Goal: Task Accomplishment & Management: Manage account settings

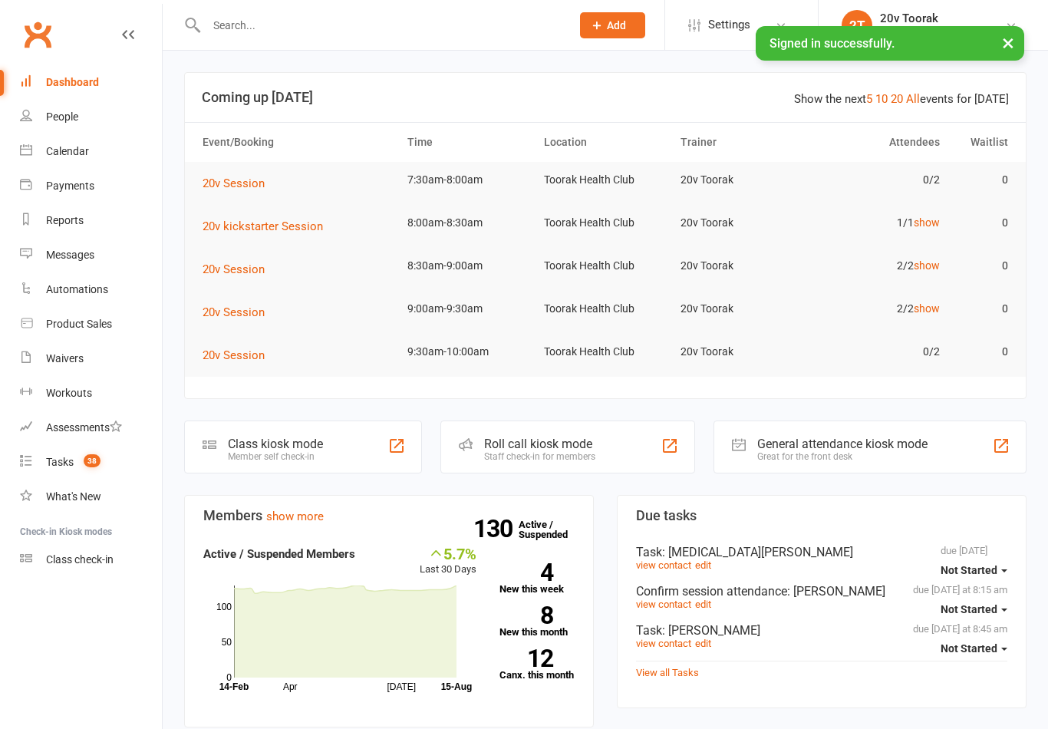
click at [34, 114] on link "People" at bounding box center [91, 117] width 142 height 35
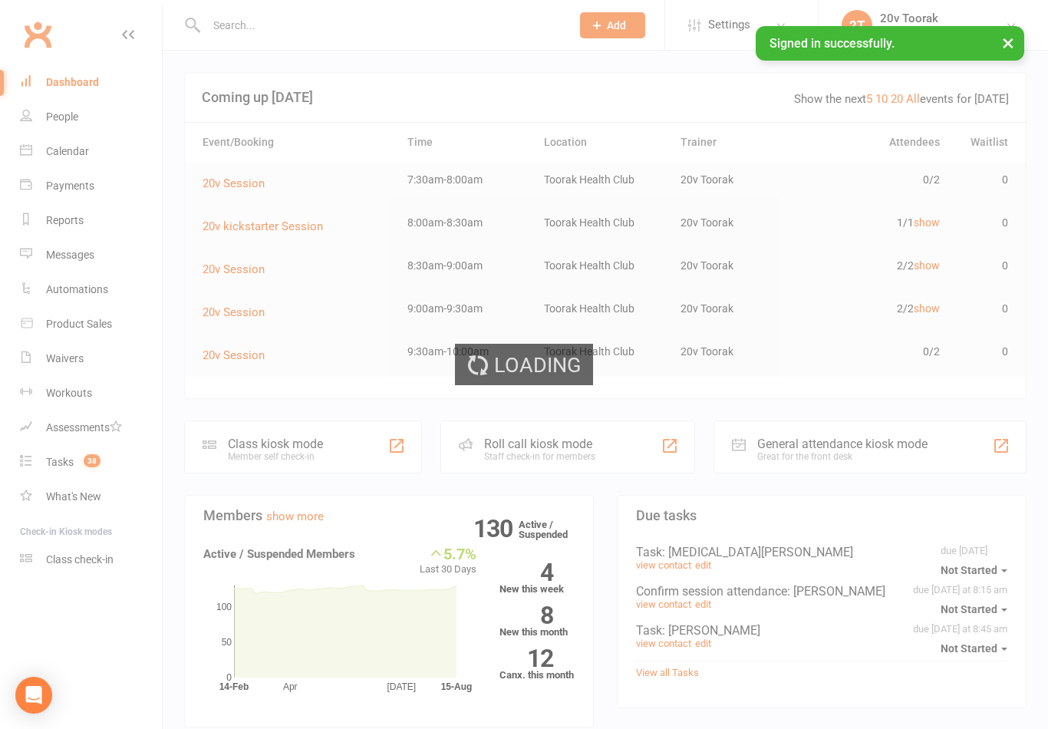
select select "100"
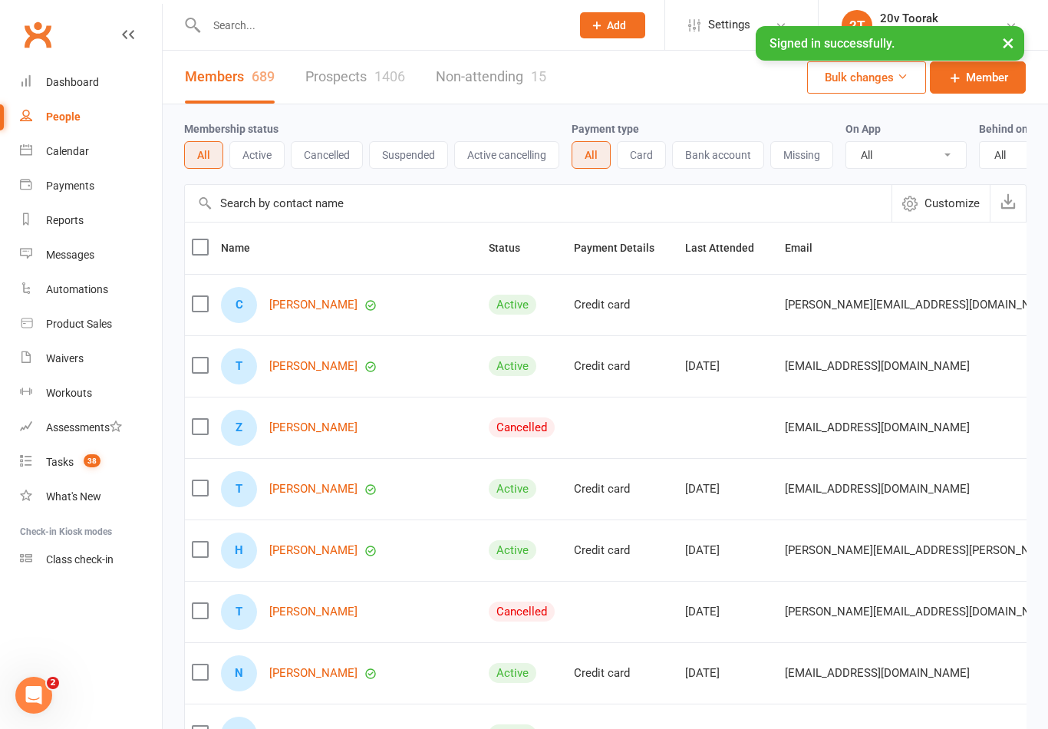
click at [348, 78] on link "Prospects 1406" at bounding box center [355, 77] width 100 height 53
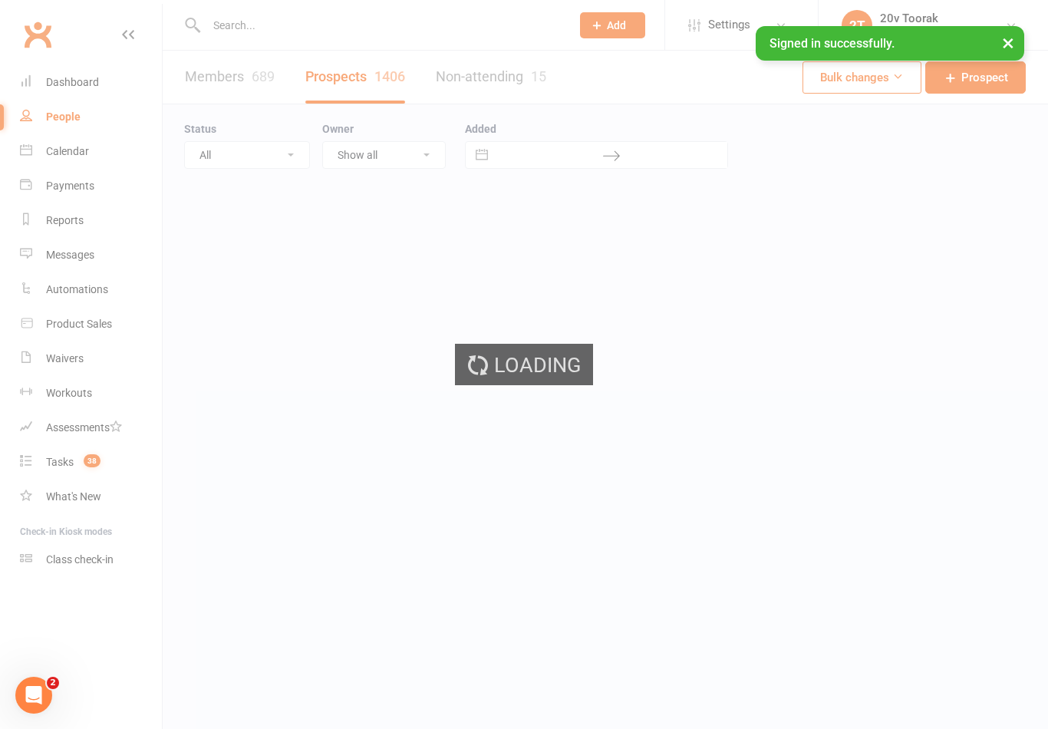
select select "100"
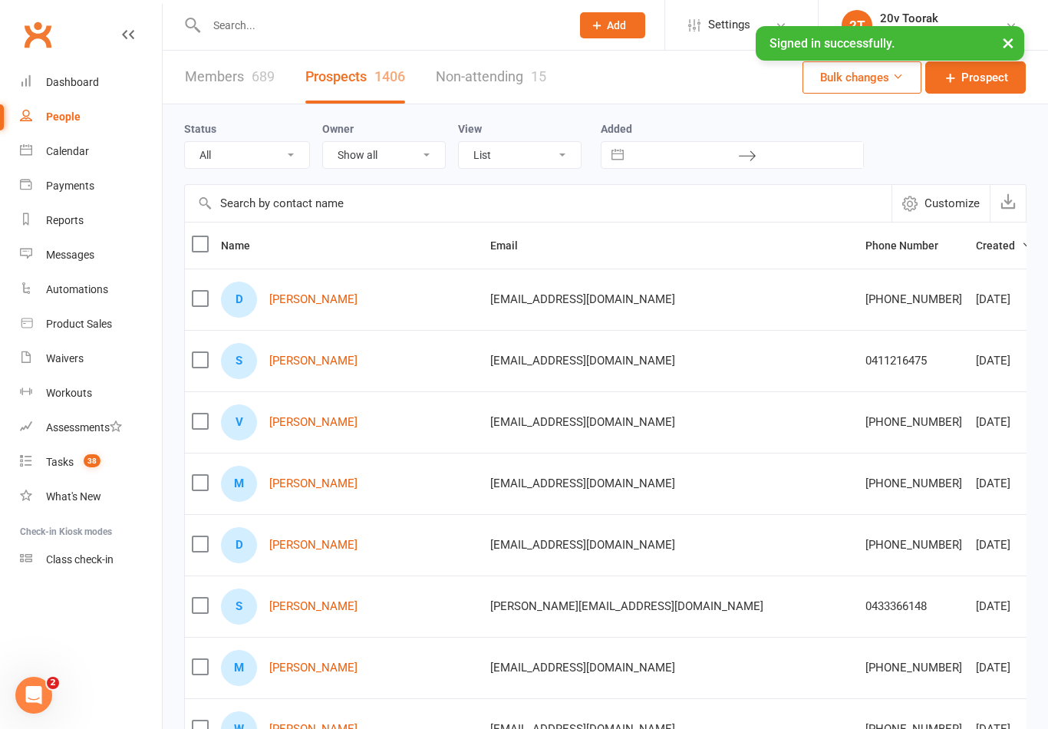
click at [302, 305] on link "Damien Digby" at bounding box center [313, 299] width 88 height 13
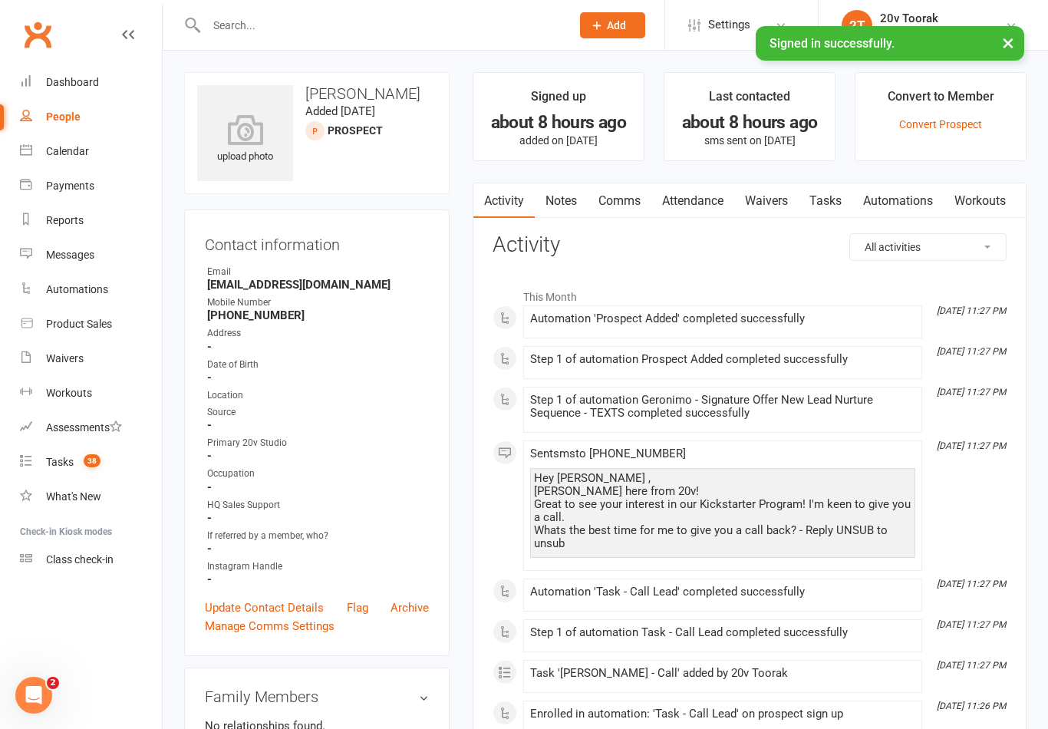
click at [293, 615] on link "Update Contact Details" at bounding box center [264, 608] width 119 height 18
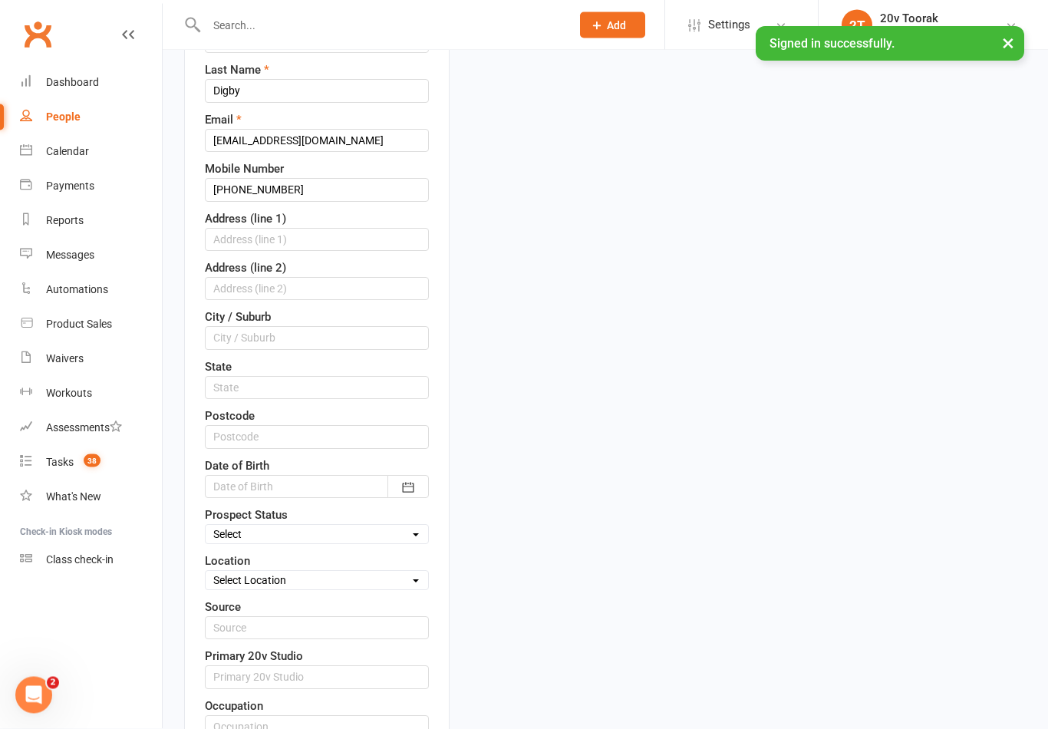
click at [365, 536] on select "Select Parachute Referrals In Communication Call Lter Task Comms 31July25 7Aug2…" at bounding box center [317, 534] width 223 height 17
select select "21Aug25"
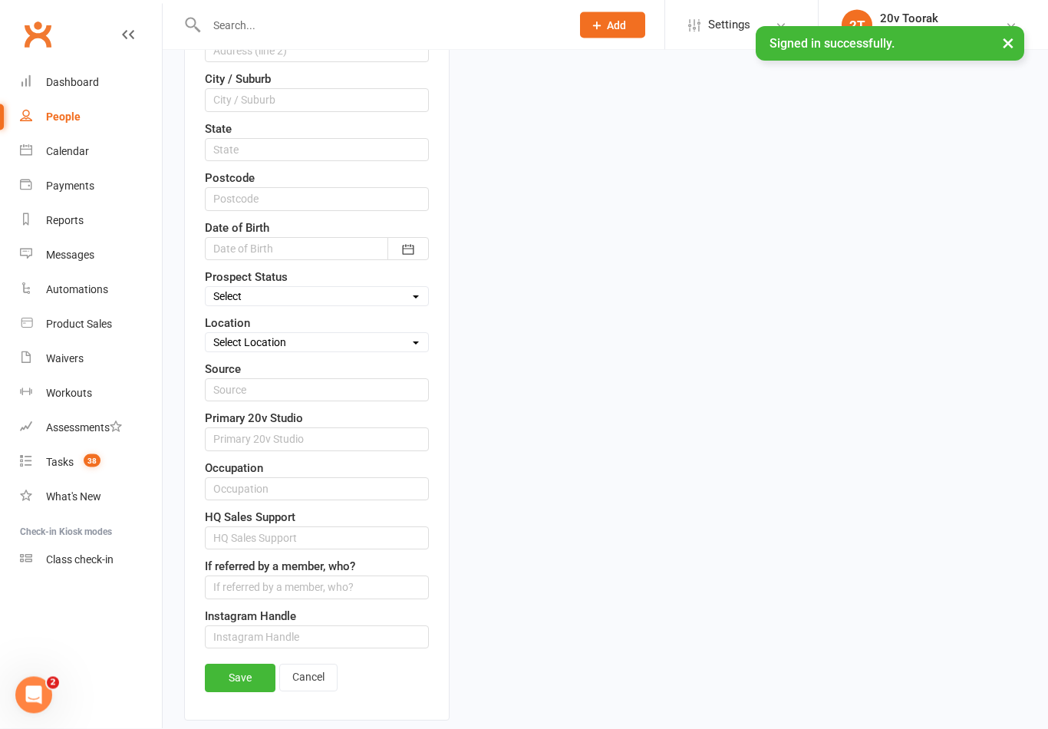
click at [252, 676] on link "Save" at bounding box center [240, 679] width 71 height 28
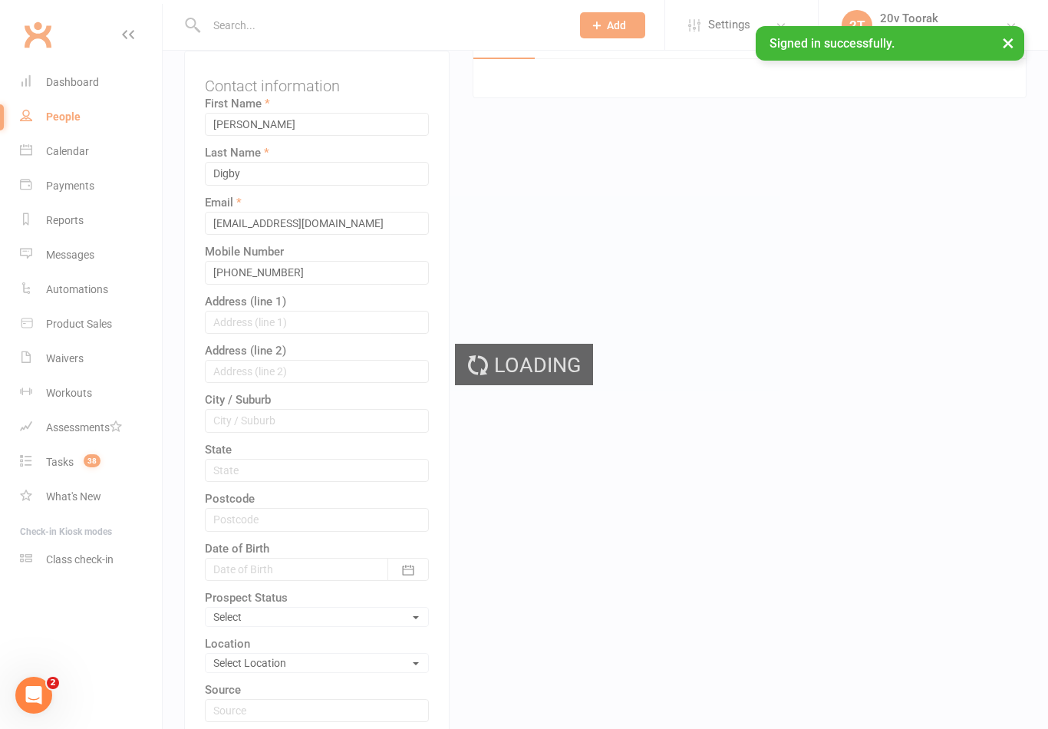
scroll to position [0, 0]
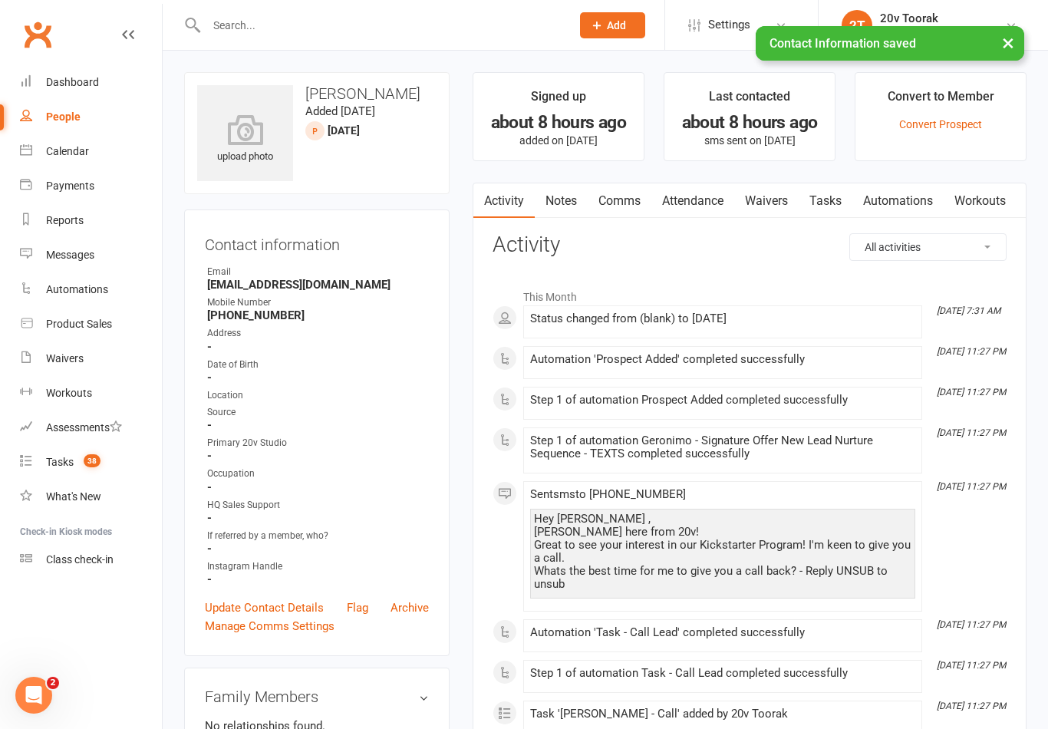
click at [93, 158] on link "Calendar" at bounding box center [91, 151] width 142 height 35
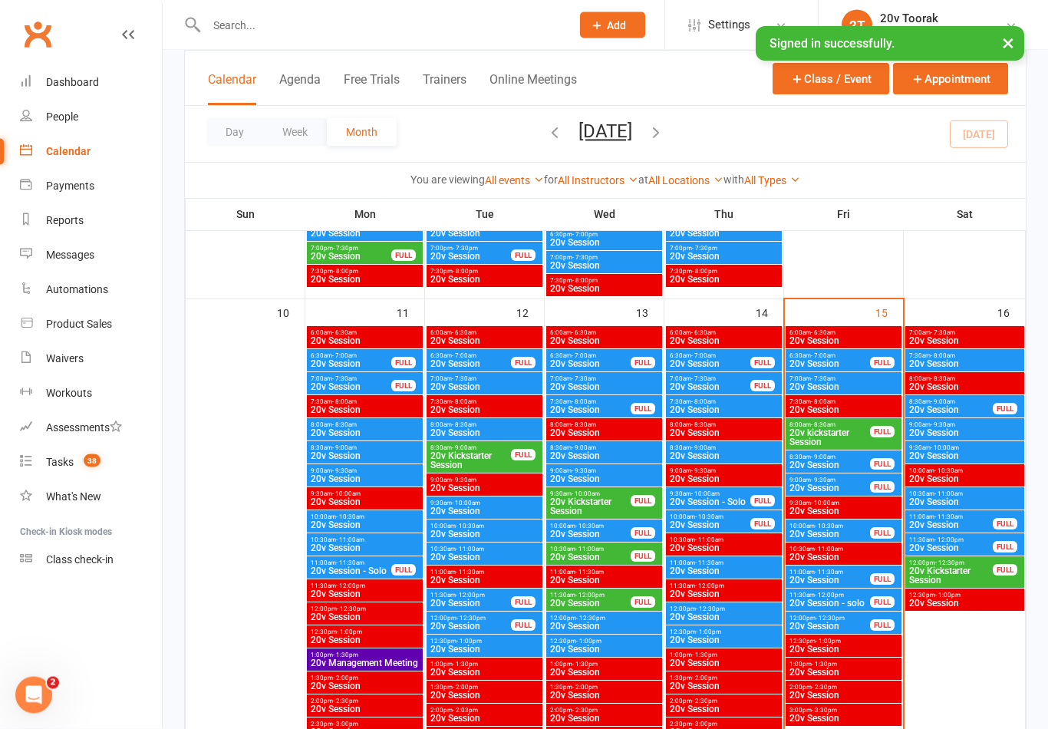
click at [863, 360] on span "20v Session" at bounding box center [830, 364] width 82 height 9
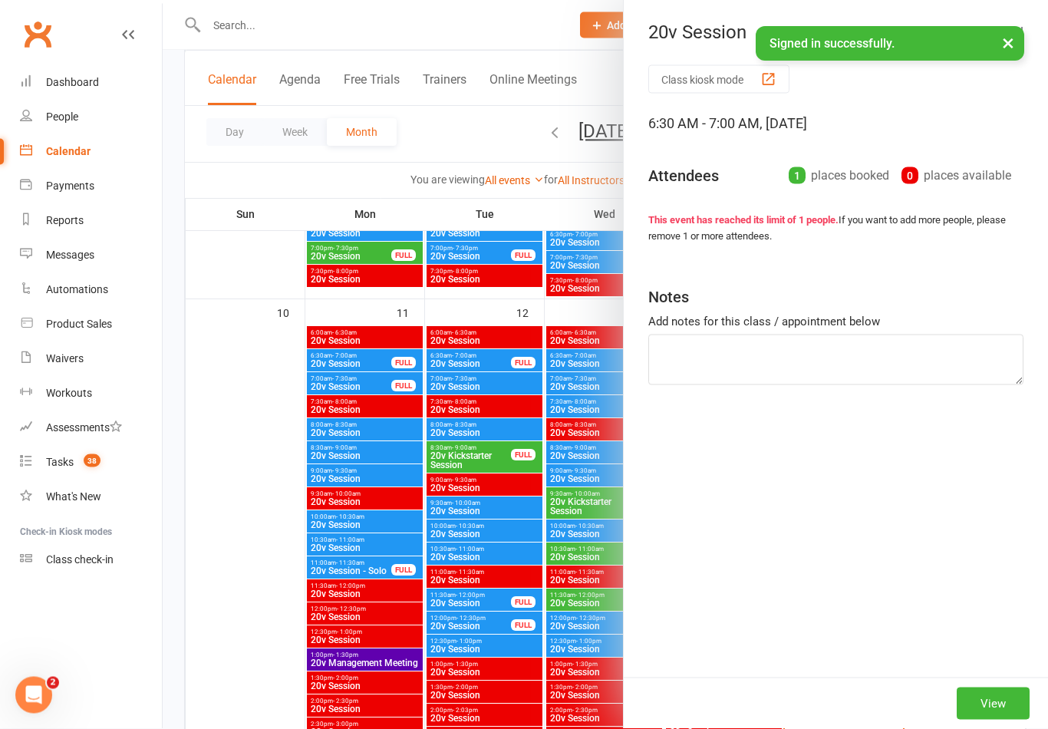
scroll to position [1420, 0]
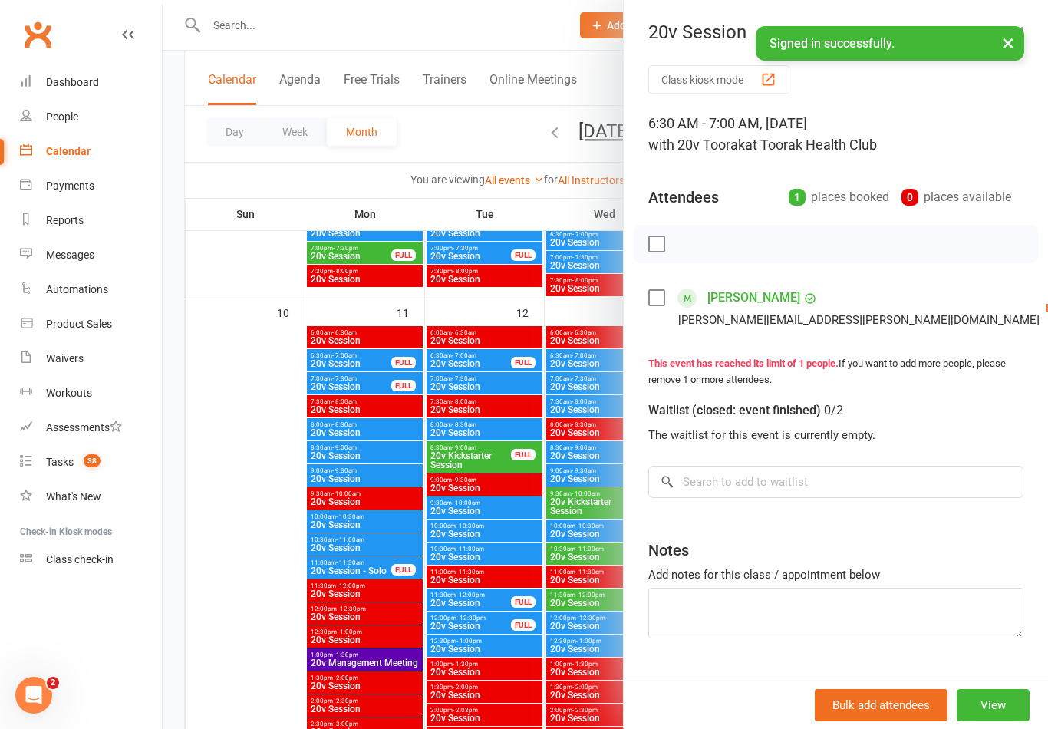
click at [965, 407] on link "Check in" at bounding box center [1047, 399] width 165 height 31
click at [546, 516] on div at bounding box center [606, 364] width 886 height 729
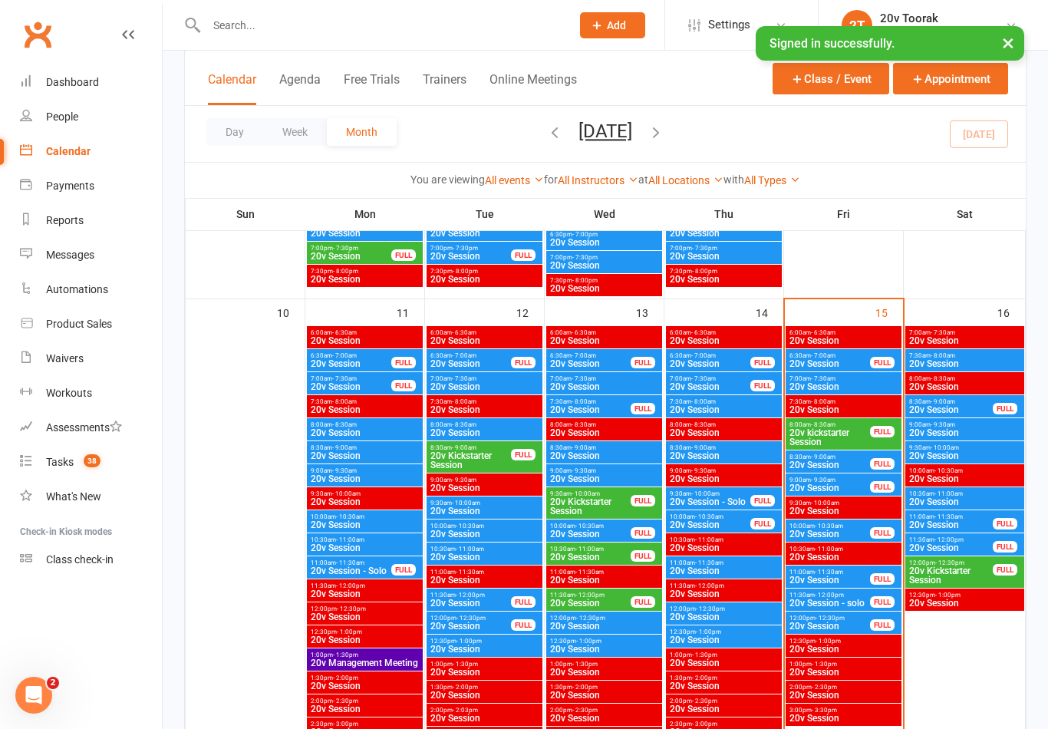
click at [849, 384] on span "20v Session" at bounding box center [844, 386] width 110 height 9
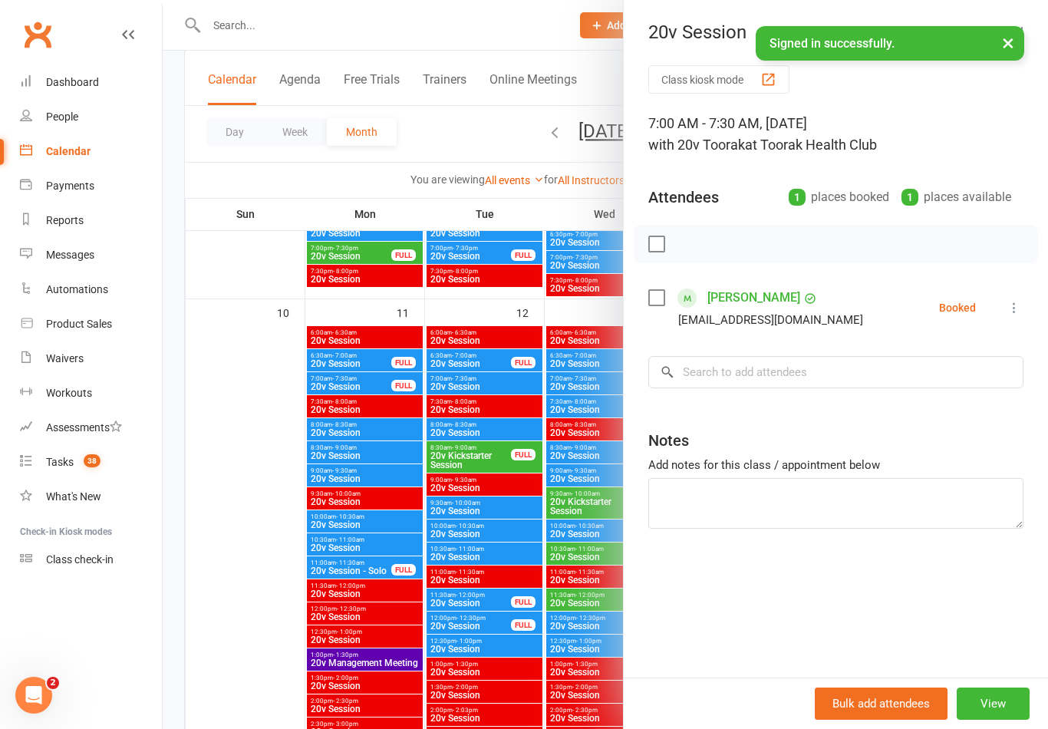
click at [1021, 310] on icon at bounding box center [1014, 307] width 15 height 15
click at [955, 405] on link "Check in" at bounding box center [940, 399] width 165 height 31
click at [563, 523] on div at bounding box center [606, 364] width 886 height 729
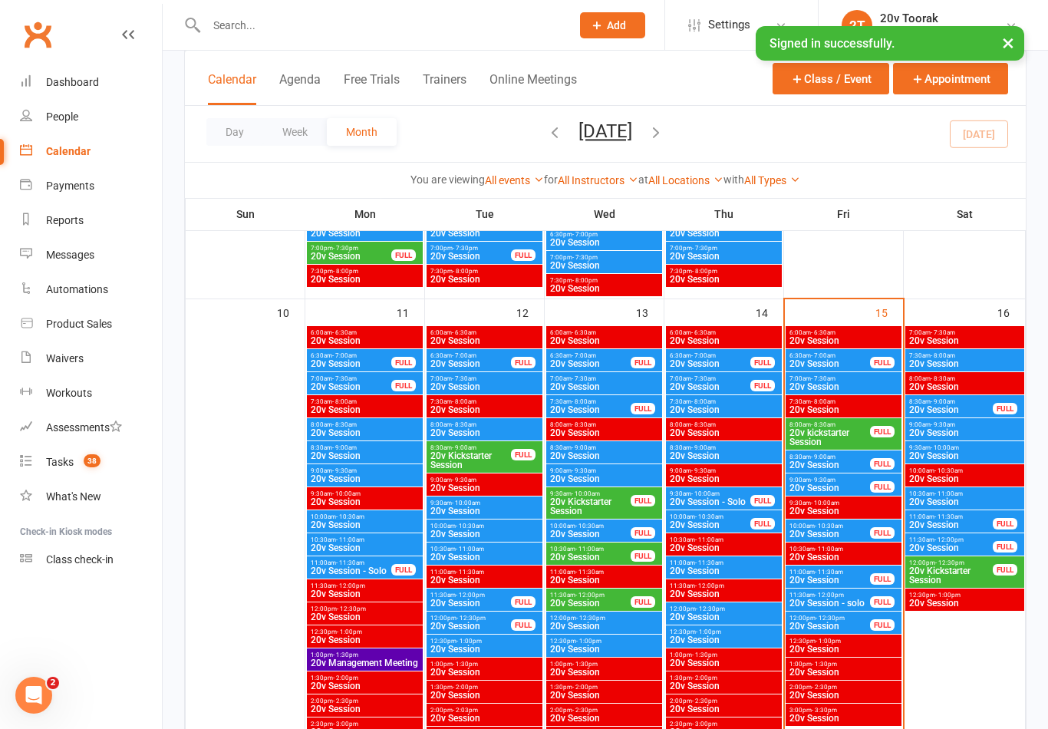
click at [830, 431] on span "20v kickstarter Session" at bounding box center [830, 437] width 82 height 18
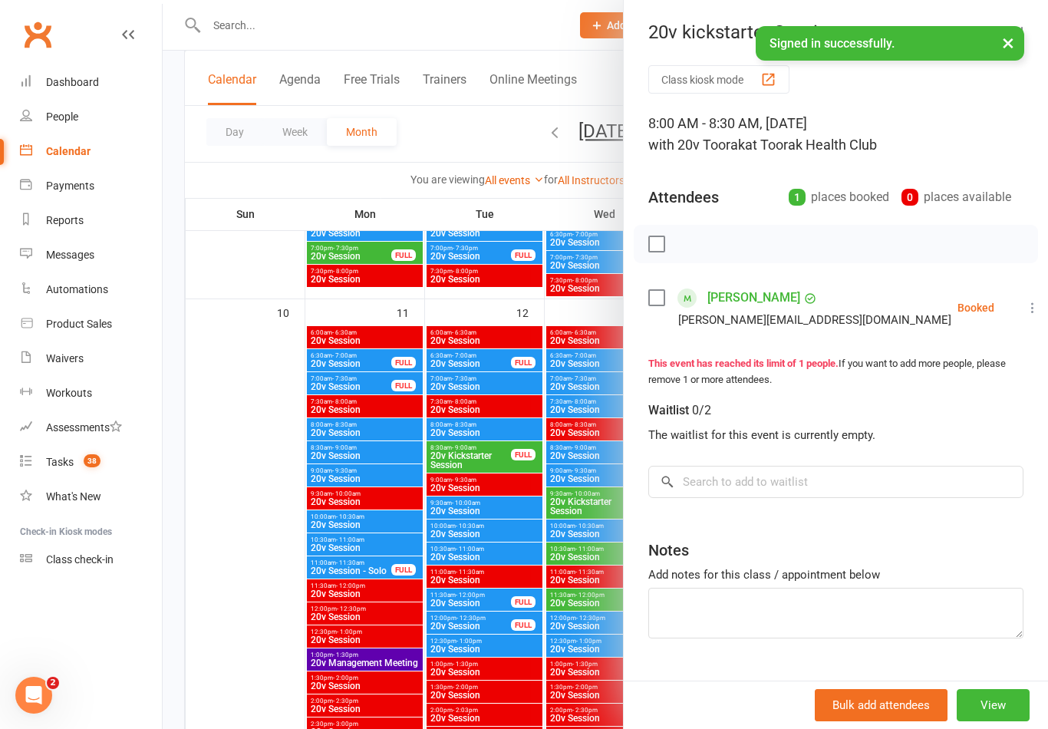
click at [524, 543] on div at bounding box center [606, 364] width 886 height 729
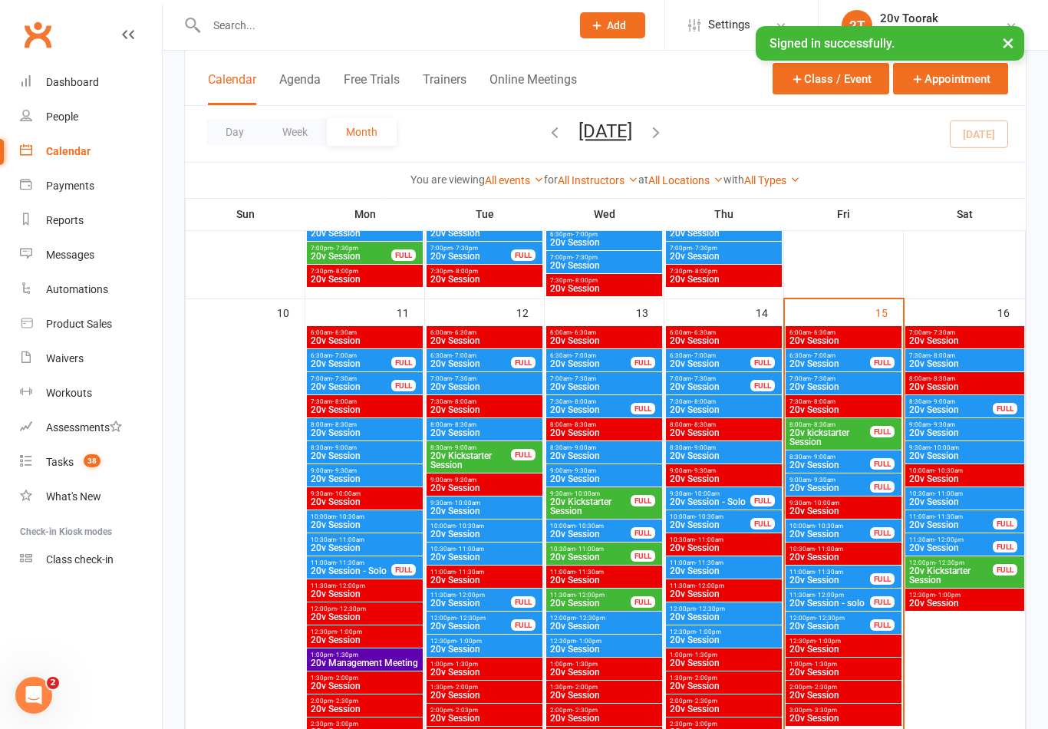
click at [835, 460] on span "20v Session" at bounding box center [830, 464] width 82 height 9
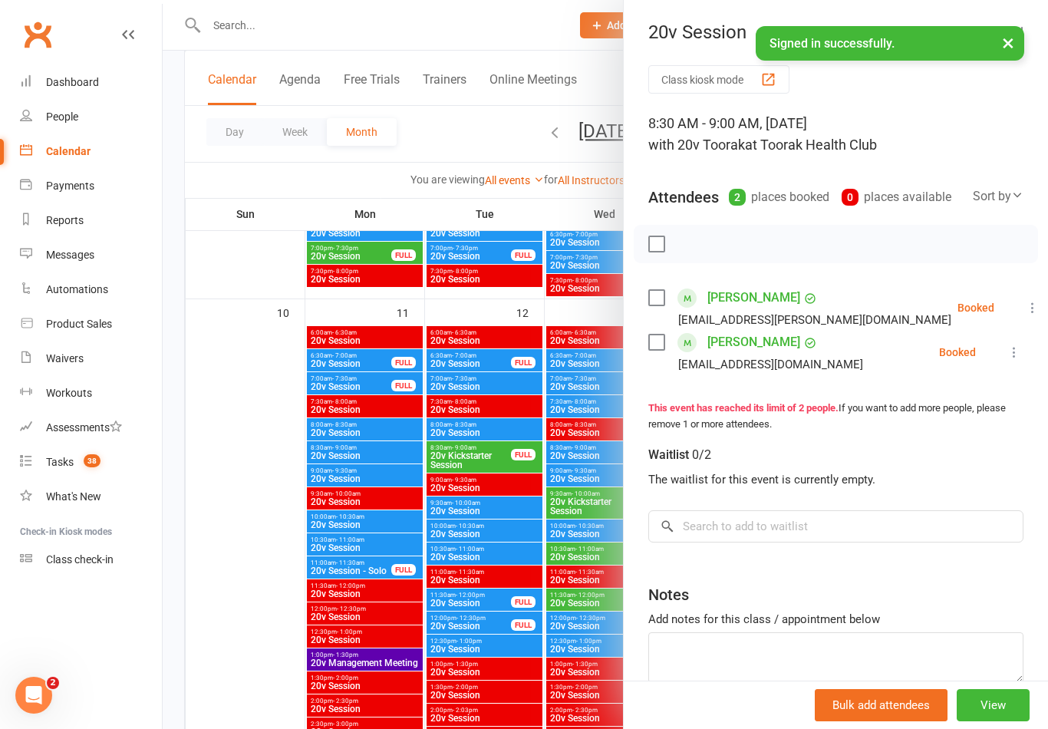
click at [587, 567] on div at bounding box center [606, 364] width 886 height 729
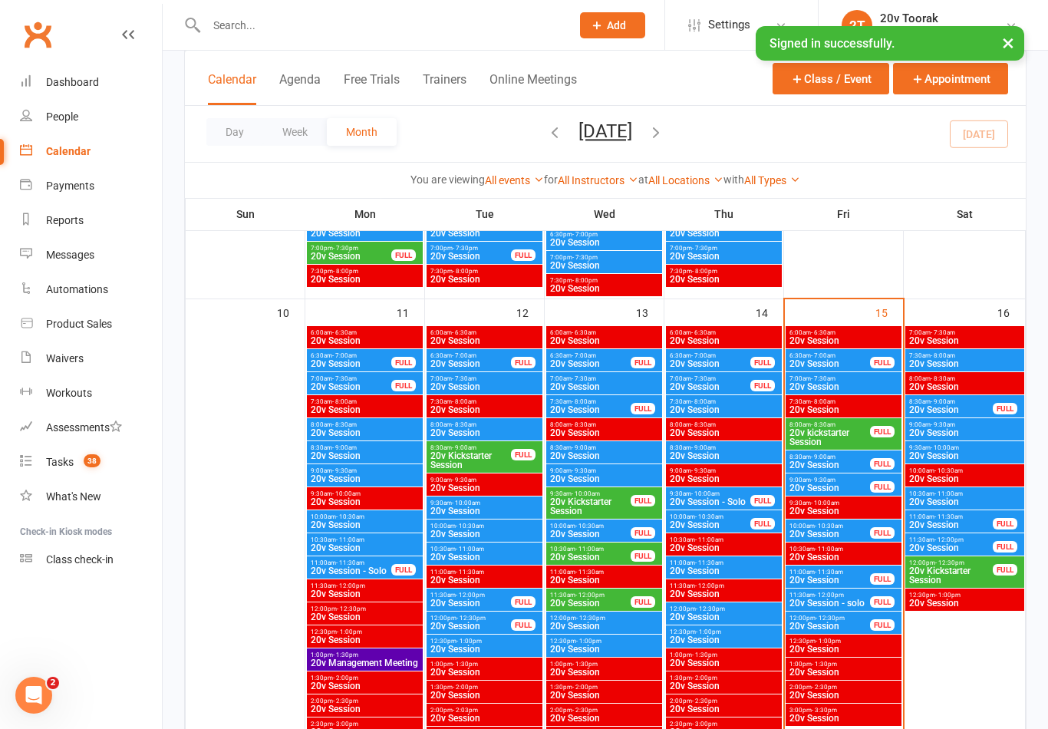
click at [836, 487] on span "20v Session" at bounding box center [830, 487] width 82 height 9
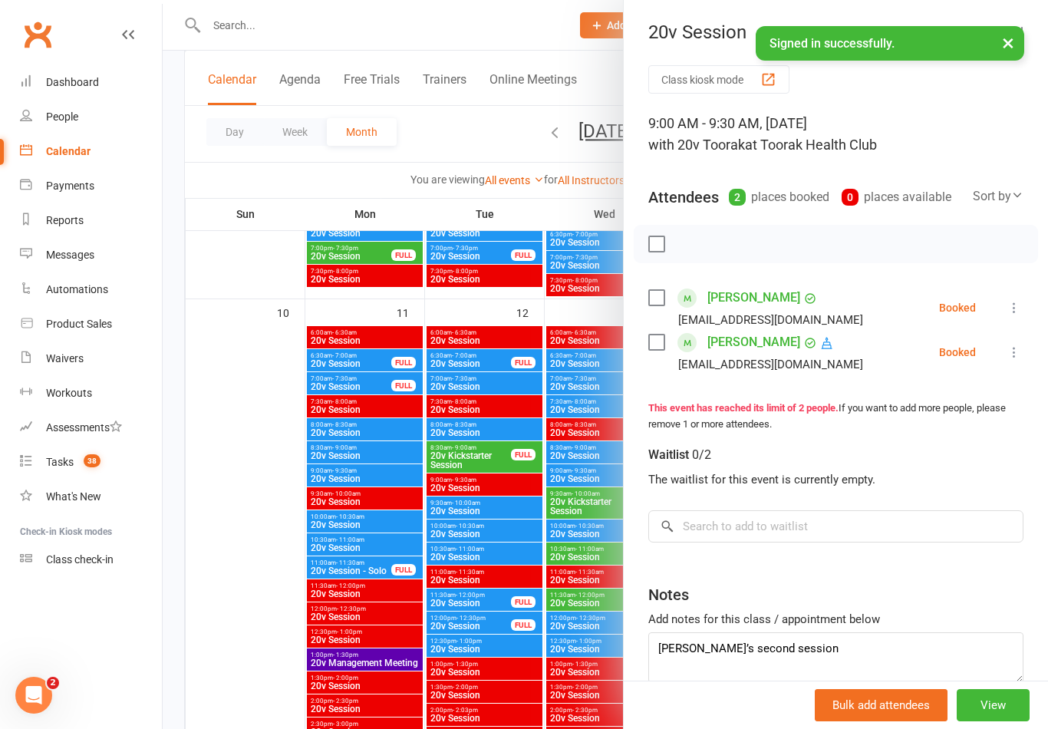
click at [589, 641] on div at bounding box center [606, 364] width 886 height 729
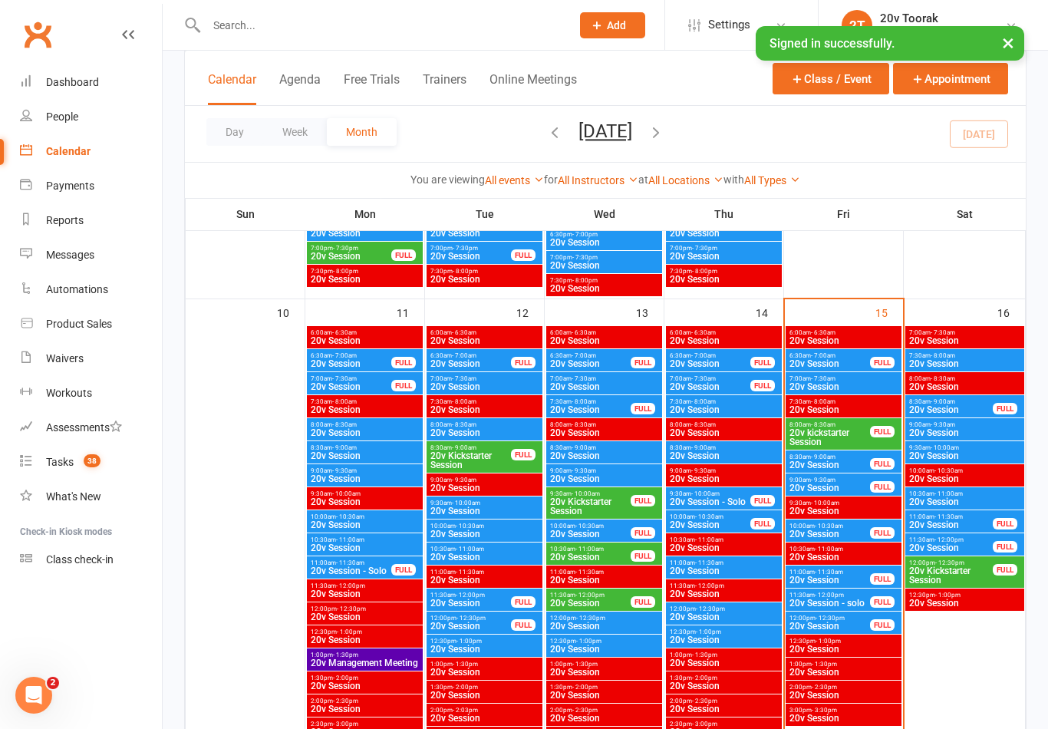
click at [856, 529] on span "20v Session" at bounding box center [830, 533] width 82 height 9
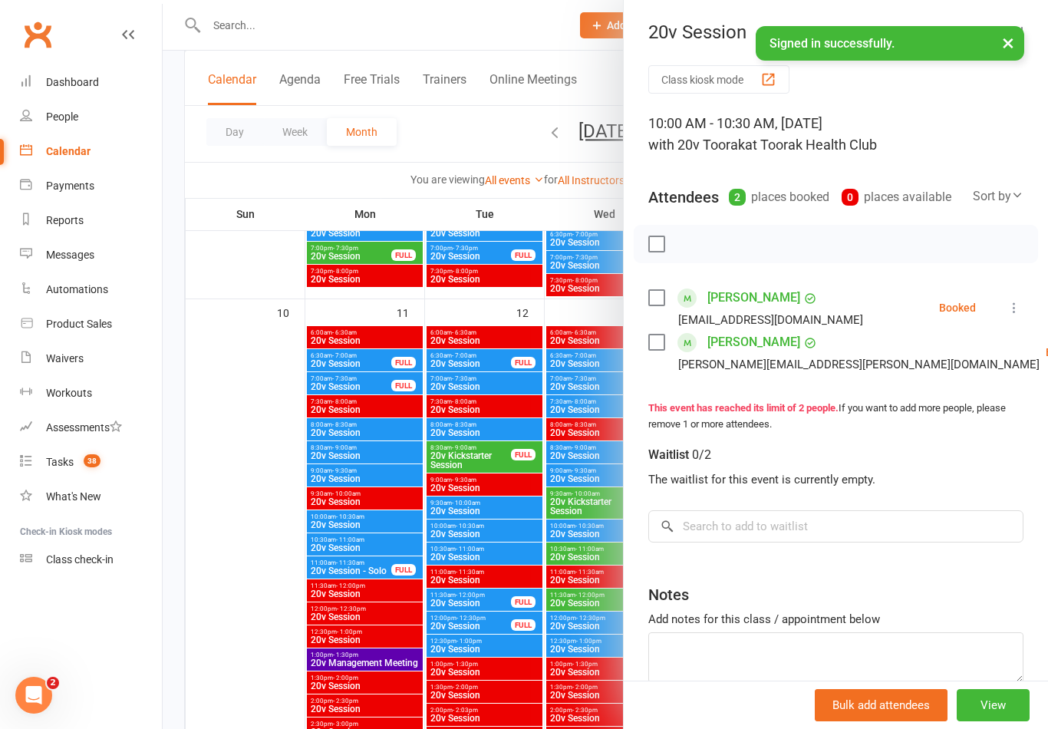
click at [589, 576] on div at bounding box center [606, 364] width 886 height 729
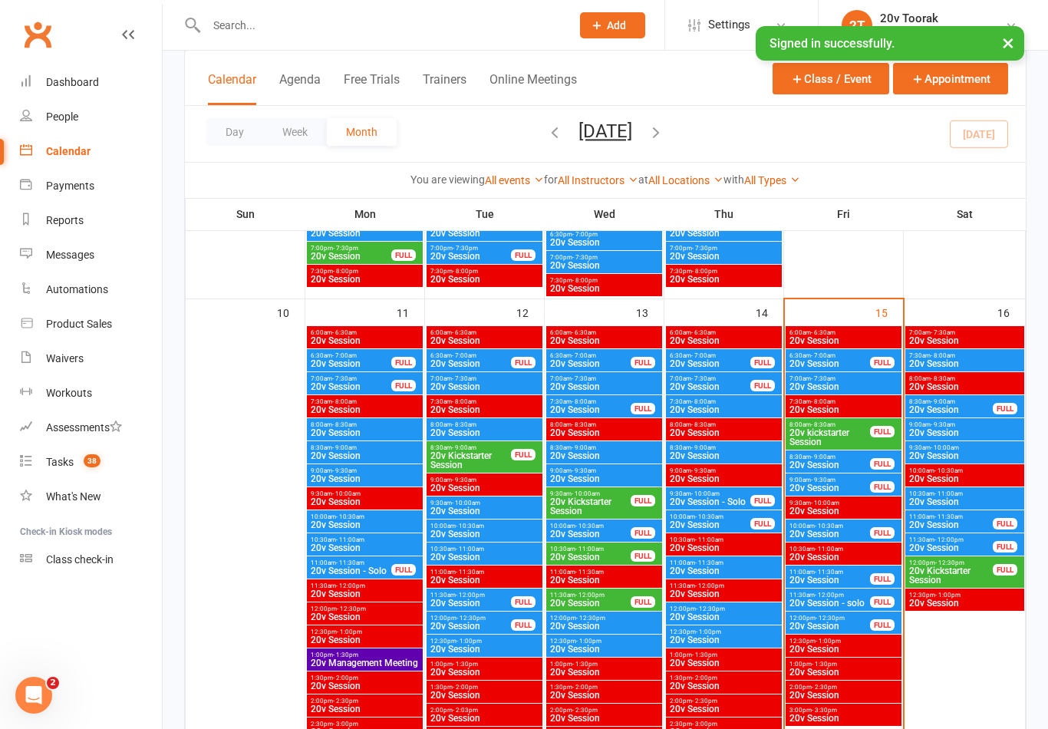
click at [845, 482] on span "9:00am - 9:30am" at bounding box center [830, 480] width 82 height 7
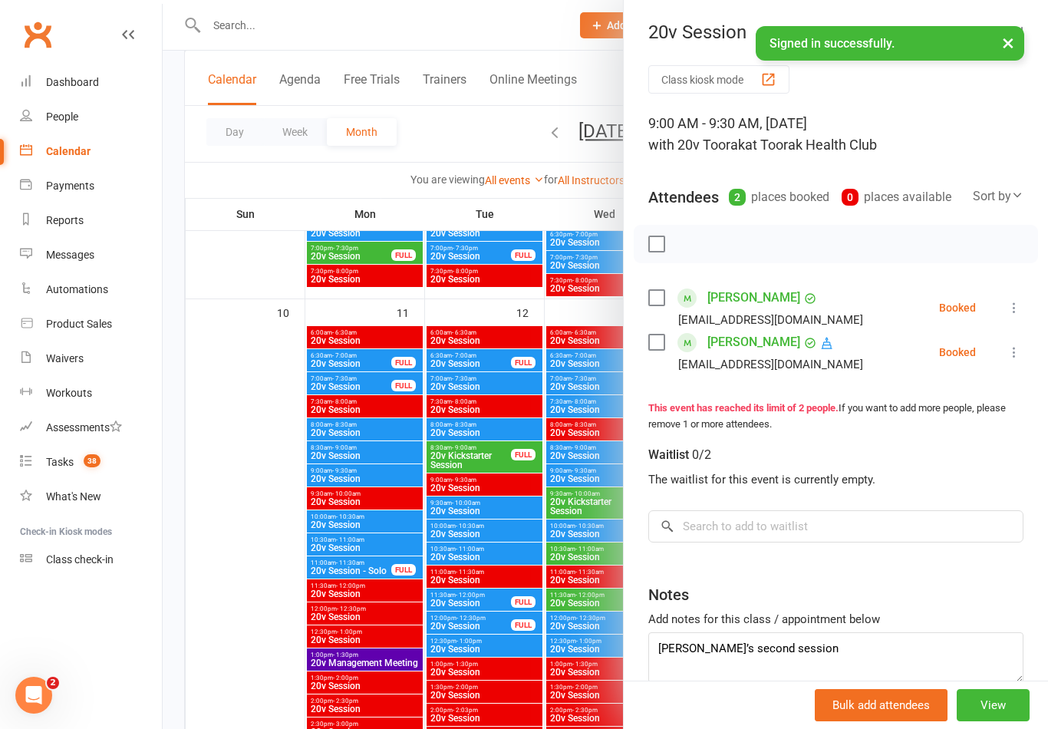
click at [564, 594] on div at bounding box center [606, 364] width 886 height 729
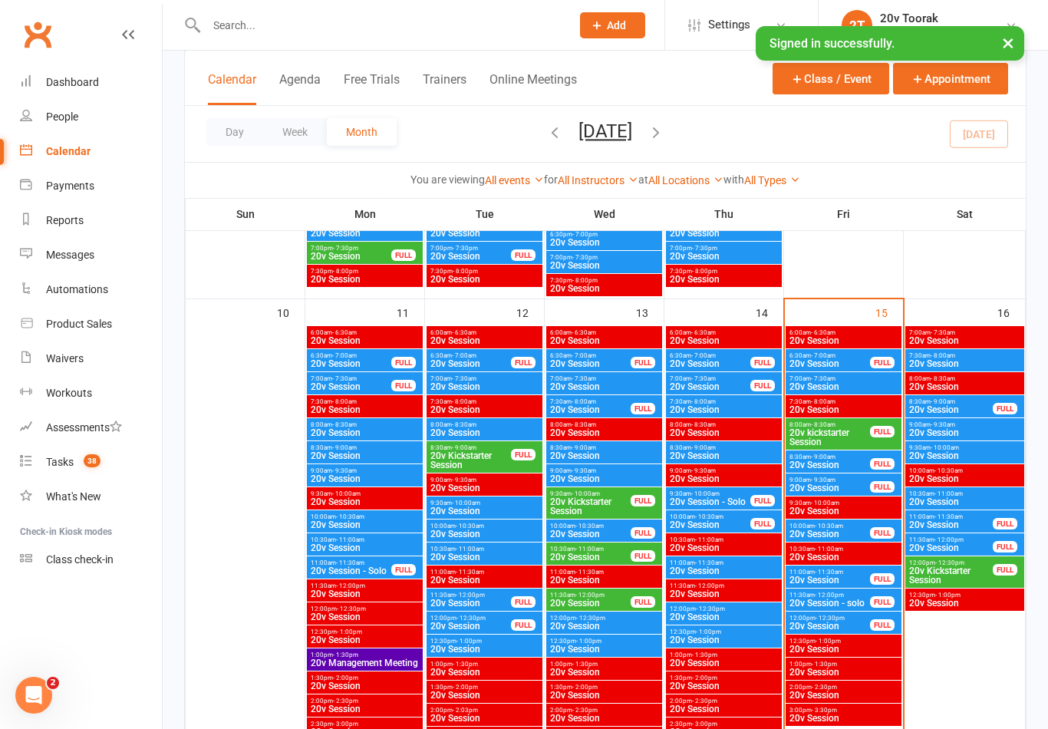
click at [844, 582] on span "20v Session" at bounding box center [830, 580] width 82 height 9
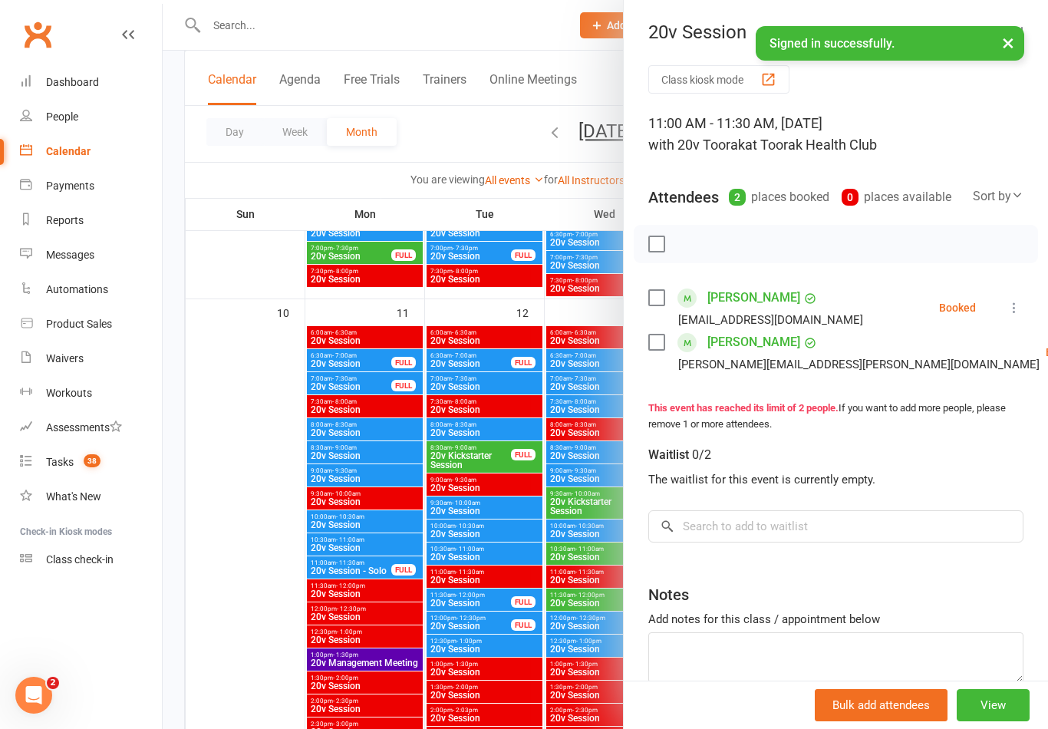
click at [569, 562] on div at bounding box center [606, 364] width 886 height 729
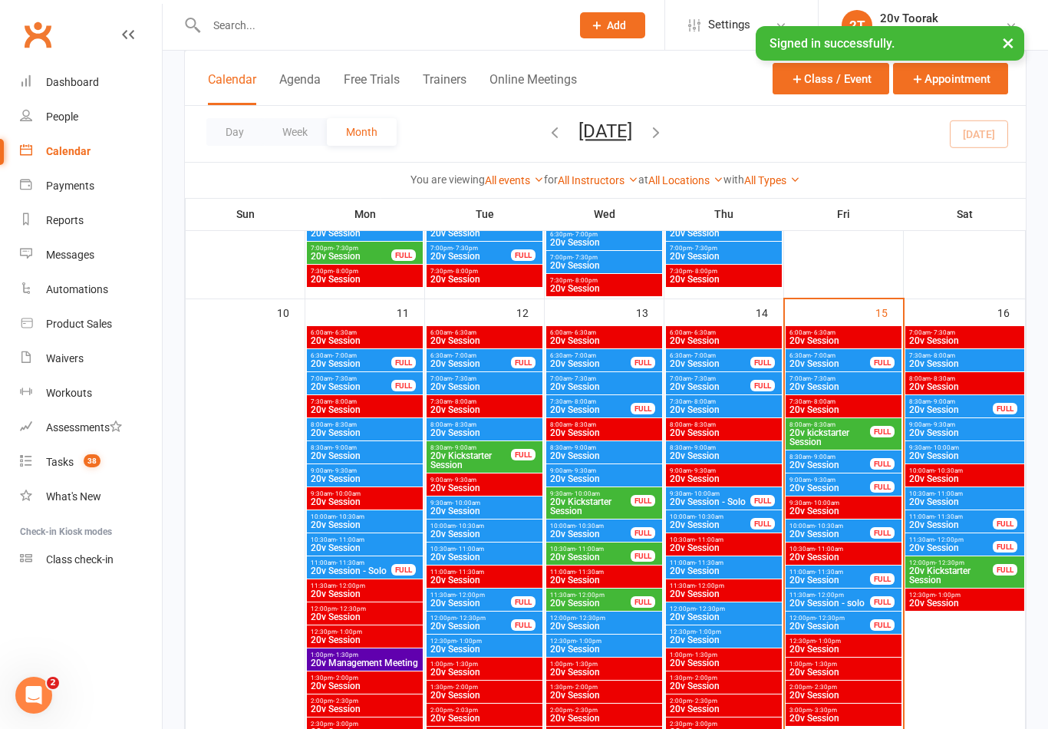
click at [836, 602] on span "20v Session - solo" at bounding box center [830, 603] width 82 height 9
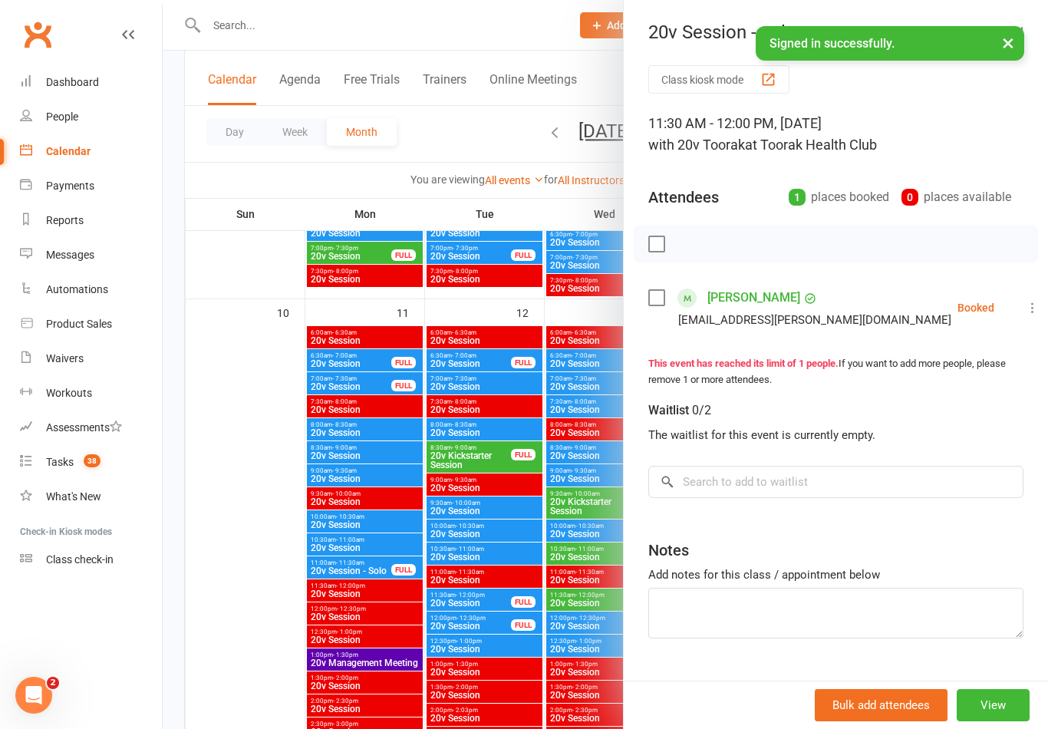
click at [589, 681] on div at bounding box center [606, 364] width 886 height 729
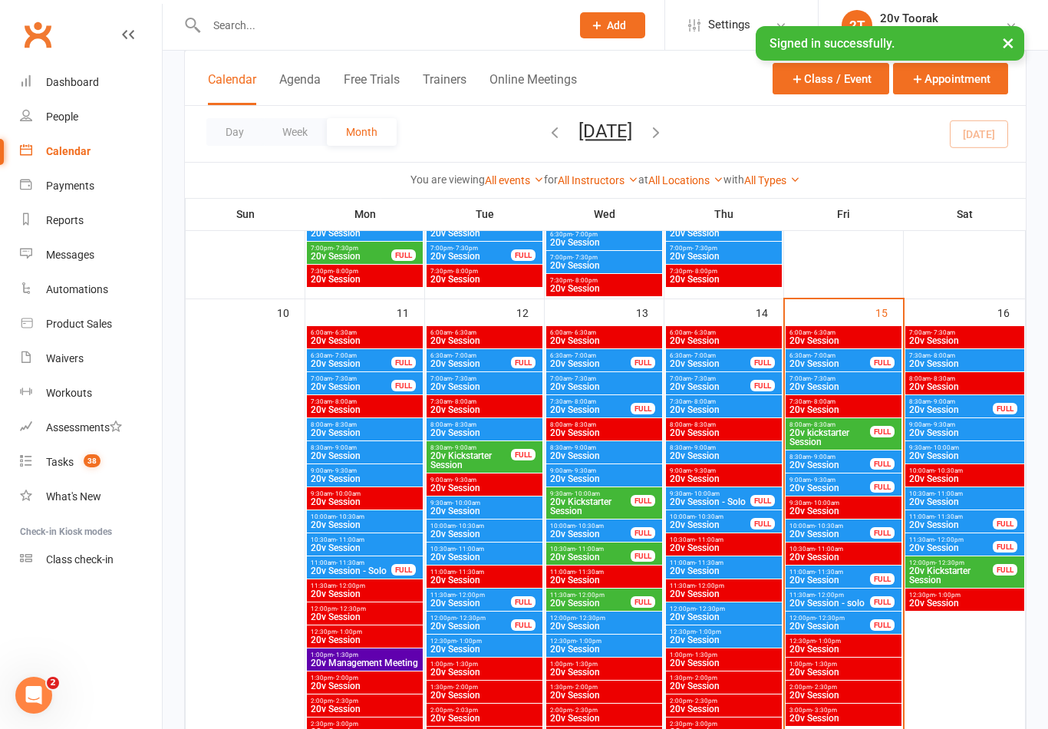
click at [836, 630] on span "20v Session" at bounding box center [830, 626] width 82 height 9
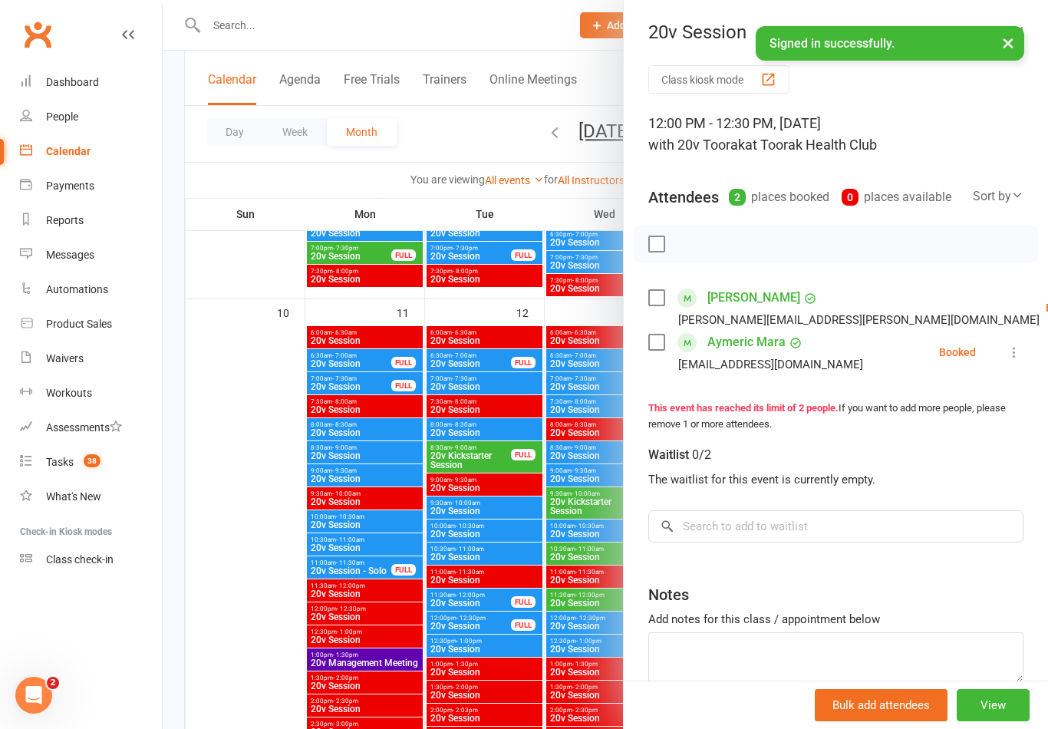
click at [597, 681] on div at bounding box center [606, 364] width 886 height 729
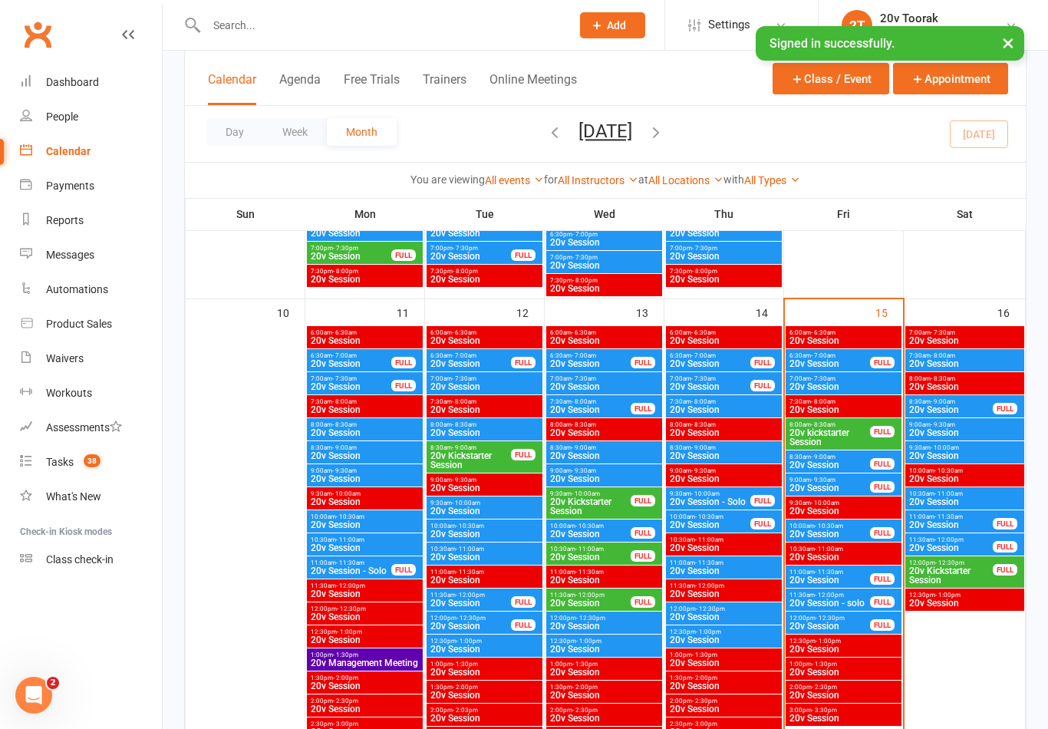
click at [972, 357] on span "7:30am - 8:00am" at bounding box center [965, 355] width 113 height 7
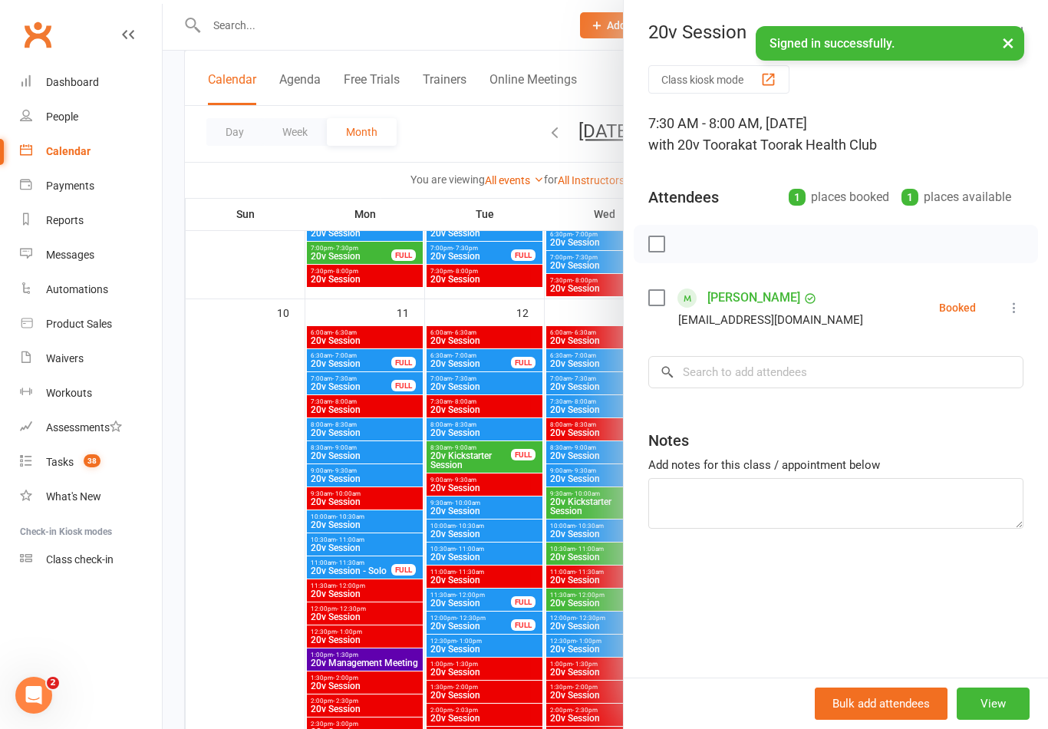
click at [608, 586] on div at bounding box center [606, 364] width 886 height 729
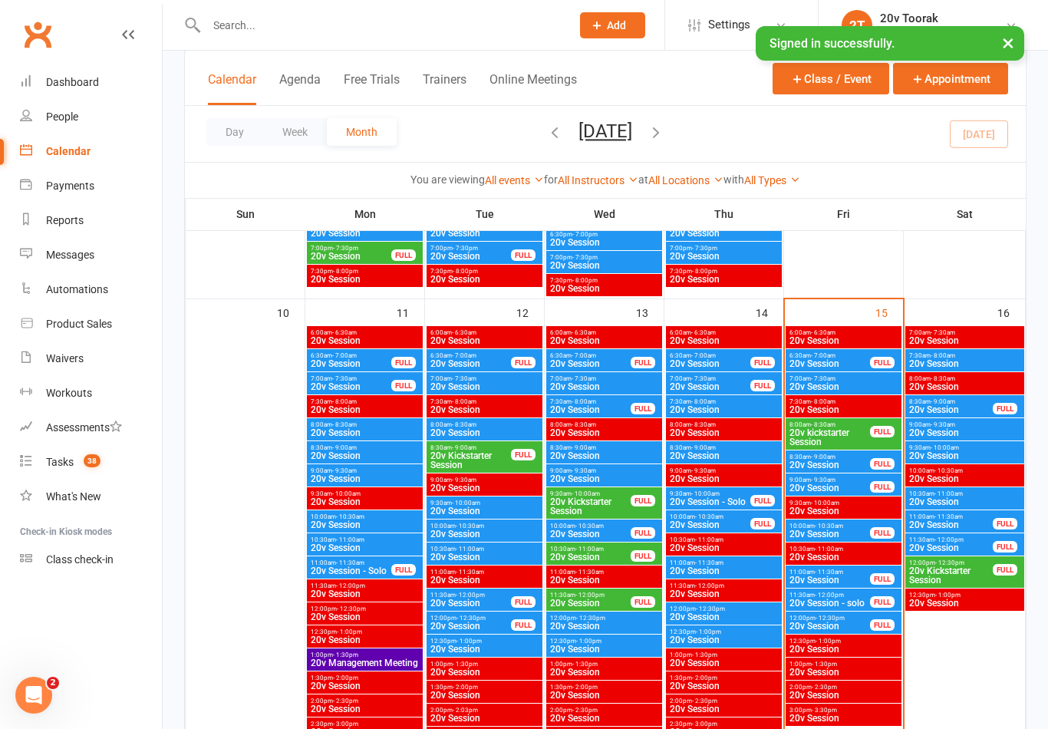
click at [963, 434] on span "20v Session" at bounding box center [965, 432] width 113 height 9
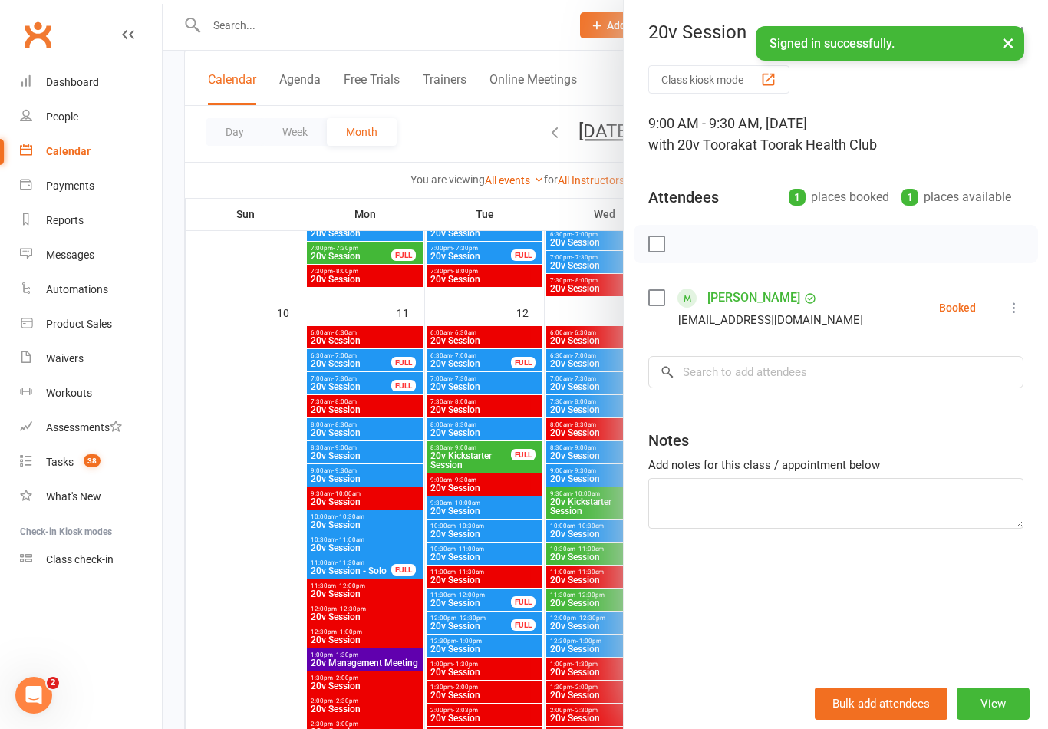
click at [573, 605] on div at bounding box center [606, 364] width 886 height 729
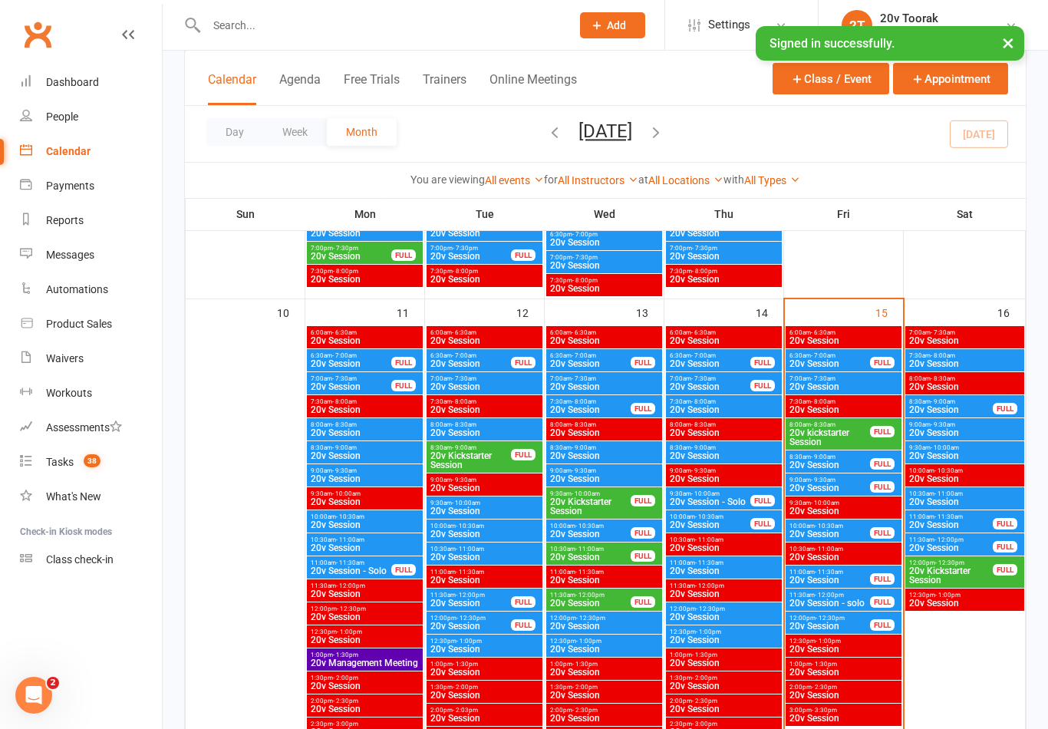
click at [967, 452] on span "20v Session" at bounding box center [965, 455] width 113 height 9
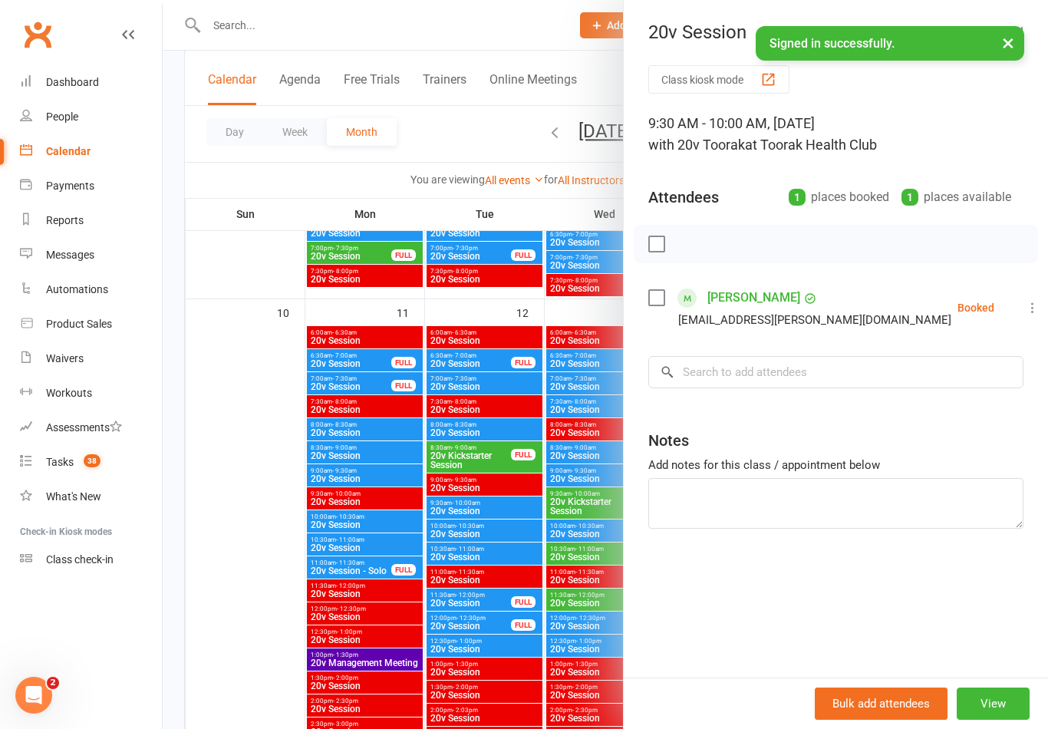
click at [588, 579] on div at bounding box center [606, 364] width 886 height 729
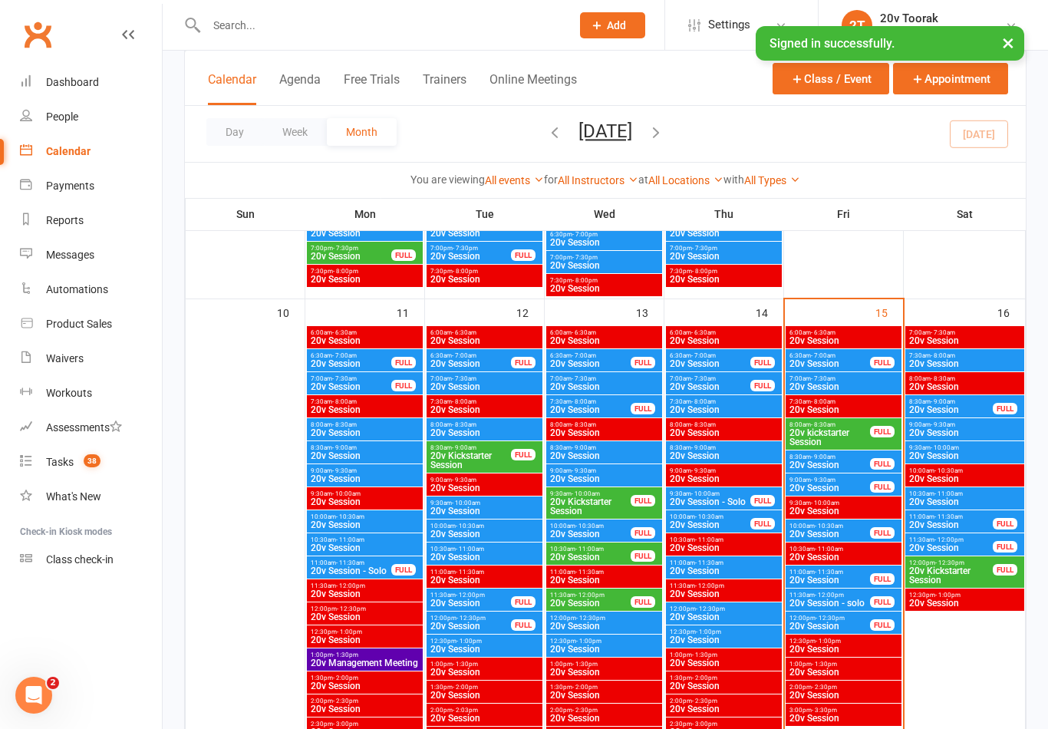
click at [985, 404] on span "8:30am - 9:00am" at bounding box center [951, 401] width 85 height 7
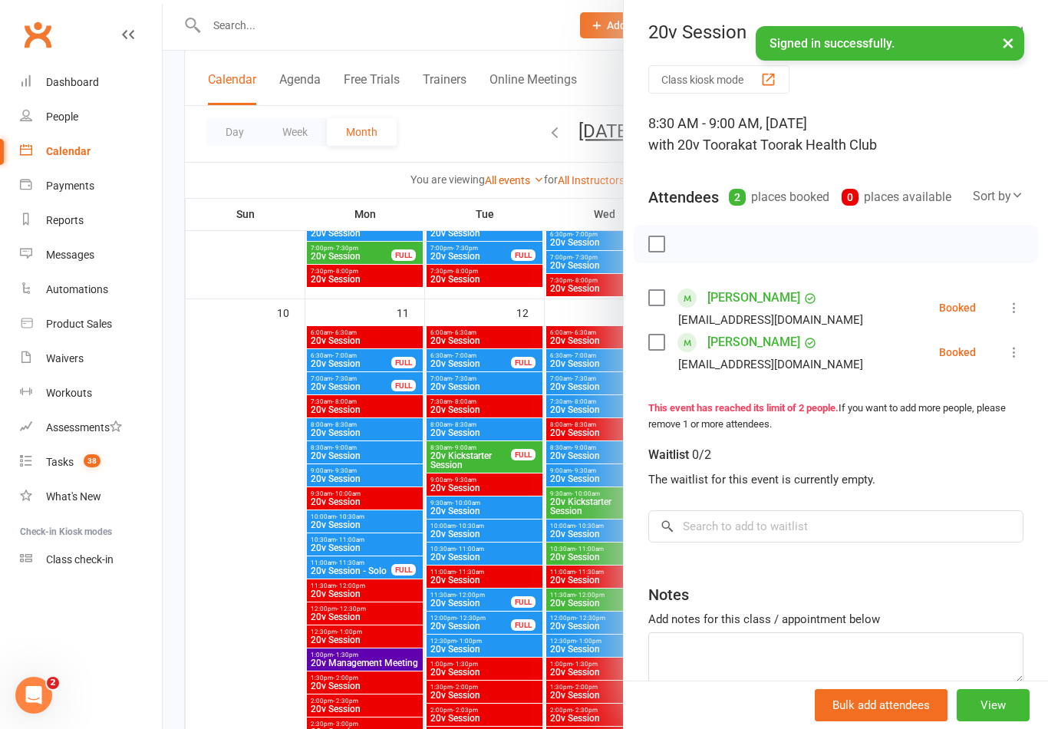
click at [592, 600] on div at bounding box center [606, 364] width 886 height 729
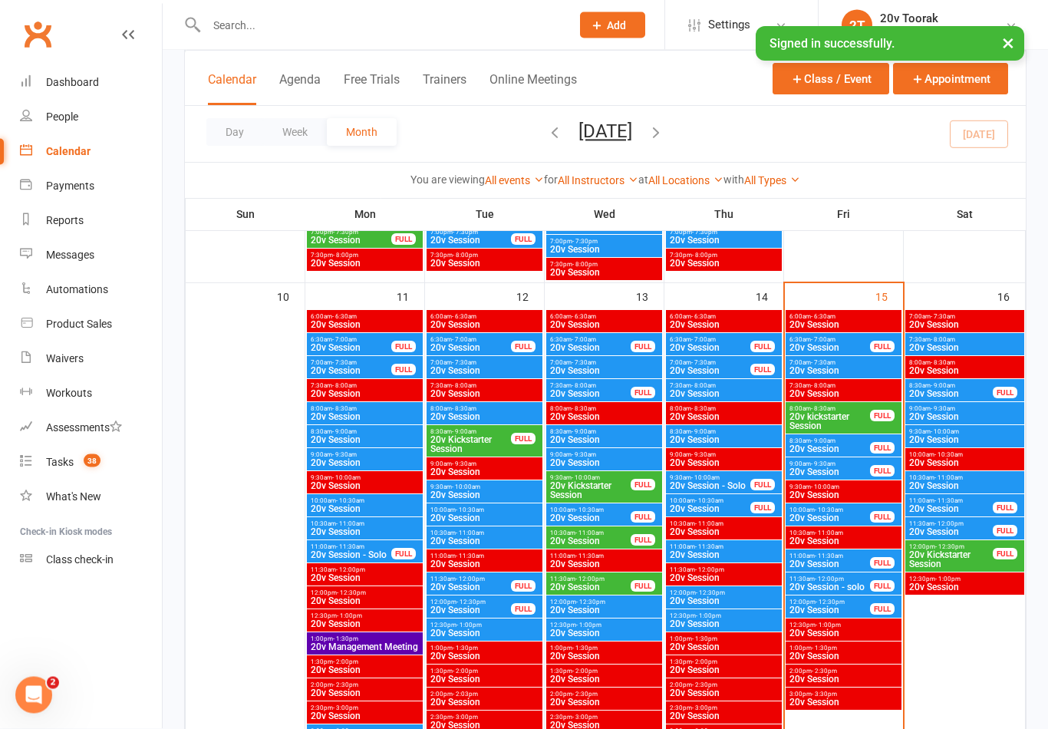
click at [985, 505] on span "20v Session" at bounding box center [951, 509] width 85 height 9
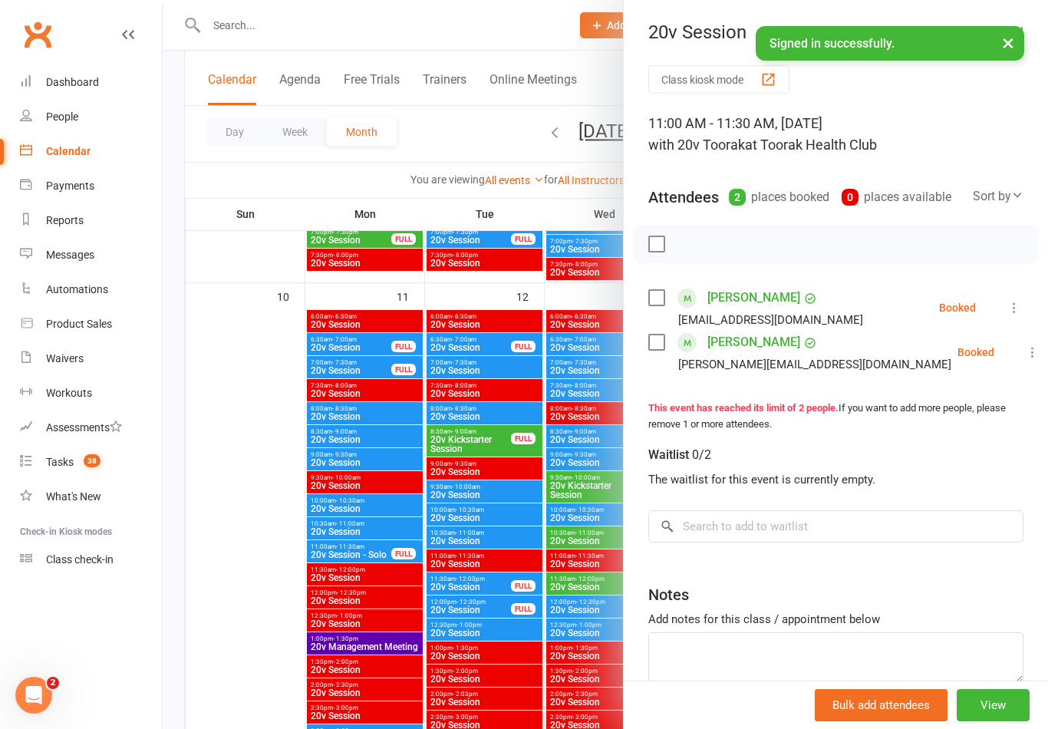
click at [577, 599] on div at bounding box center [606, 364] width 886 height 729
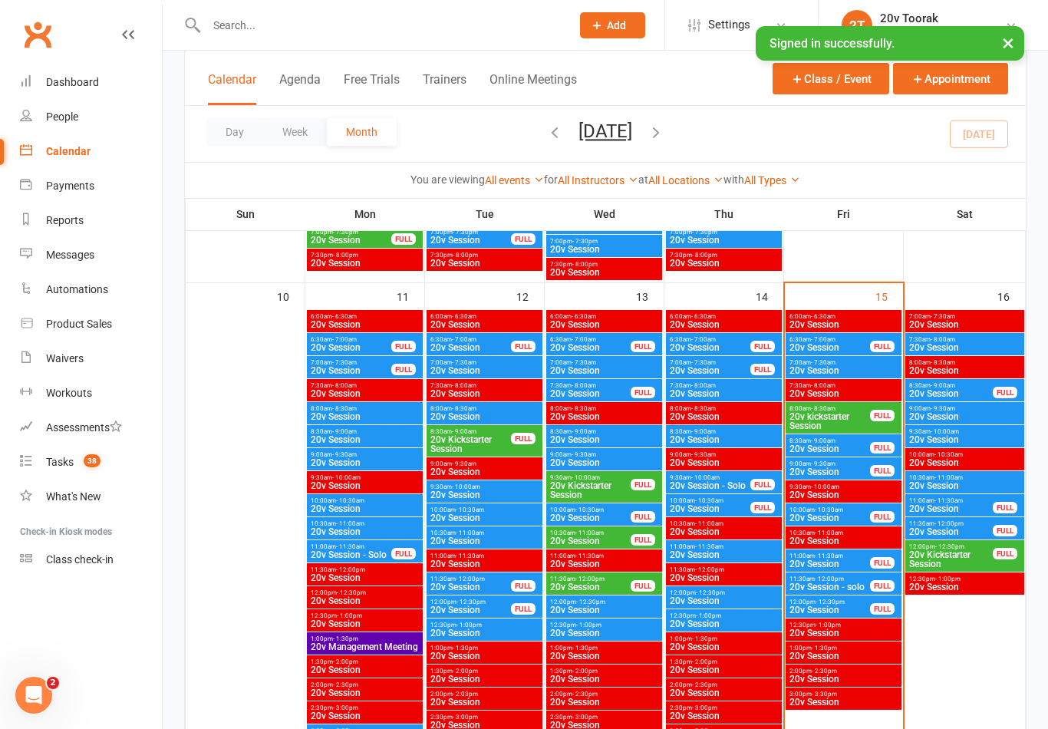
click at [957, 530] on span "20v Session" at bounding box center [951, 531] width 85 height 9
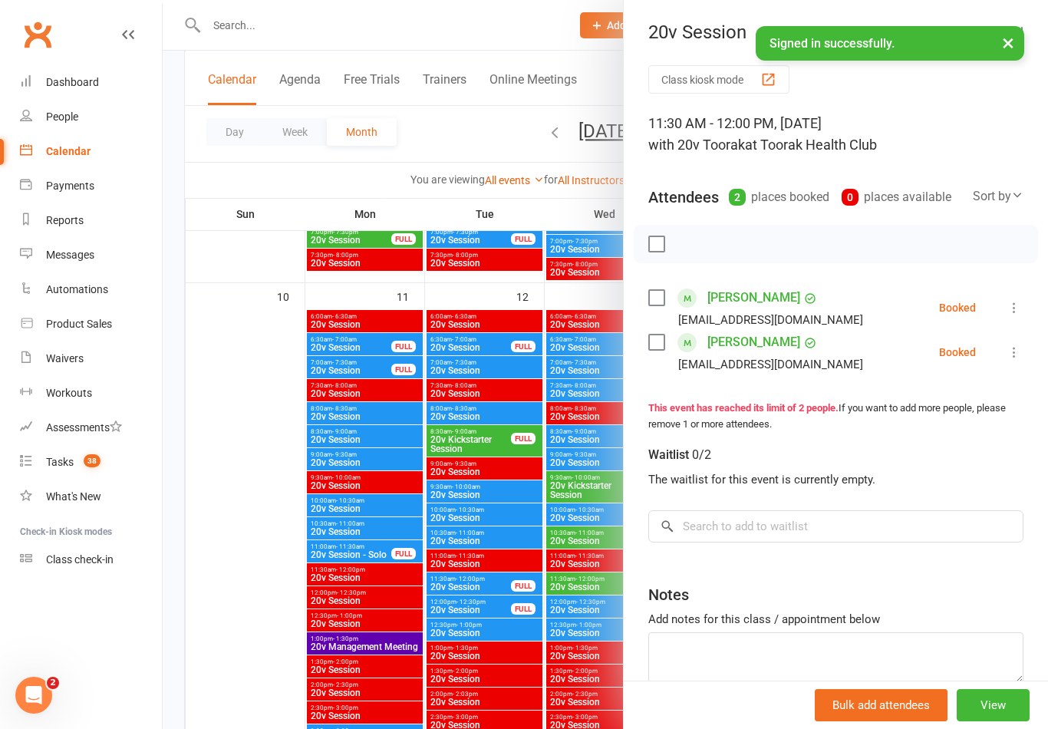
click at [565, 619] on div at bounding box center [606, 364] width 886 height 729
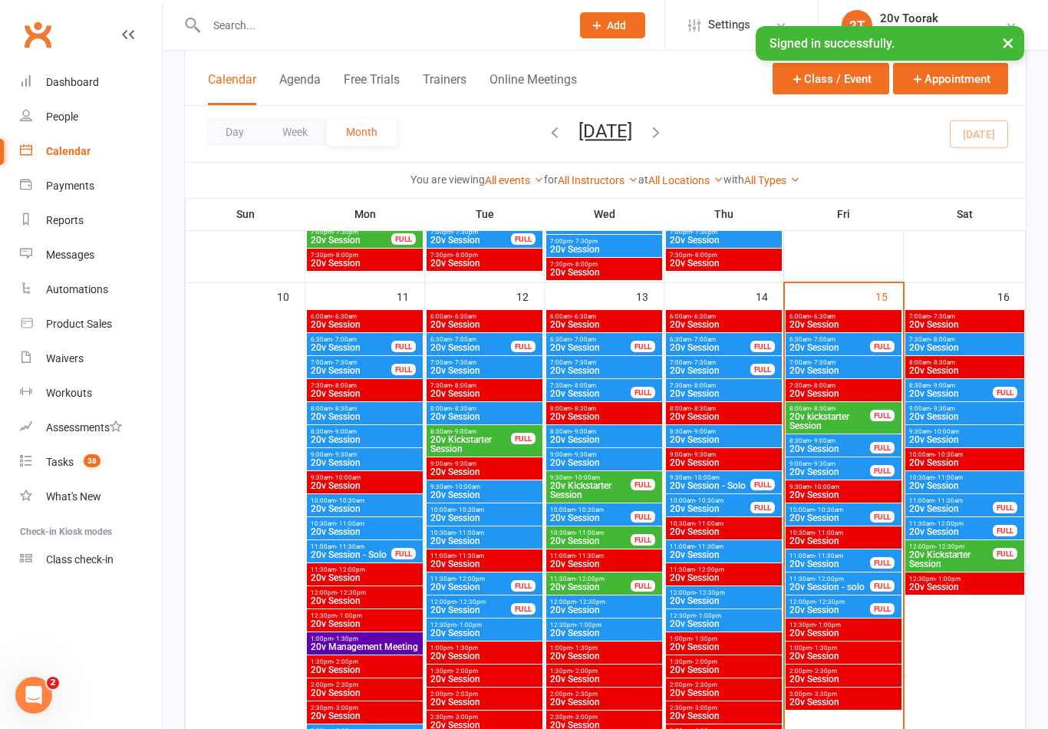
click at [971, 553] on span "20v Kickstarter Session" at bounding box center [951, 559] width 85 height 18
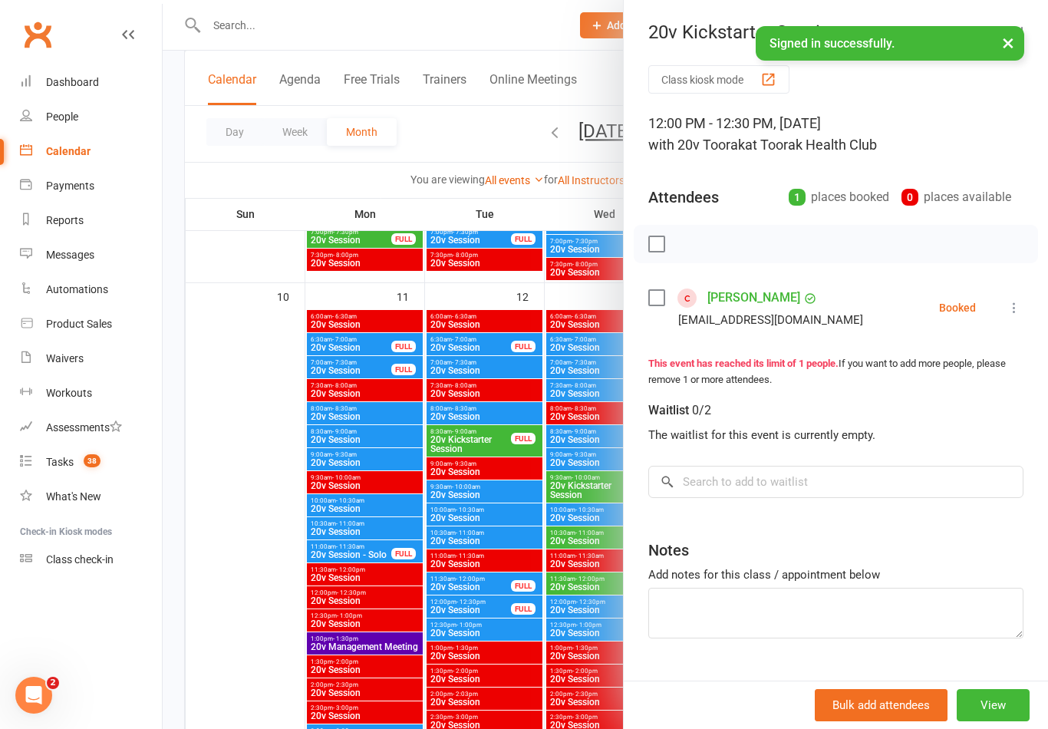
click at [754, 302] on link "Zahra Mustaf" at bounding box center [754, 297] width 93 height 25
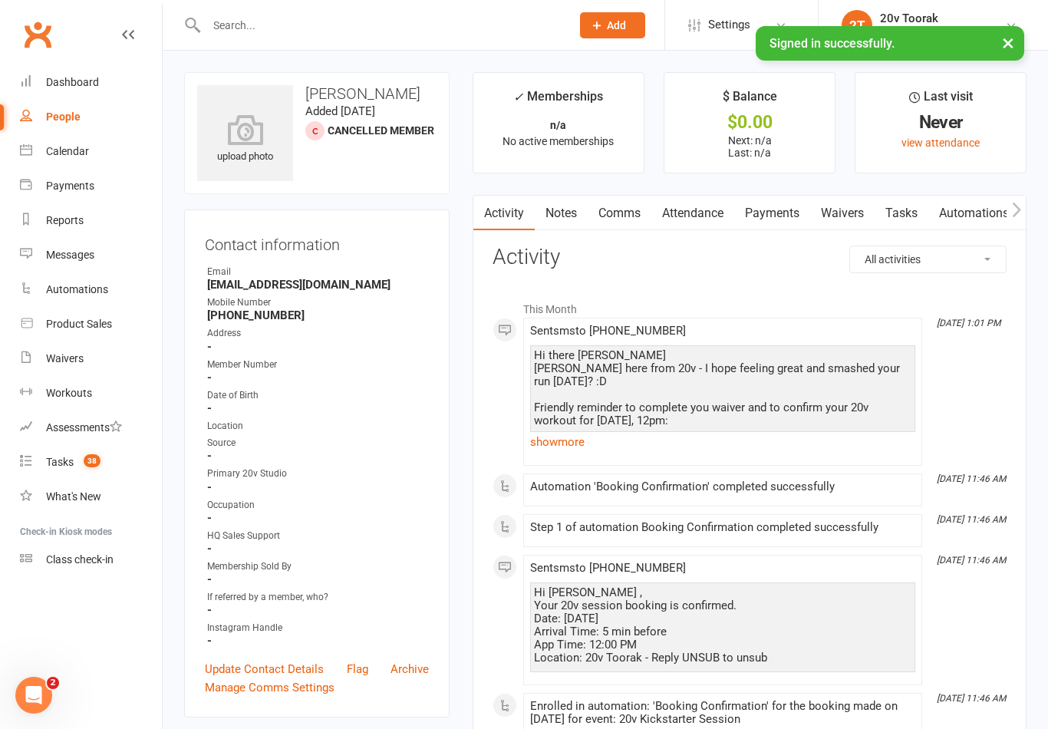
click at [578, 442] on link "show more" at bounding box center [722, 441] width 385 height 21
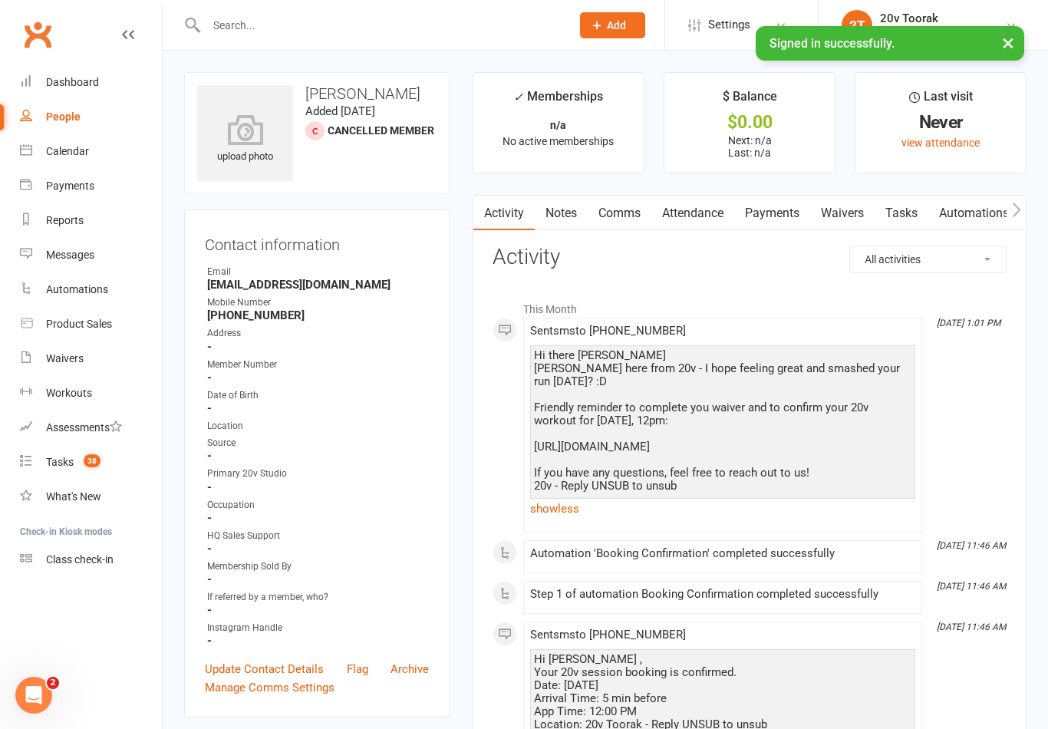
click at [912, 215] on link "Tasks" at bounding box center [902, 213] width 54 height 35
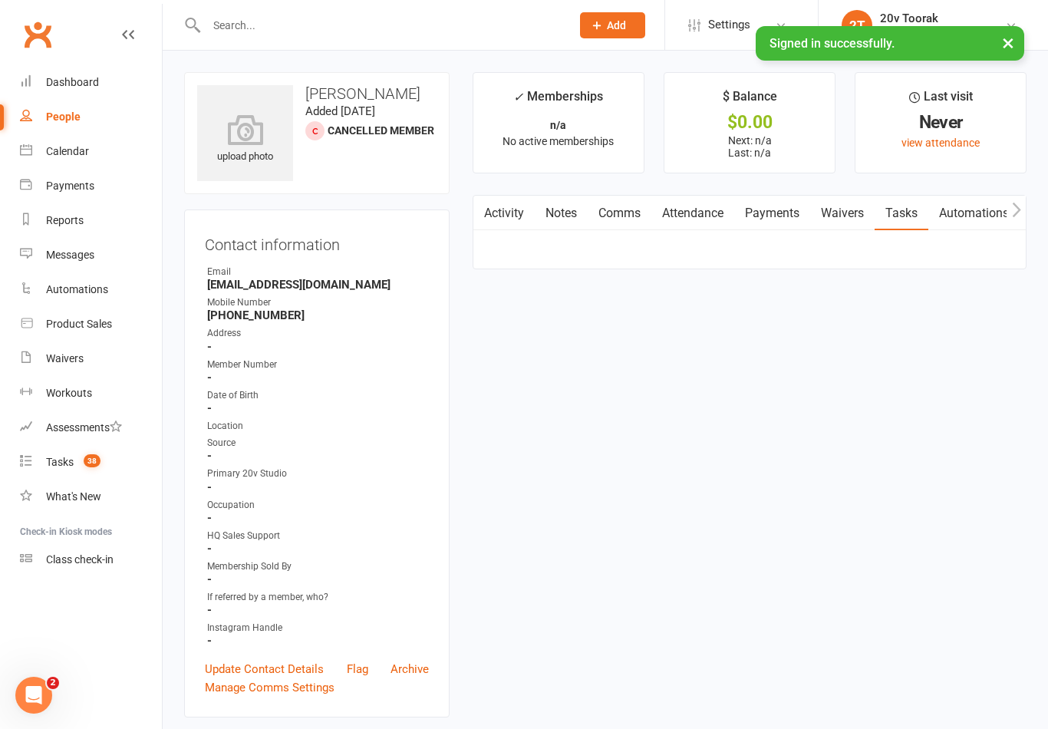
scroll to position [24, 0]
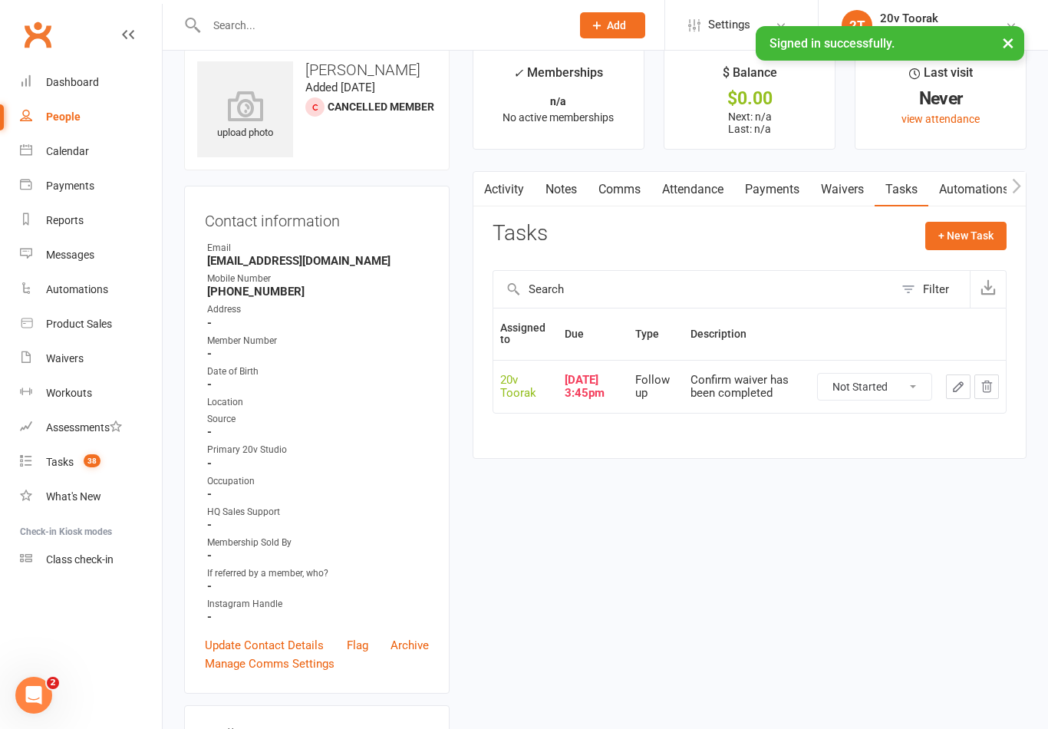
click at [896, 384] on select "Not Started In Progress Waiting Complete" at bounding box center [875, 387] width 114 height 26
select select "unstarted"
click at [984, 233] on button "+ New Task" at bounding box center [965, 236] width 81 height 28
select select "45736"
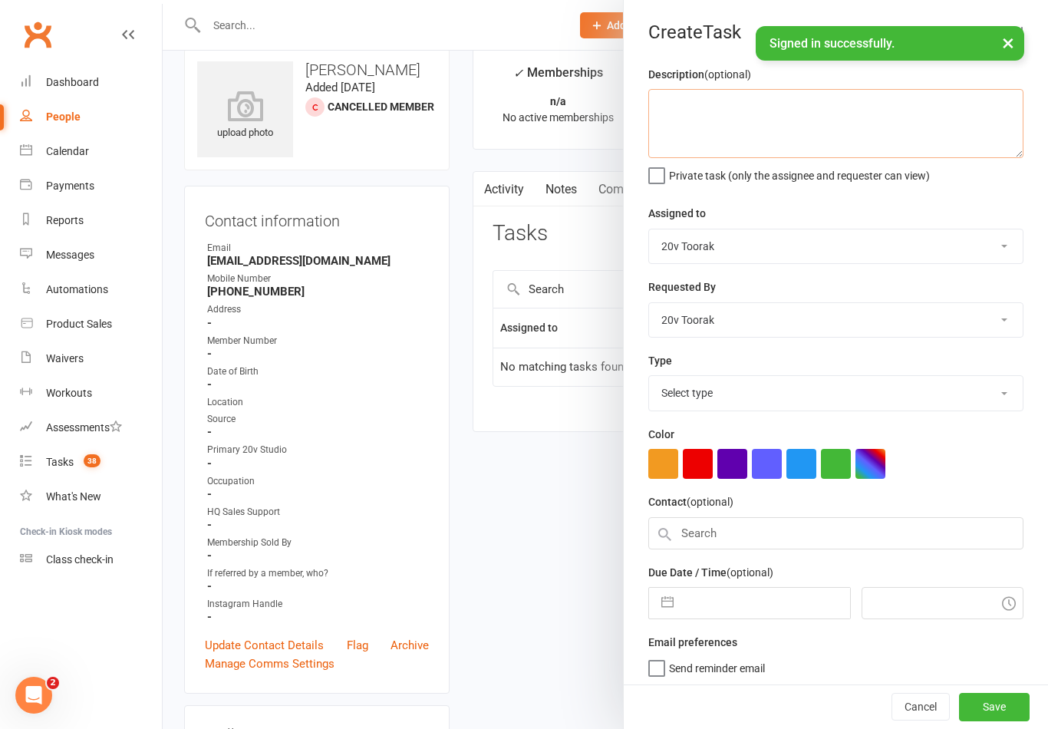
click at [862, 119] on textarea at bounding box center [835, 123] width 375 height 69
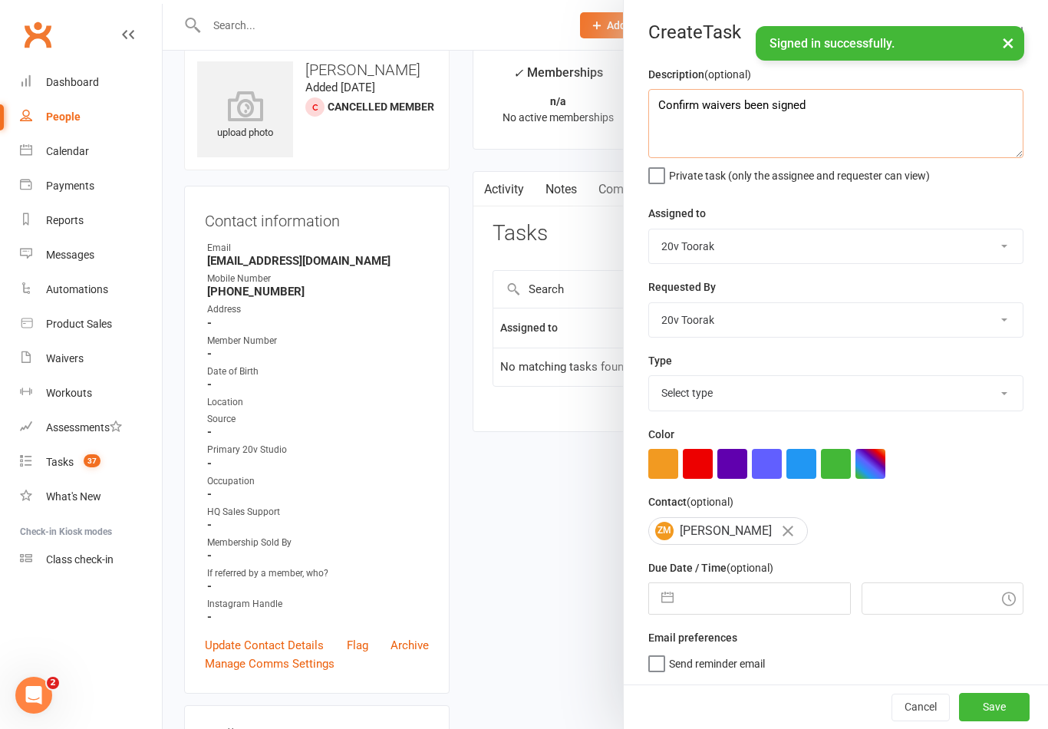
type textarea "Confirm waivers been signed"
click at [873, 388] on select "Select type Call Call - to book trial Confirm session attendance Confirm trial …" at bounding box center [836, 393] width 374 height 34
select select "27772"
click at [663, 613] on button "button" at bounding box center [668, 598] width 28 height 31
select select "6"
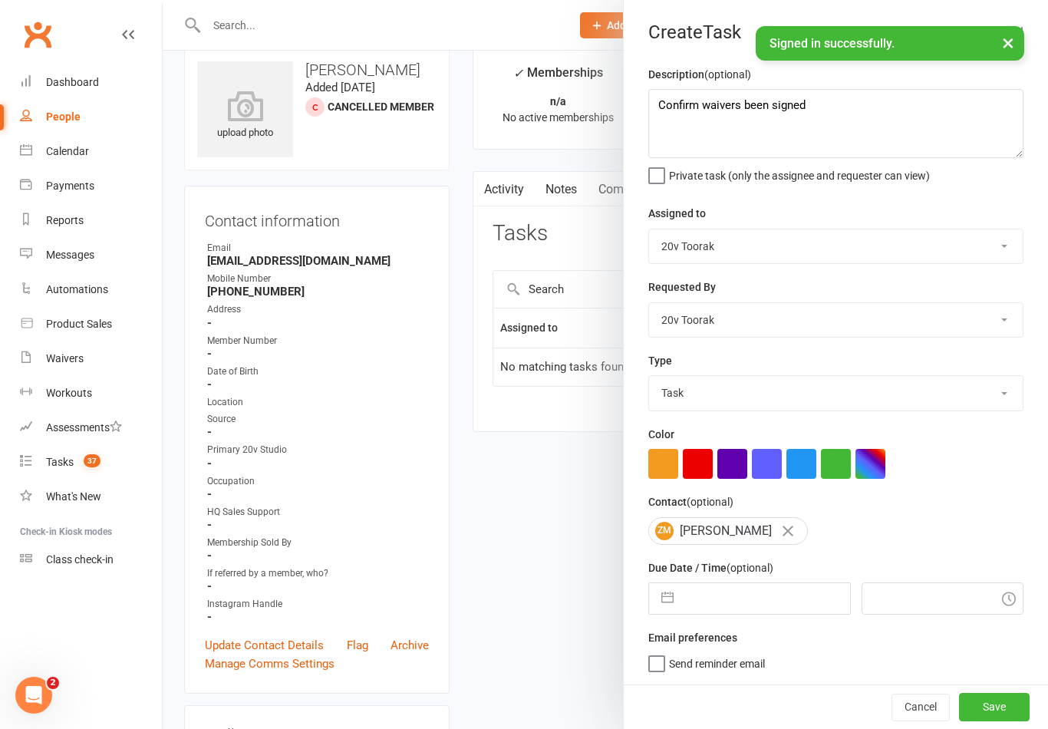
select select "2025"
select select "7"
select select "2025"
select select "8"
select select "2025"
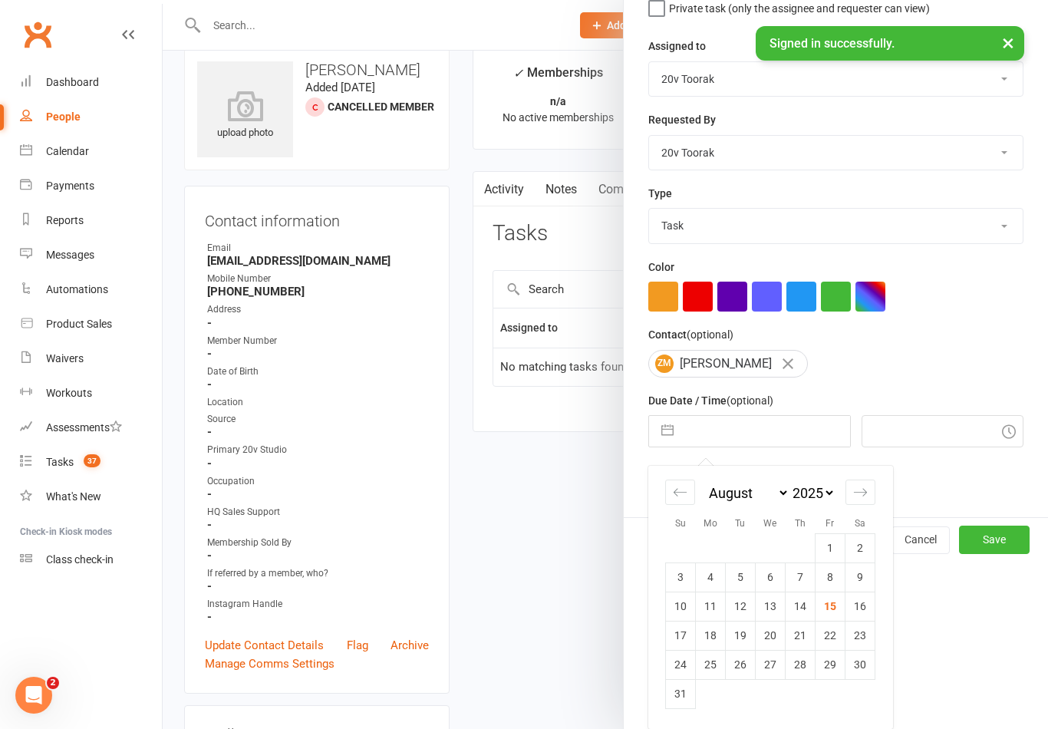
click at [832, 608] on td "15" at bounding box center [831, 606] width 30 height 29
type input "15 Aug 2025"
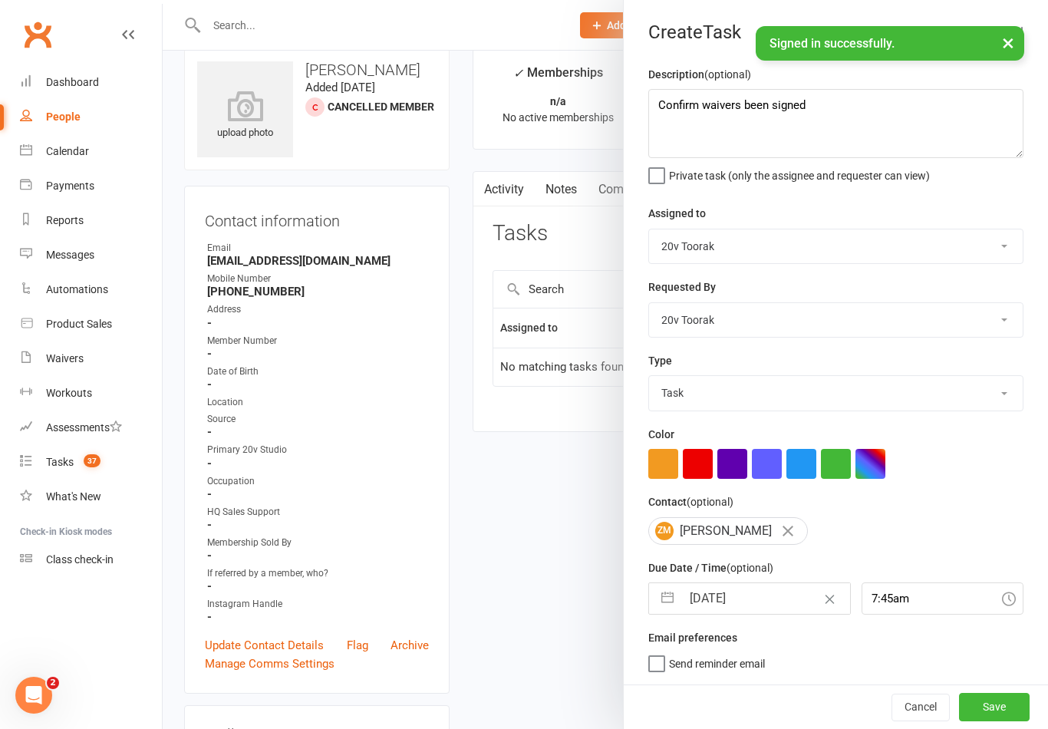
scroll to position [3, 0]
click at [906, 602] on input "7:45am" at bounding box center [943, 598] width 163 height 32
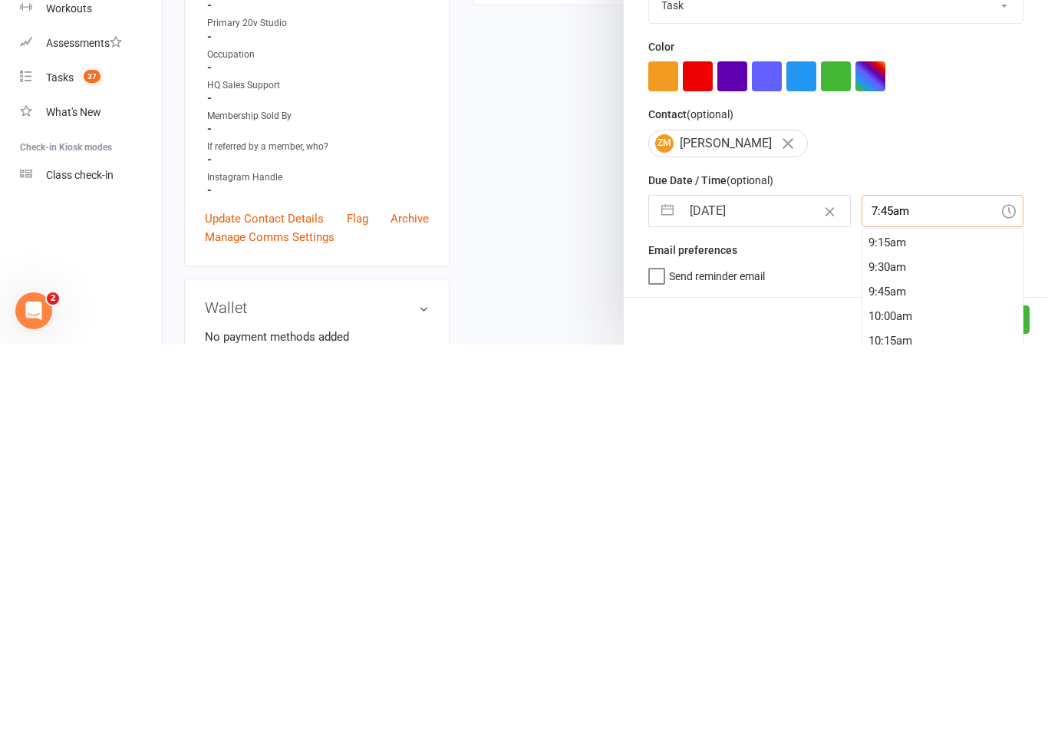
scroll to position [1113, 0]
click at [899, 678] on div "12:00pm" at bounding box center [943, 690] width 161 height 25
type input "12:00pm"
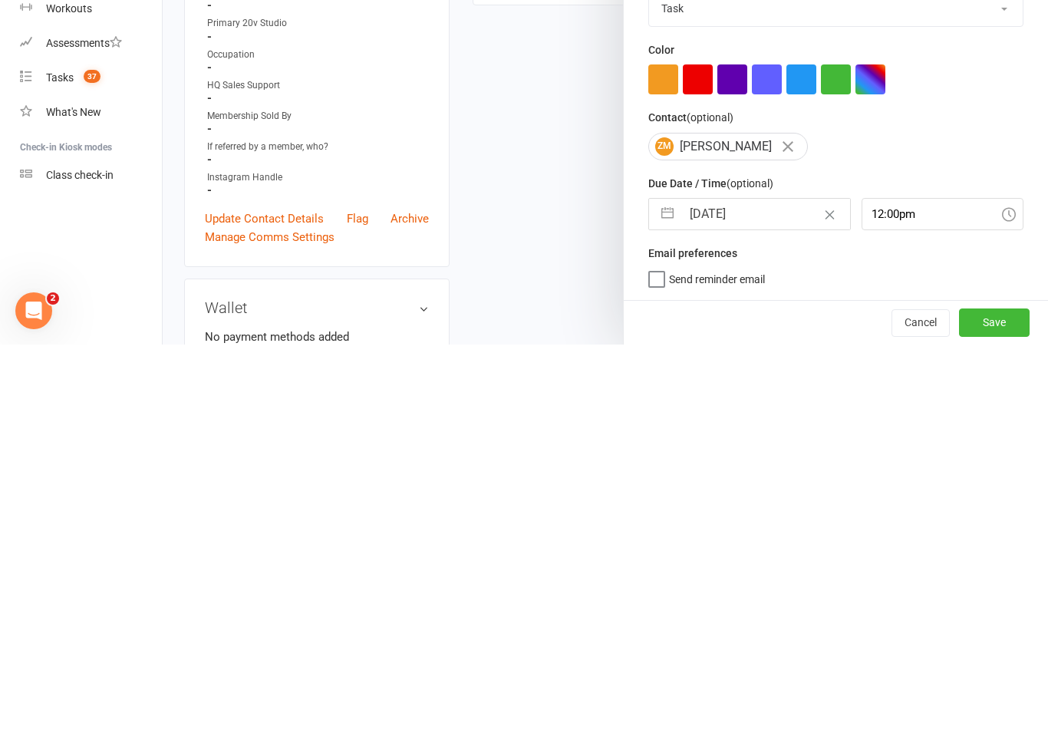
click at [974, 693] on button "Save" at bounding box center [994, 707] width 71 height 28
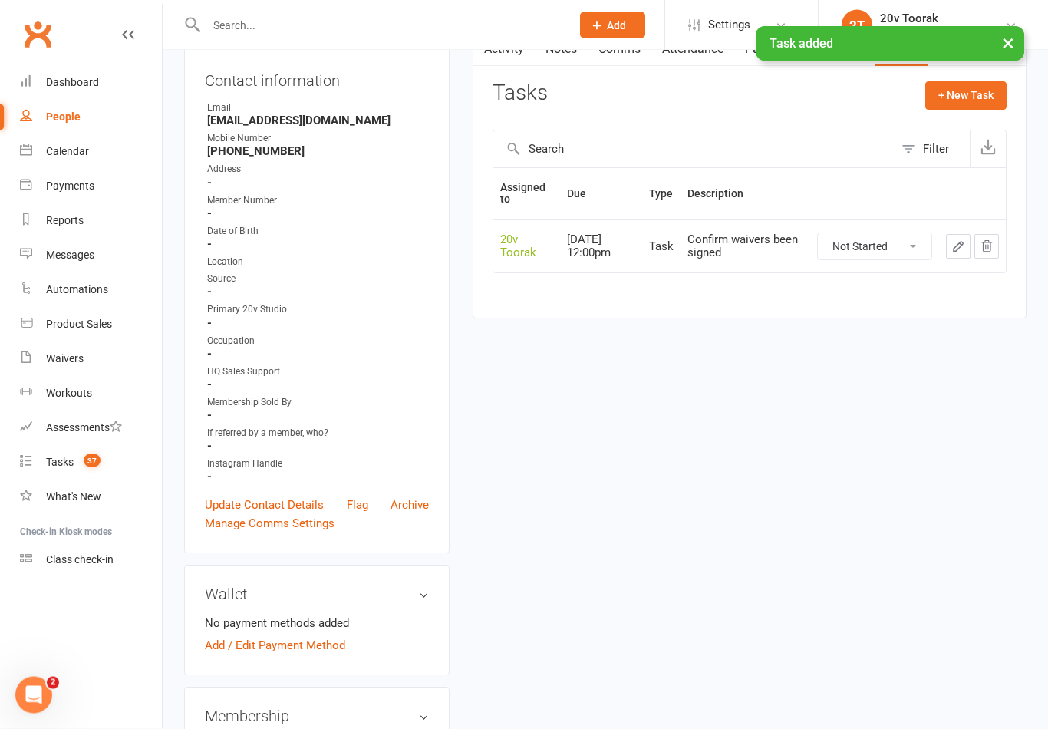
scroll to position [0, 0]
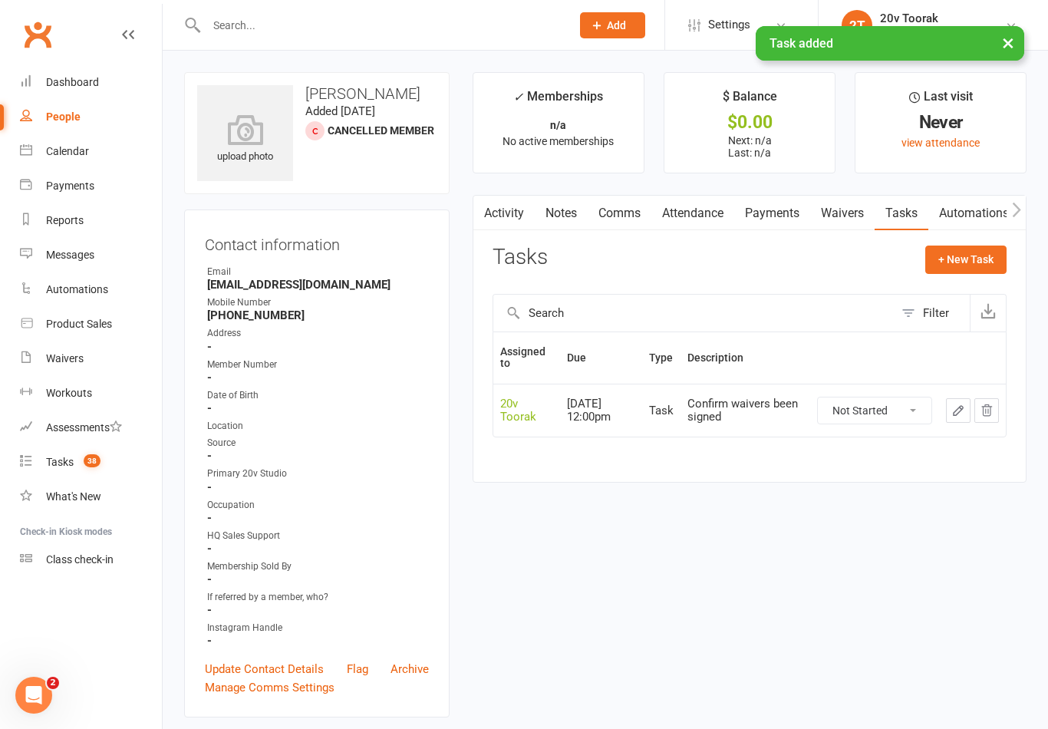
click at [523, 216] on link "Activity" at bounding box center [503, 213] width 61 height 35
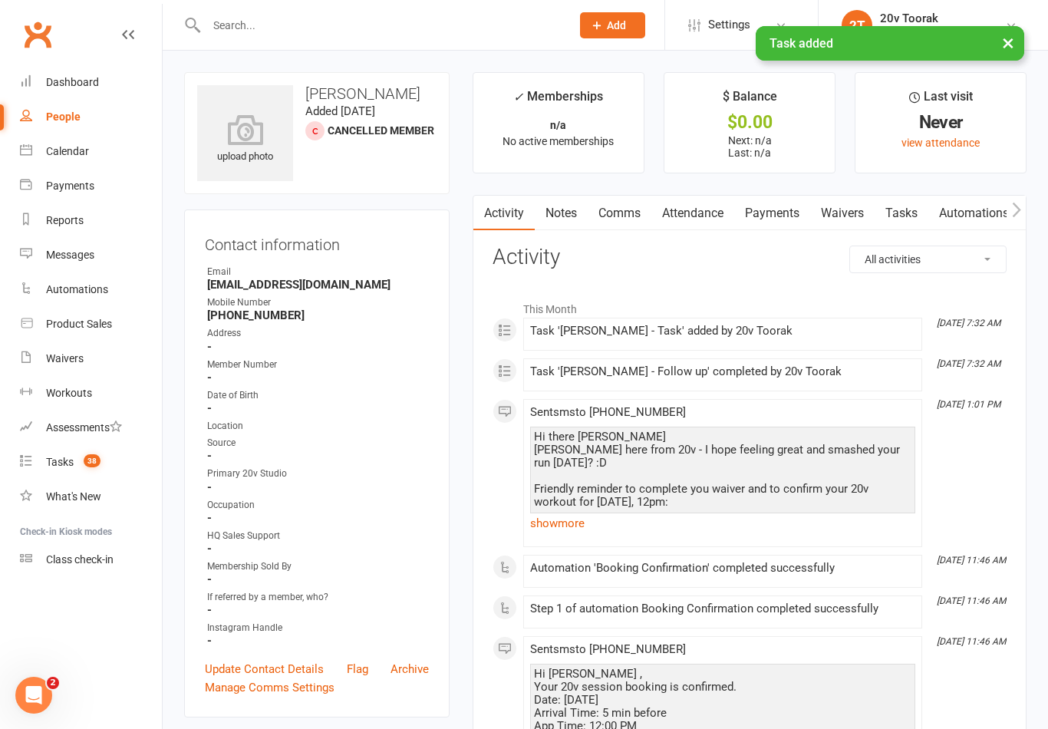
click at [570, 530] on link "show more" at bounding box center [722, 523] width 385 height 21
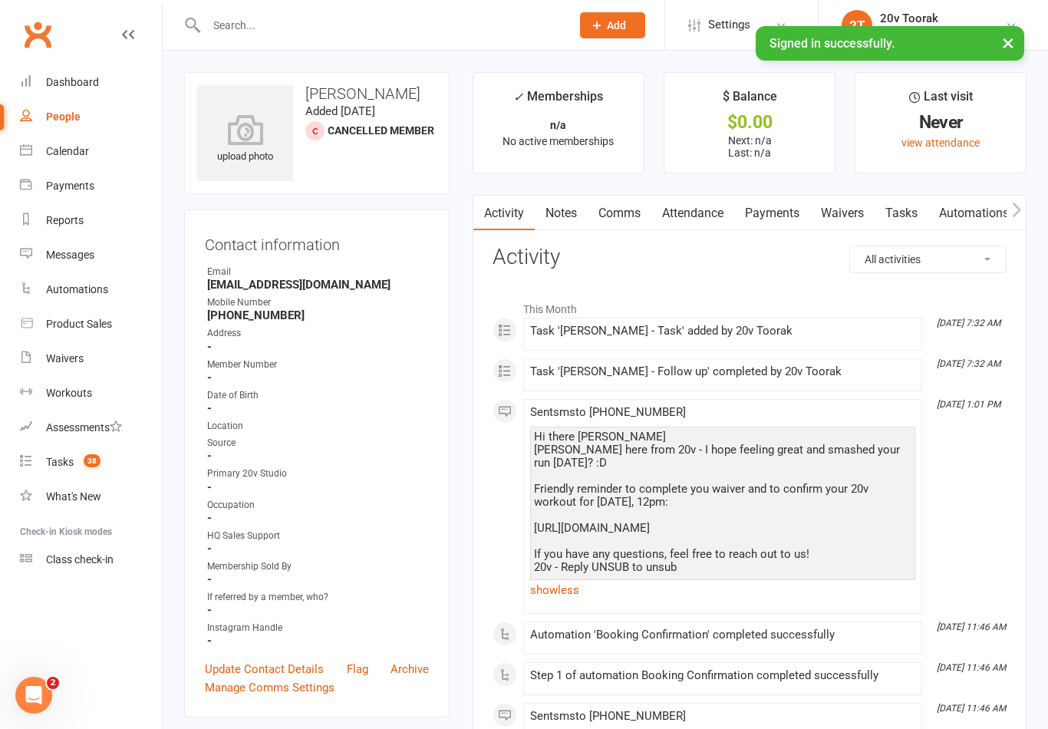
click at [22, 158] on link "Calendar" at bounding box center [91, 151] width 142 height 35
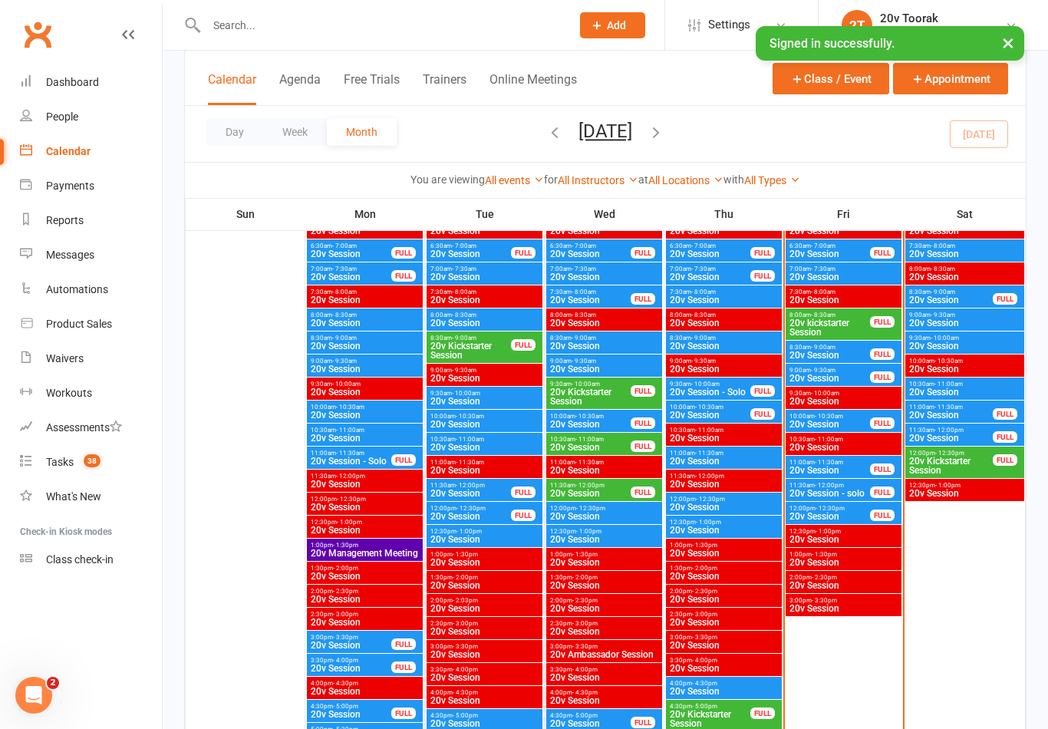
scroll to position [1555, 0]
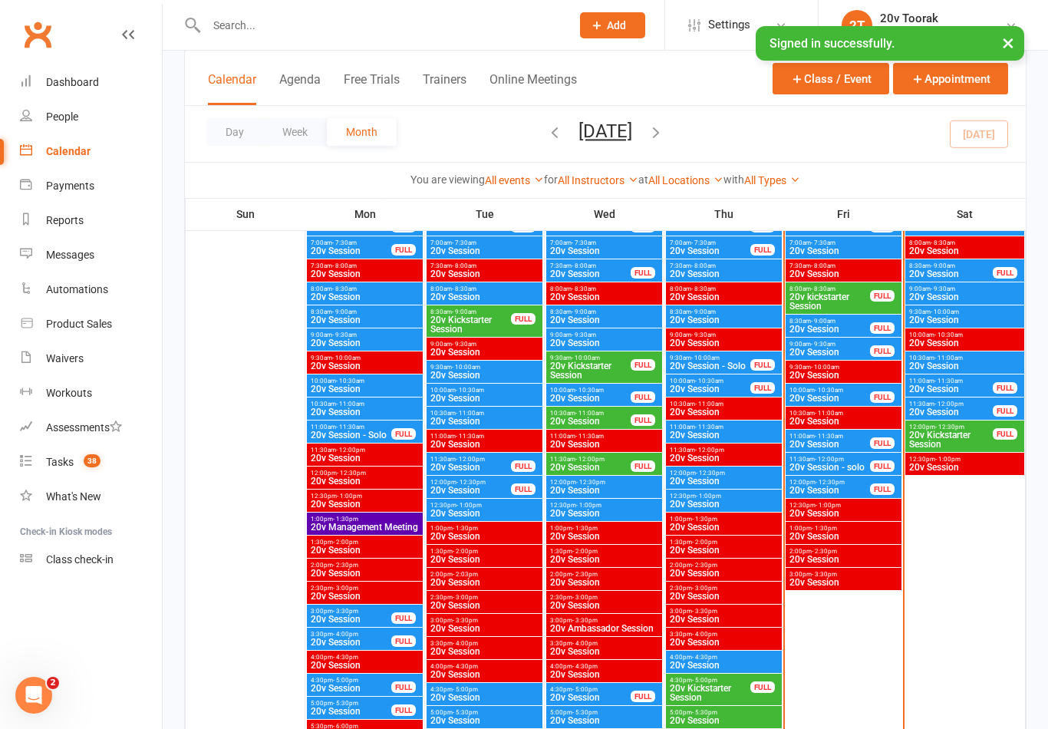
click at [825, 293] on span "20v kickstarter Session" at bounding box center [830, 301] width 82 height 18
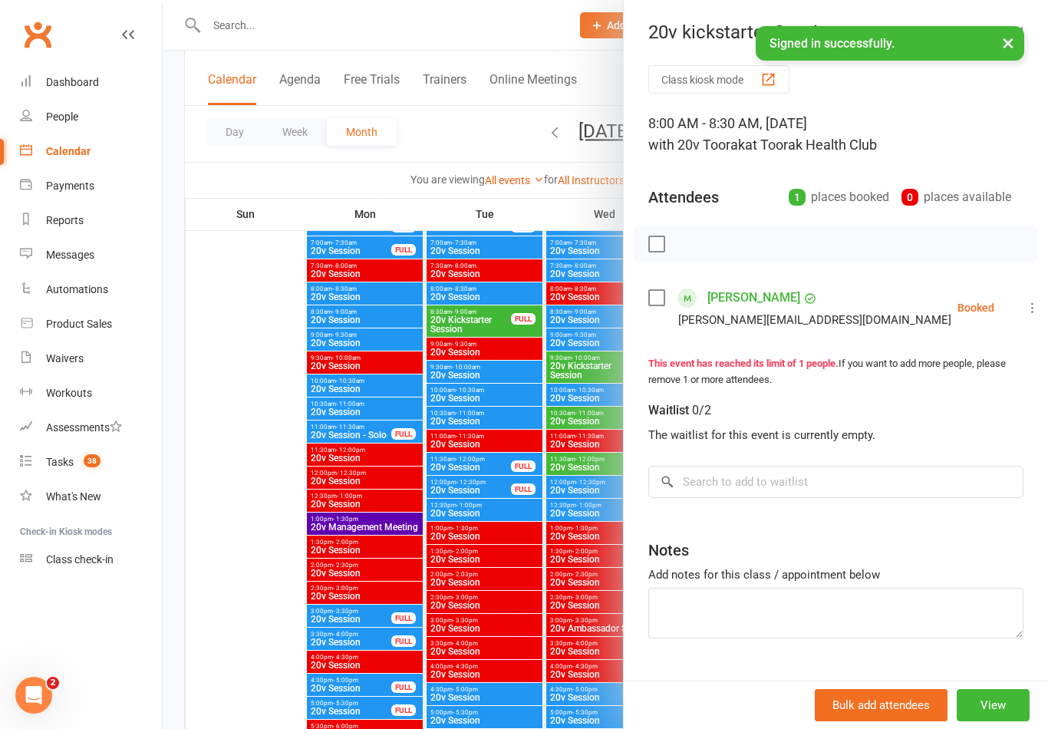
click at [518, 447] on div at bounding box center [606, 364] width 886 height 729
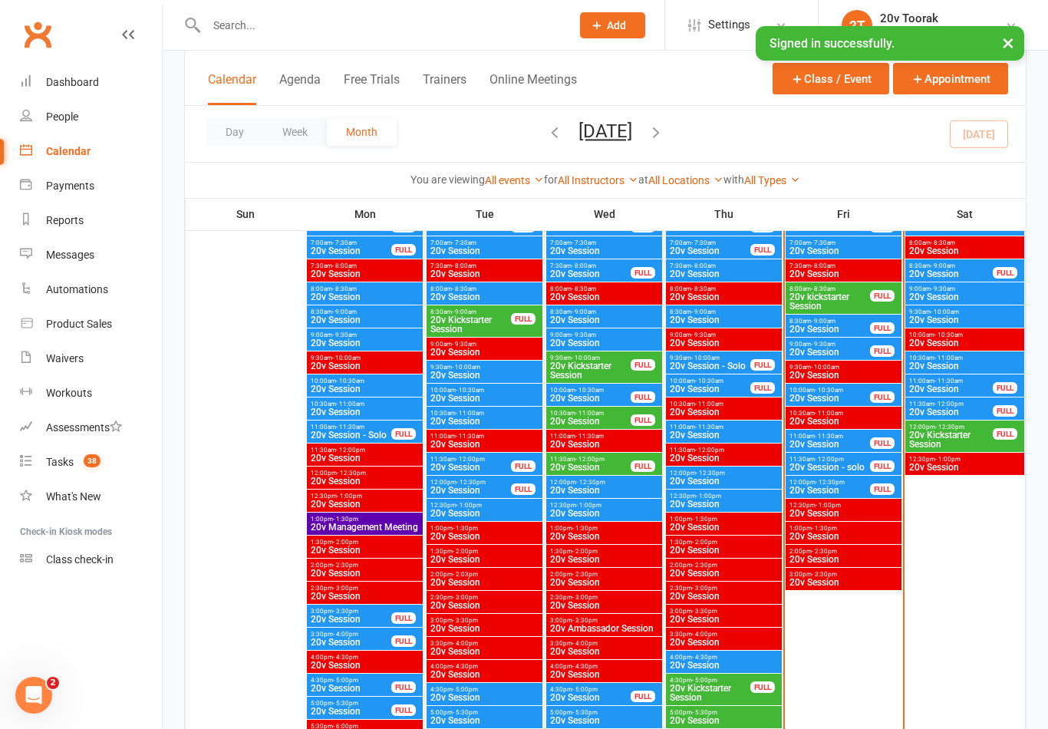
click at [819, 325] on span "20v Session" at bounding box center [830, 329] width 82 height 9
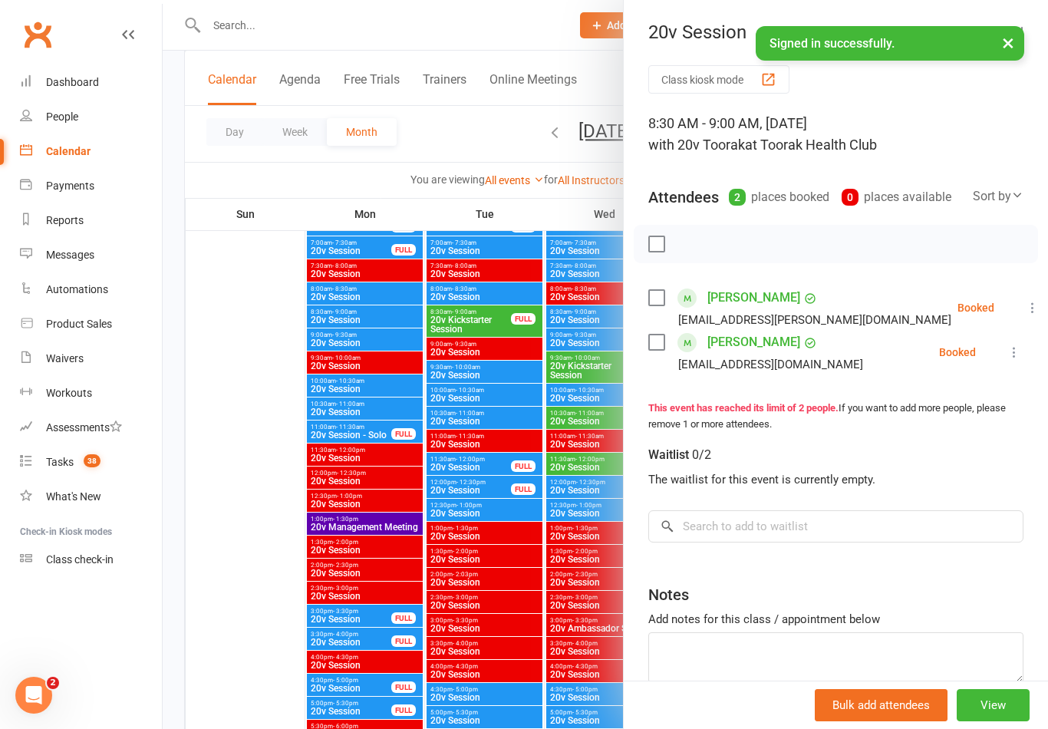
click at [489, 400] on div at bounding box center [606, 364] width 886 height 729
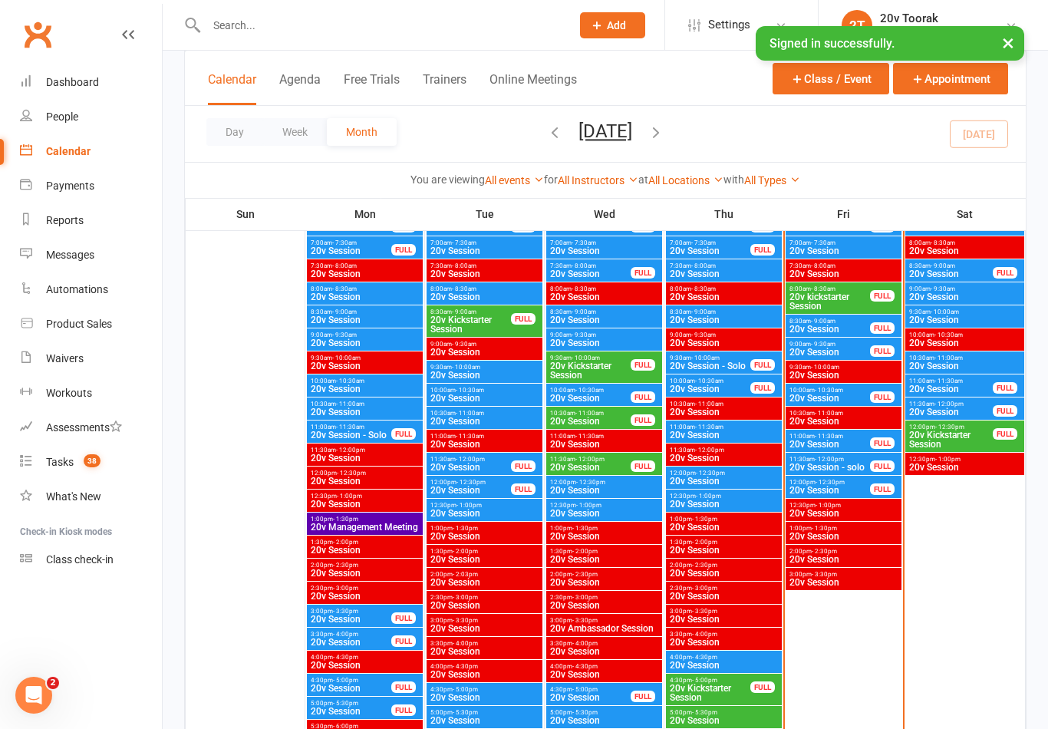
click at [835, 345] on span "- 9:30am" at bounding box center [823, 344] width 25 height 7
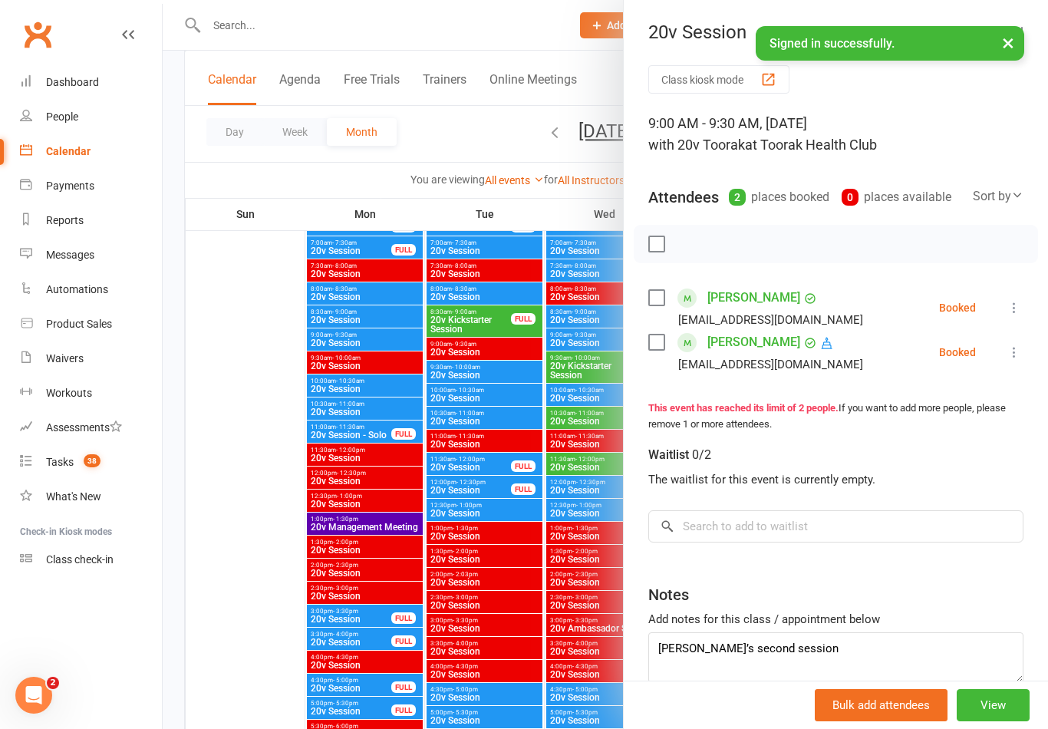
click at [536, 374] on div at bounding box center [606, 364] width 886 height 729
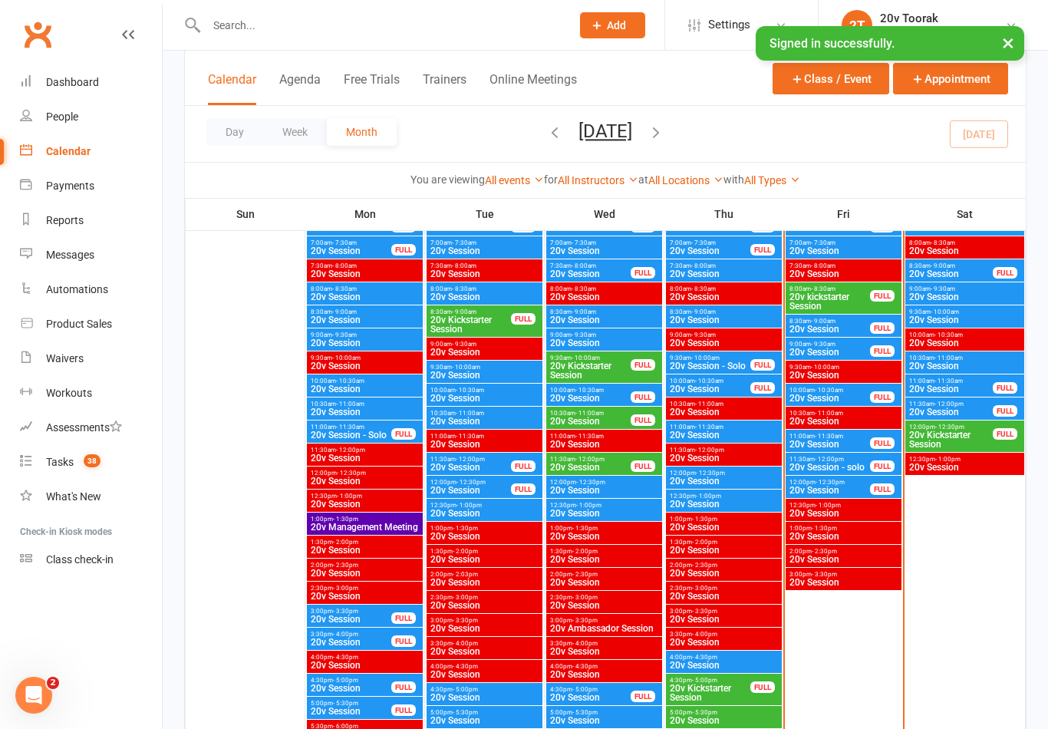
click at [807, 388] on span "10:00am - 10:30am" at bounding box center [830, 390] width 82 height 7
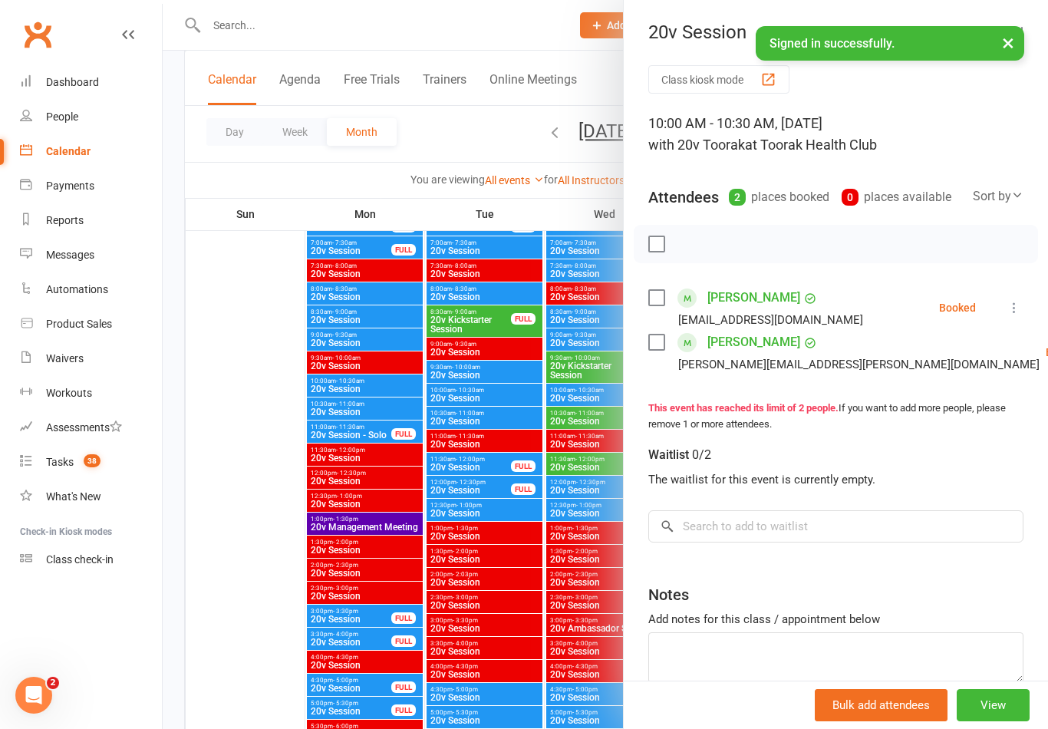
click at [444, 493] on div at bounding box center [606, 364] width 886 height 729
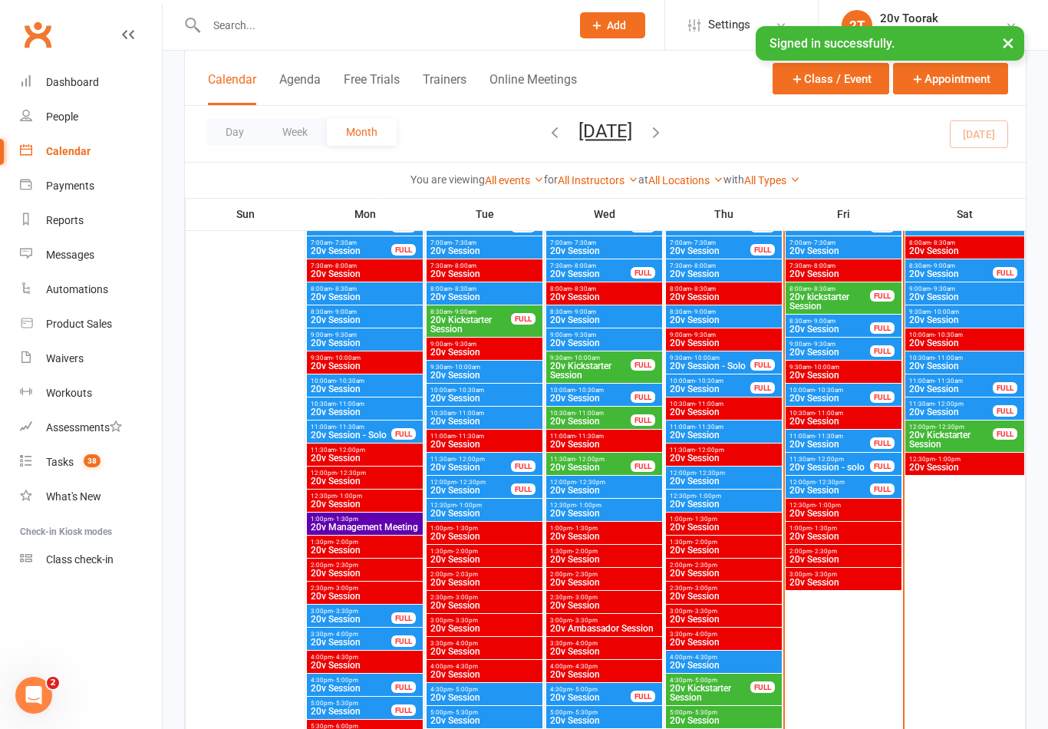
click at [862, 404] on div "10:00am - 10:30am 20v Session FULL" at bounding box center [844, 395] width 116 height 22
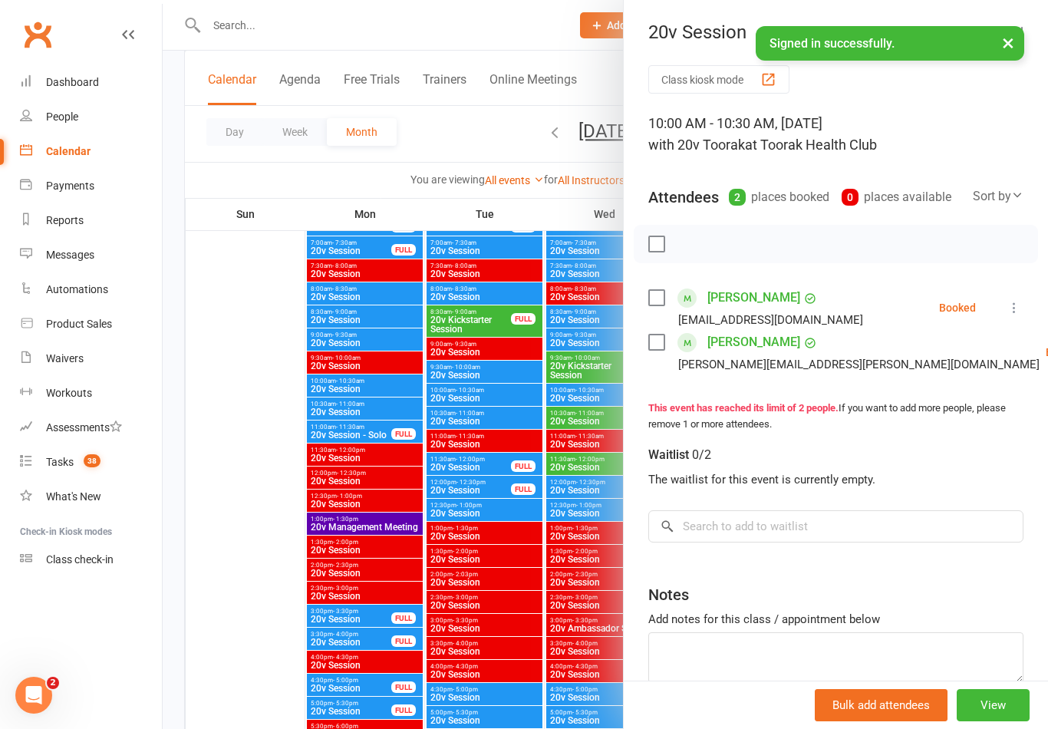
click at [466, 440] on div at bounding box center [606, 364] width 886 height 729
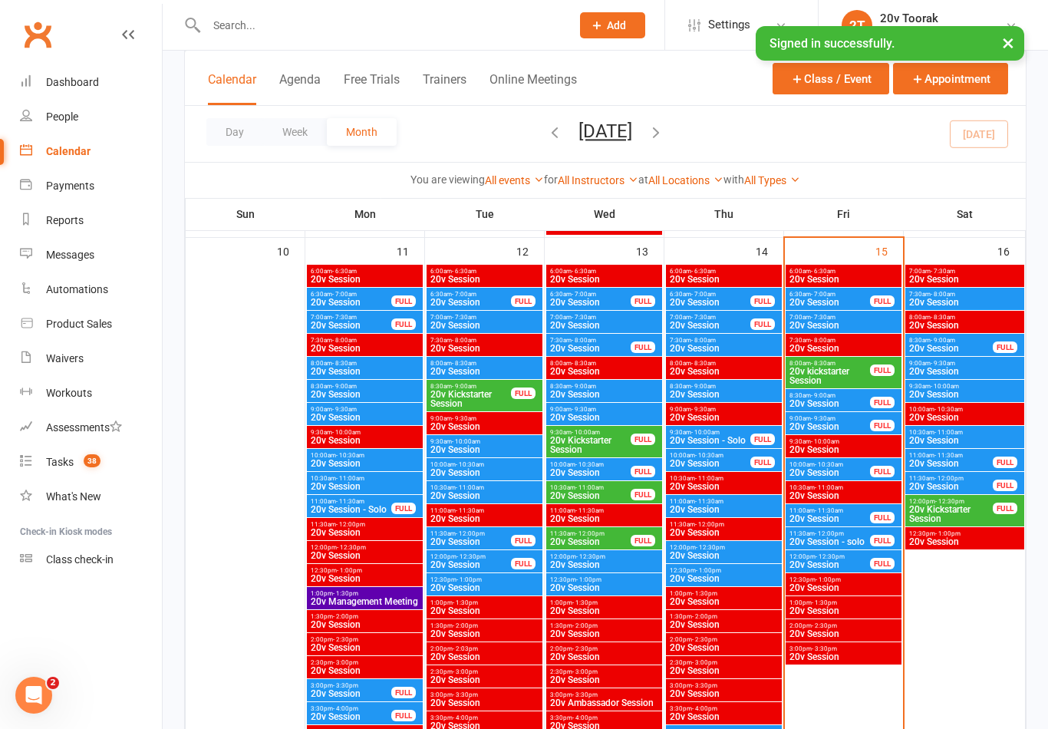
scroll to position [1481, 0]
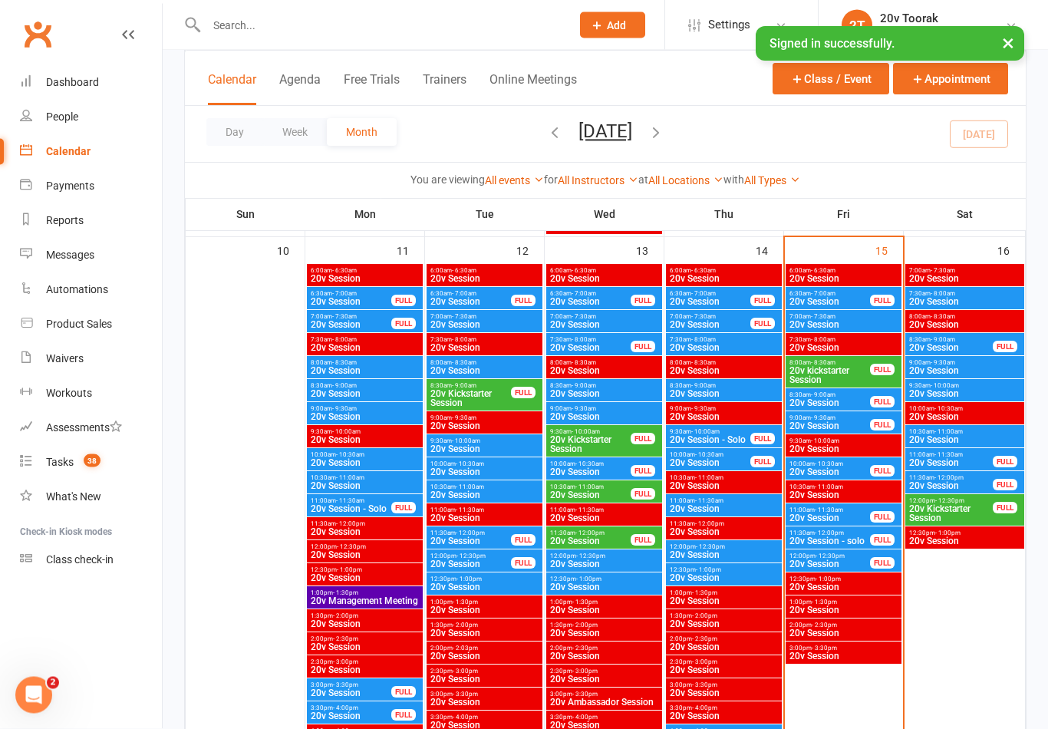
click at [826, 374] on span "20v kickstarter Session" at bounding box center [830, 376] width 82 height 18
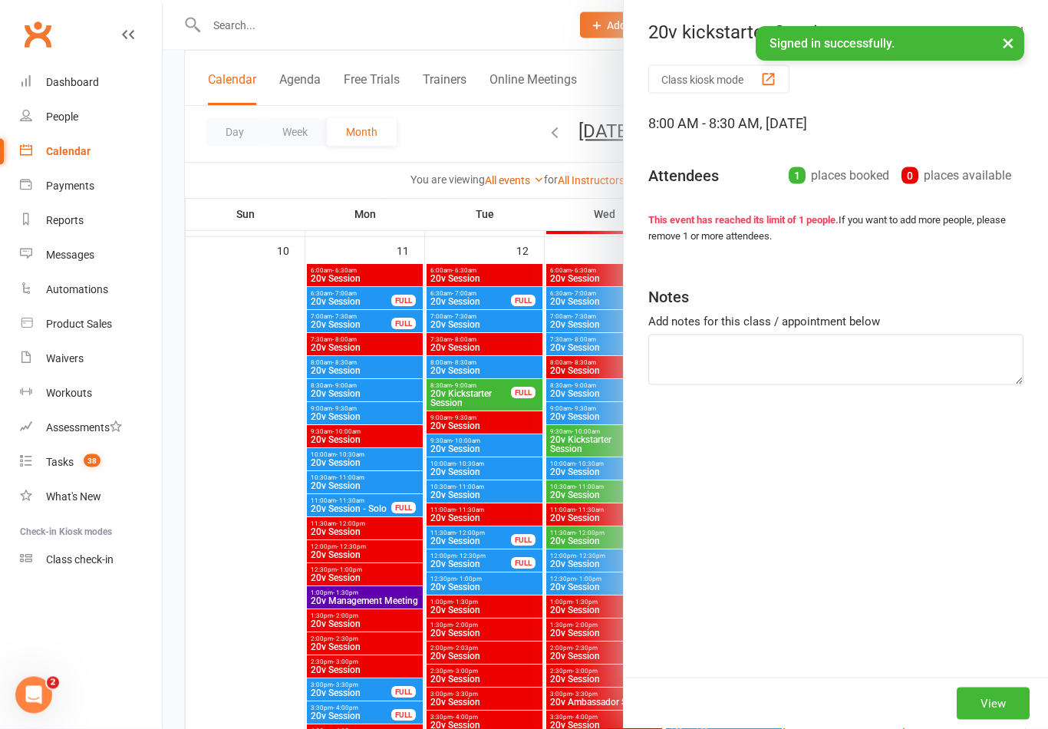
scroll to position [1482, 0]
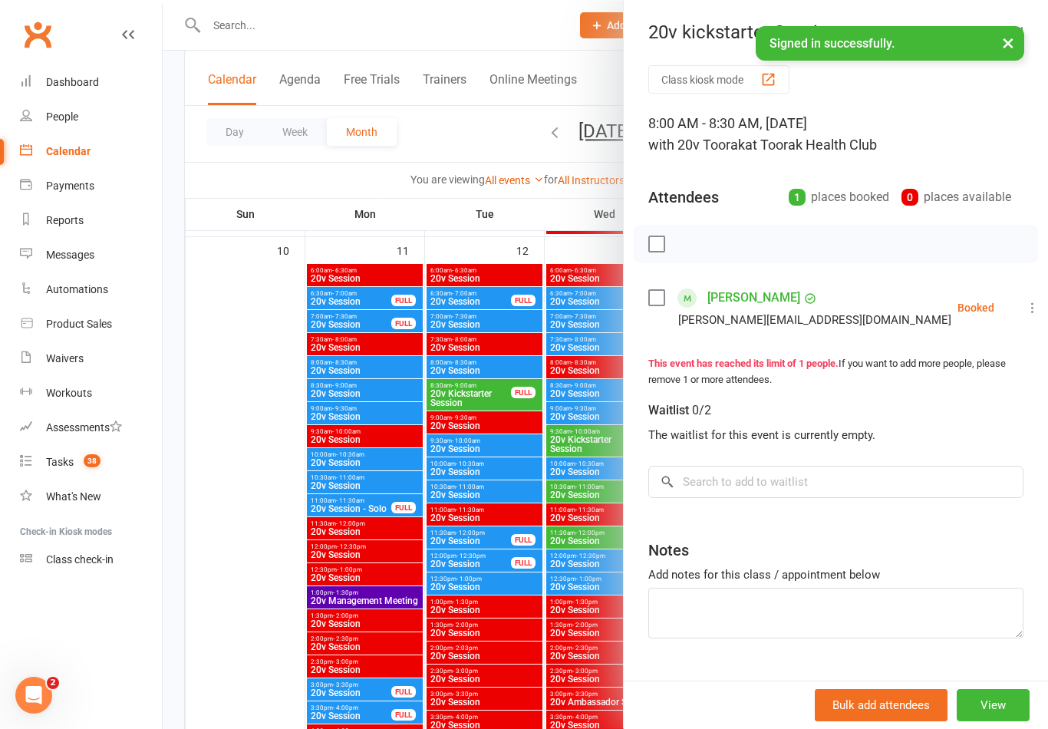
click at [252, 533] on div at bounding box center [606, 364] width 886 height 729
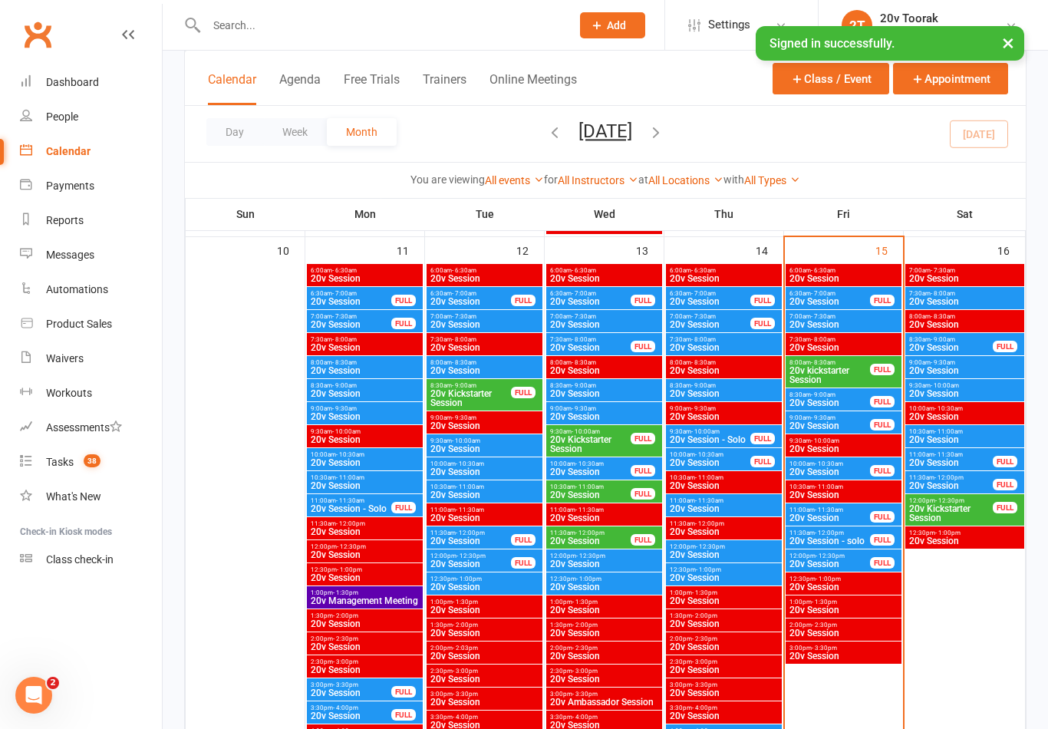
click at [830, 400] on span "20v Session" at bounding box center [830, 402] width 82 height 9
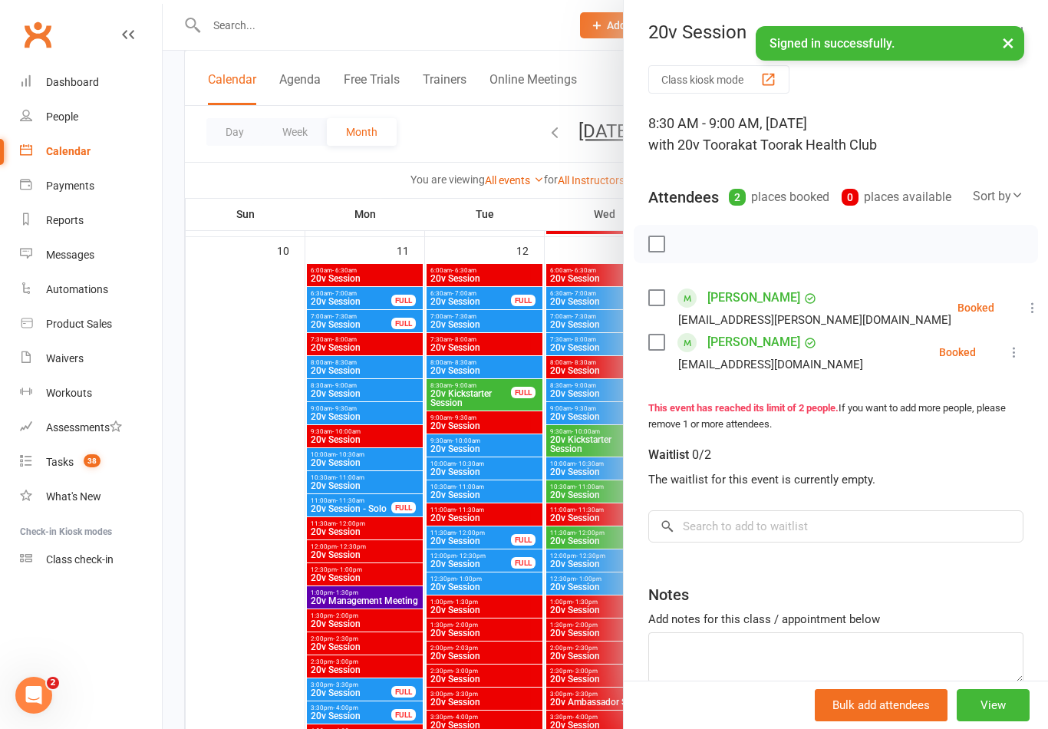
click at [258, 543] on div at bounding box center [606, 364] width 886 height 729
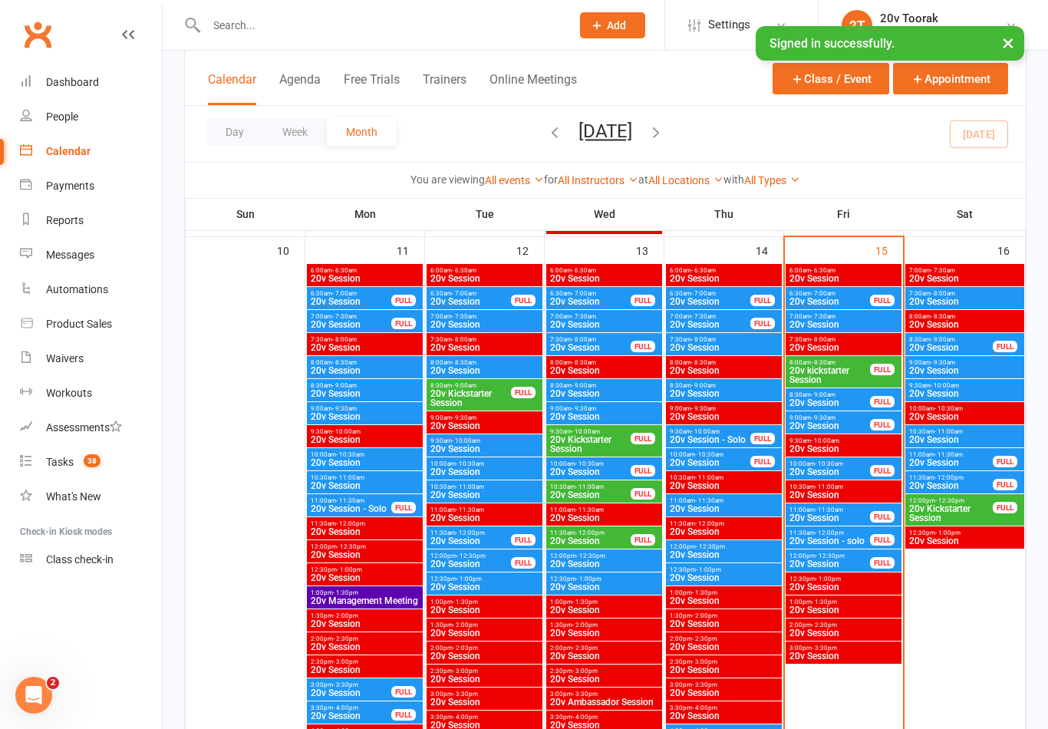
click at [845, 425] on span "20v Session" at bounding box center [830, 425] width 82 height 9
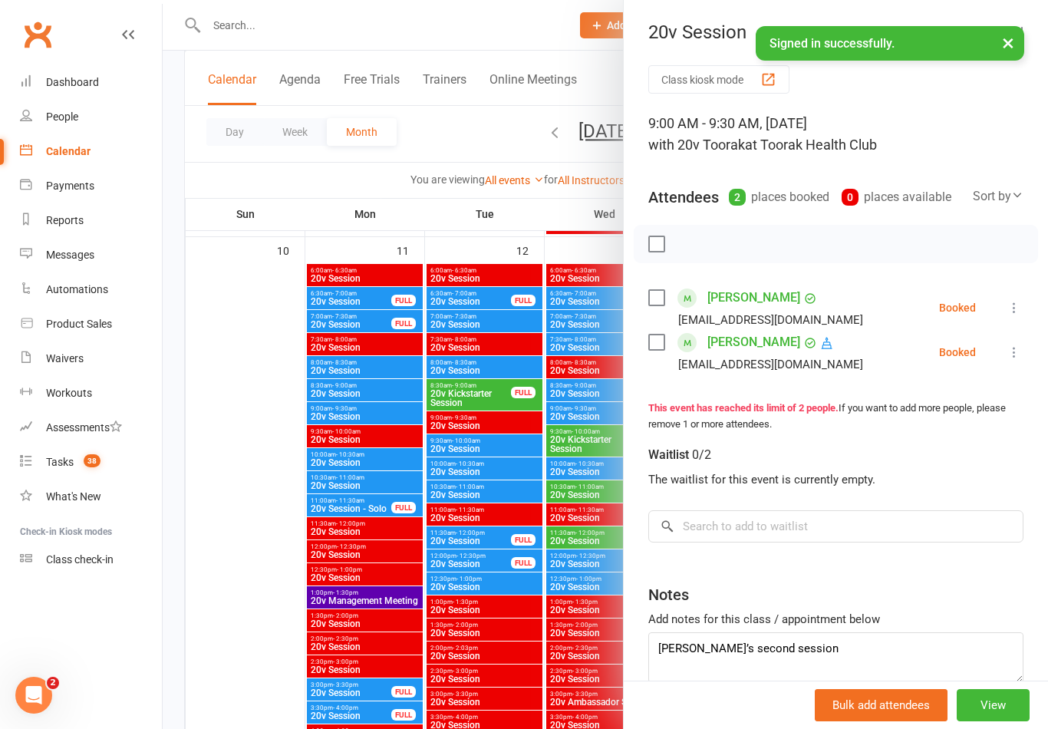
click at [257, 551] on div at bounding box center [606, 364] width 886 height 729
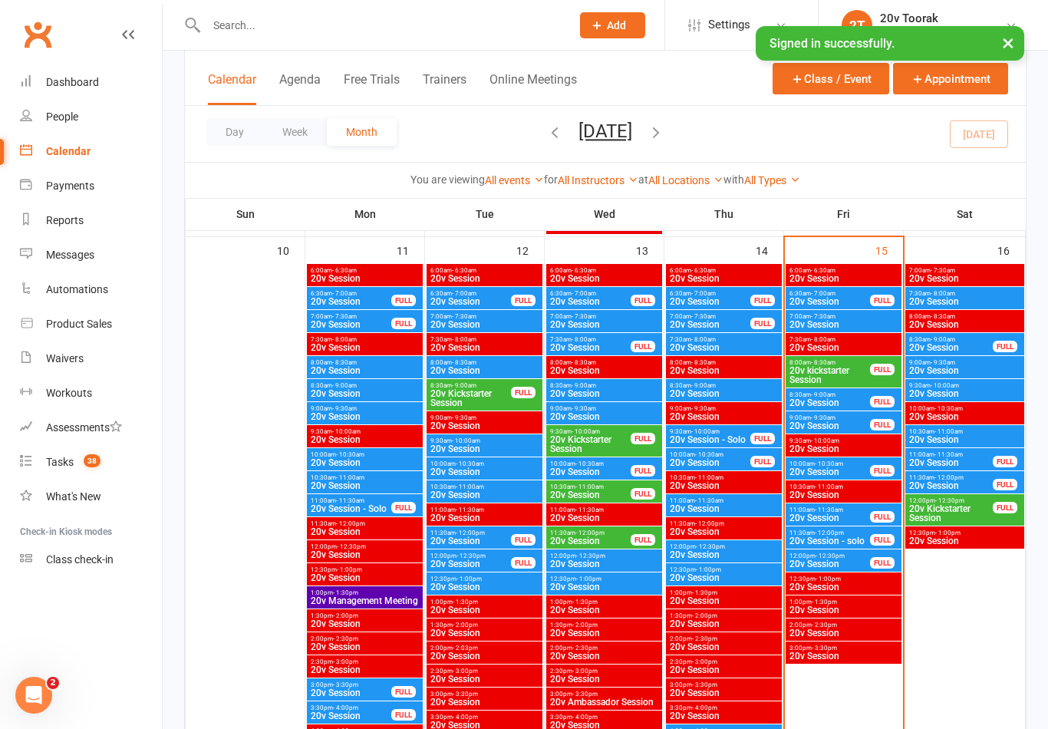
click at [840, 395] on span "8:30am - 9:00am" at bounding box center [830, 394] width 82 height 7
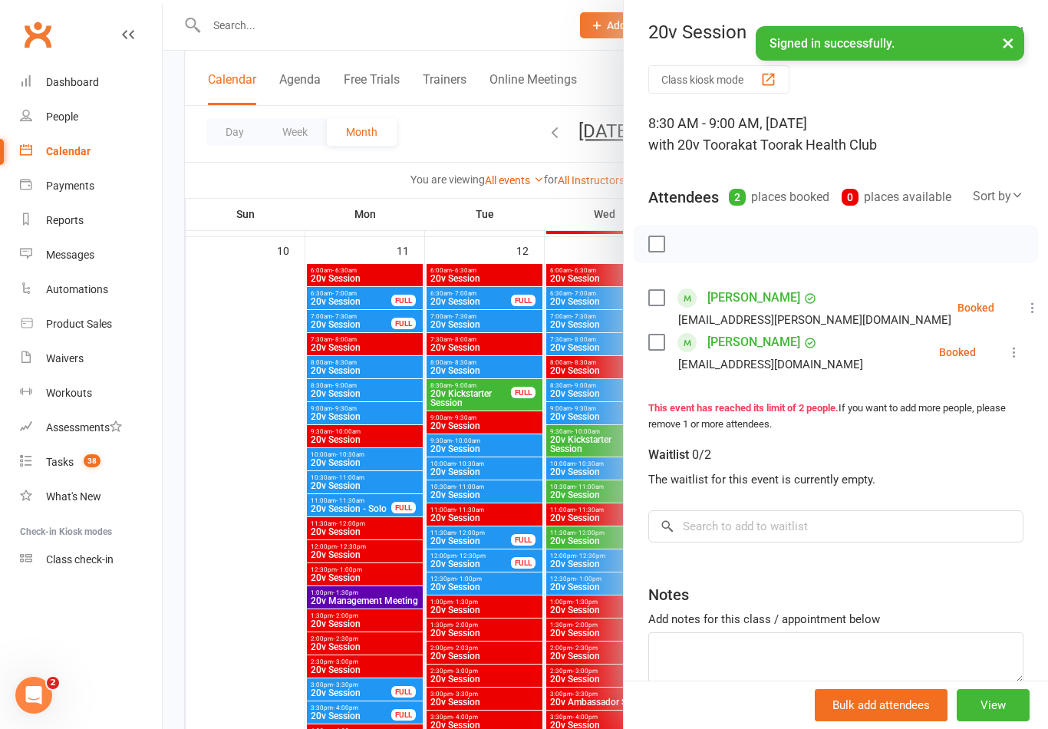
click at [228, 639] on div at bounding box center [606, 364] width 886 height 729
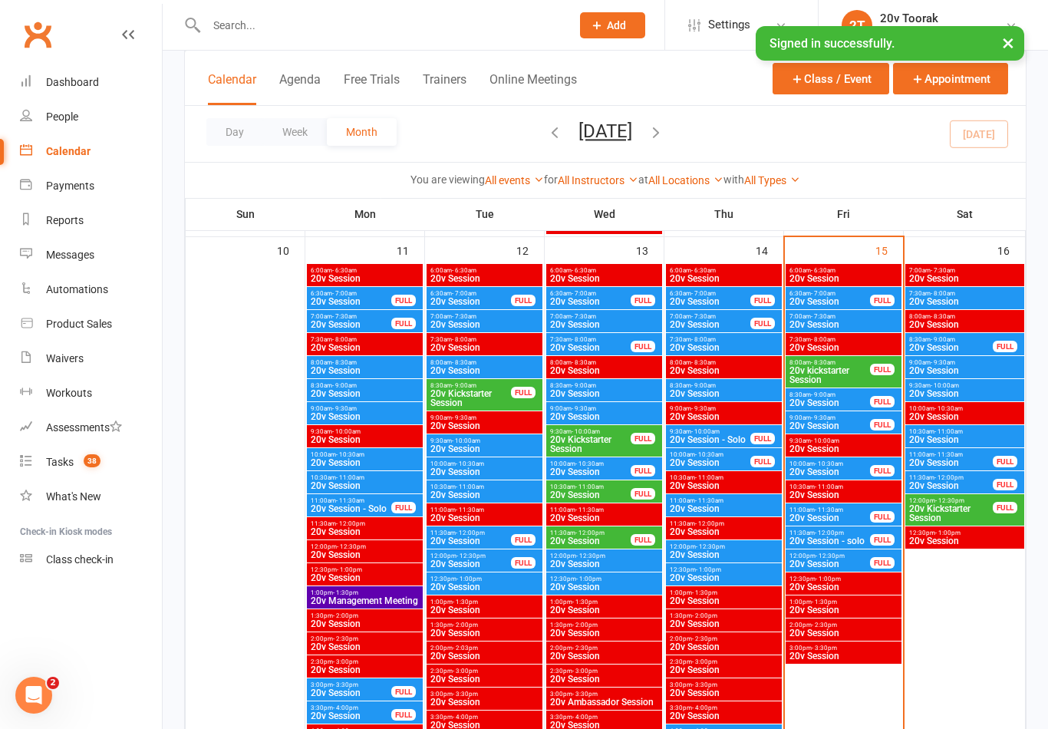
click at [61, 470] on link "Tasks 38" at bounding box center [91, 462] width 142 height 35
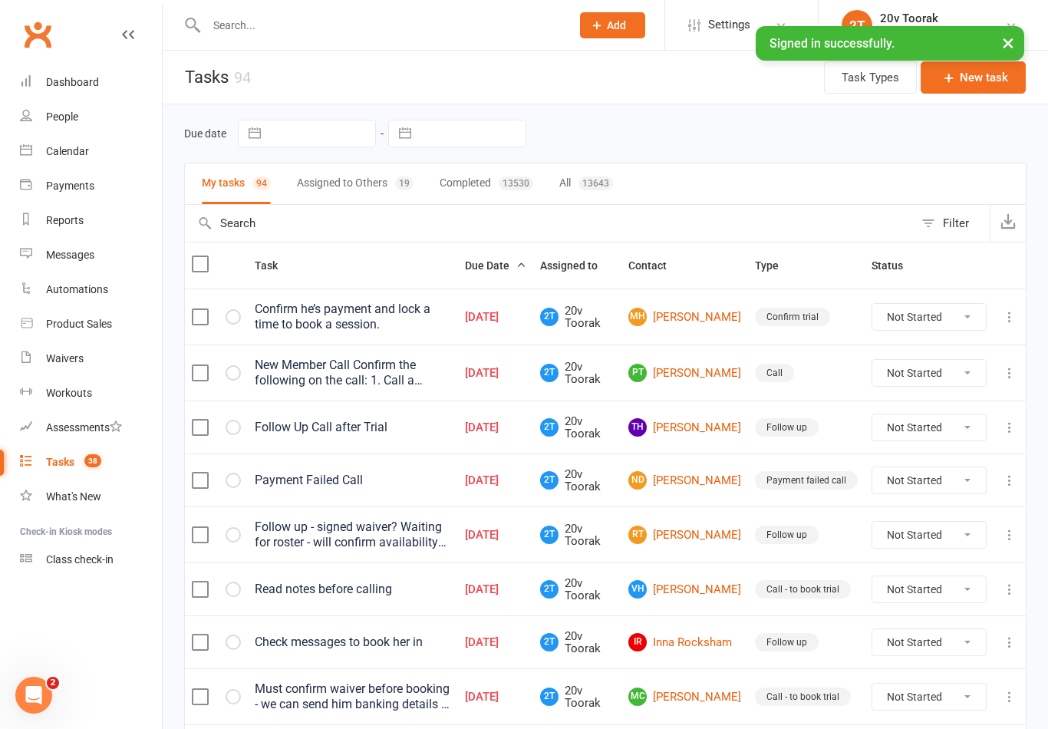
click at [688, 318] on link "MH Mark Hlawaty" at bounding box center [684, 317] width 113 height 18
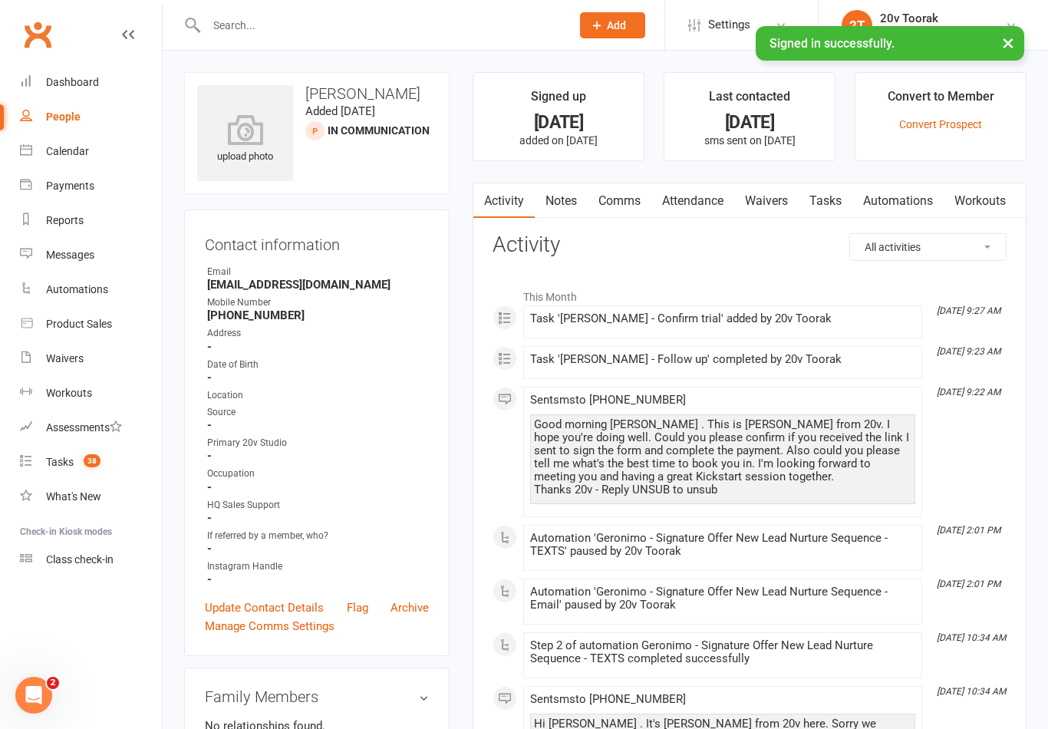
click at [63, 460] on div "Tasks" at bounding box center [60, 462] width 28 height 12
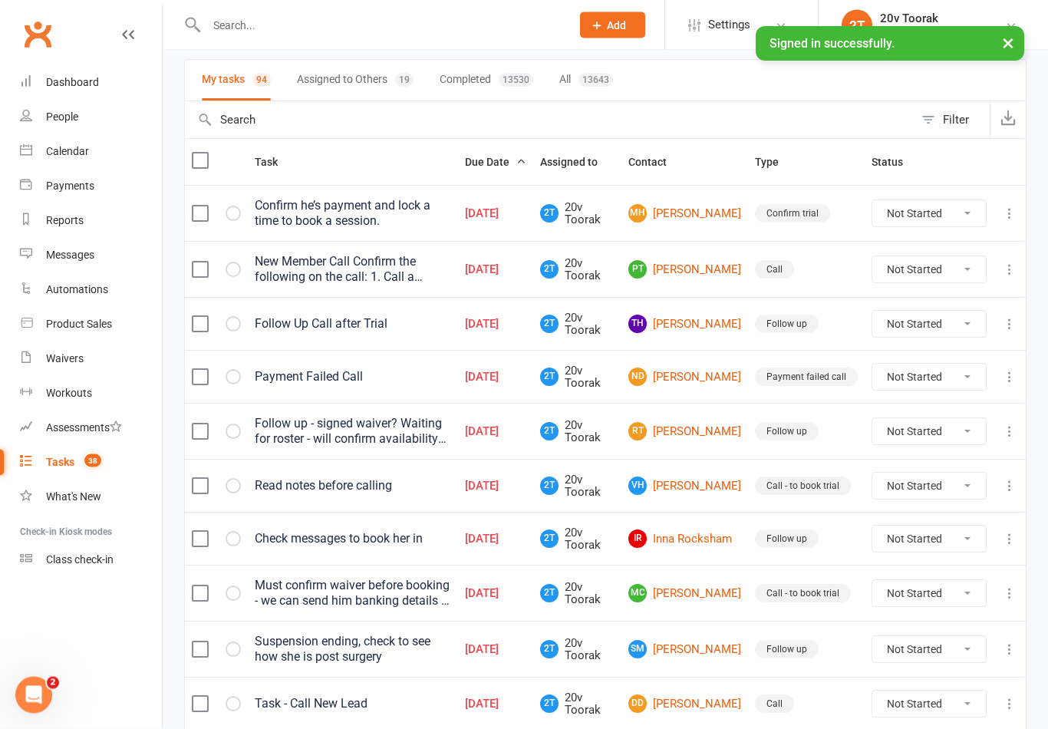
scroll to position [104, 0]
click at [680, 276] on link "PT Paul Thomas" at bounding box center [684, 269] width 113 height 18
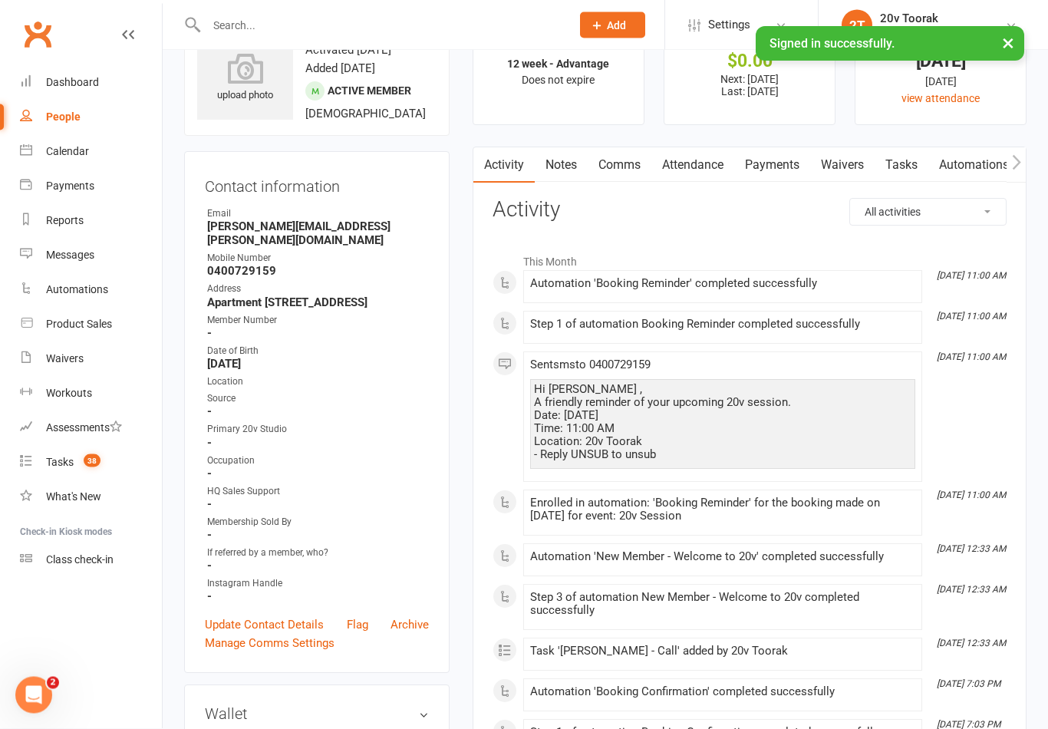
scroll to position [61, 0]
click at [71, 464] on div "Tasks" at bounding box center [60, 462] width 28 height 12
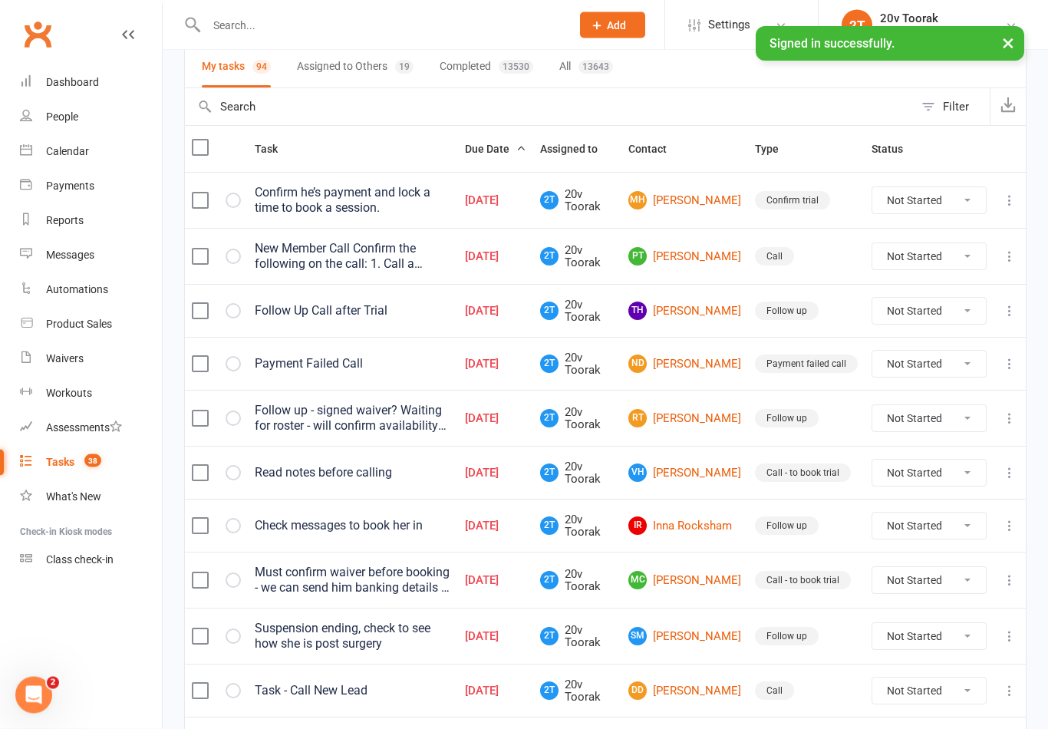
scroll to position [117, 0]
click at [712, 359] on link "ND Nicole Dalby" at bounding box center [684, 364] width 113 height 18
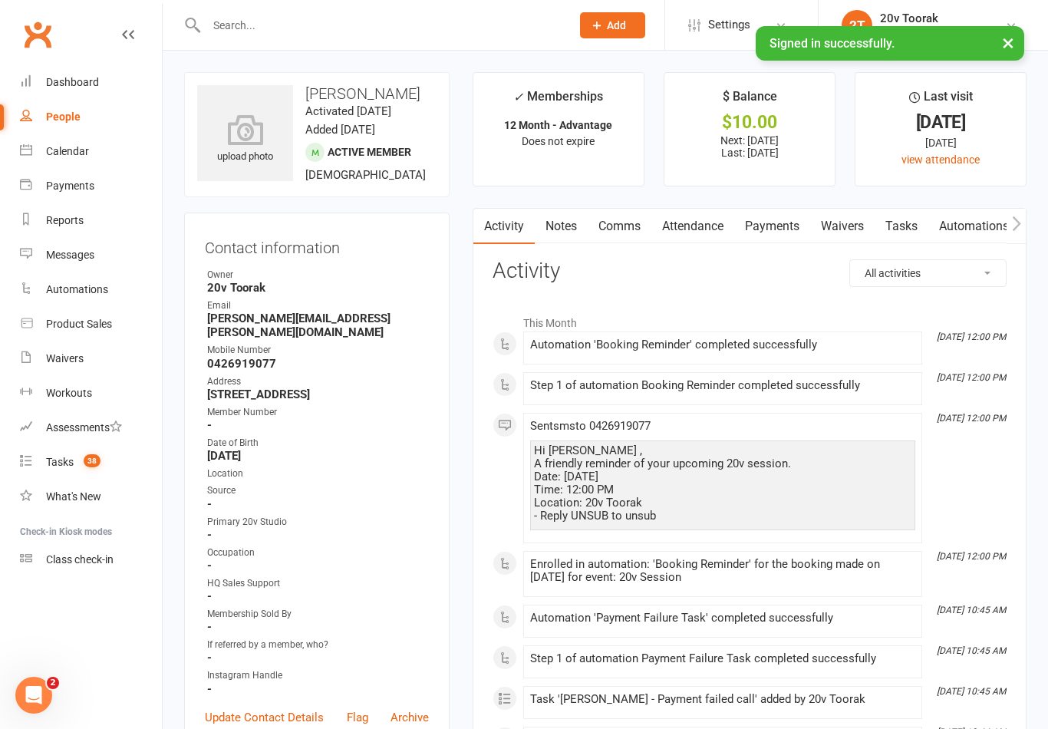
click at [576, 223] on link "Notes" at bounding box center [561, 226] width 53 height 35
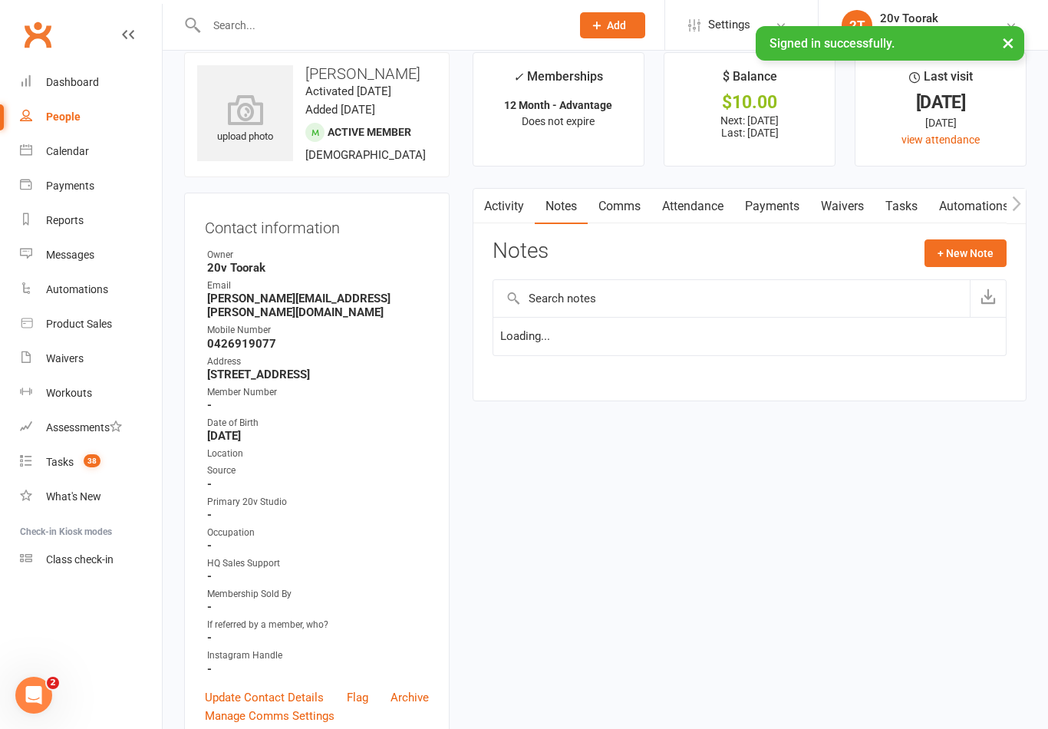
scroll to position [24, 0]
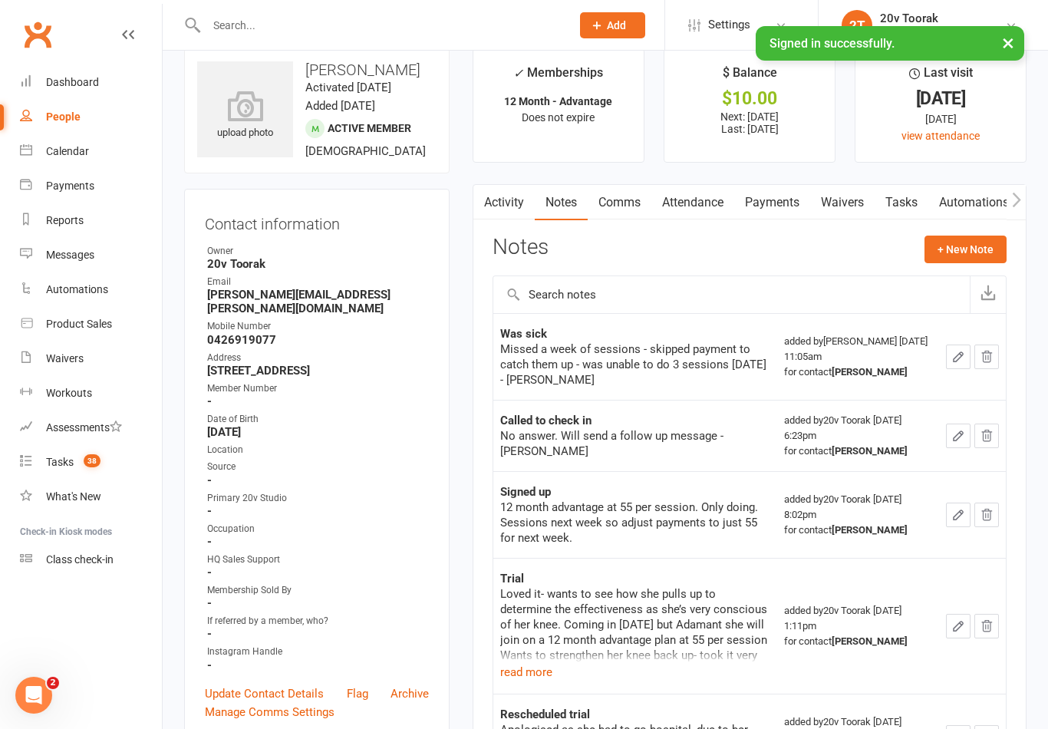
click at [909, 200] on link "Tasks" at bounding box center [902, 202] width 54 height 35
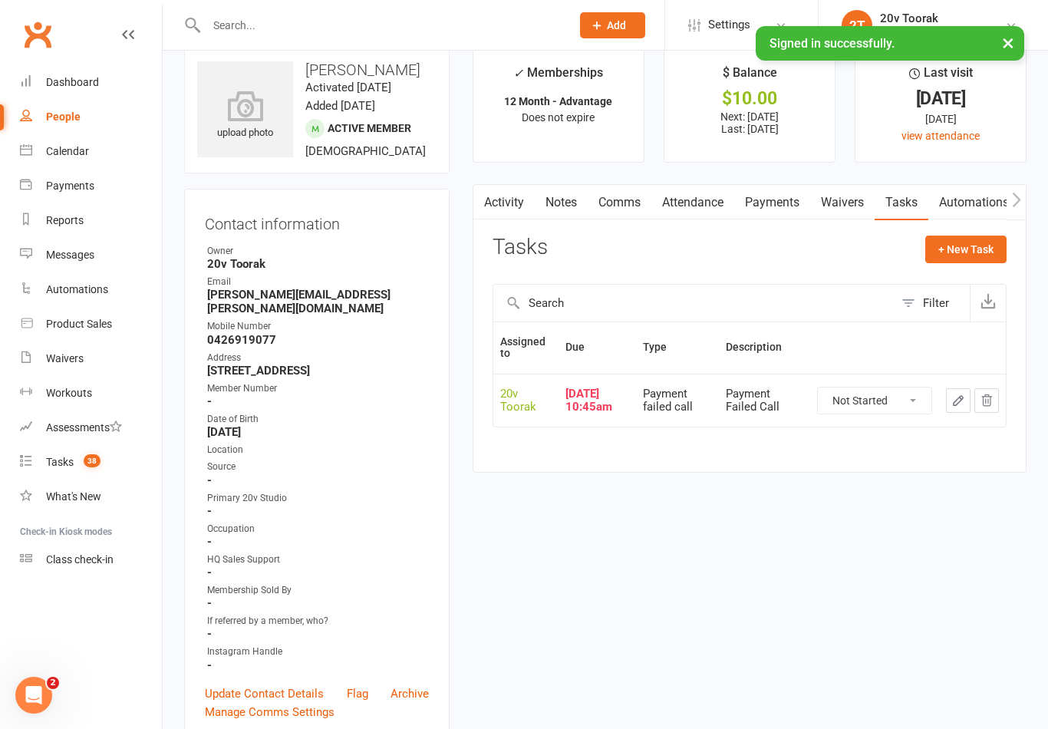
click at [65, 462] on div "Tasks" at bounding box center [60, 462] width 28 height 12
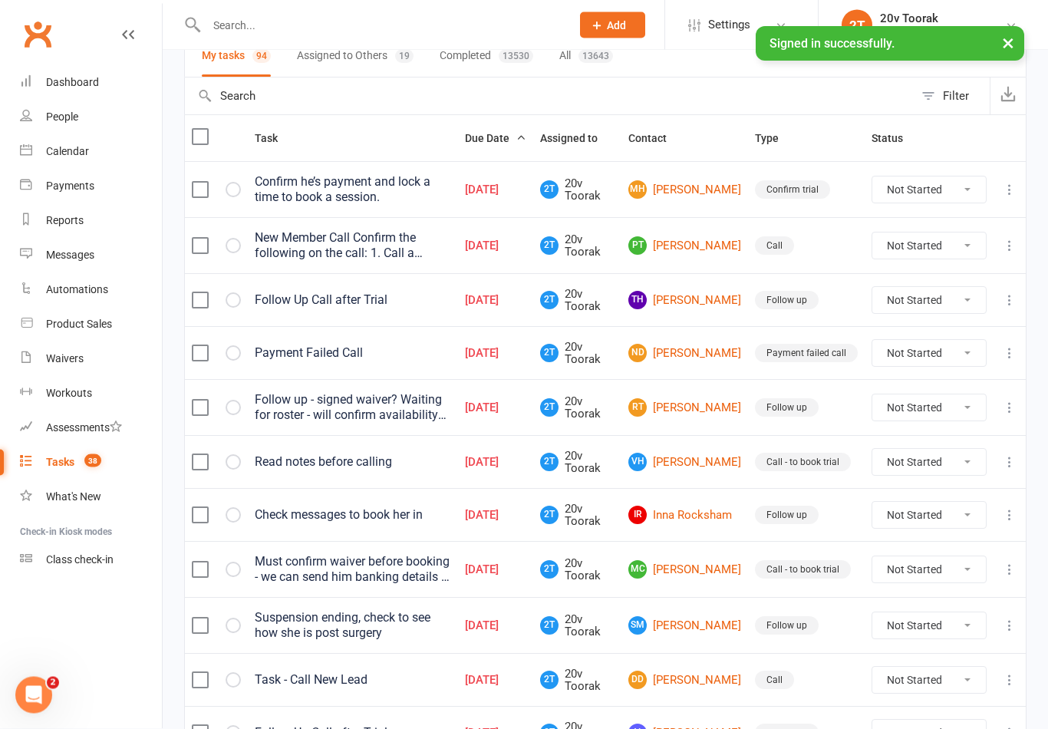
scroll to position [127, 0]
click at [704, 414] on link "RT Rohit TANEJA" at bounding box center [684, 407] width 113 height 18
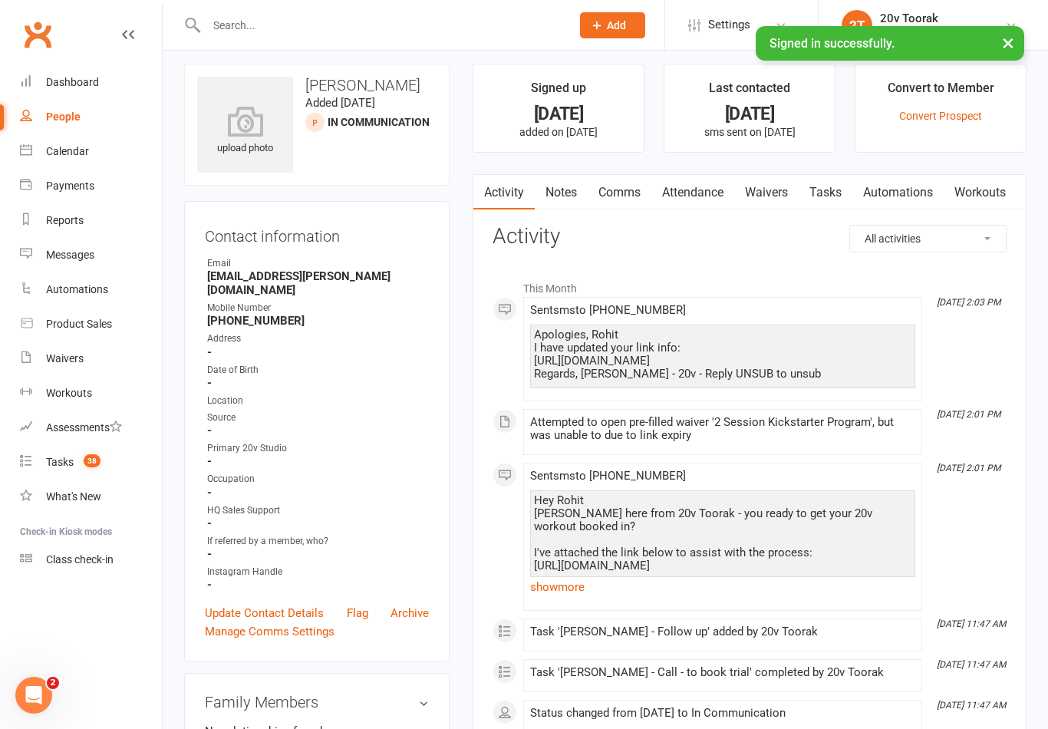
scroll to position [9, 0]
click at [57, 457] on div "Tasks" at bounding box center [60, 462] width 28 height 12
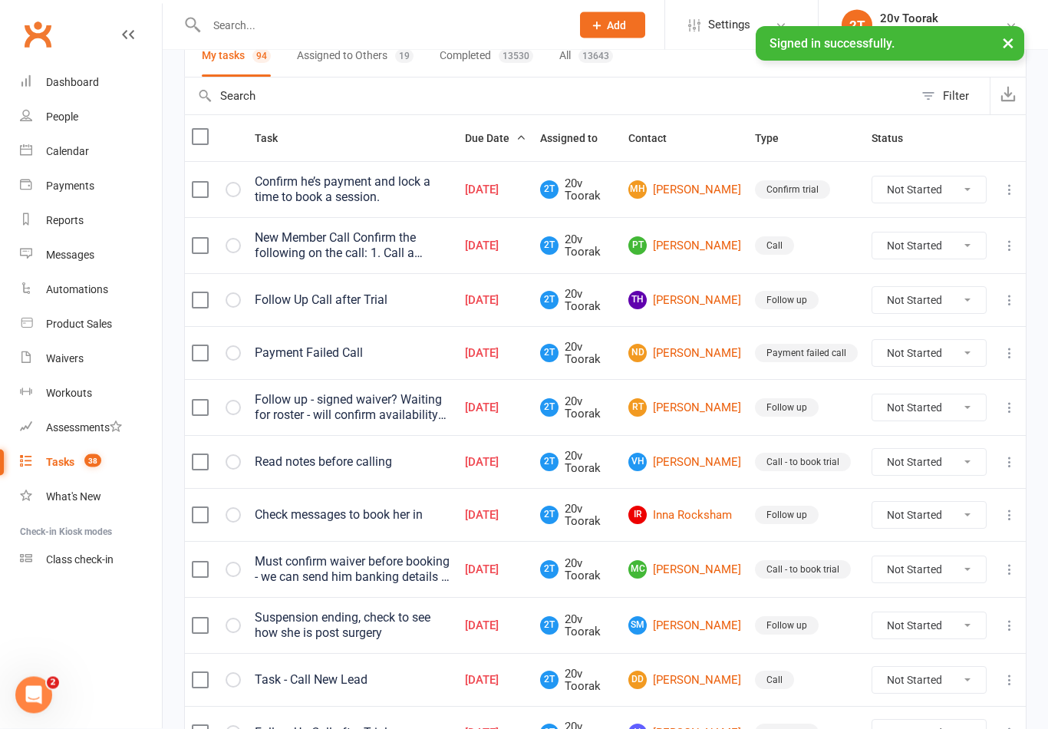
scroll to position [127, 0]
click at [701, 460] on link "VH Vicki Holt" at bounding box center [684, 462] width 113 height 18
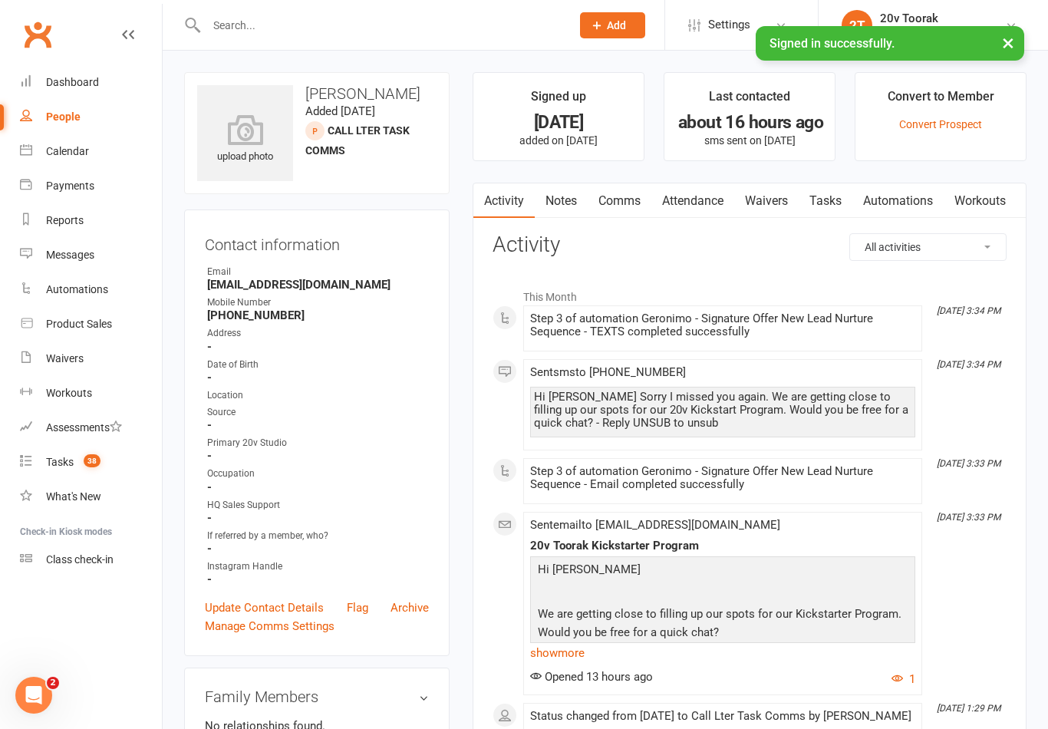
click at [562, 202] on link "Notes" at bounding box center [561, 200] width 53 height 35
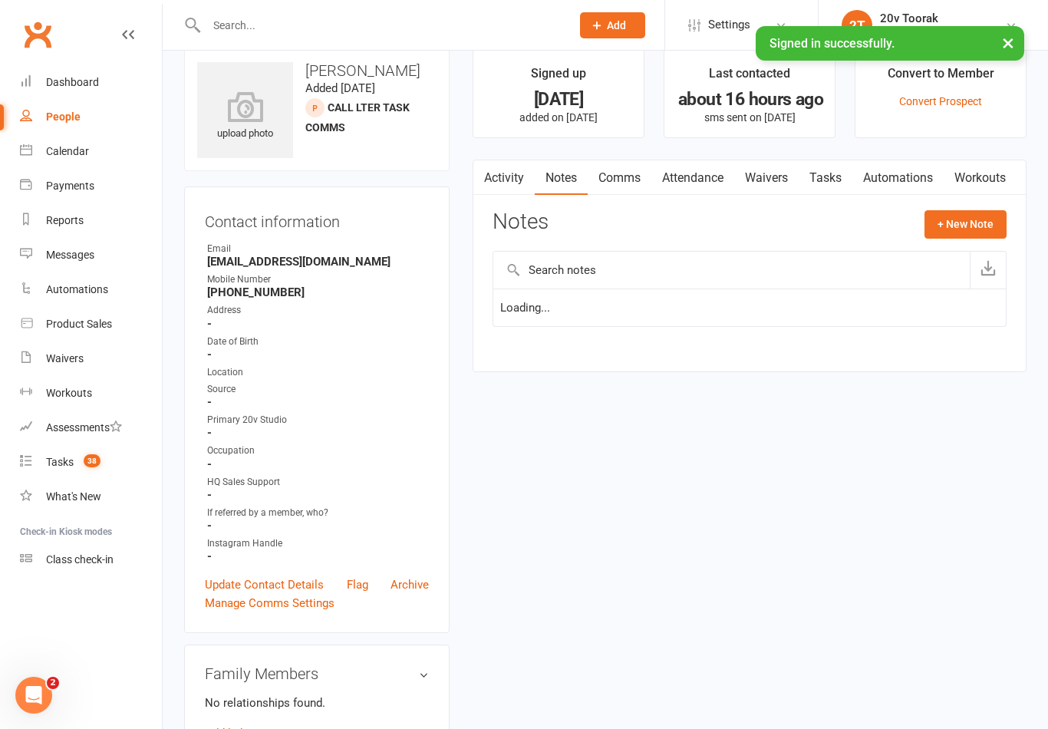
scroll to position [24, 0]
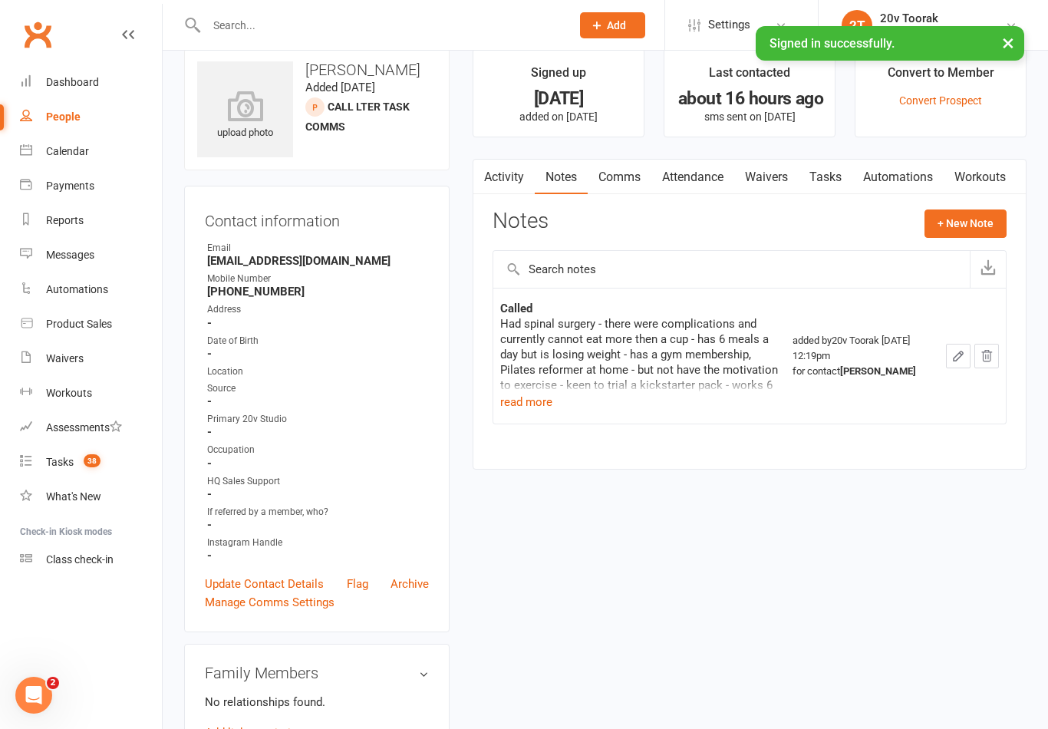
click at [536, 401] on button "read more" at bounding box center [526, 402] width 52 height 18
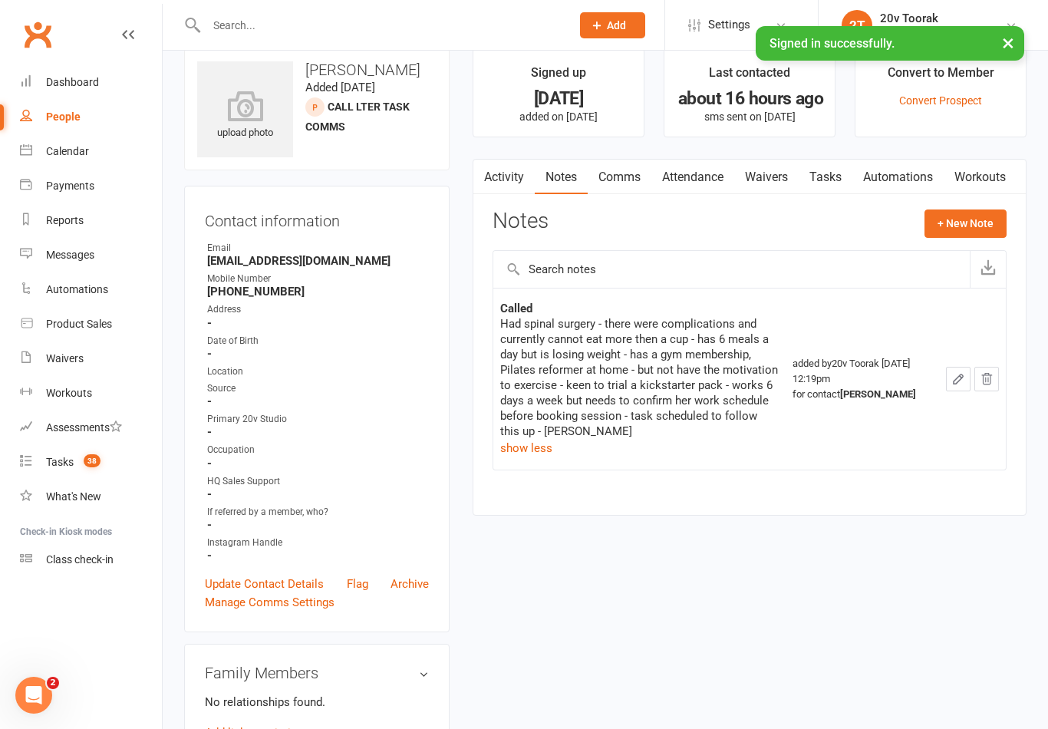
click at [833, 175] on link "Tasks" at bounding box center [826, 177] width 54 height 35
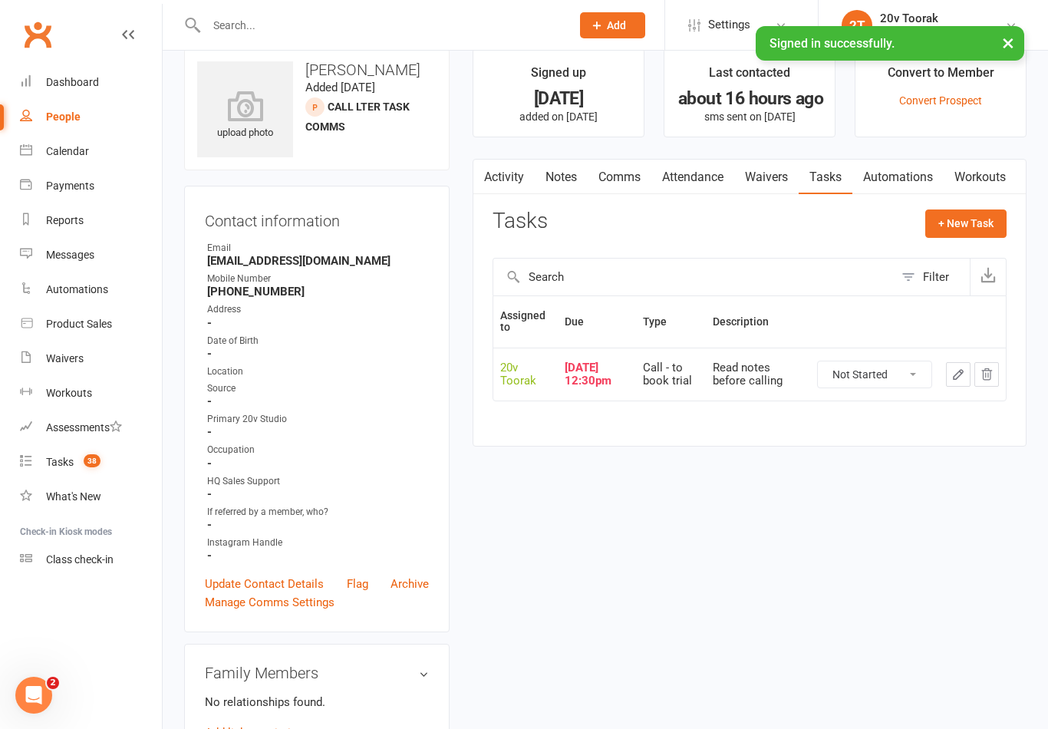
click at [559, 167] on link "Notes" at bounding box center [561, 177] width 53 height 35
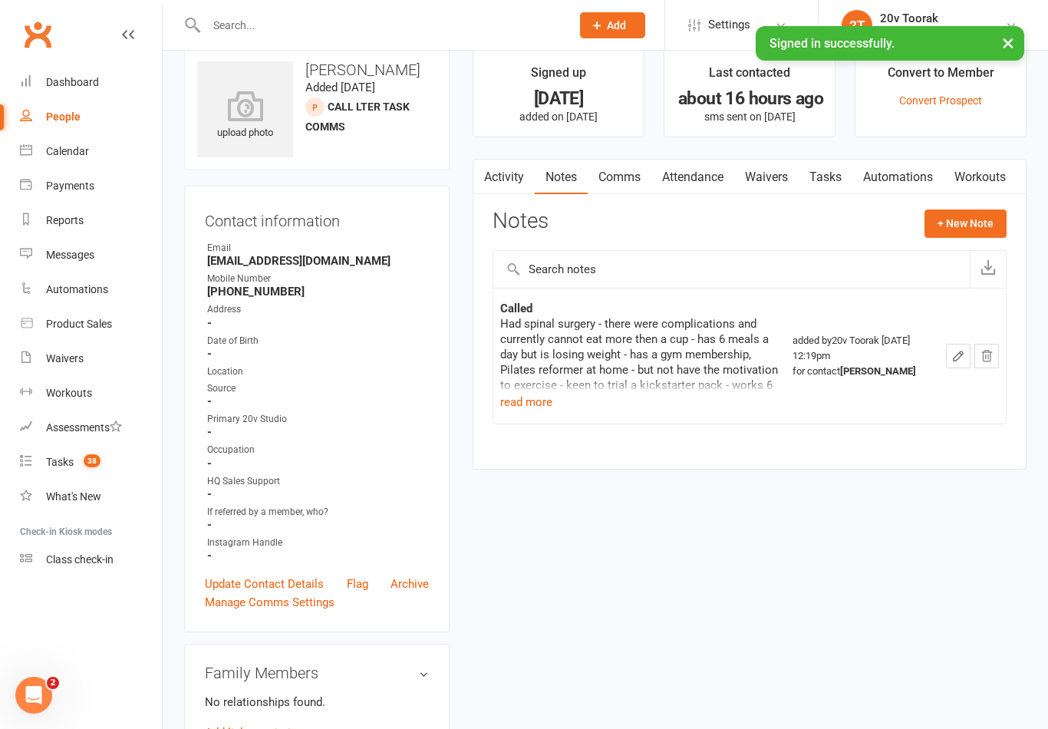
click at [52, 459] on div "Tasks" at bounding box center [60, 462] width 28 height 12
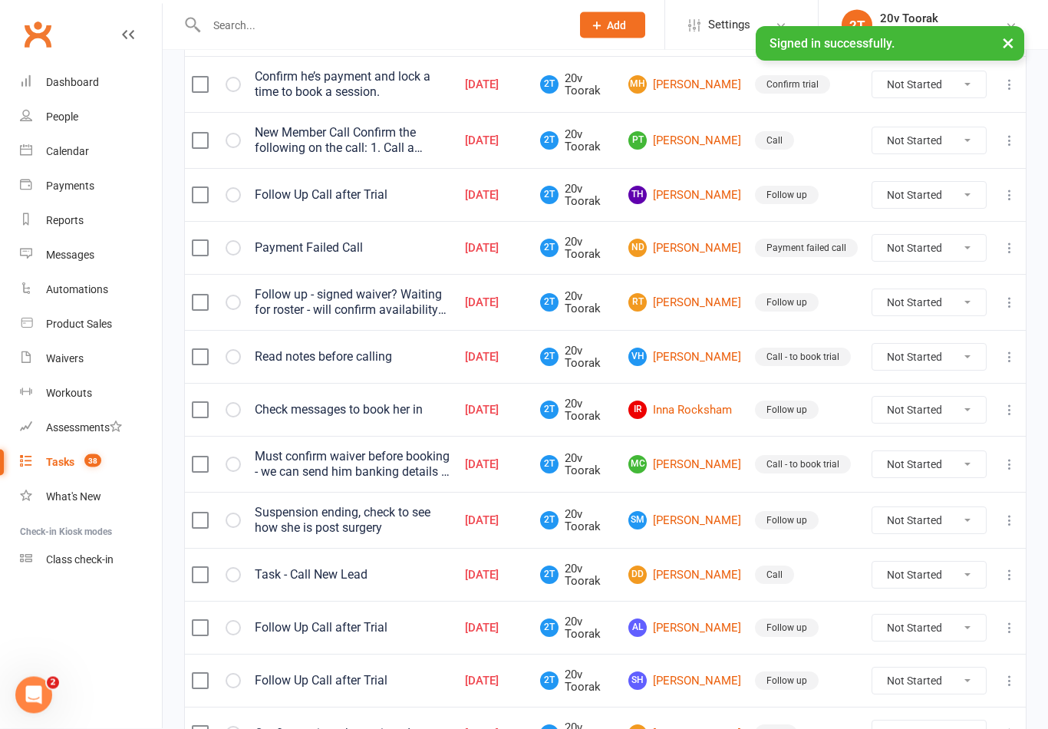
scroll to position [233, 0]
click at [695, 409] on link "IR Inna Rocksham" at bounding box center [684, 410] width 113 height 18
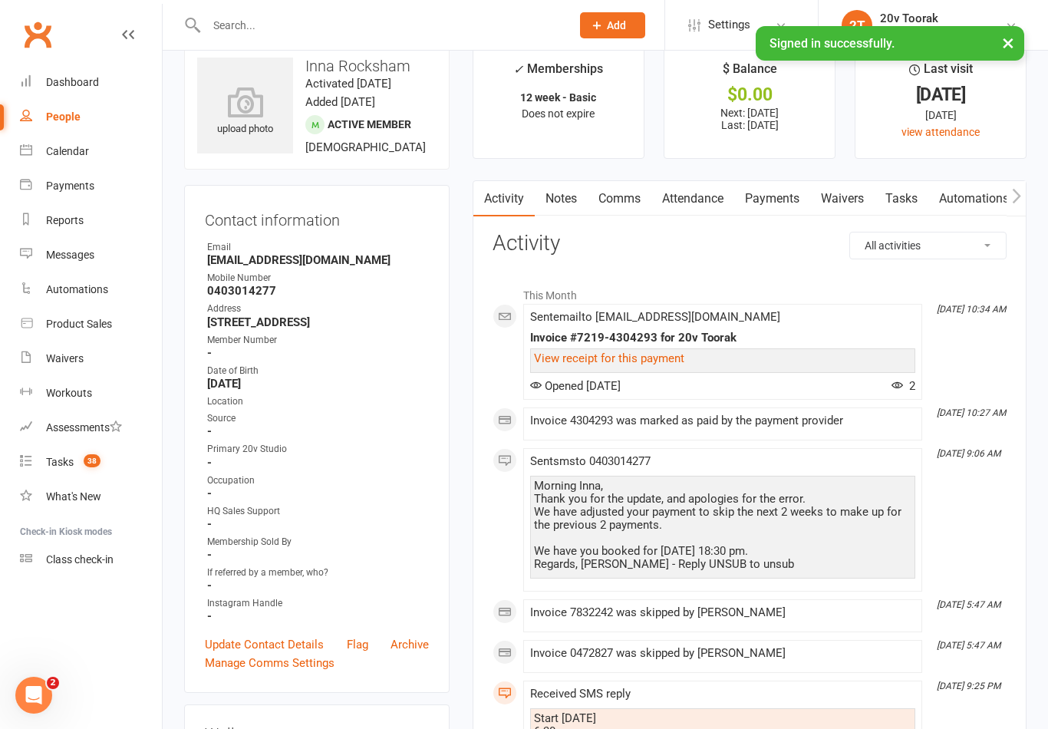
scroll to position [26, 0]
click at [561, 205] on link "Notes" at bounding box center [561, 200] width 53 height 35
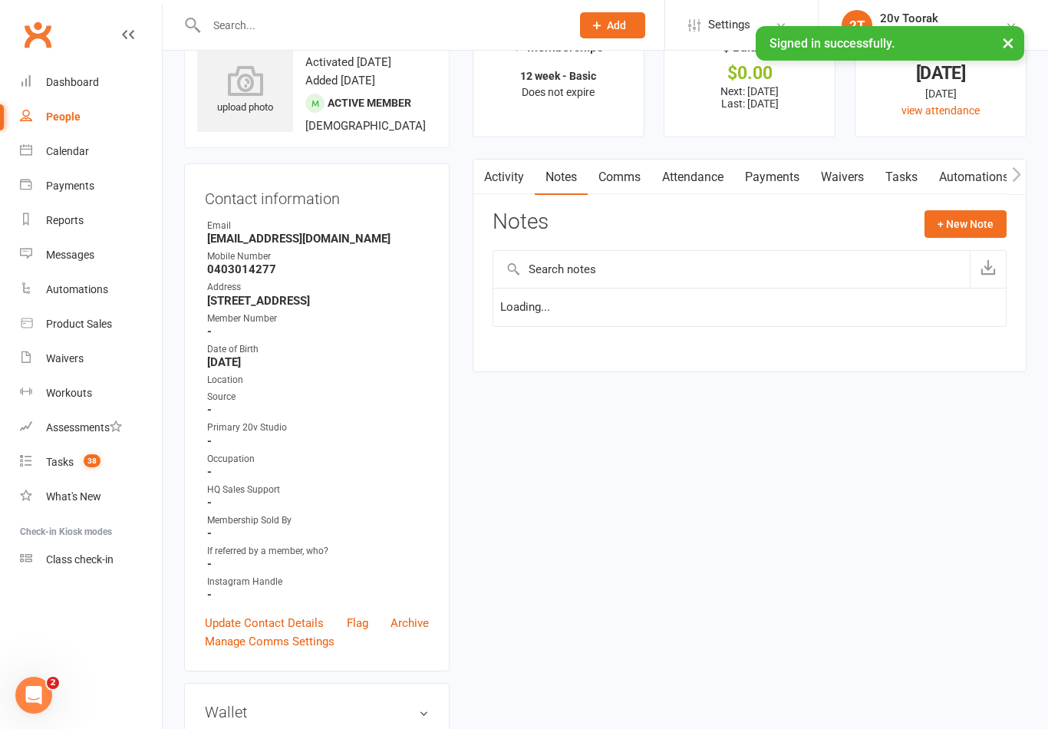
scroll to position [50, 0]
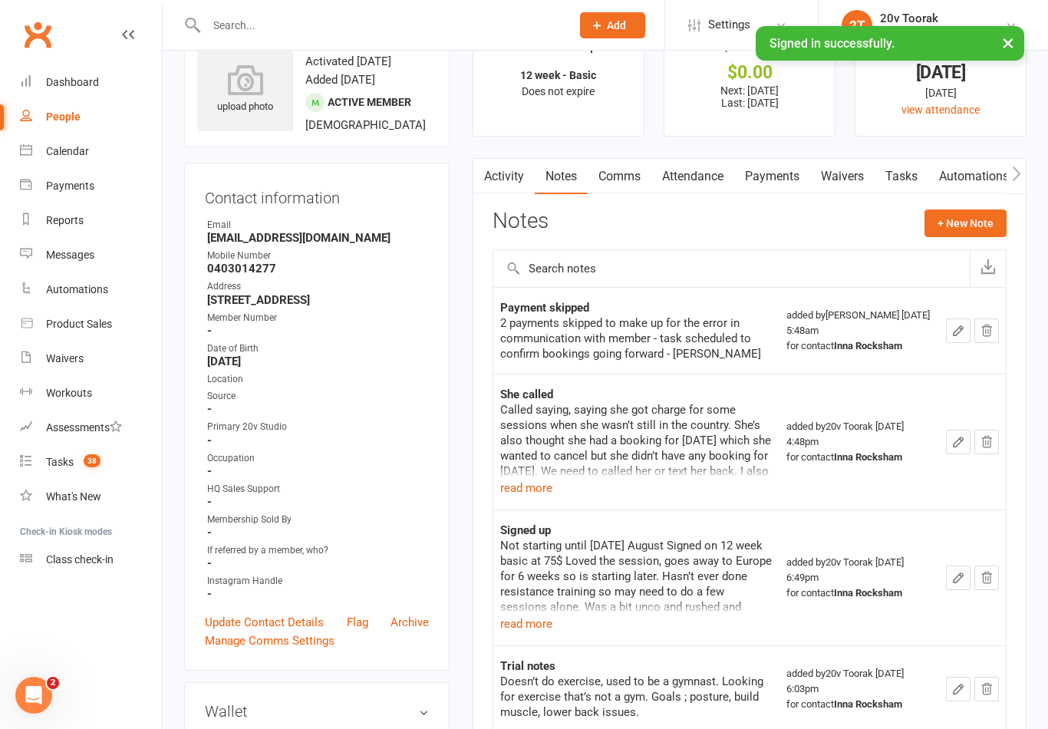
click at [904, 171] on link "Tasks" at bounding box center [902, 176] width 54 height 35
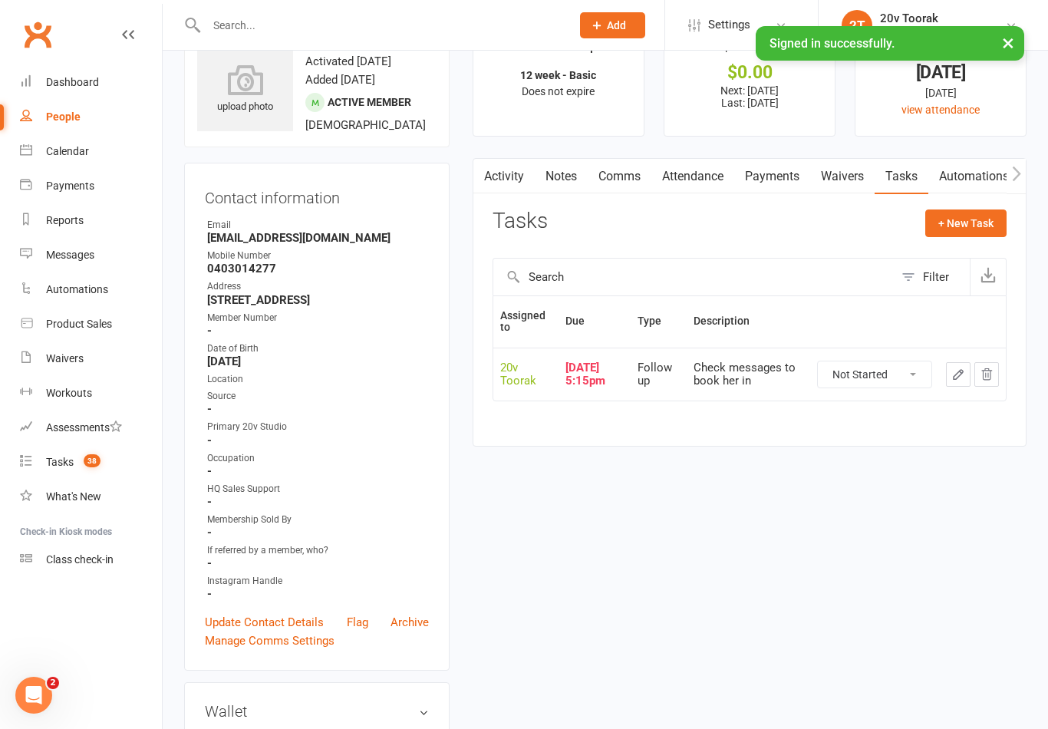
click at [561, 170] on link "Notes" at bounding box center [561, 176] width 53 height 35
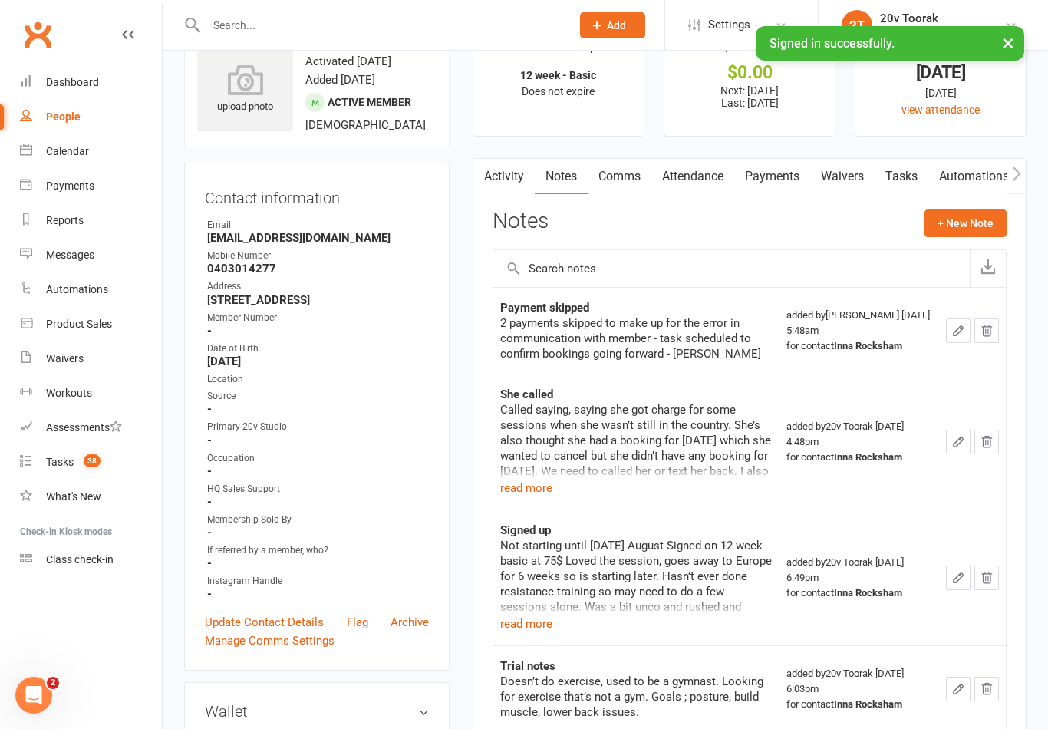
click at [64, 459] on div "Tasks" at bounding box center [60, 462] width 28 height 12
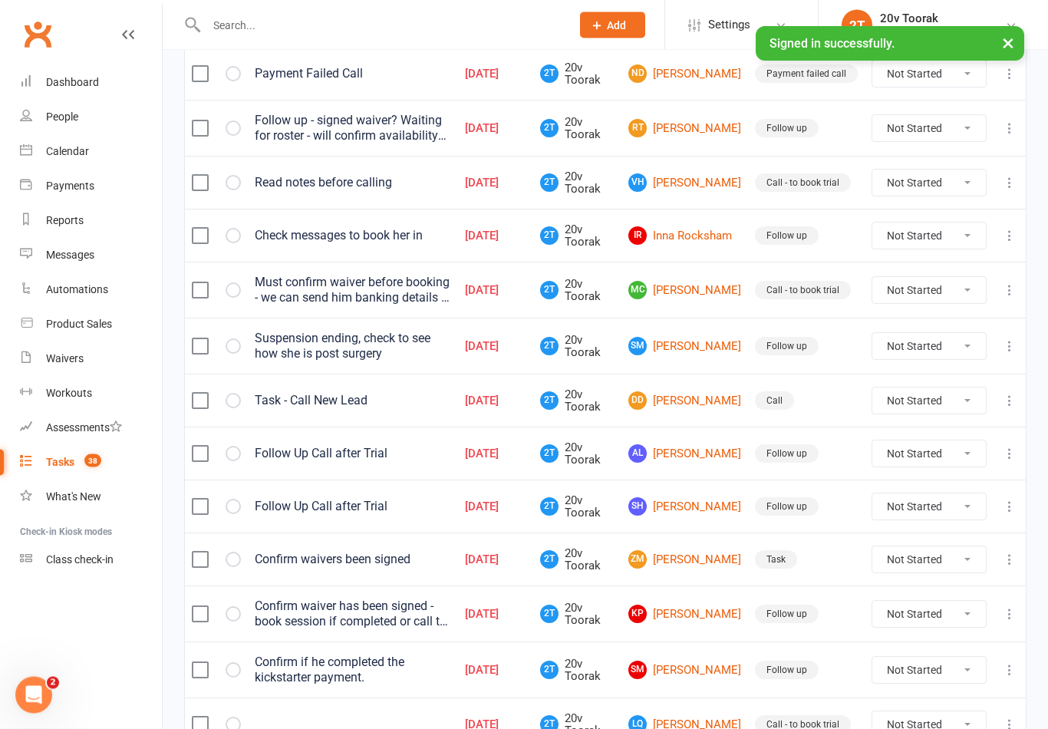
scroll to position [407, 0]
click at [714, 444] on link "AL Alex Lord" at bounding box center [684, 453] width 113 height 18
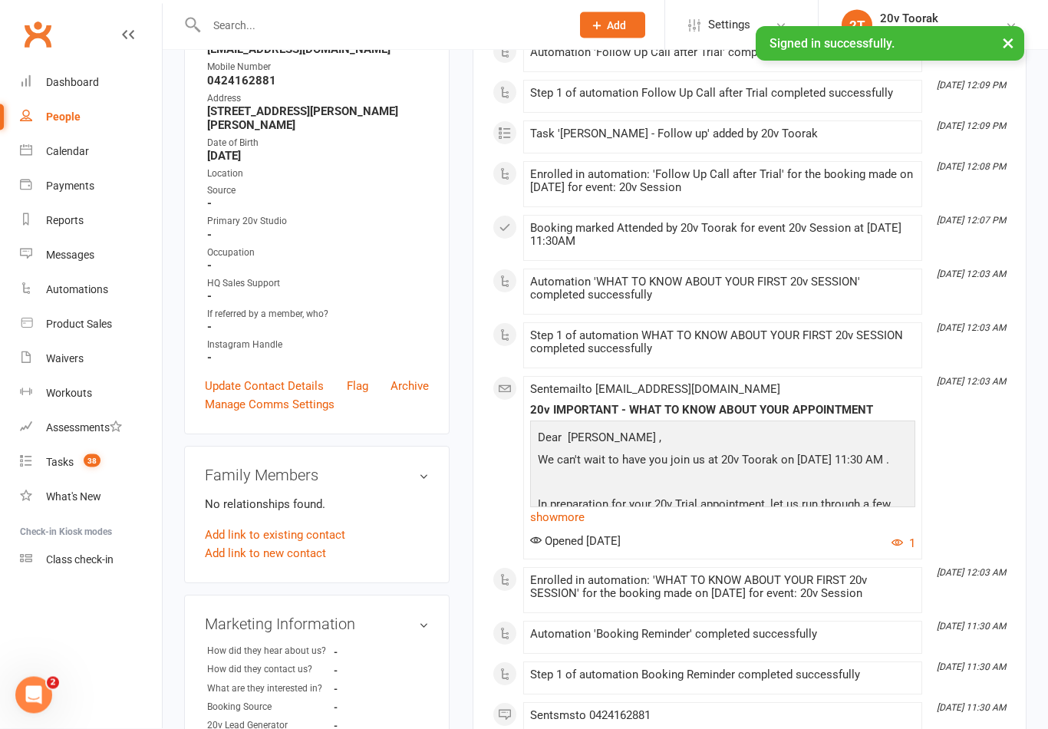
scroll to position [262, 0]
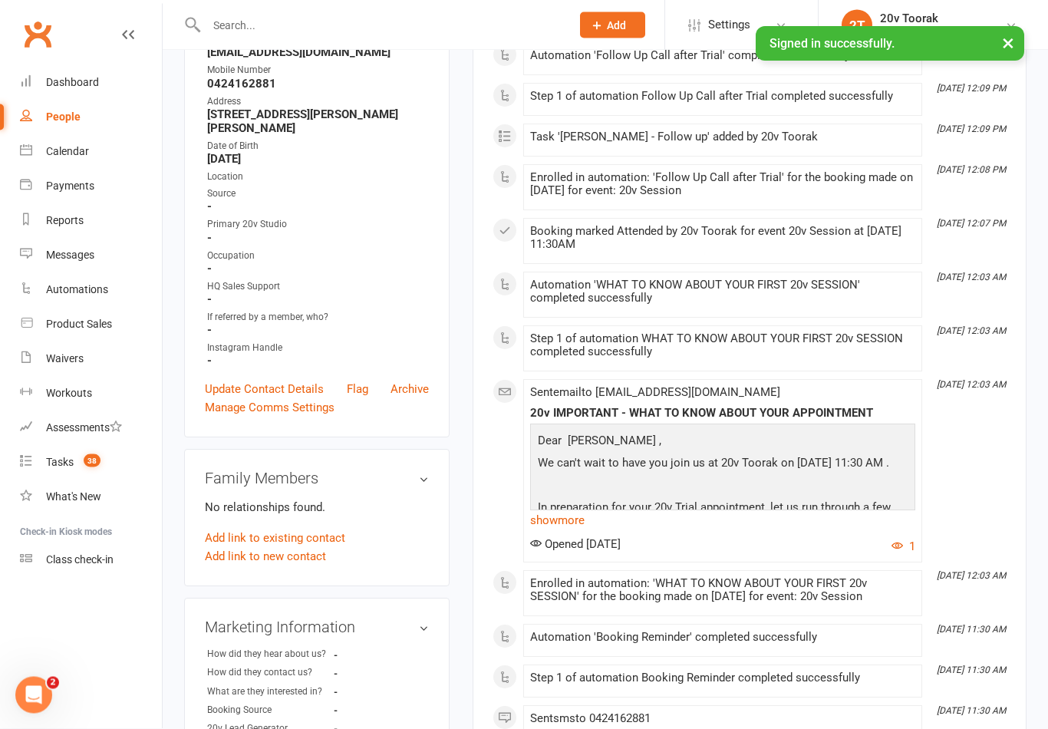
click at [65, 463] on div "Tasks" at bounding box center [60, 462] width 28 height 12
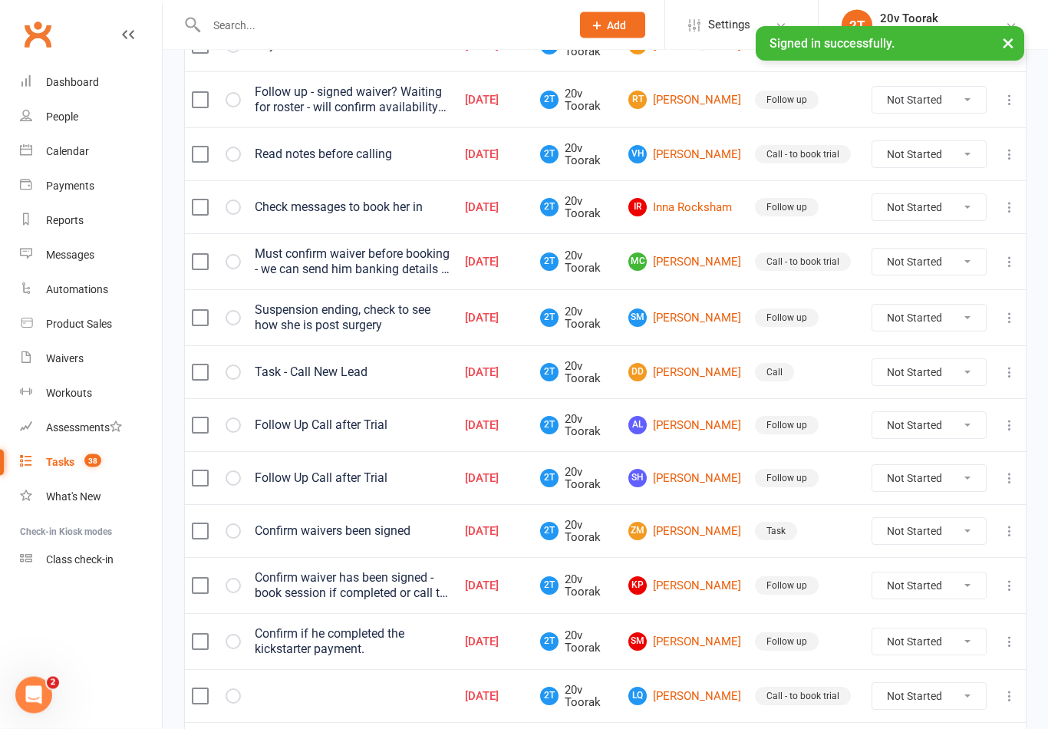
scroll to position [435, 0]
click at [701, 537] on link "ZM Zahra Mustaf" at bounding box center [684, 531] width 113 height 18
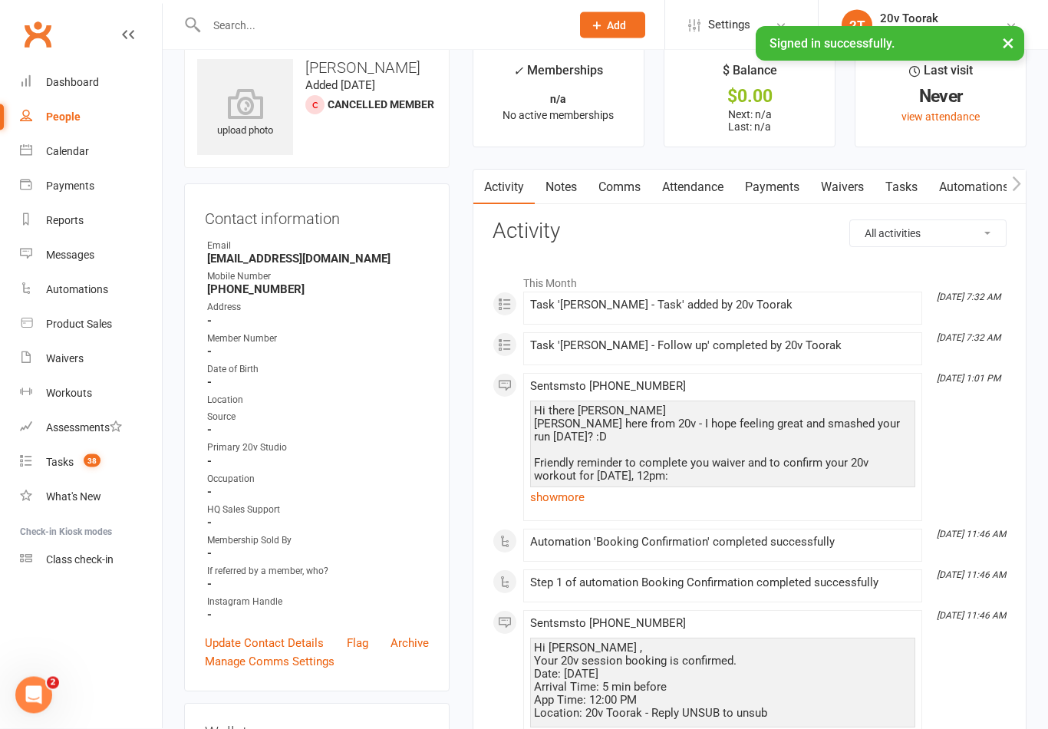
scroll to position [26, 0]
click at [628, 193] on link "Comms" at bounding box center [620, 187] width 64 height 35
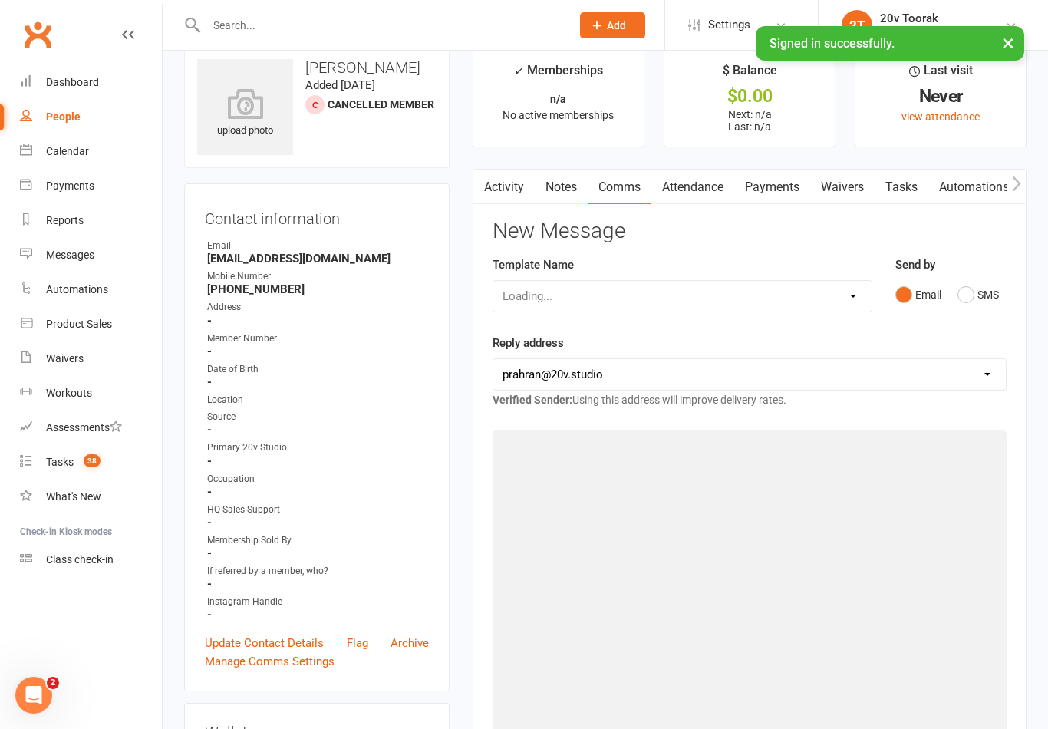
scroll to position [50, 0]
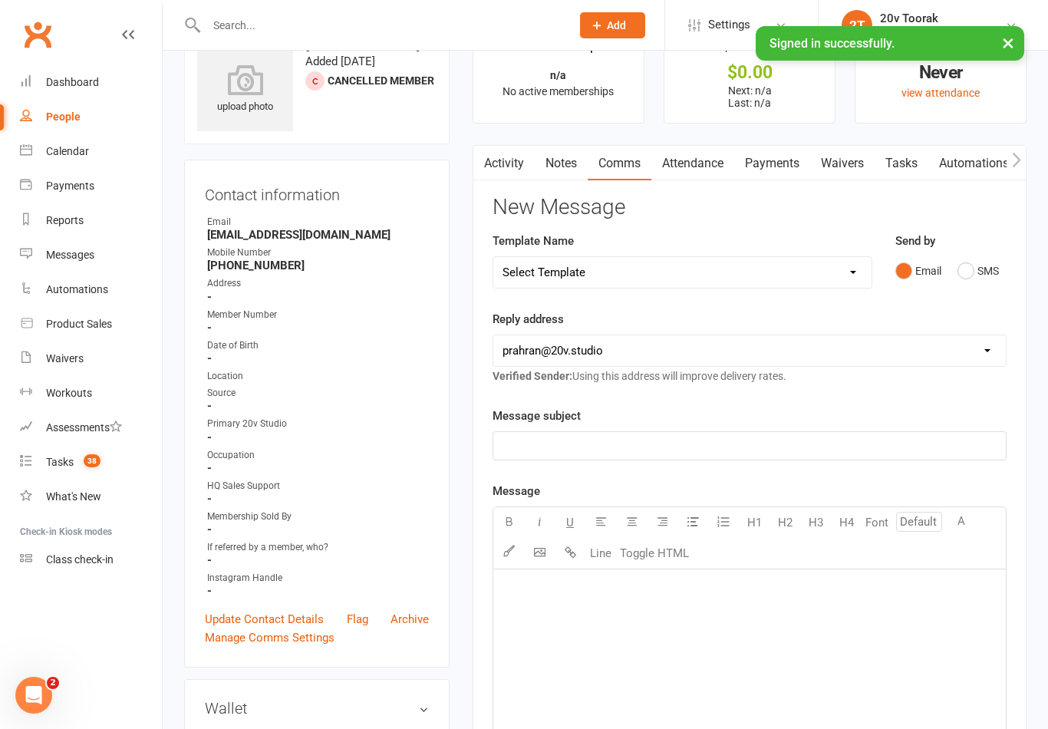
click at [712, 162] on link "Attendance" at bounding box center [693, 163] width 83 height 35
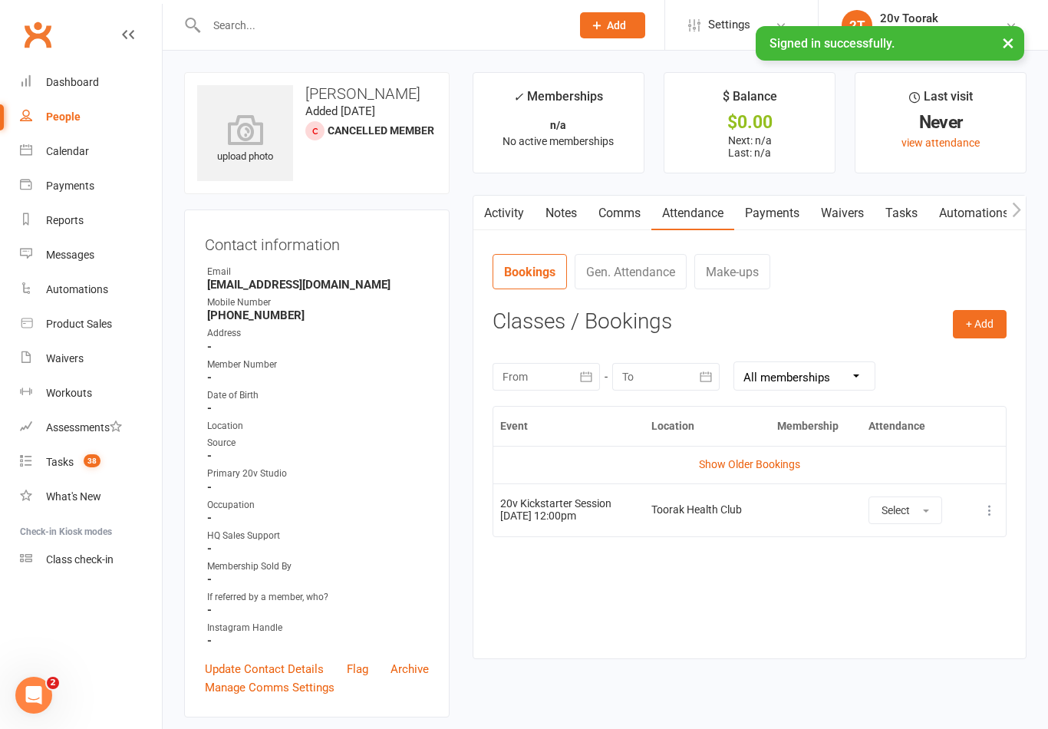
click at [63, 460] on div "Tasks" at bounding box center [60, 462] width 28 height 12
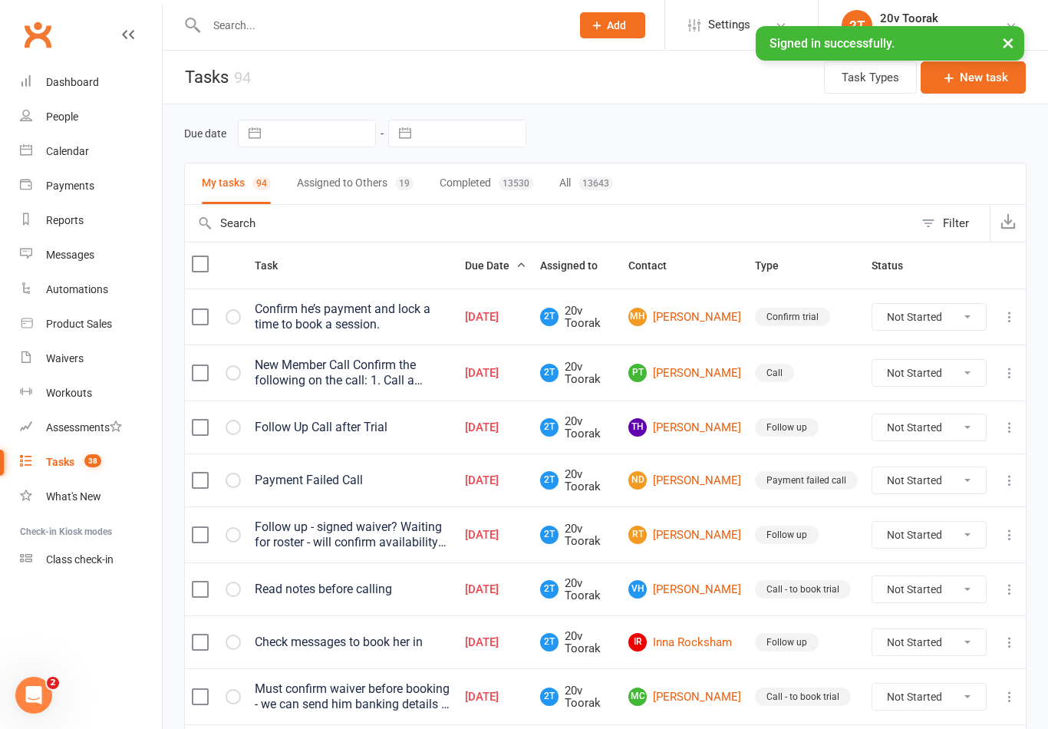
click at [701, 317] on link "MH Mark Hlawaty" at bounding box center [684, 317] width 113 height 18
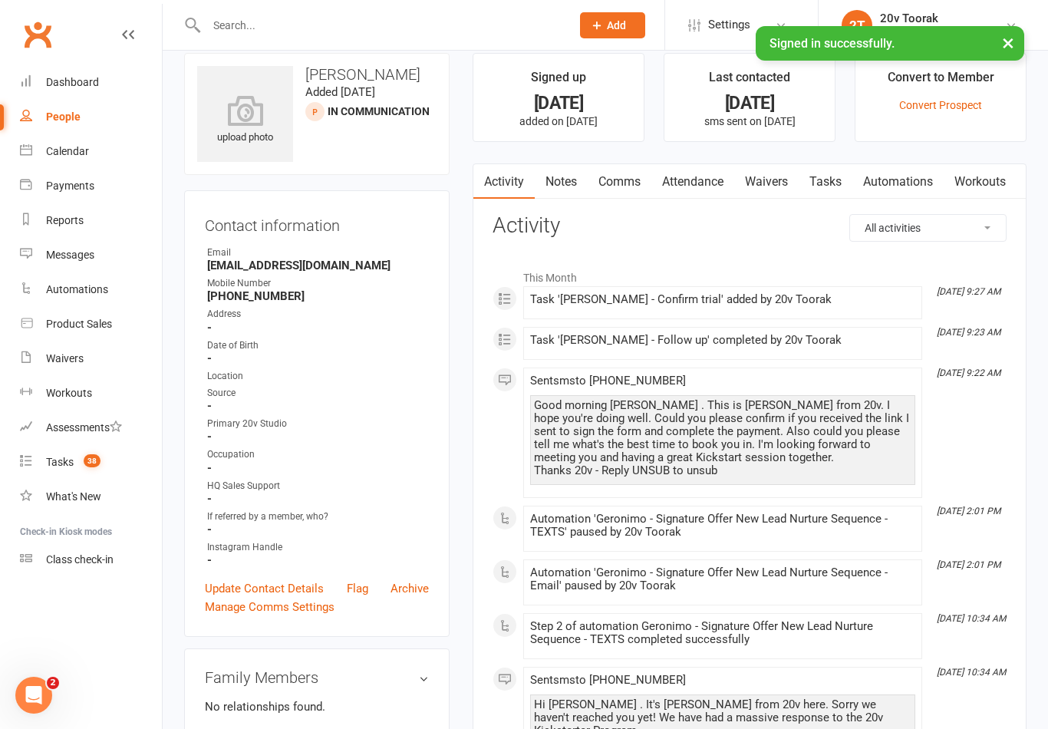
scroll to position [21, 0]
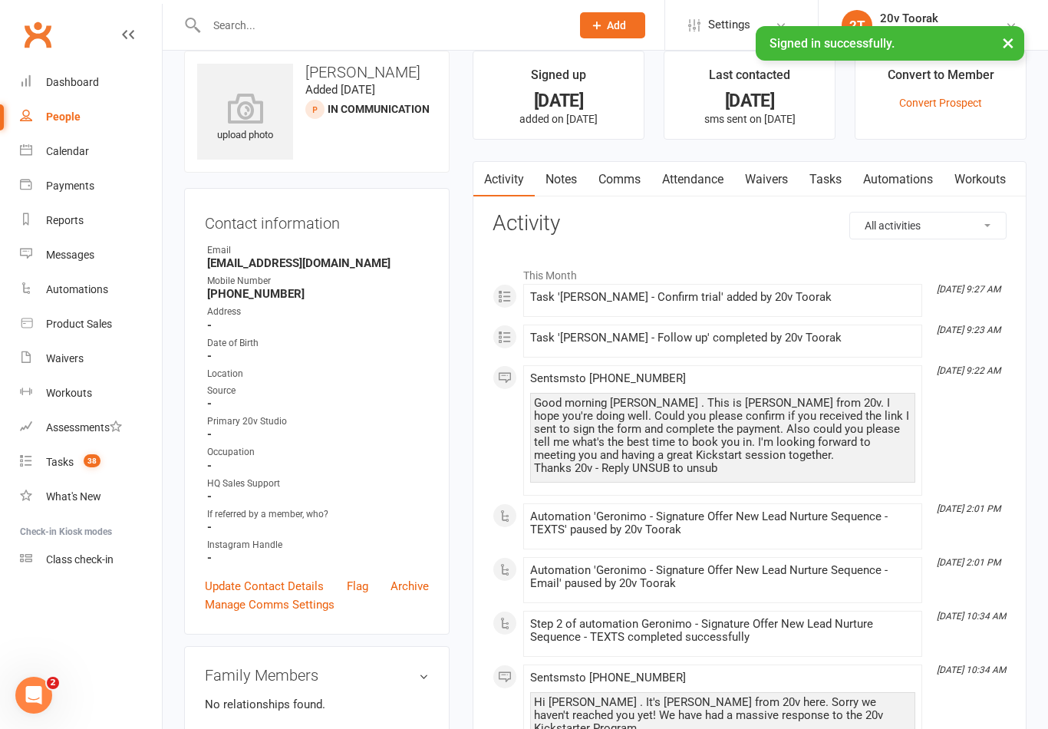
click at [53, 456] on div "Tasks" at bounding box center [60, 462] width 28 height 12
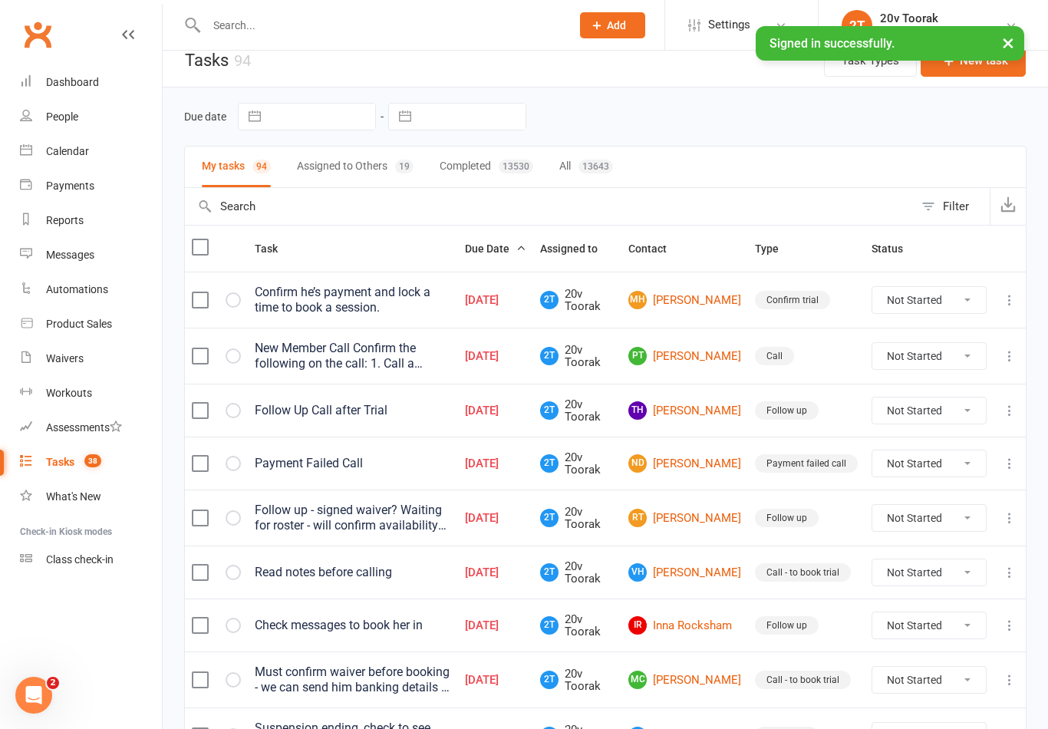
scroll to position [16, 0]
click at [703, 359] on link "PT Paul Thomas" at bounding box center [684, 357] width 113 height 18
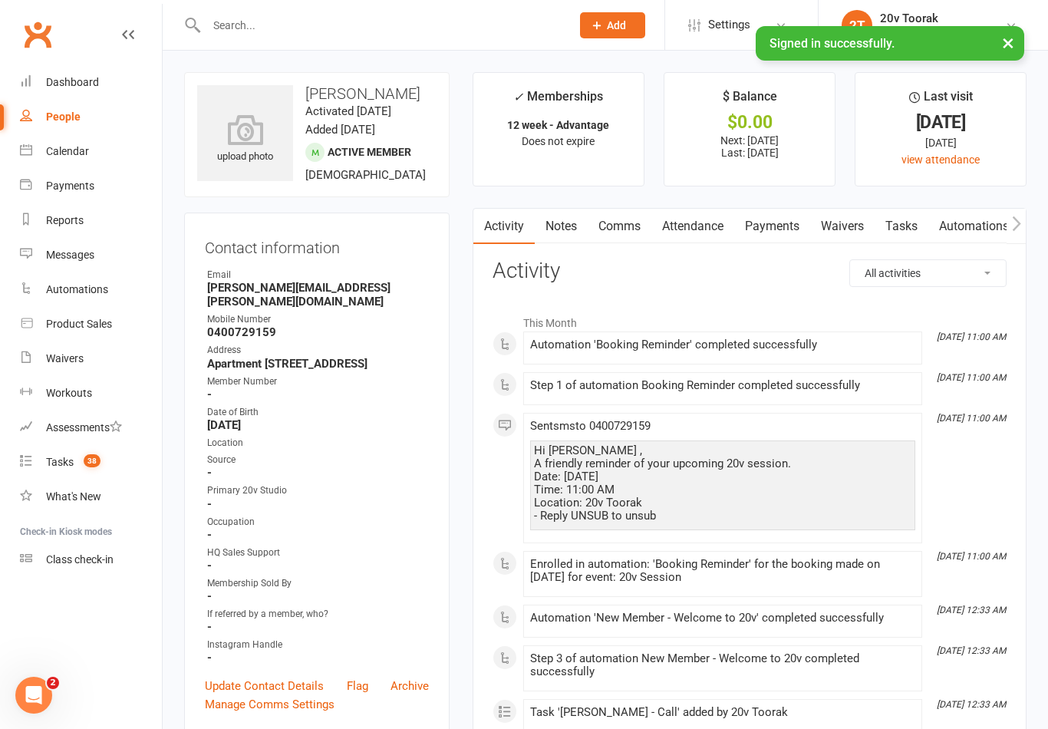
click at [565, 223] on link "Notes" at bounding box center [561, 226] width 53 height 35
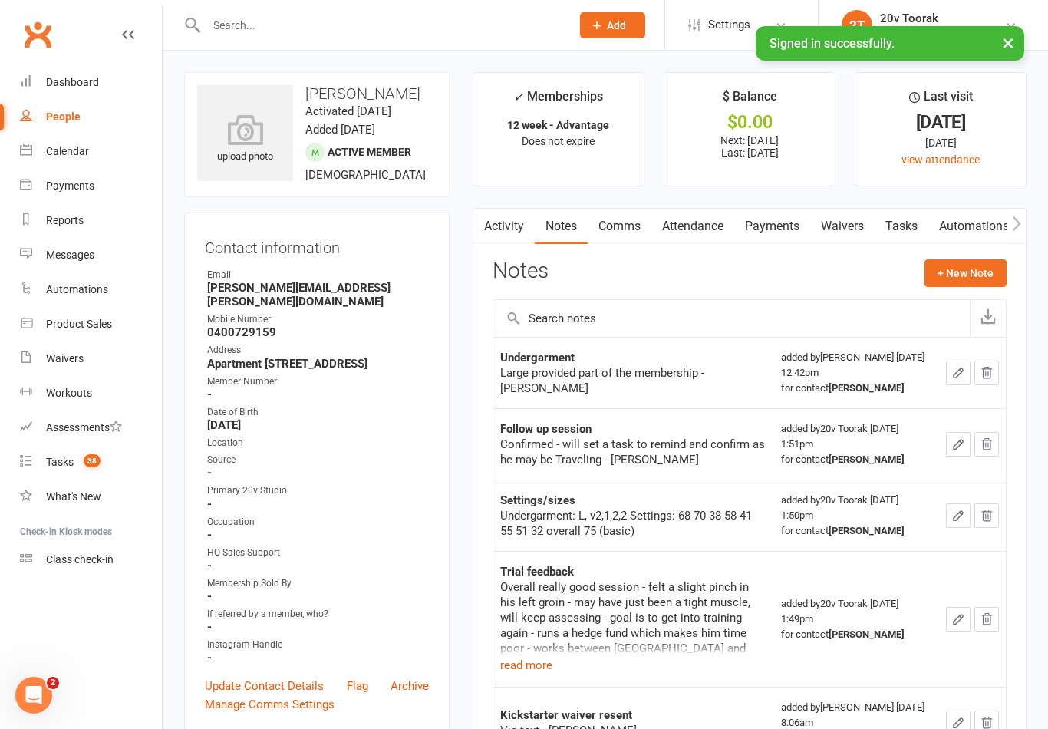
click at [912, 233] on link "Tasks" at bounding box center [902, 226] width 54 height 35
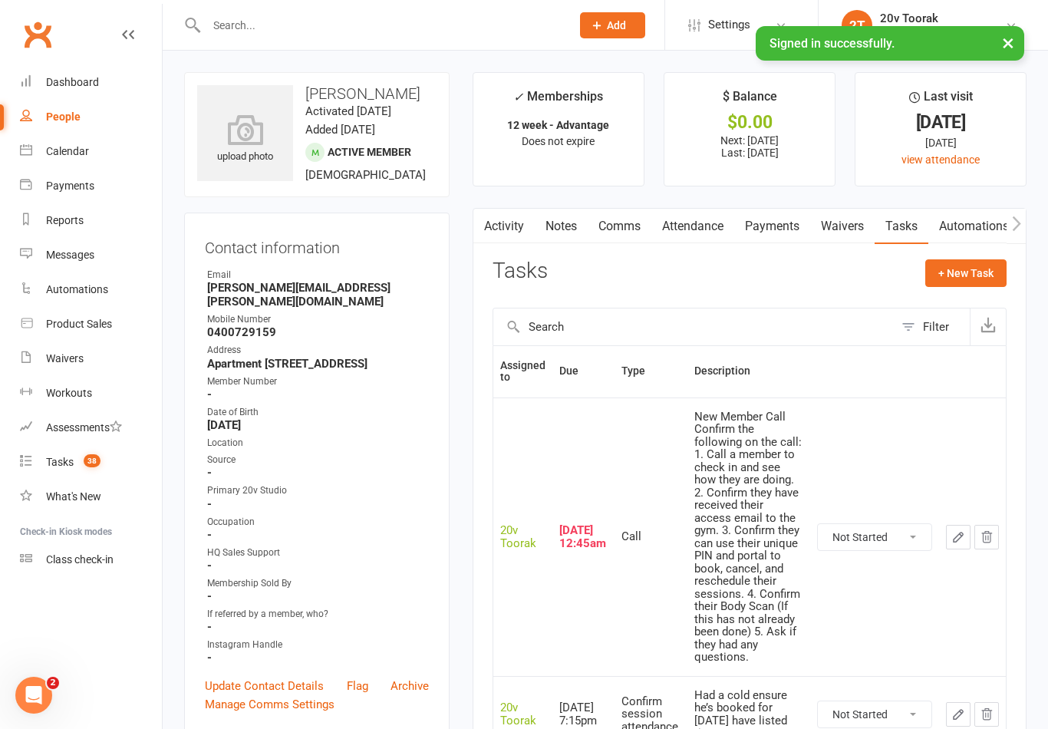
click at [59, 457] on div "Tasks" at bounding box center [60, 462] width 28 height 12
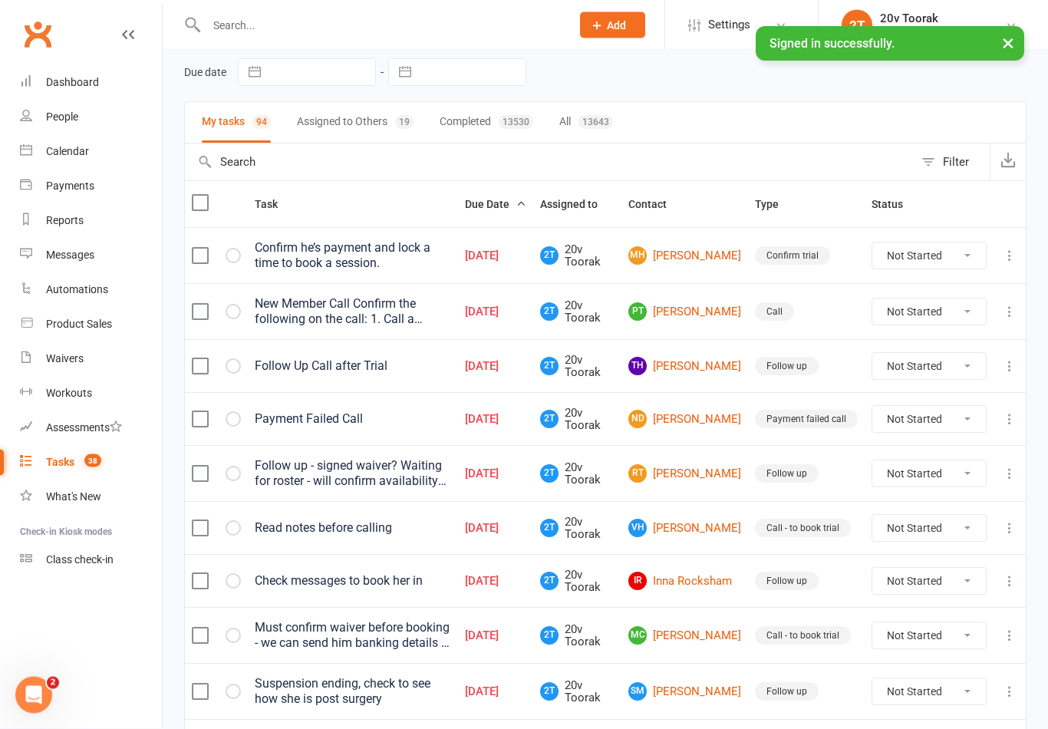
scroll to position [61, 0]
click at [714, 423] on link "ND Nicole Dalby" at bounding box center [684, 419] width 113 height 18
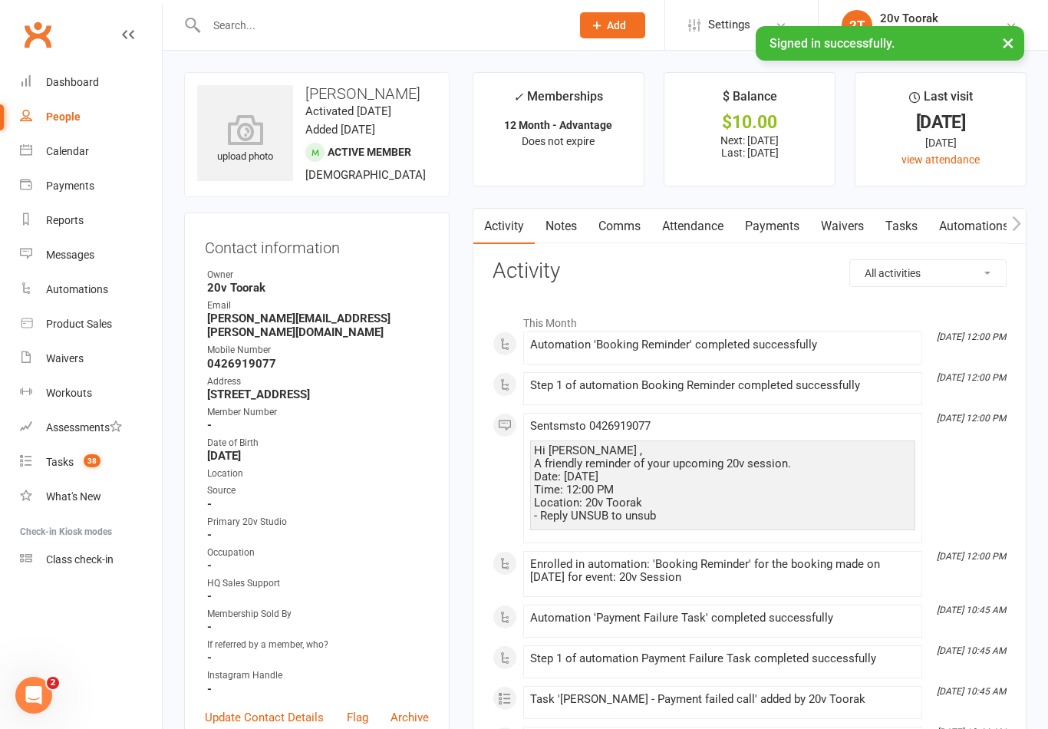
click at [586, 226] on link "Notes" at bounding box center [561, 226] width 53 height 35
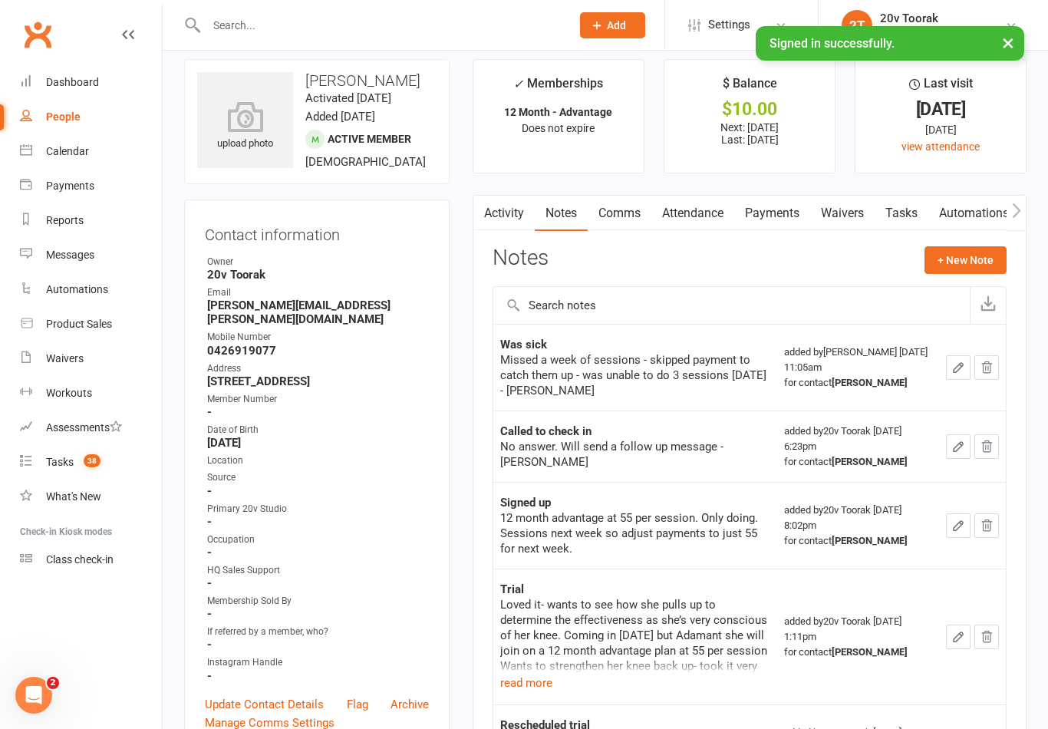
scroll to position [17, 0]
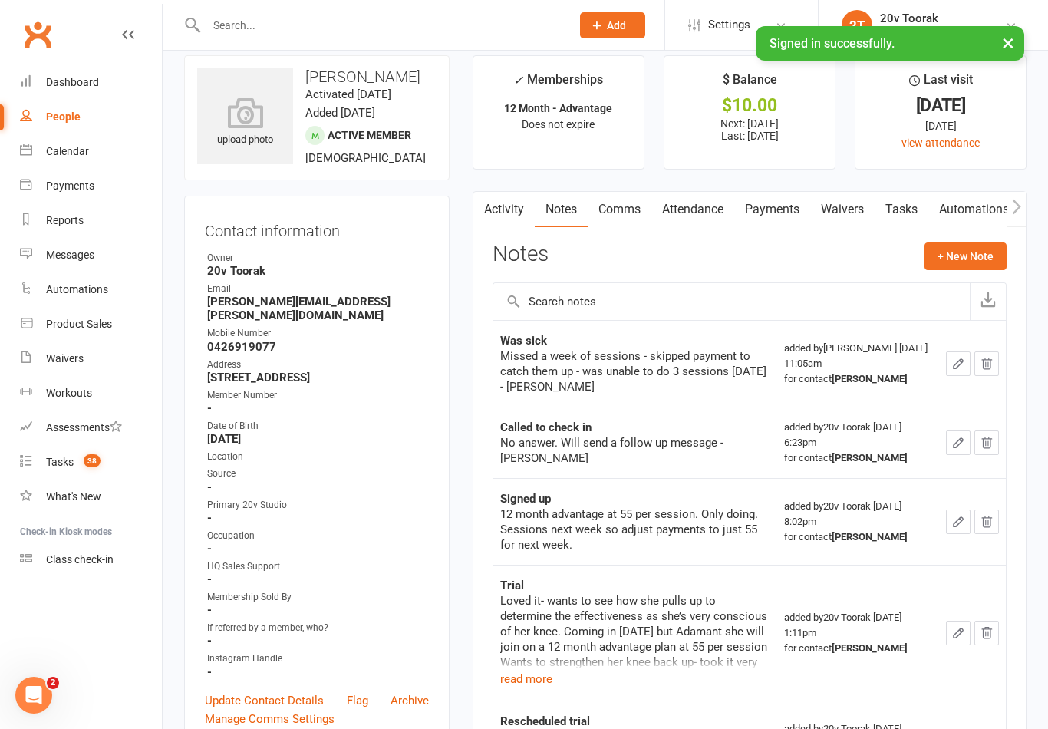
click at [513, 208] on link "Activity" at bounding box center [503, 209] width 61 height 35
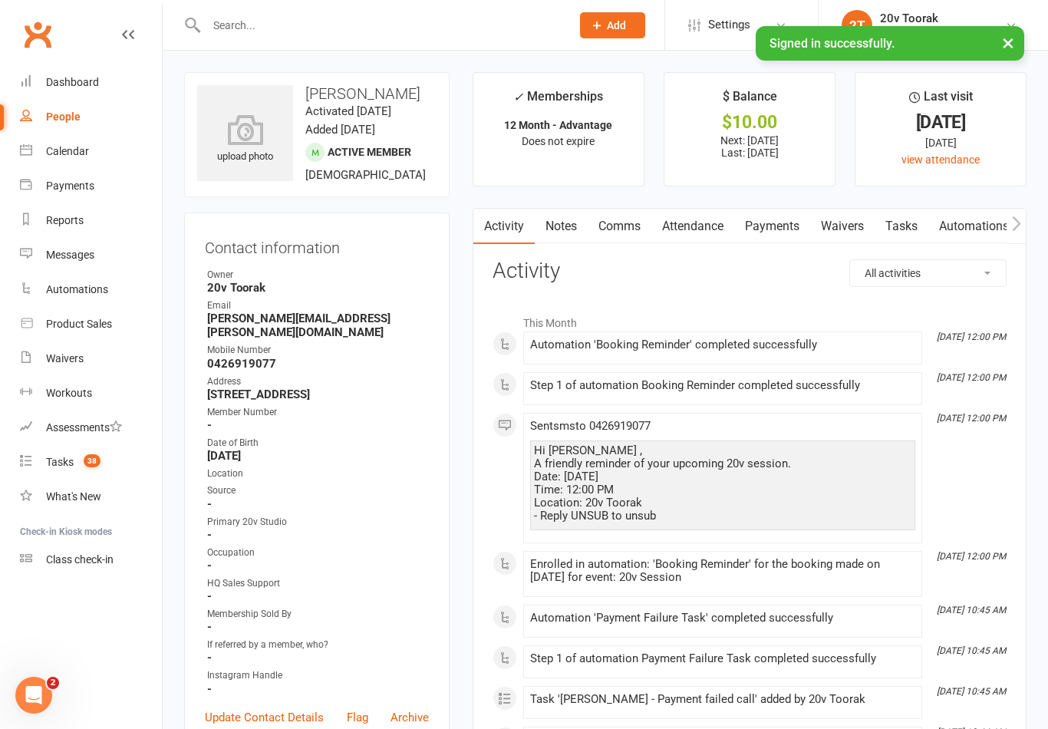
click at [860, 223] on link "Waivers" at bounding box center [842, 226] width 64 height 35
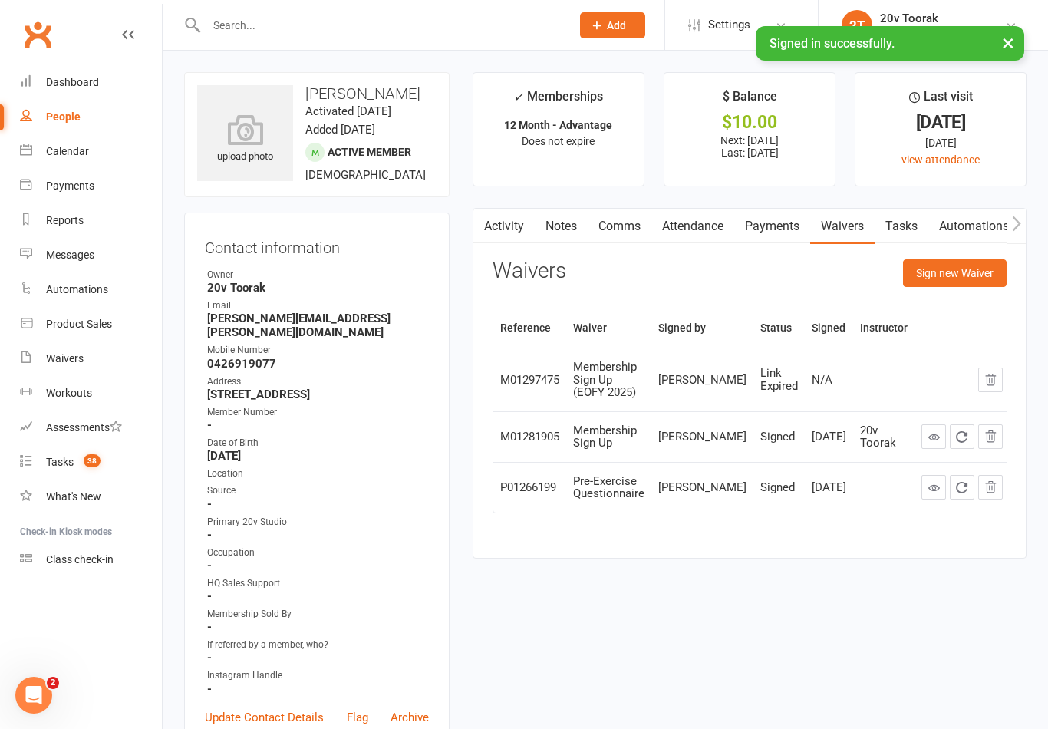
click at [914, 226] on link "Tasks" at bounding box center [902, 226] width 54 height 35
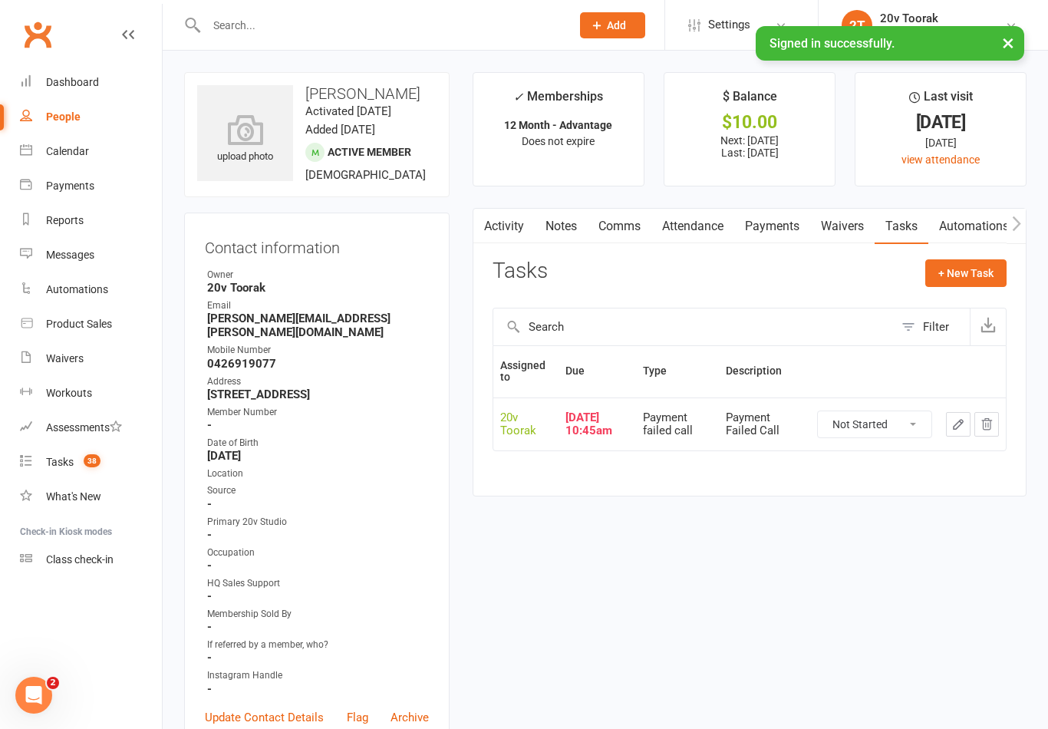
click at [495, 223] on link "Activity" at bounding box center [503, 226] width 61 height 35
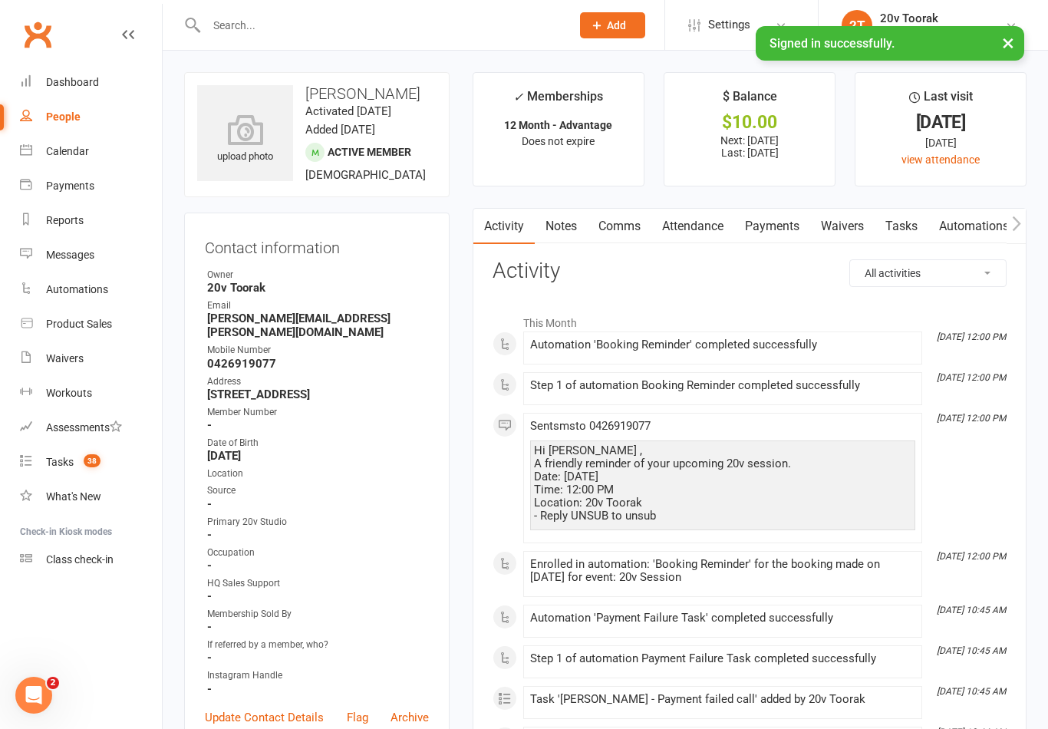
click at [554, 231] on link "Notes" at bounding box center [561, 226] width 53 height 35
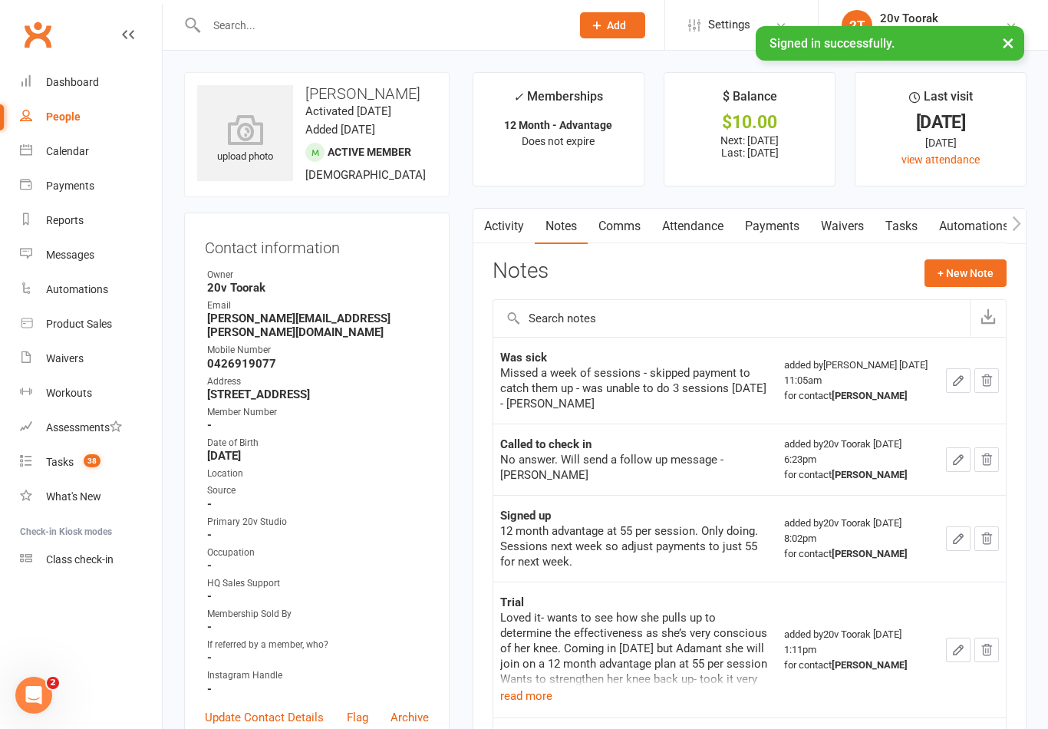
click at [919, 228] on link "Tasks" at bounding box center [902, 226] width 54 height 35
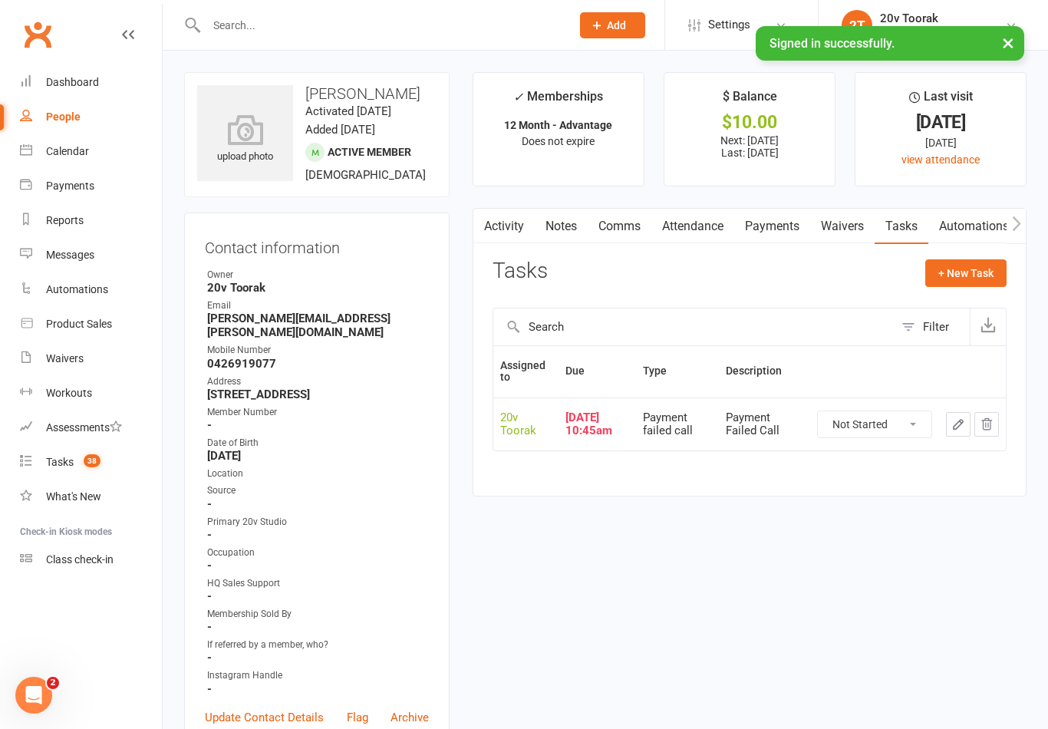
click at [565, 224] on link "Notes" at bounding box center [561, 226] width 53 height 35
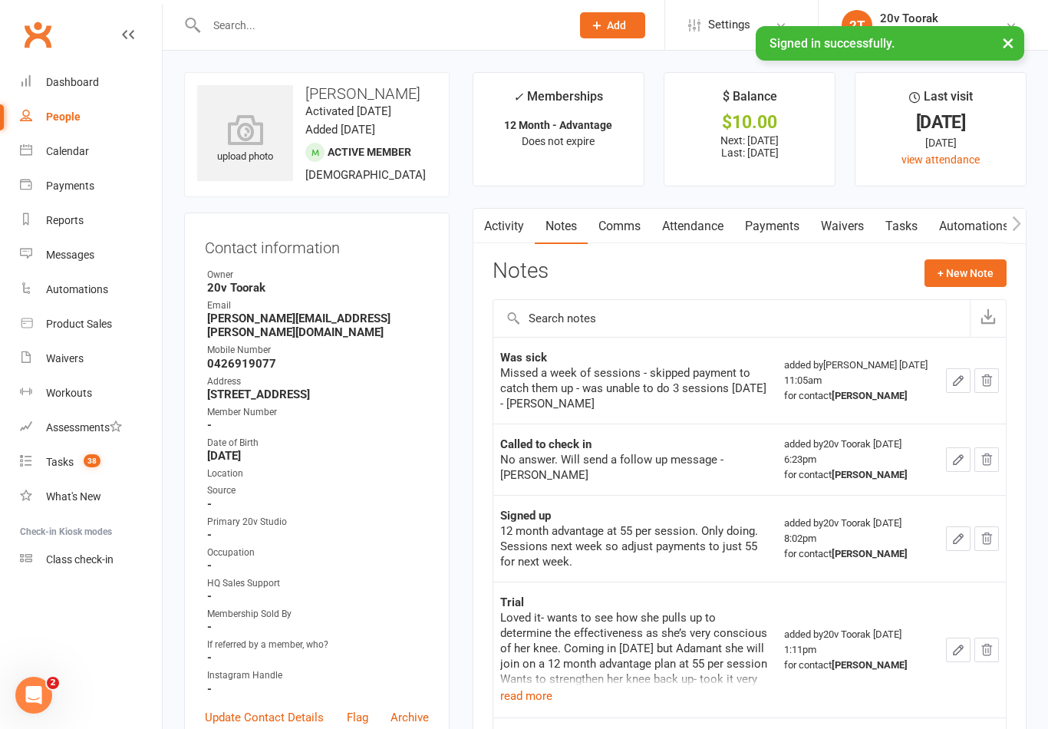
click at [510, 230] on link "Activity" at bounding box center [503, 226] width 61 height 35
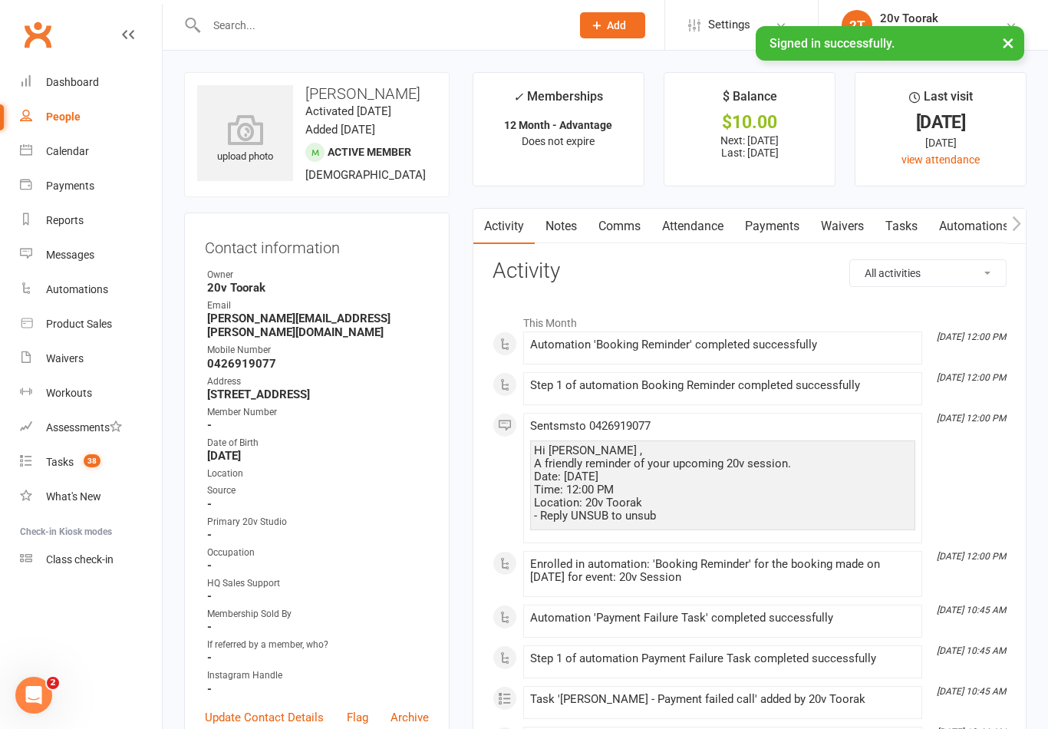
click at [634, 229] on link "Comms" at bounding box center [620, 226] width 64 height 35
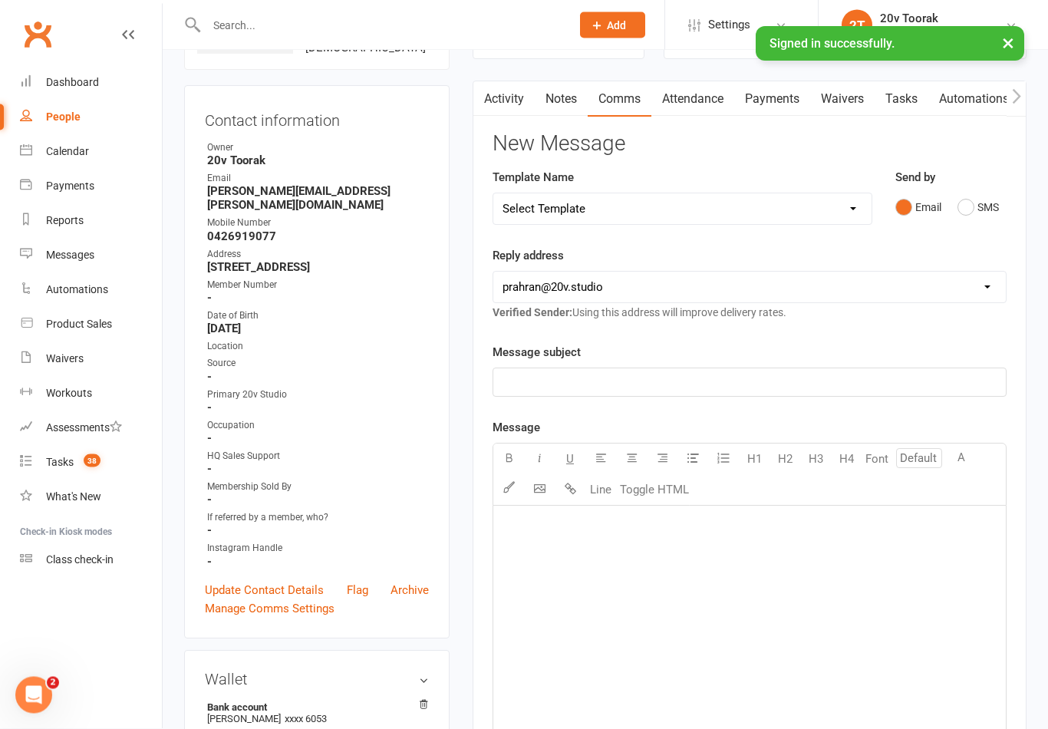
scroll to position [127, 0]
click at [958, 203] on button "SMS" at bounding box center [978, 207] width 41 height 29
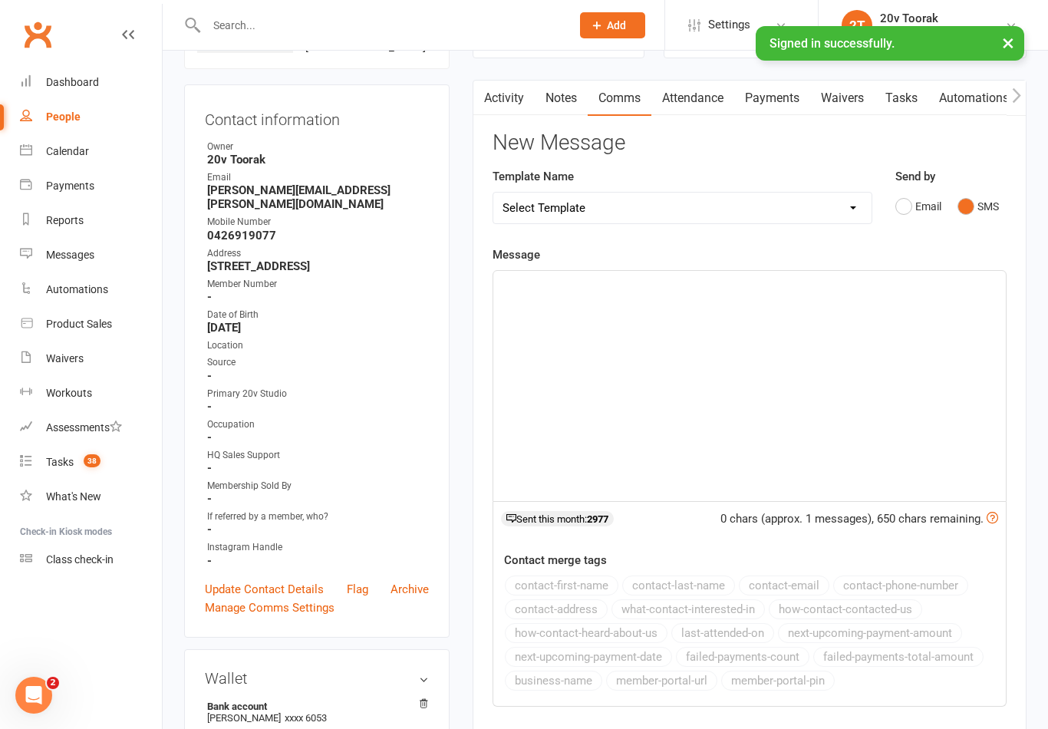
click at [681, 298] on div "﻿" at bounding box center [749, 386] width 513 height 230
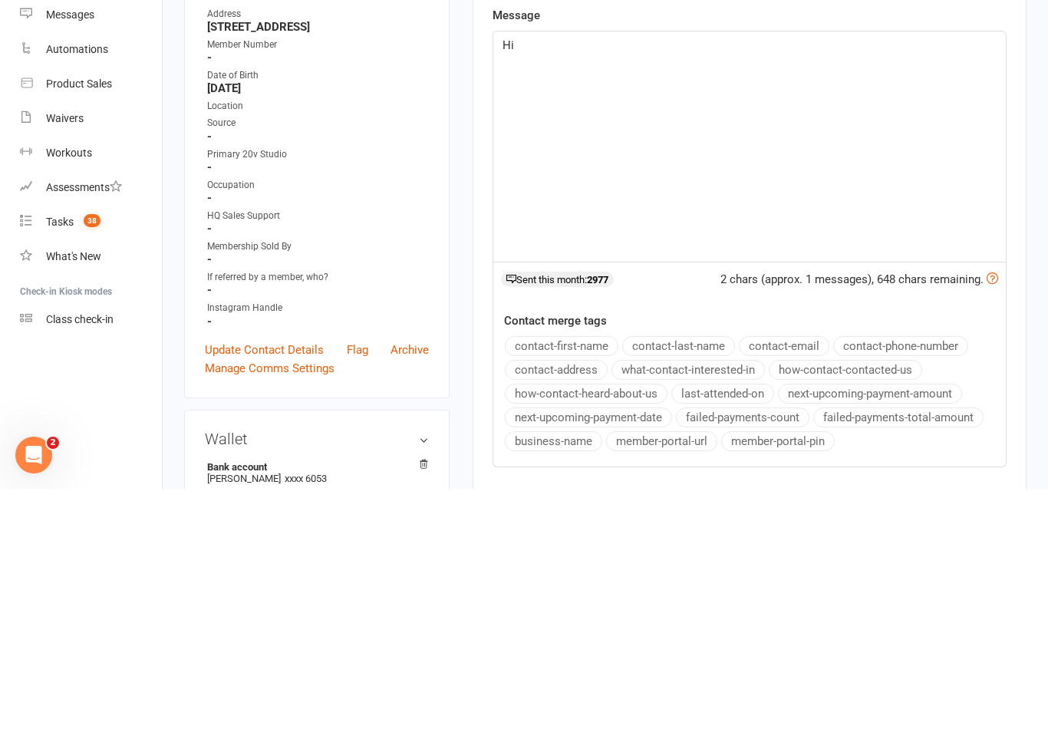
click at [578, 576] on button "contact-first-name" at bounding box center [562, 586] width 114 height 20
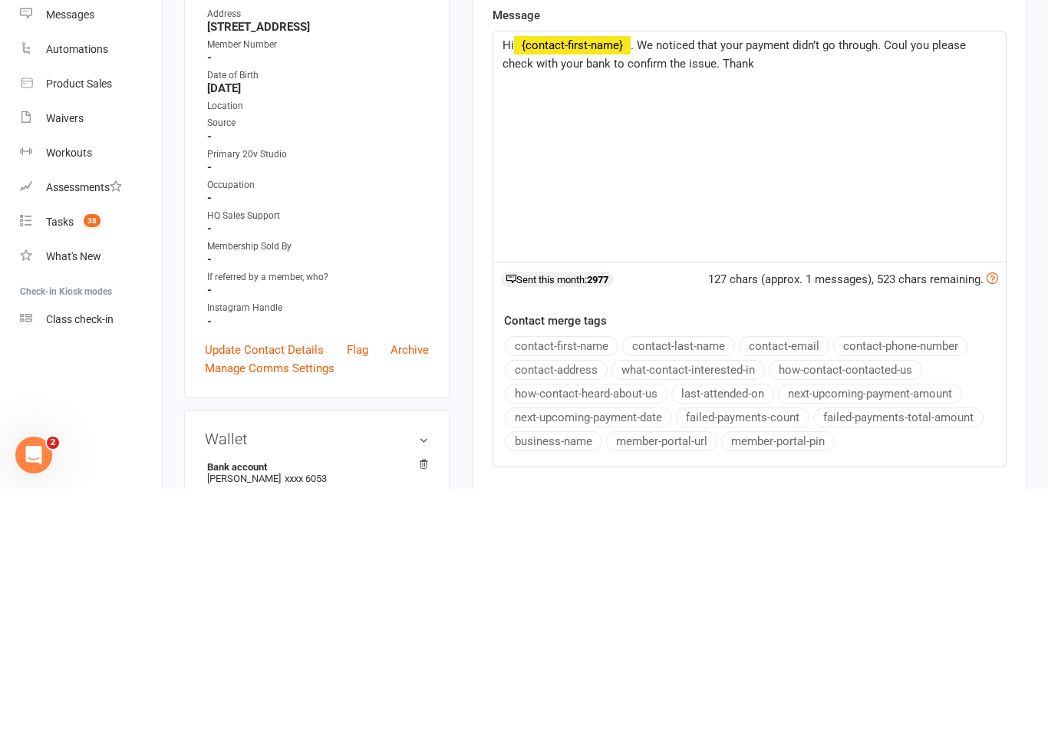
click at [613, 279] on span ". We noticed that your payment didn’t go through. Coul you please check with yo…" at bounding box center [736, 295] width 467 height 32
click at [807, 276] on p "Hi ﻿ {contact-first-name} . We noticed that your payment didn’t go through. Cou…" at bounding box center [750, 294] width 494 height 37
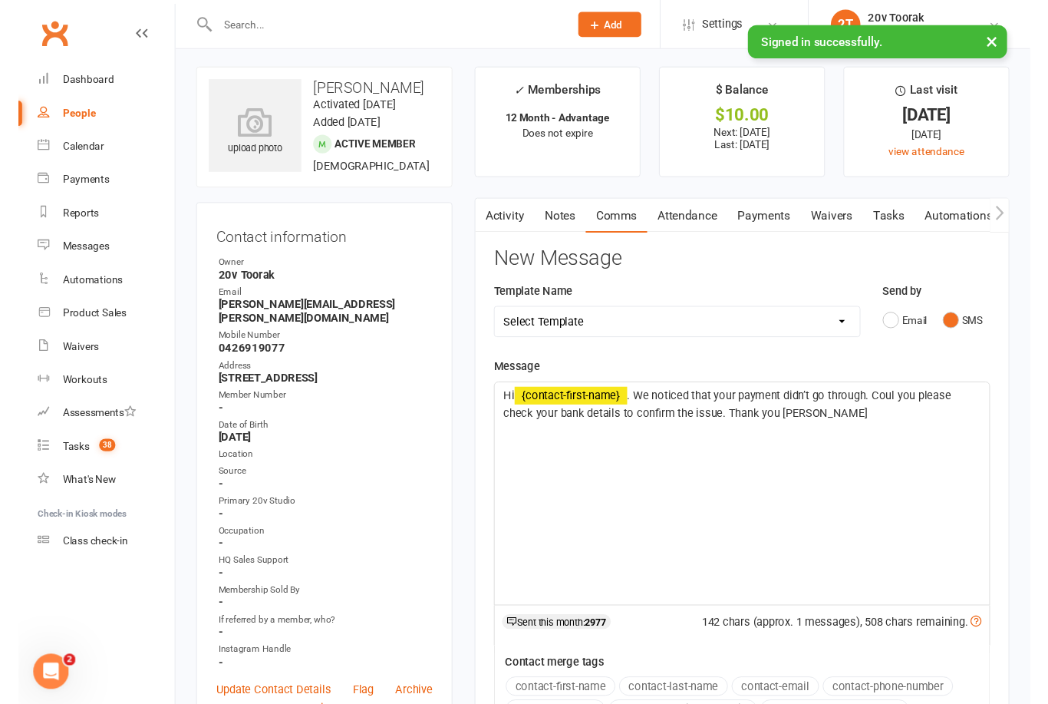
scroll to position [16, 0]
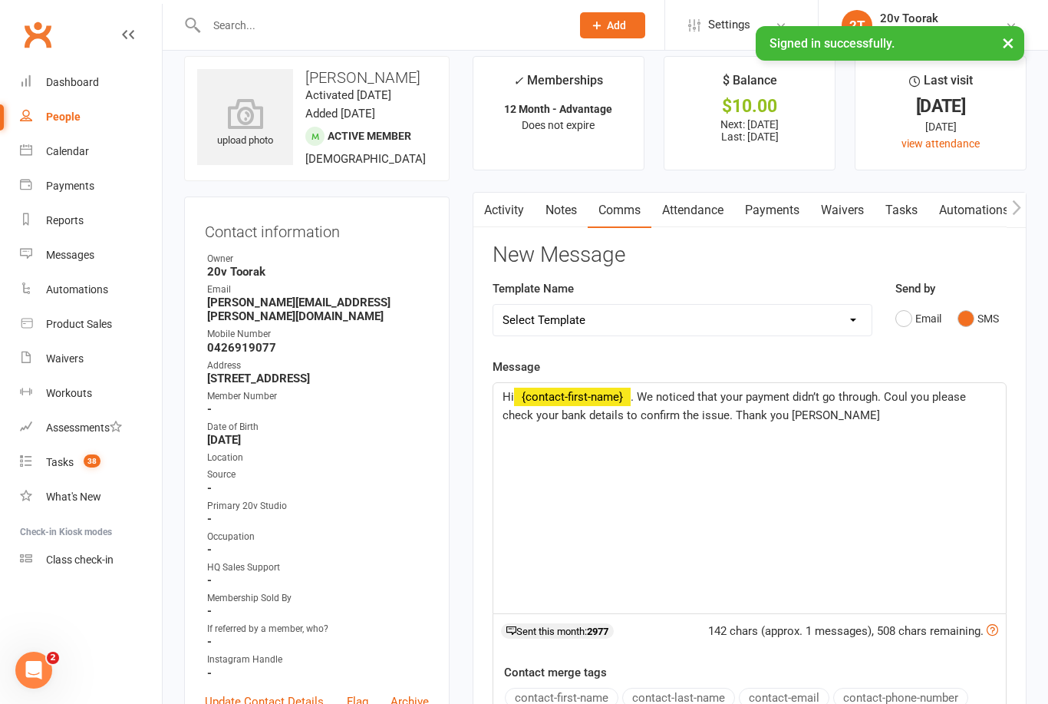
click at [686, 398] on span ". We noticed that your payment didn’t go through. Coul you please check your ba…" at bounding box center [736, 406] width 467 height 32
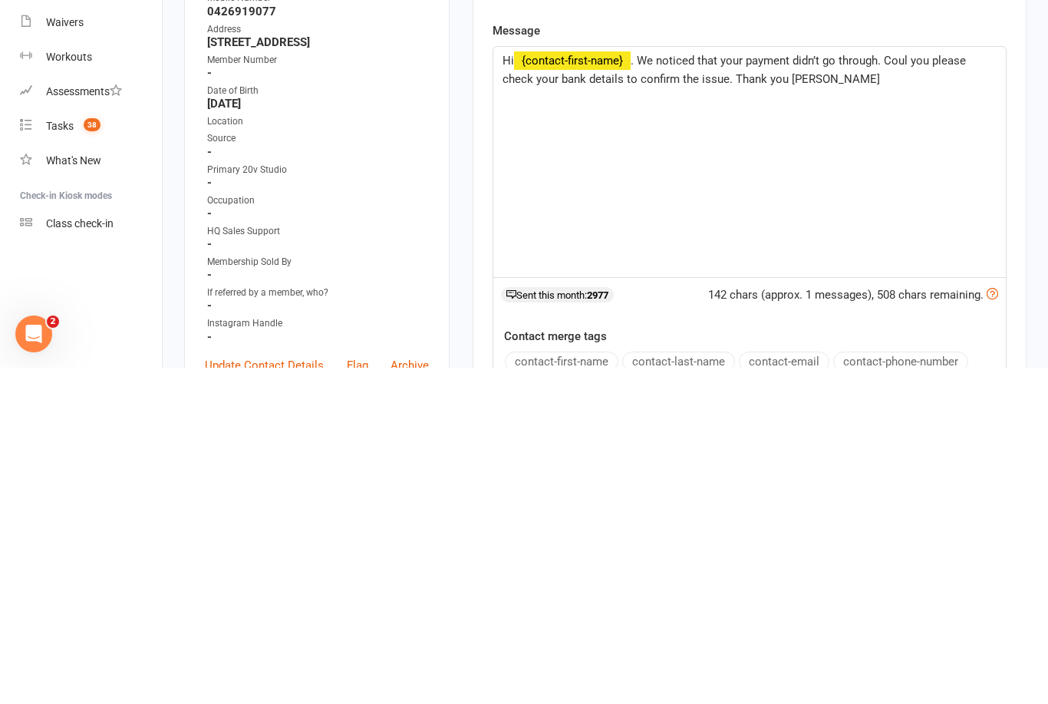
click at [641, 390] on span ". We noticed that your payment didn’t go through. Coul you please check your ba…" at bounding box center [736, 406] width 467 height 32
click at [734, 390] on span ". We noticed that your payment didn’t go through. Coul you please check your ba…" at bounding box center [736, 406] width 467 height 32
click at [699, 390] on span ". We noticed that your payment didn’t go through. Coul you please check your ba…" at bounding box center [736, 406] width 467 height 32
click at [861, 388] on p "Hi ﻿ {contact-first-name} . We noticed that your payment didn’t go through. Cou…" at bounding box center [750, 406] width 494 height 37
click at [513, 390] on span "Hi" at bounding box center [509, 397] width 12 height 14
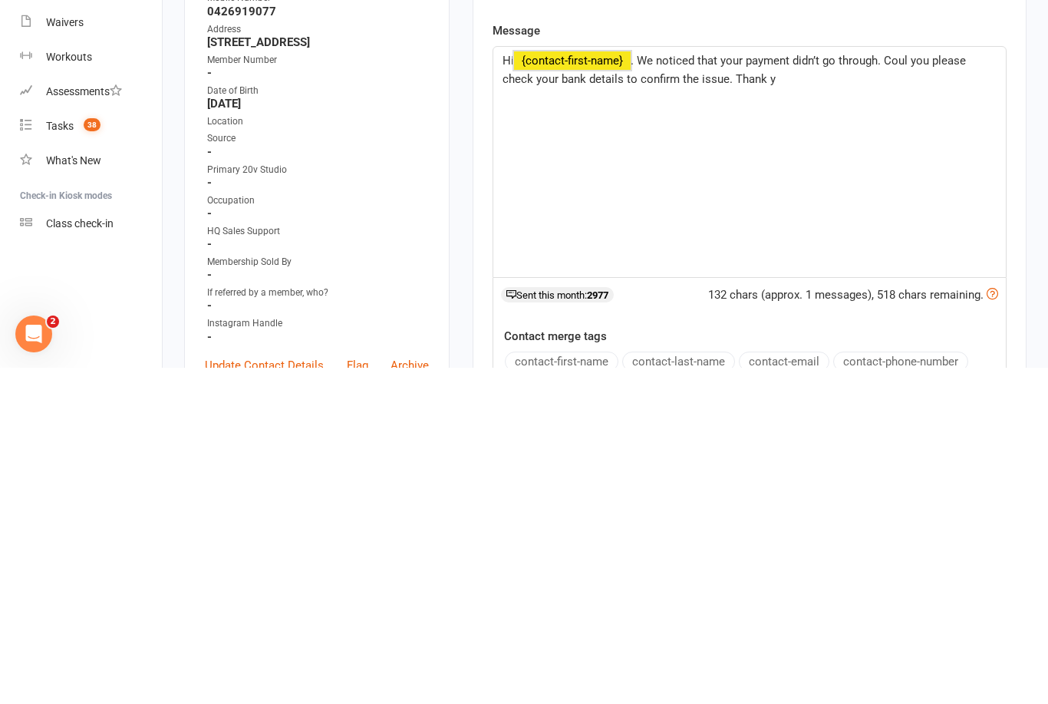
click at [706, 390] on span ". We noticed that your payment didn’t go through. Coul you please check your ba…" at bounding box center [736, 406] width 467 height 32
click at [741, 388] on p "Hi ﻿ {contact-first-name} . We noticed that your payment didn’t go through. Cou…" at bounding box center [750, 406] width 494 height 37
click at [744, 390] on span ". We noticed that your payment didn’t go through. Coul you please check your ba…" at bounding box center [736, 406] width 467 height 32
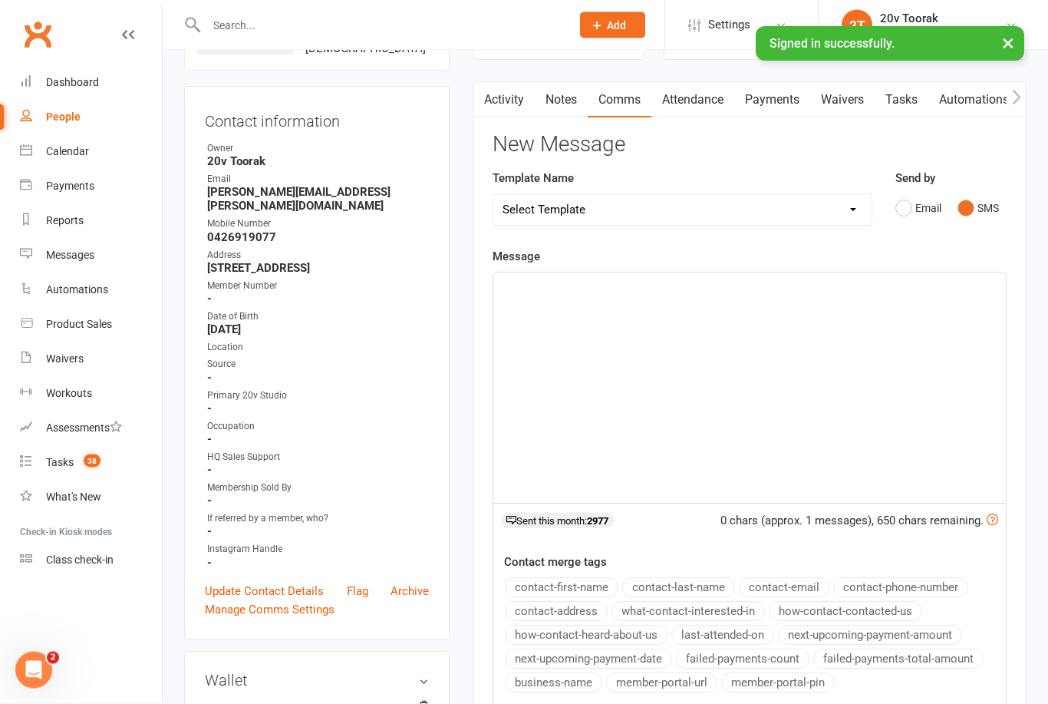
scroll to position [127, 0]
click at [53, 467] on div "Tasks" at bounding box center [60, 462] width 28 height 12
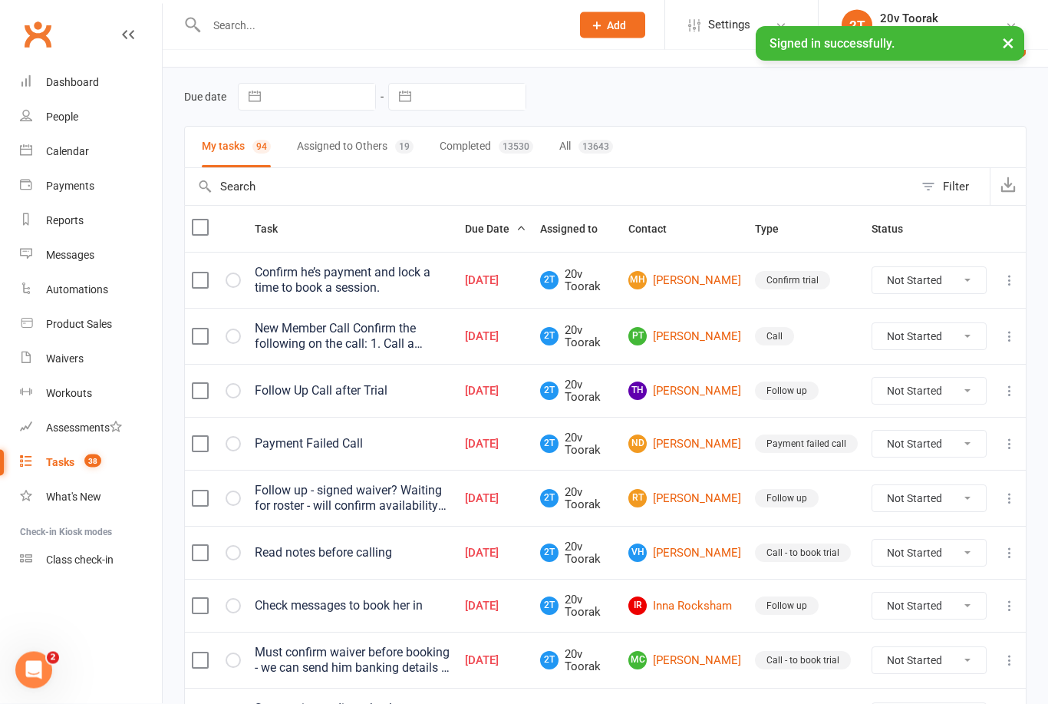
scroll to position [37, 0]
click at [706, 489] on link "RT Rohit TANEJA" at bounding box center [684, 498] width 113 height 18
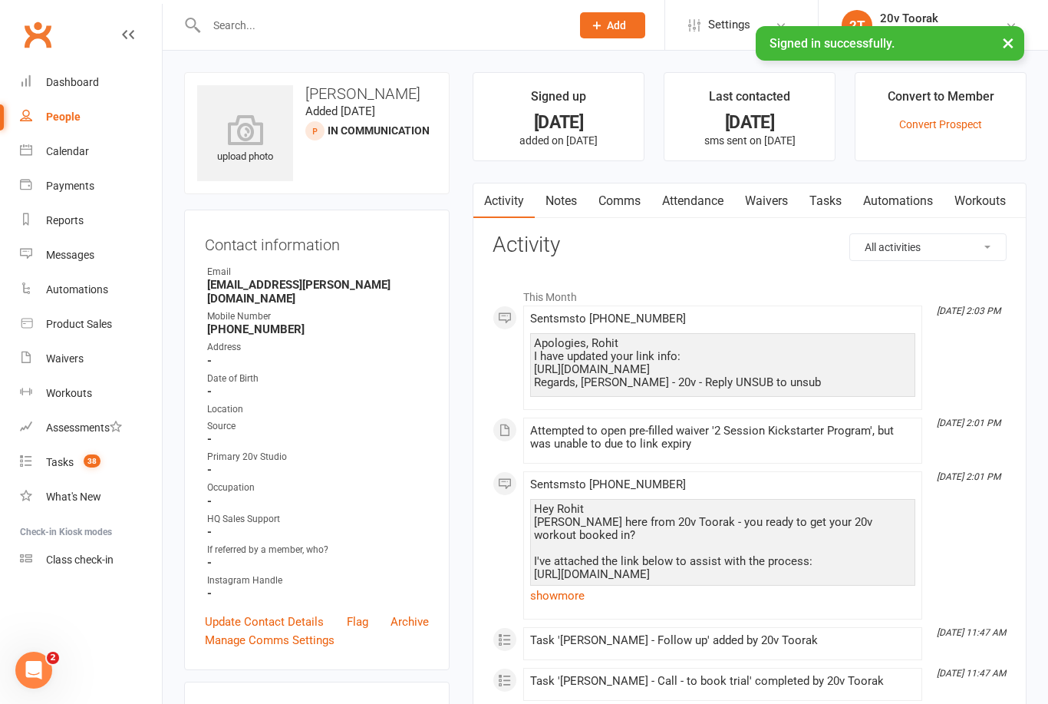
click at [566, 201] on link "Notes" at bounding box center [561, 200] width 53 height 35
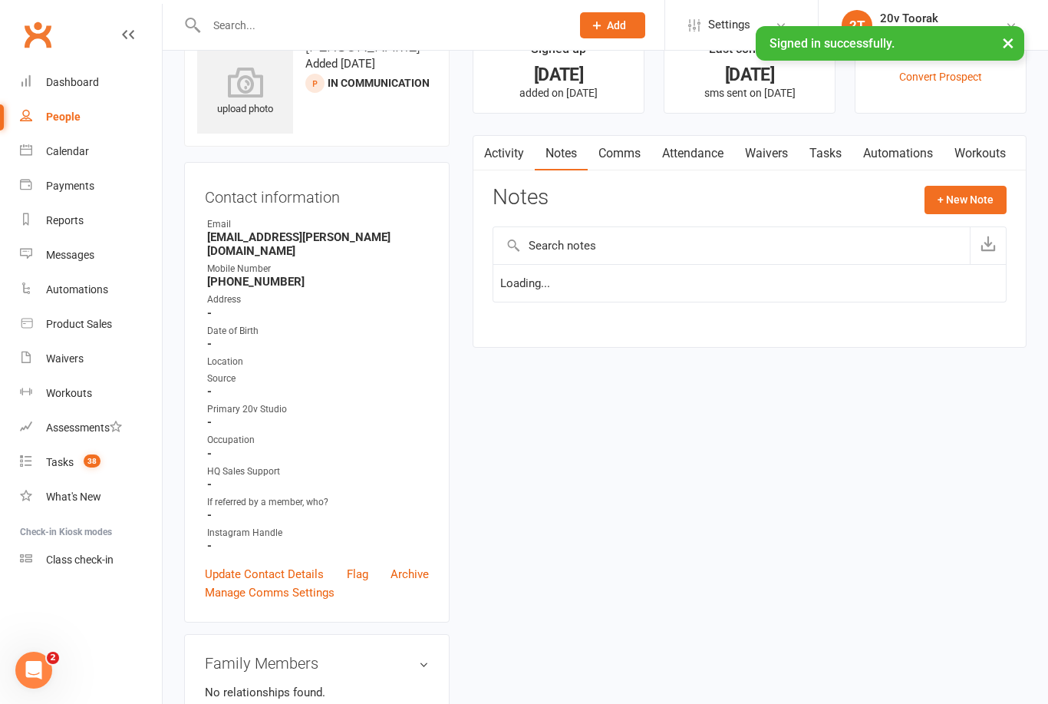
scroll to position [49, 0]
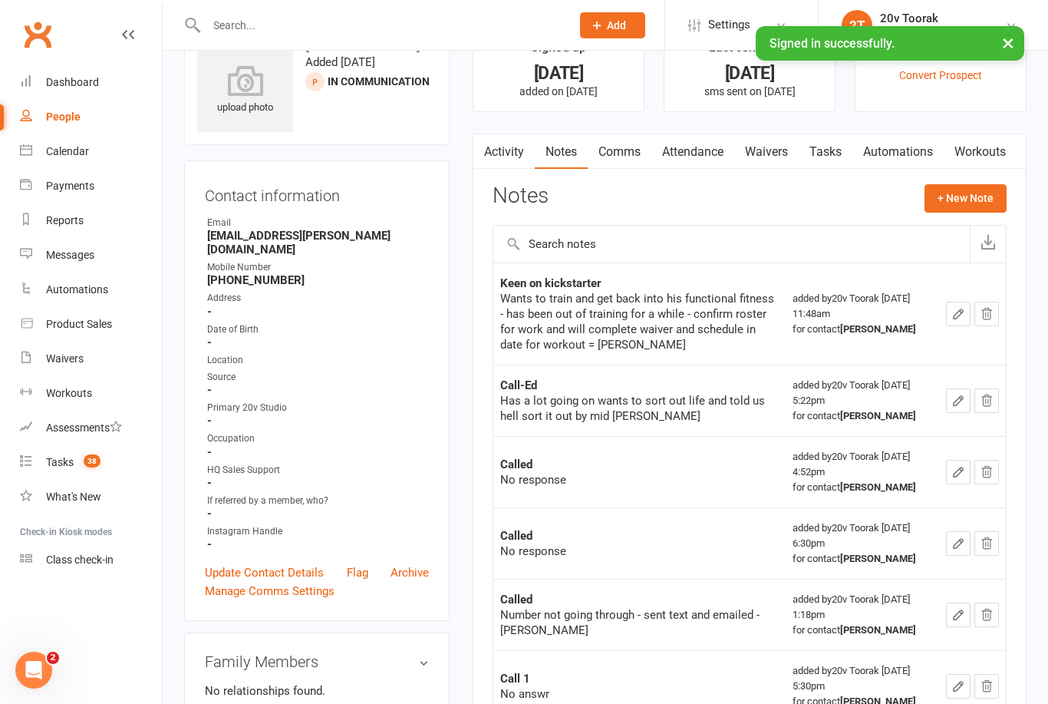
click at [69, 462] on div "Tasks" at bounding box center [60, 462] width 28 height 12
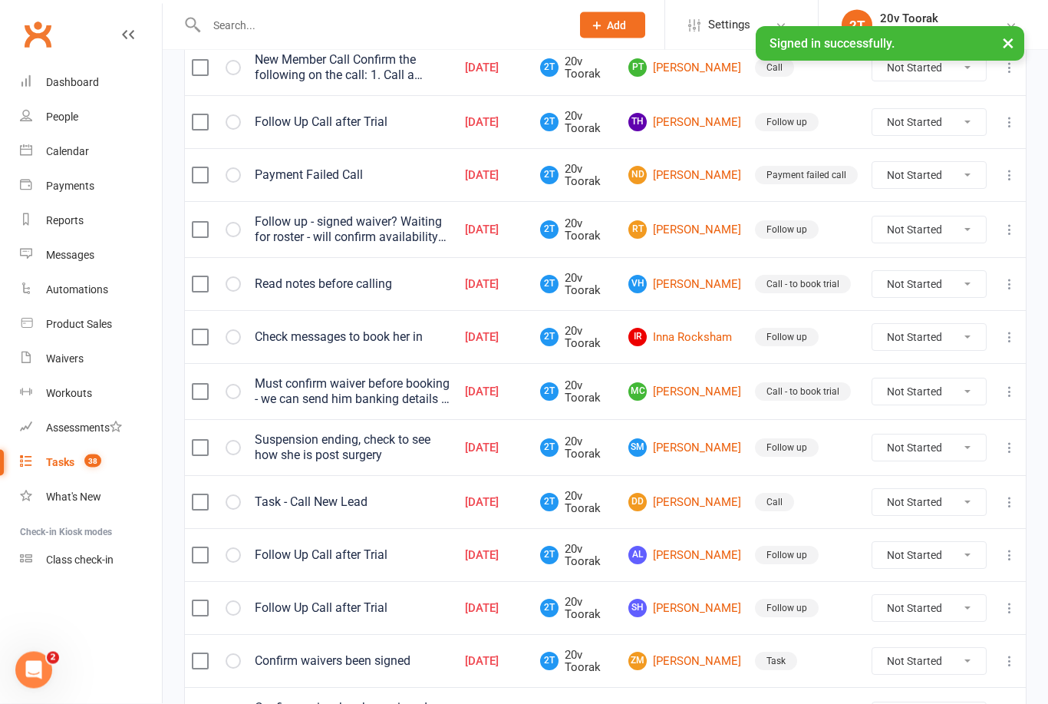
scroll to position [305, 0]
click at [43, 157] on link "Calendar" at bounding box center [91, 151] width 142 height 35
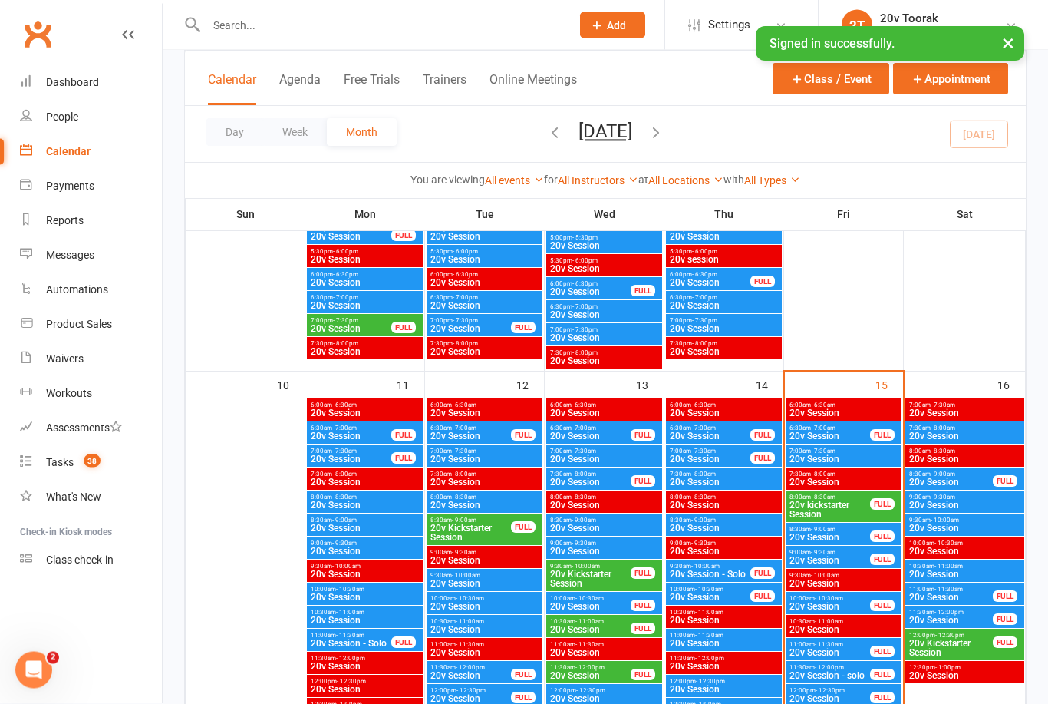
scroll to position [1468, 0]
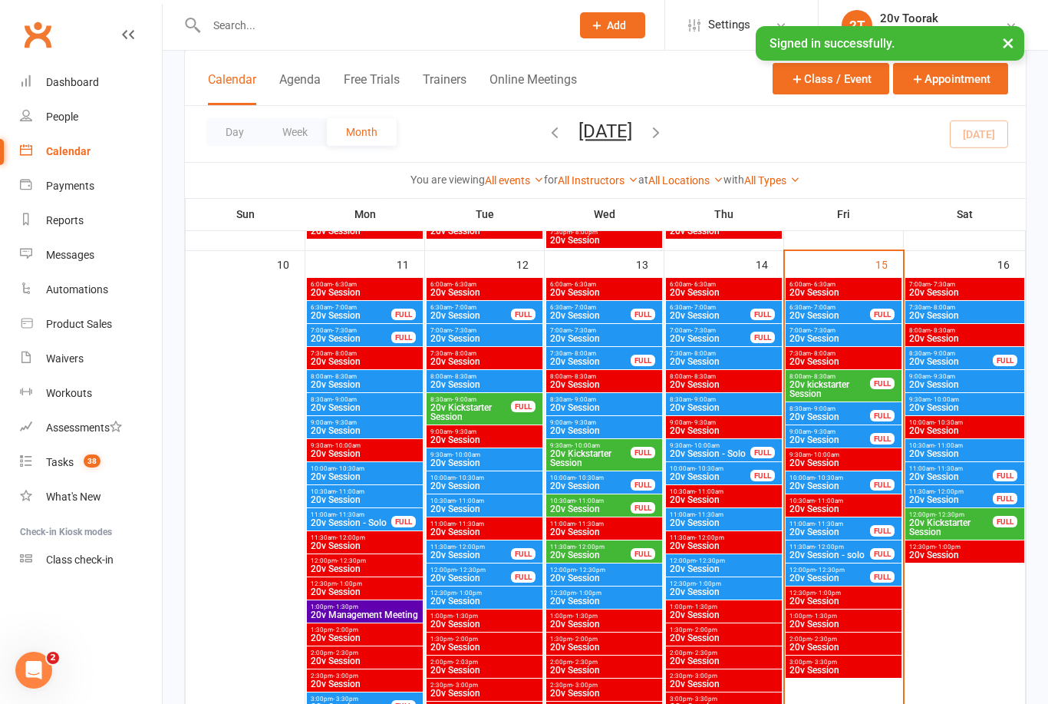
click at [816, 394] on span "20v kickstarter Session" at bounding box center [830, 389] width 82 height 18
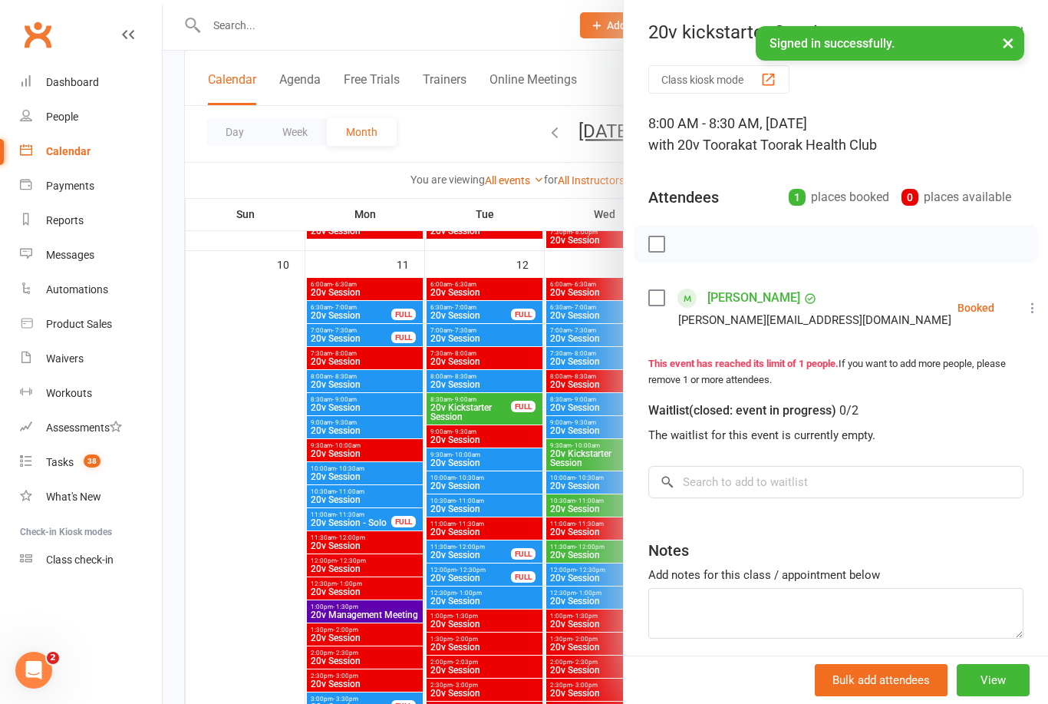
click at [1025, 309] on icon at bounding box center [1032, 307] width 15 height 15
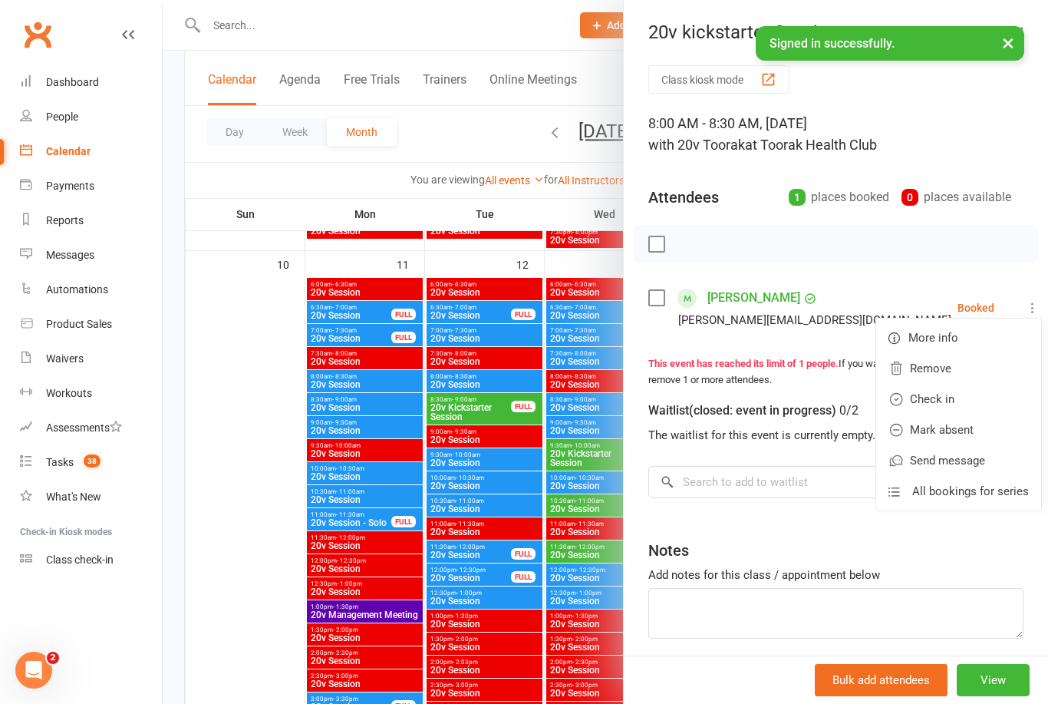
click at [955, 401] on link "Check in" at bounding box center [958, 399] width 165 height 31
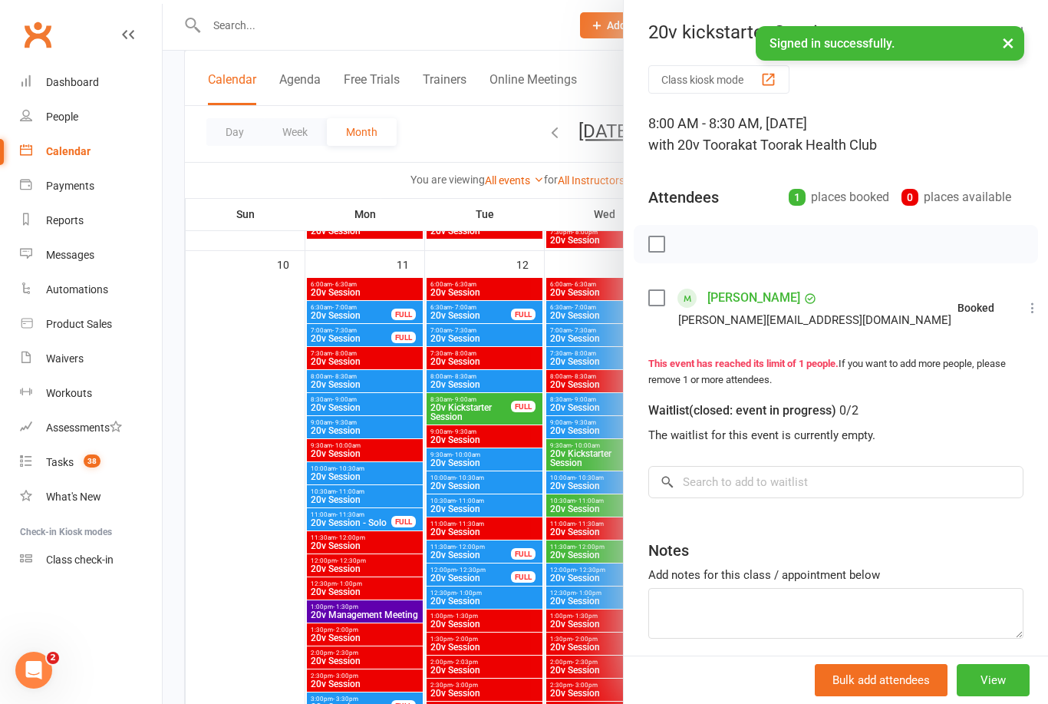
click at [519, 575] on div at bounding box center [606, 352] width 886 height 704
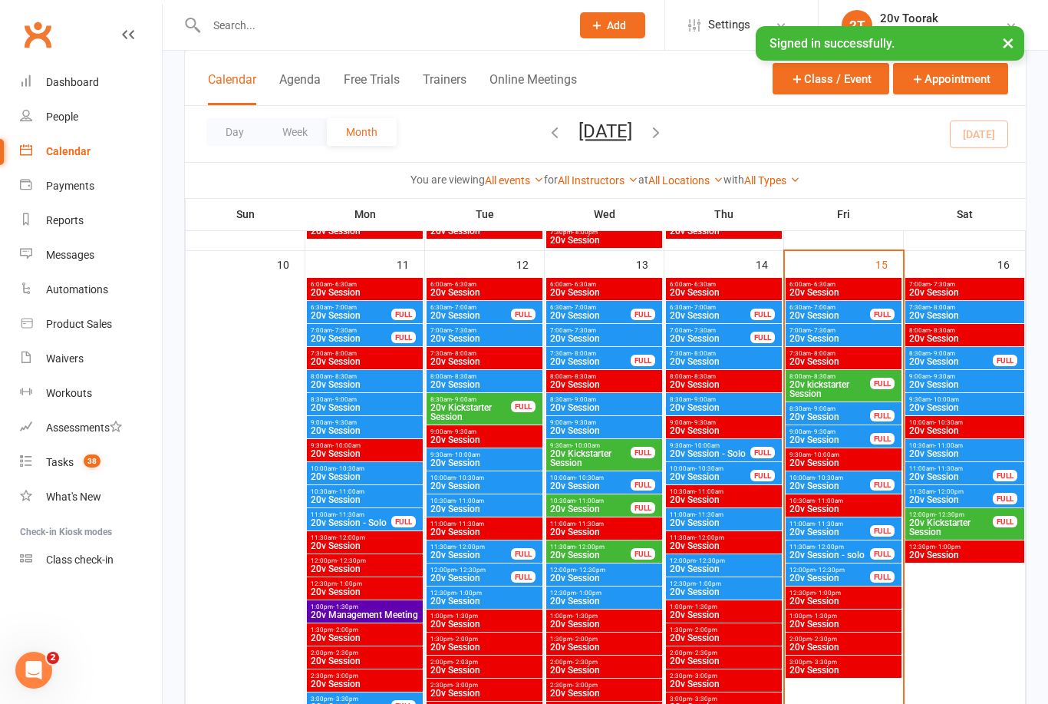
click at [846, 332] on span "7:00am - 7:30am" at bounding box center [844, 330] width 110 height 7
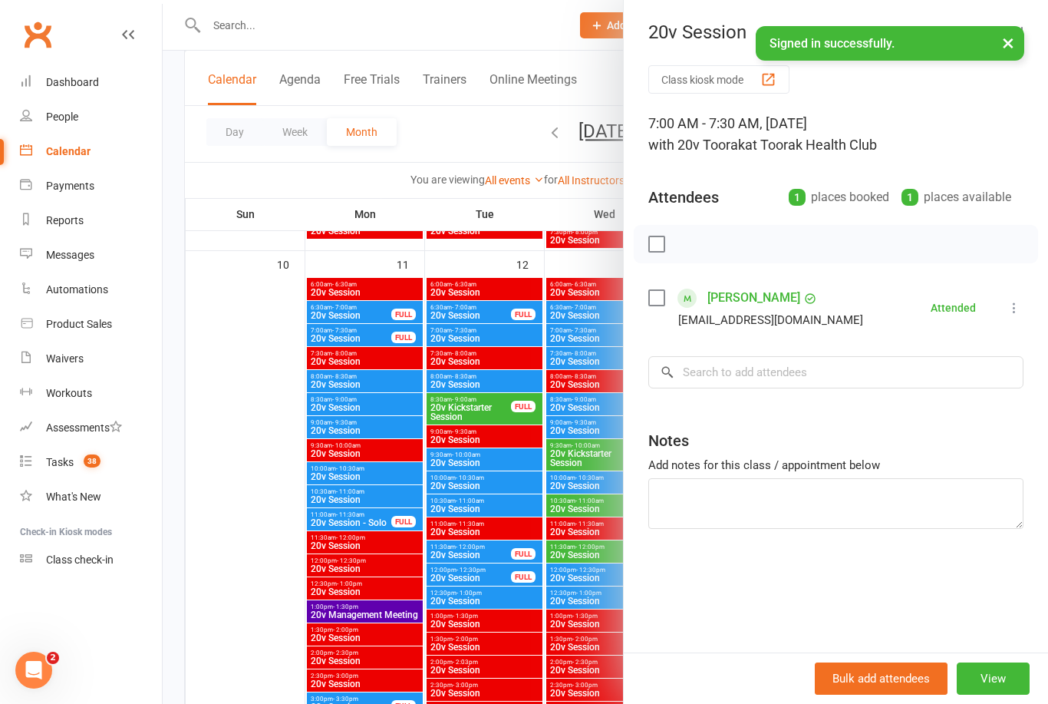
click at [500, 595] on div at bounding box center [606, 352] width 886 height 704
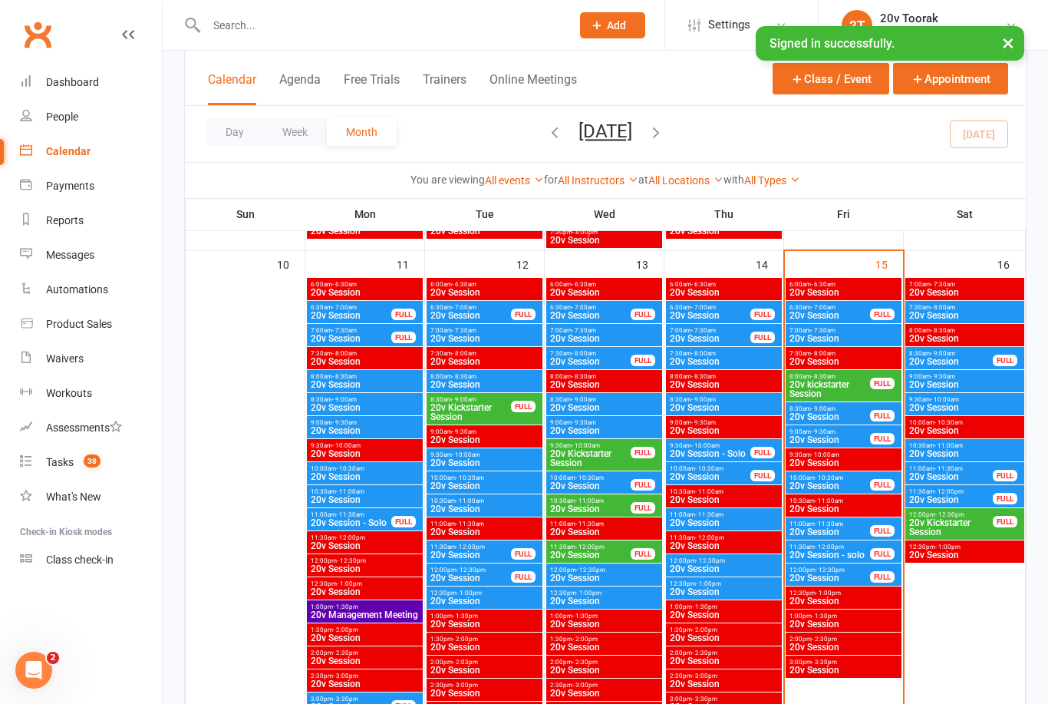
click at [852, 410] on span "8:30am - 9:00am" at bounding box center [830, 408] width 82 height 7
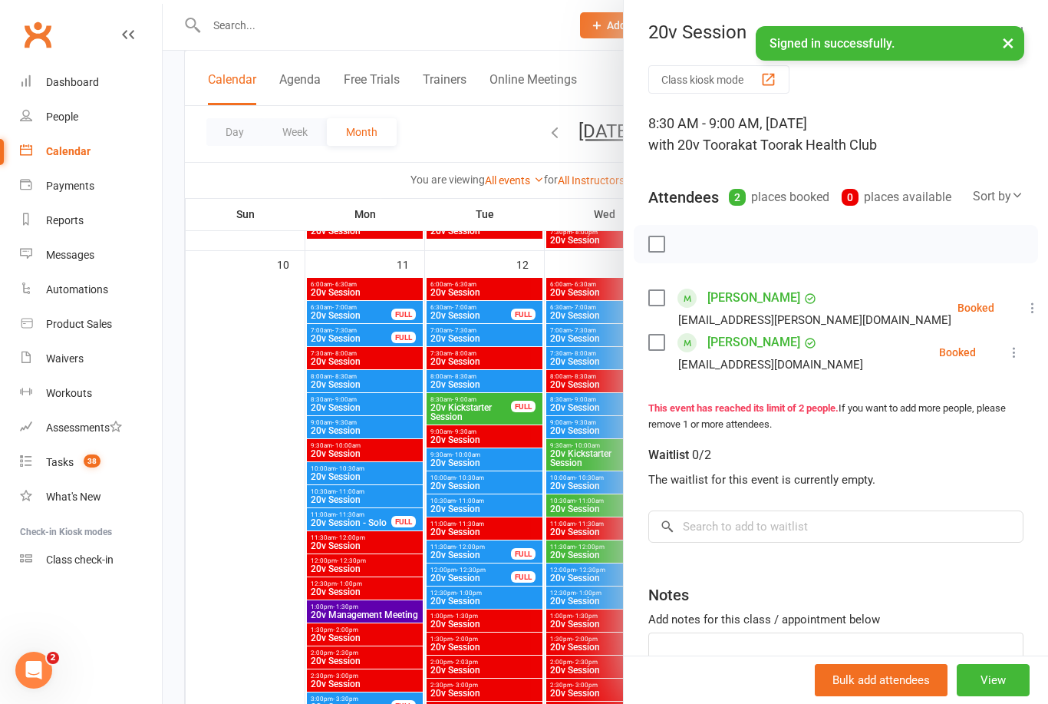
click at [534, 543] on div at bounding box center [606, 352] width 886 height 704
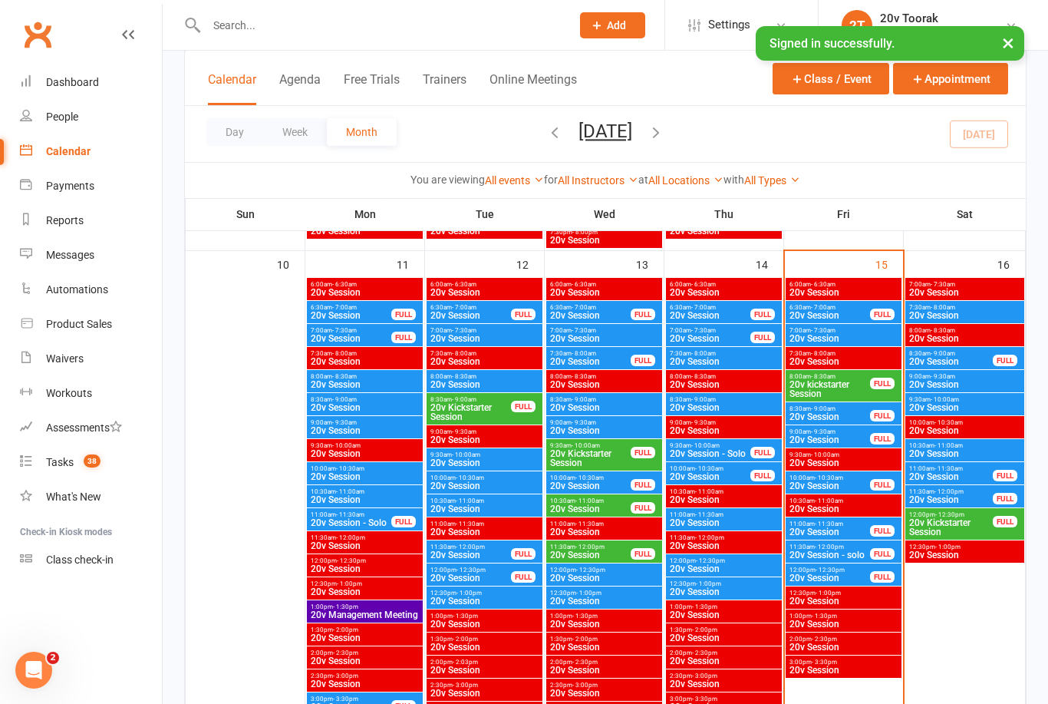
click at [480, 536] on div "11:00am - 11:30am 20v Session" at bounding box center [485, 528] width 116 height 22
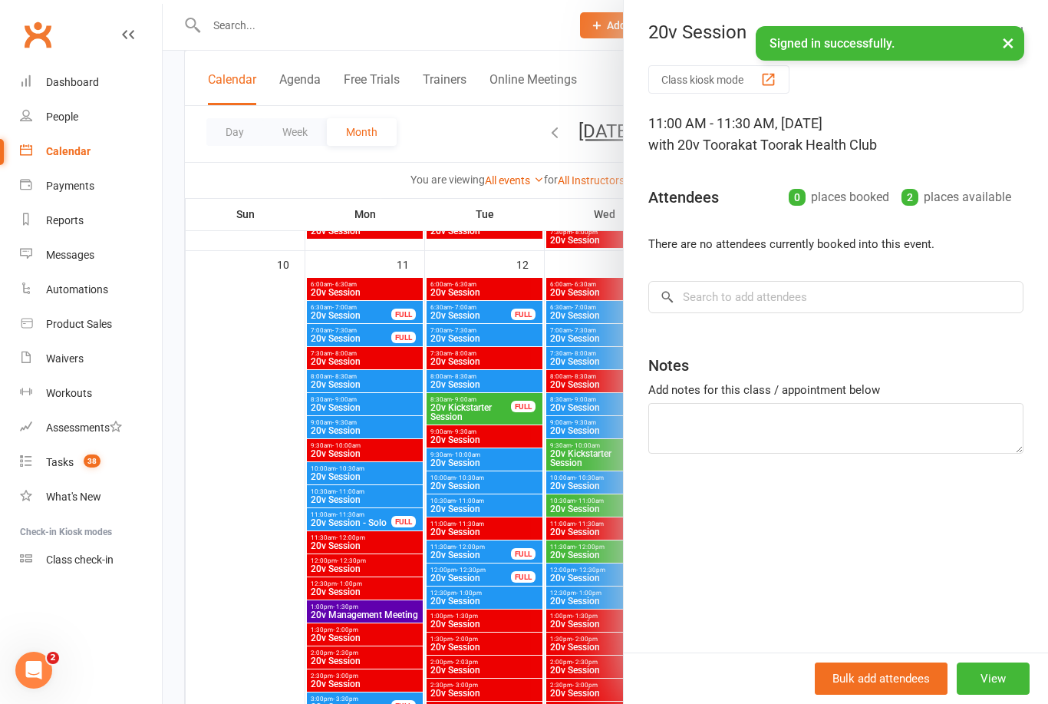
click at [548, 617] on div at bounding box center [606, 352] width 886 height 704
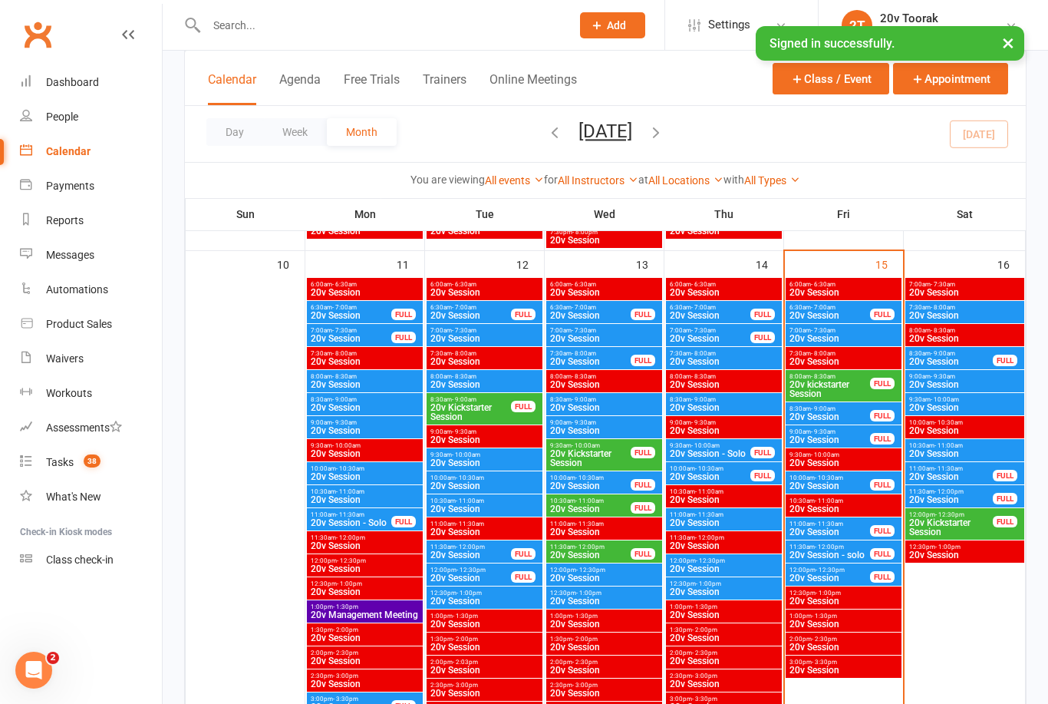
click at [838, 484] on span "20v Session" at bounding box center [830, 485] width 82 height 9
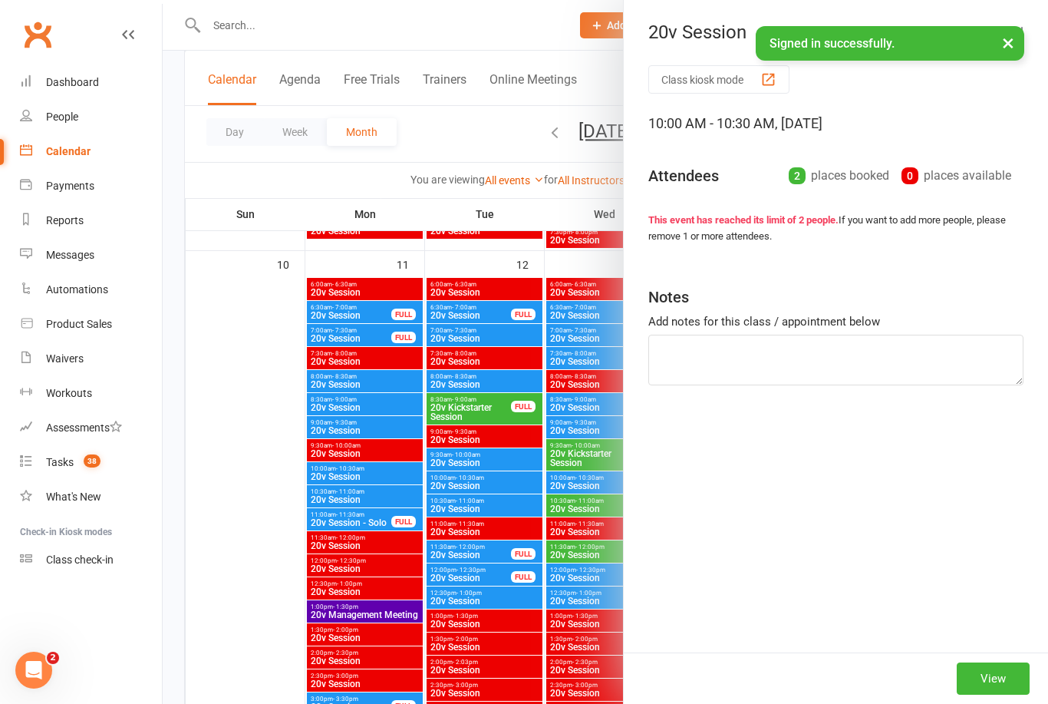
click at [553, 538] on div at bounding box center [606, 352] width 886 height 704
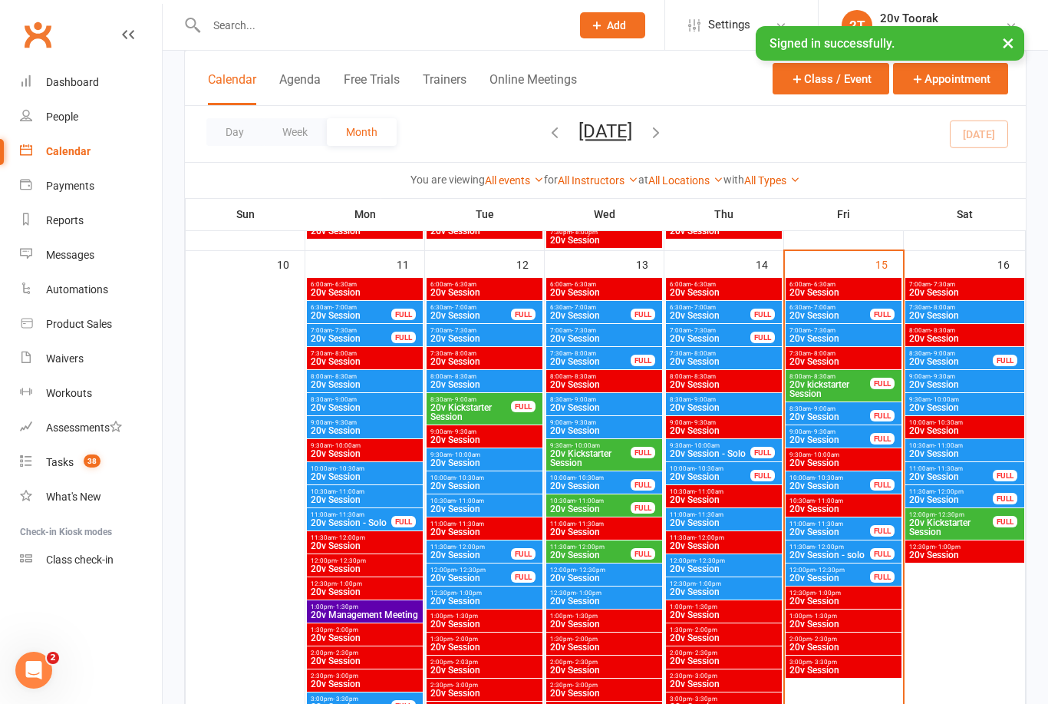
click at [836, 437] on span "20v Session" at bounding box center [830, 439] width 82 height 9
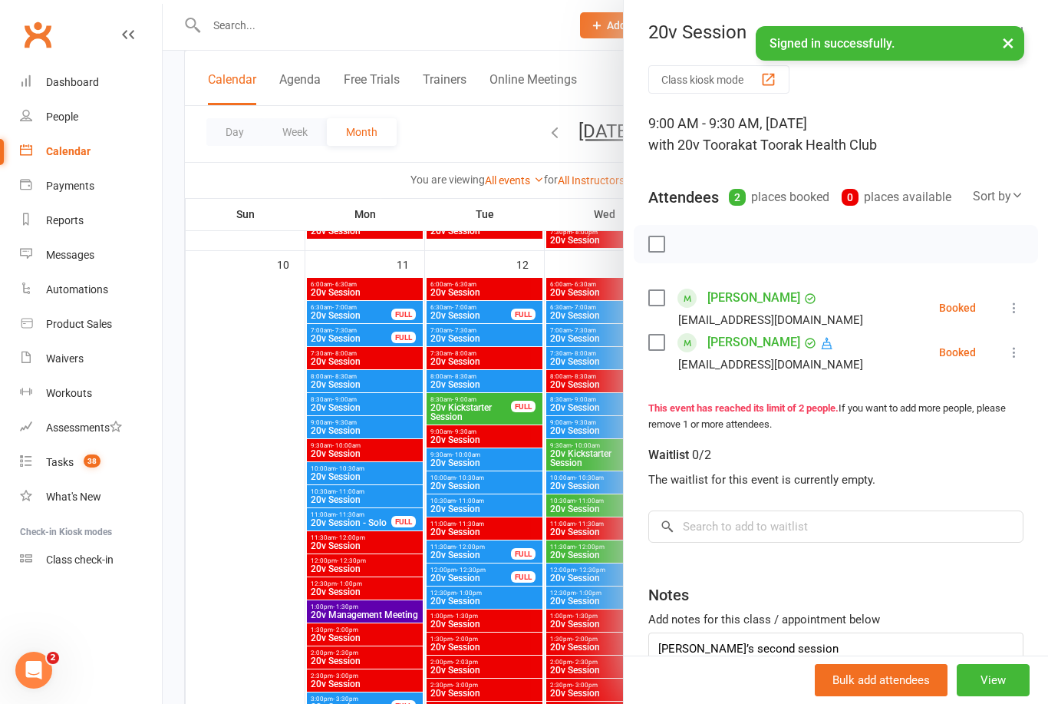
click at [530, 657] on div at bounding box center [606, 352] width 886 height 704
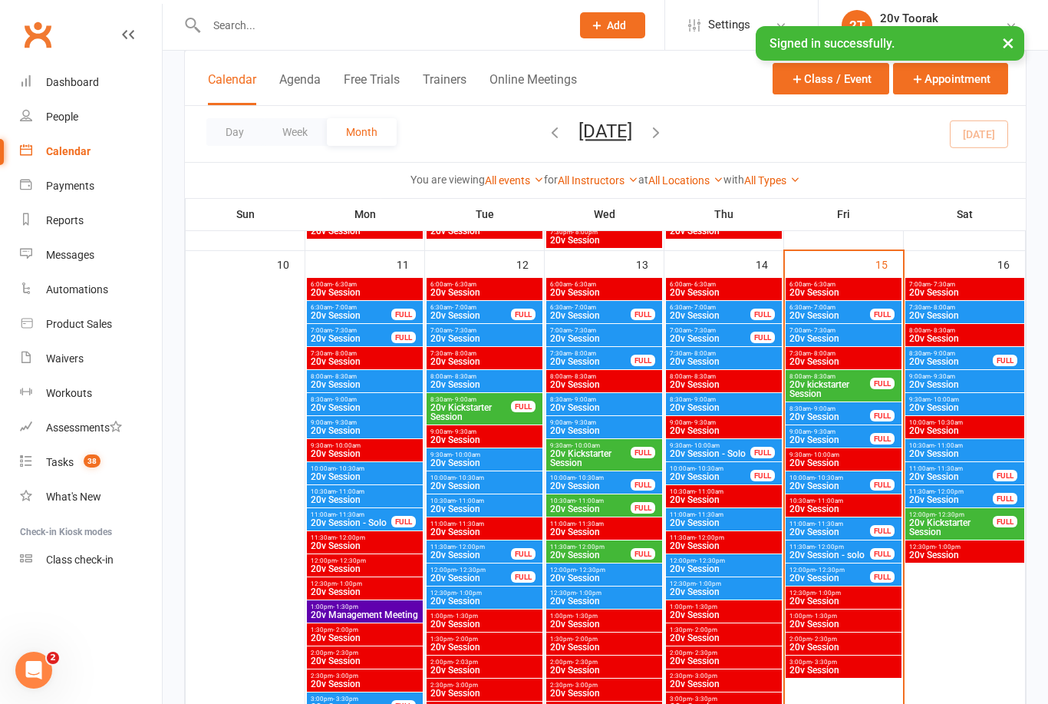
click at [862, 425] on div "9:00am - 9:30am 20v Session FULL" at bounding box center [844, 436] width 116 height 22
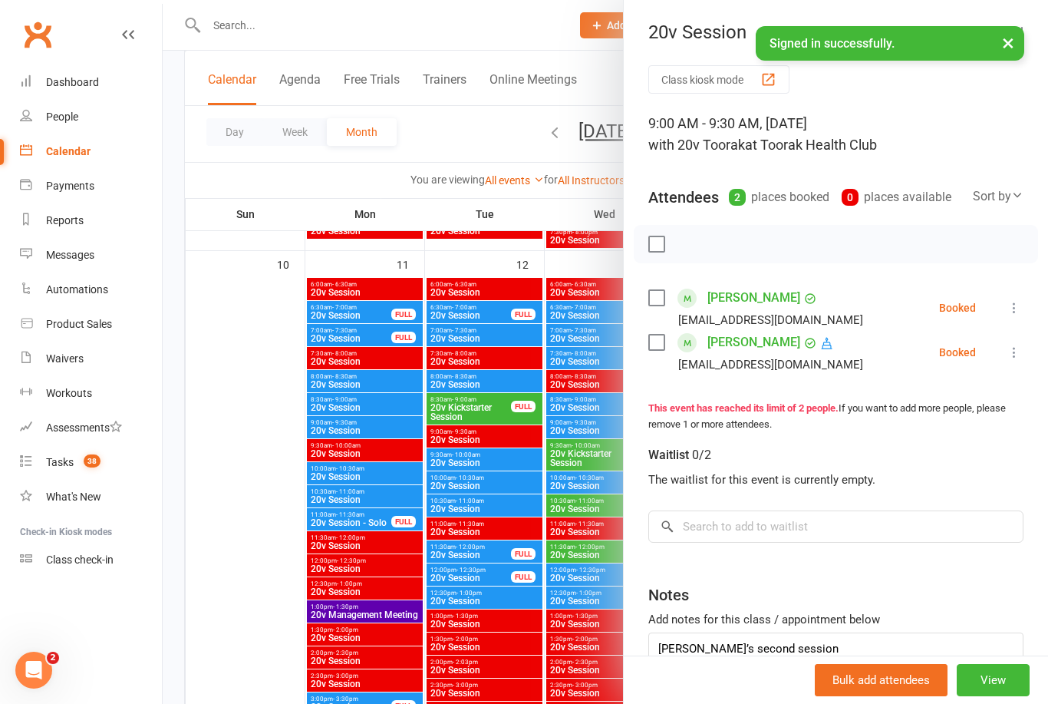
click at [547, 530] on div at bounding box center [606, 352] width 886 height 704
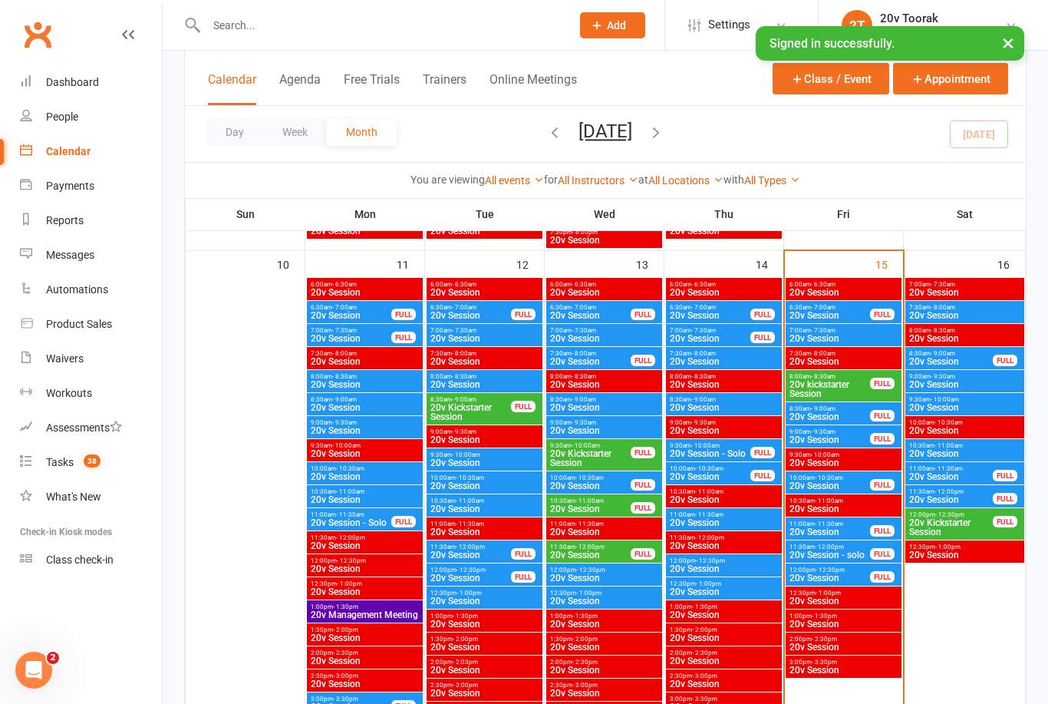
click at [859, 480] on span "10:00am - 10:30am" at bounding box center [830, 477] width 82 height 7
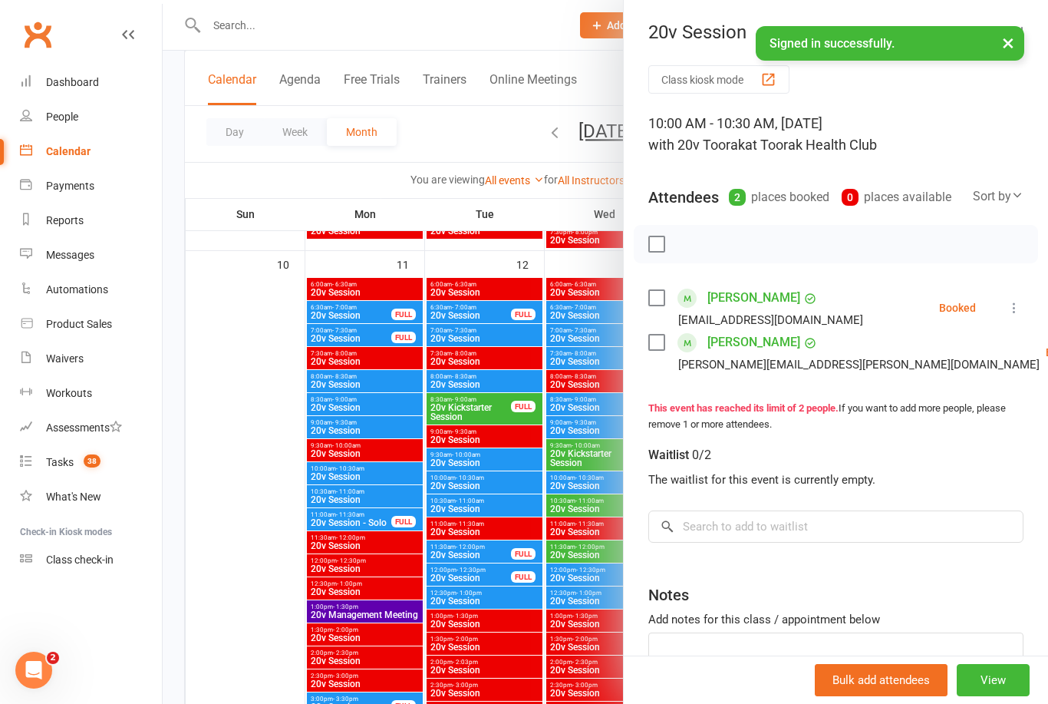
click at [539, 500] on div at bounding box center [606, 352] width 886 height 704
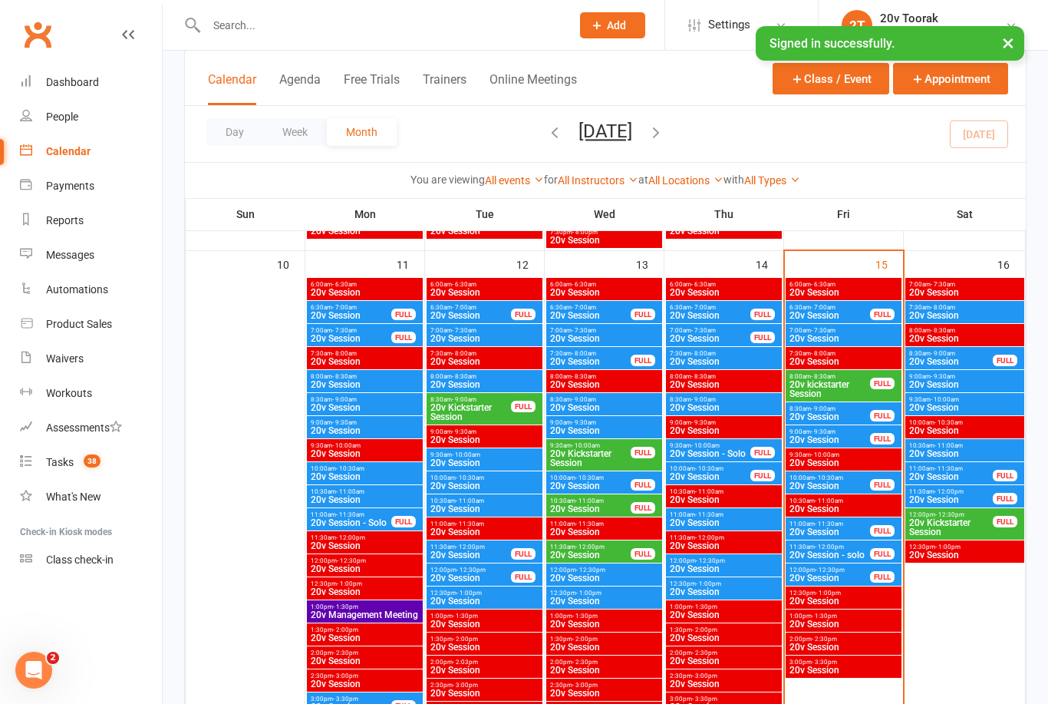
click at [818, 443] on span "20v Session" at bounding box center [830, 439] width 82 height 9
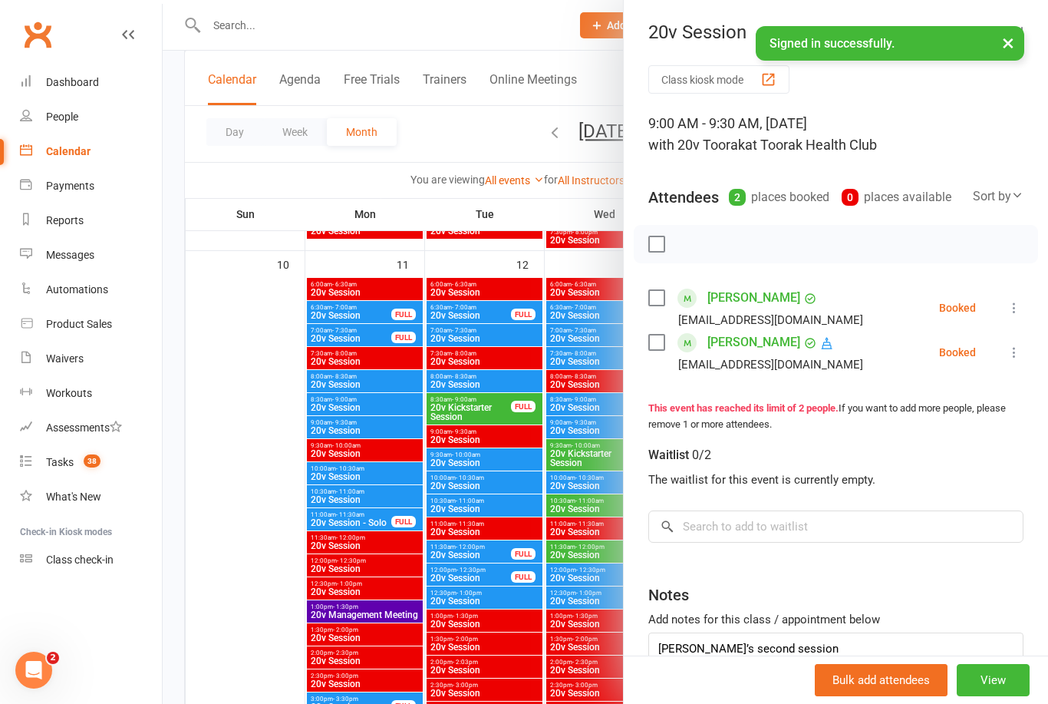
click at [31, 453] on link "Tasks 38" at bounding box center [91, 462] width 142 height 35
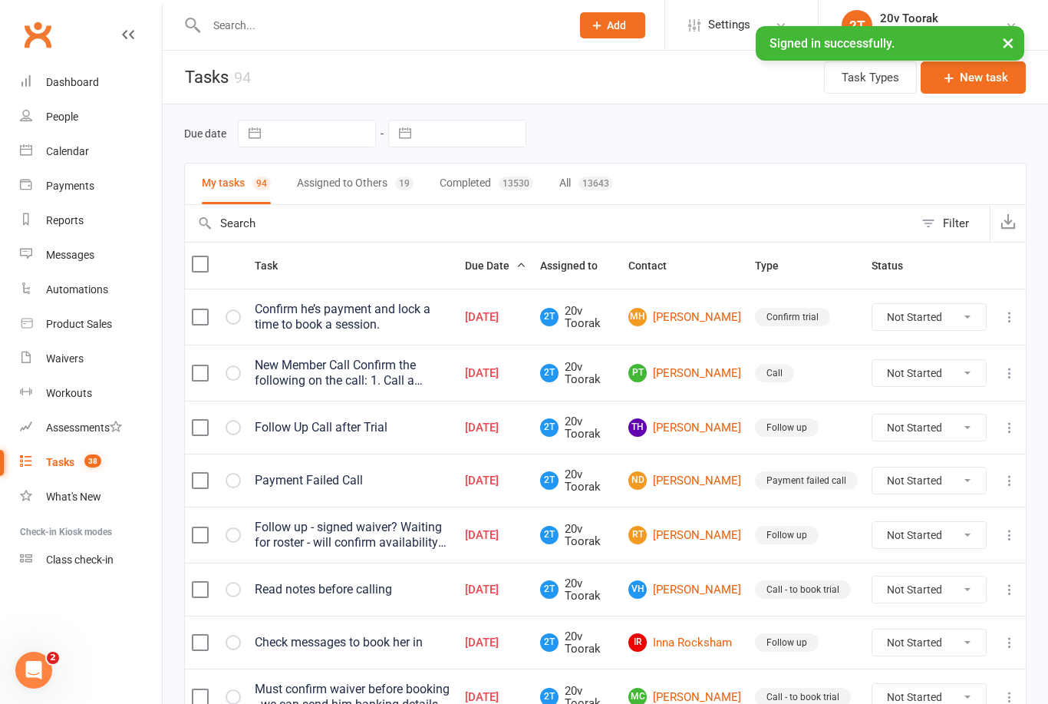
click at [28, 150] on icon at bounding box center [26, 150] width 12 height 12
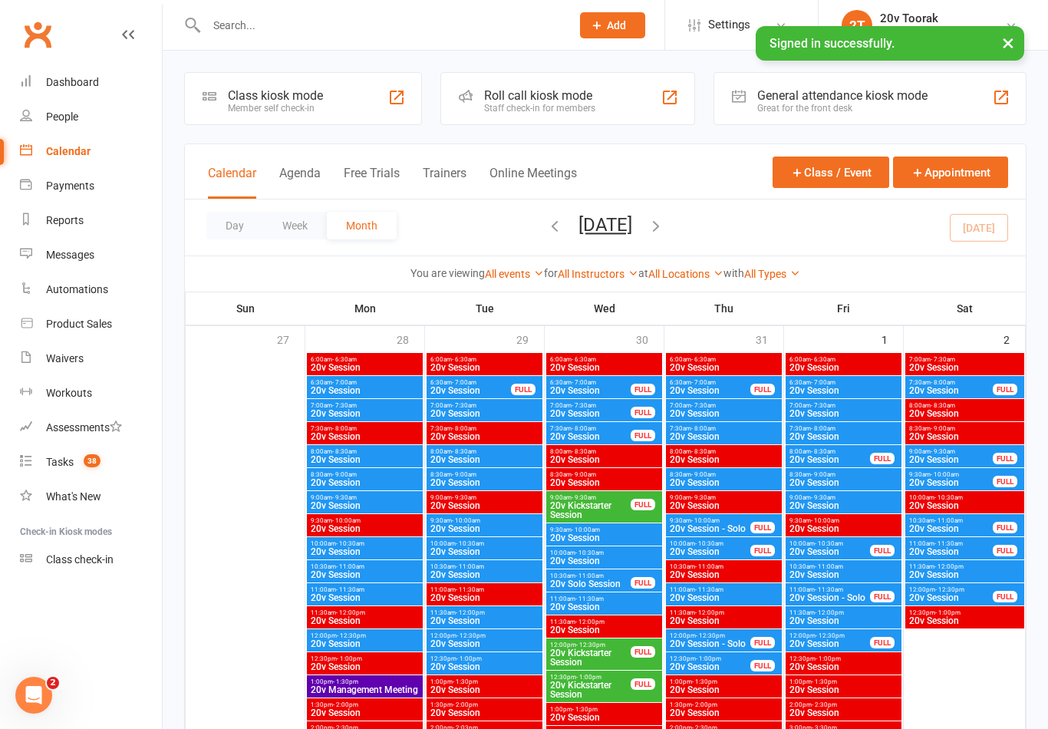
click at [25, 119] on icon at bounding box center [26, 115] width 12 height 12
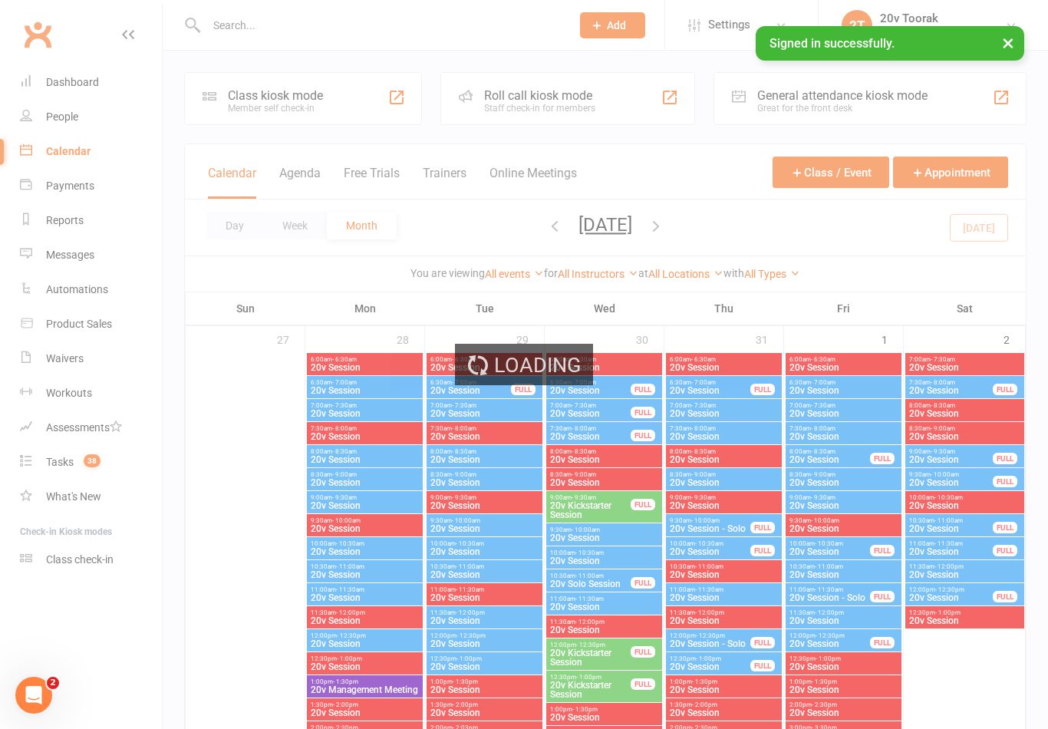
select select "100"
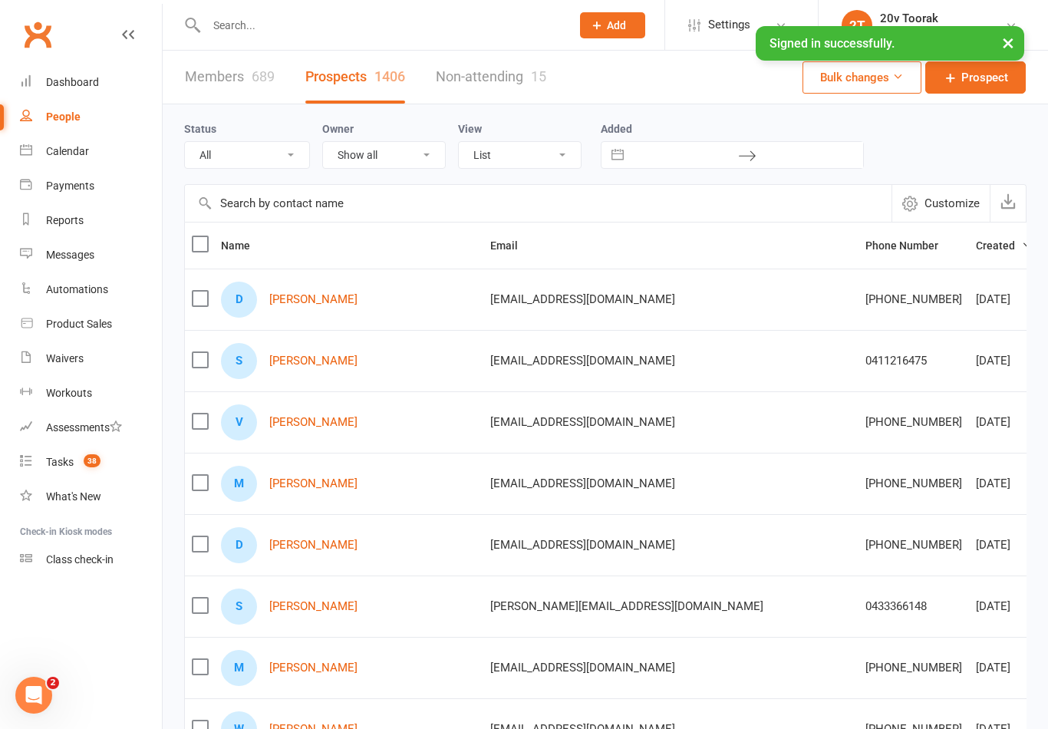
click at [301, 383] on td "S Samir Mardini" at bounding box center [348, 360] width 269 height 61
click at [275, 363] on link "Samir Mardini" at bounding box center [313, 361] width 88 height 13
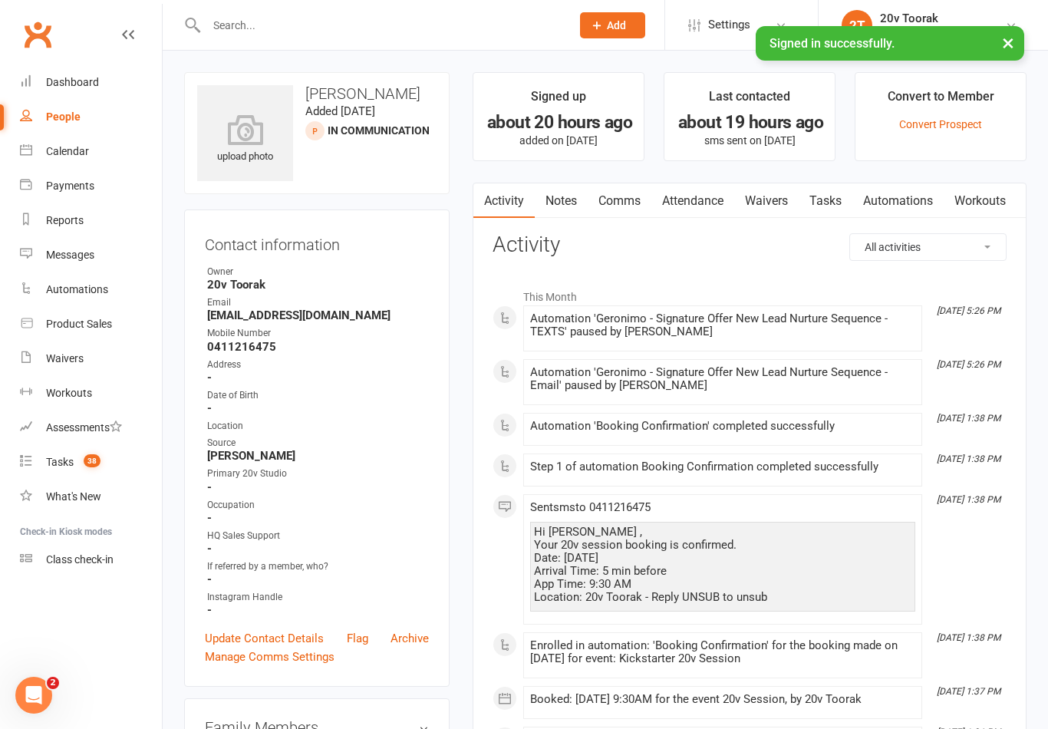
click at [776, 205] on link "Waivers" at bounding box center [766, 200] width 64 height 35
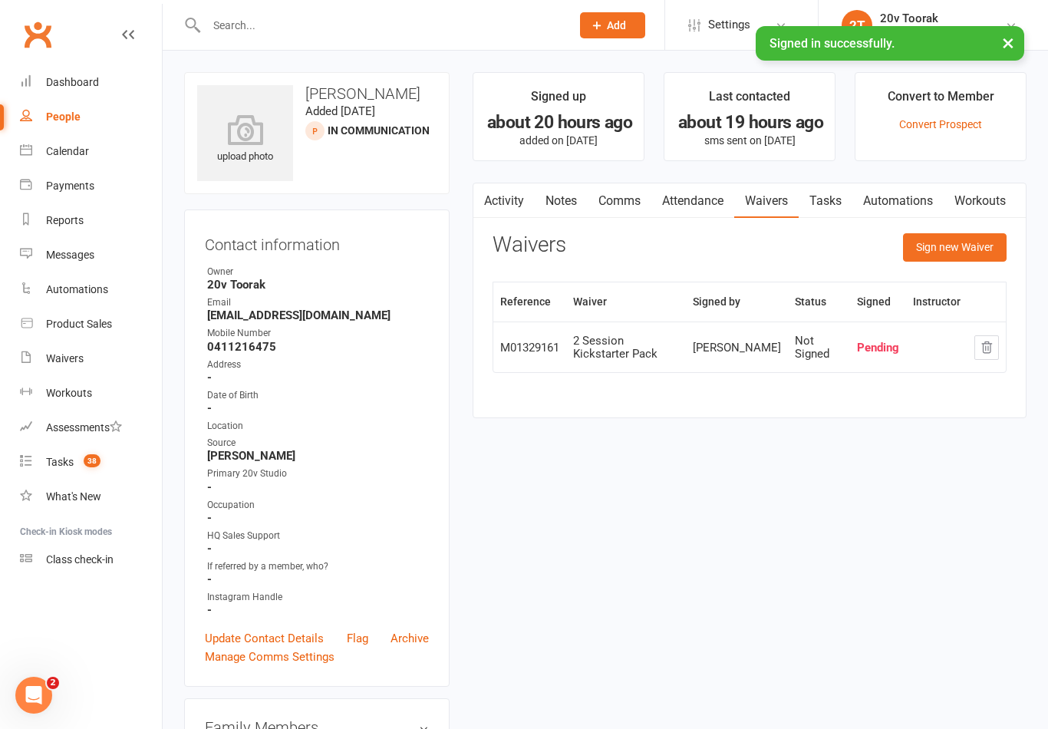
click at [31, 120] on icon at bounding box center [26, 115] width 12 height 12
select select "100"
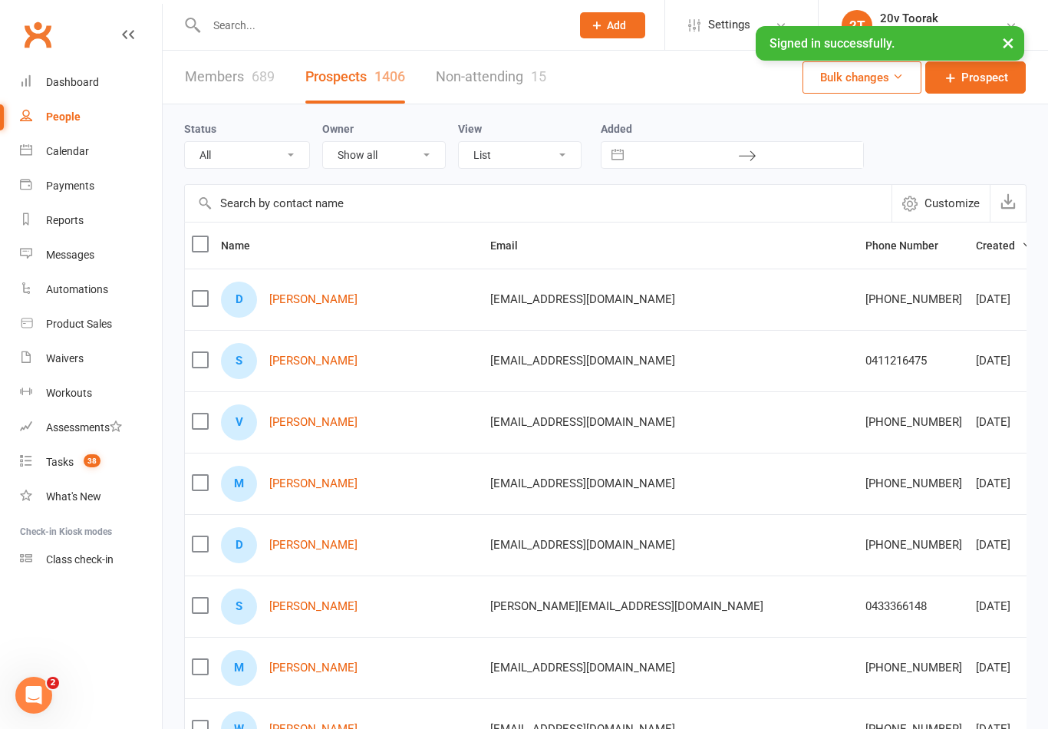
click at [21, 362] on icon at bounding box center [26, 357] width 12 height 12
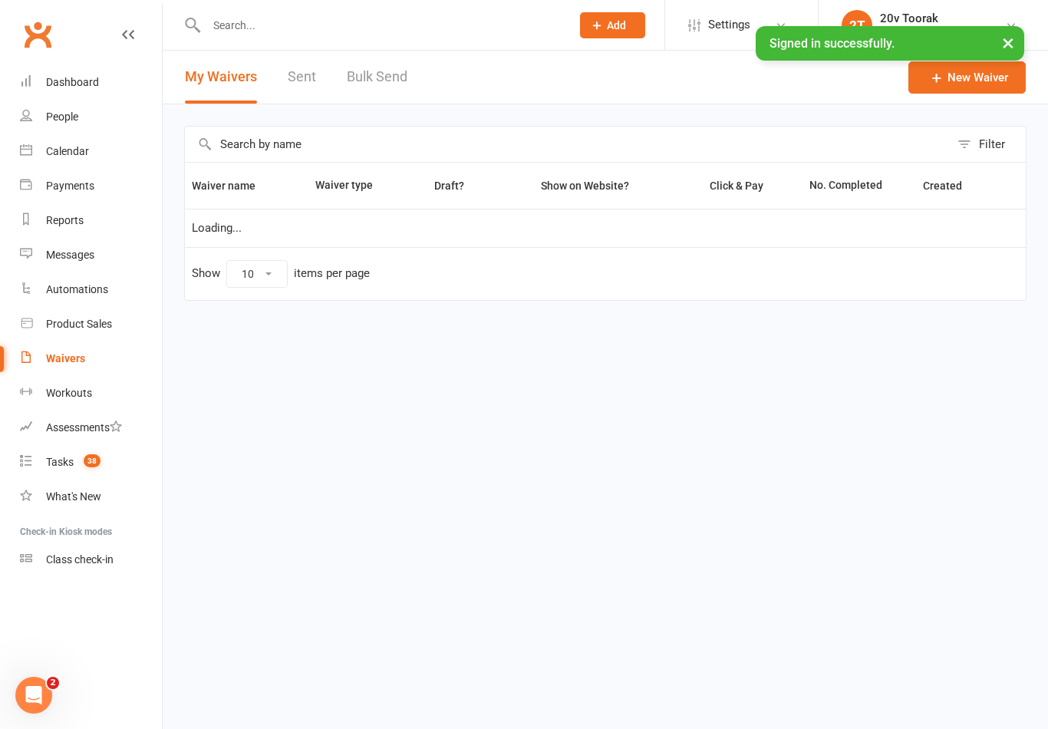
select select "100"
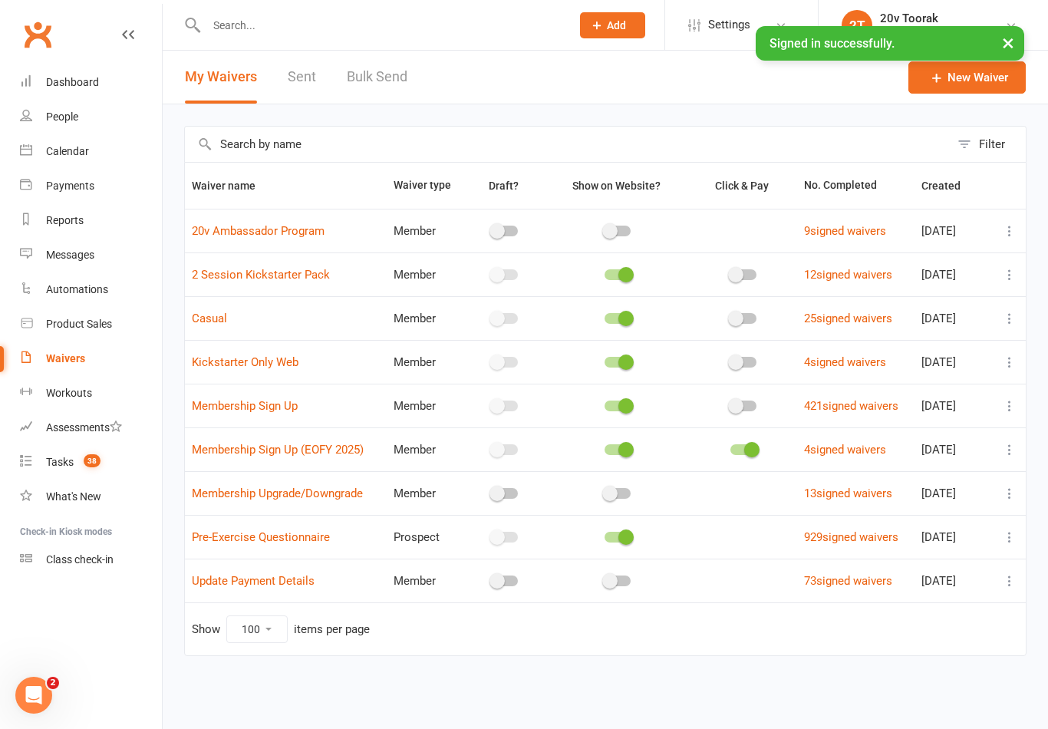
click at [305, 81] on link "Sent" at bounding box center [302, 77] width 28 height 53
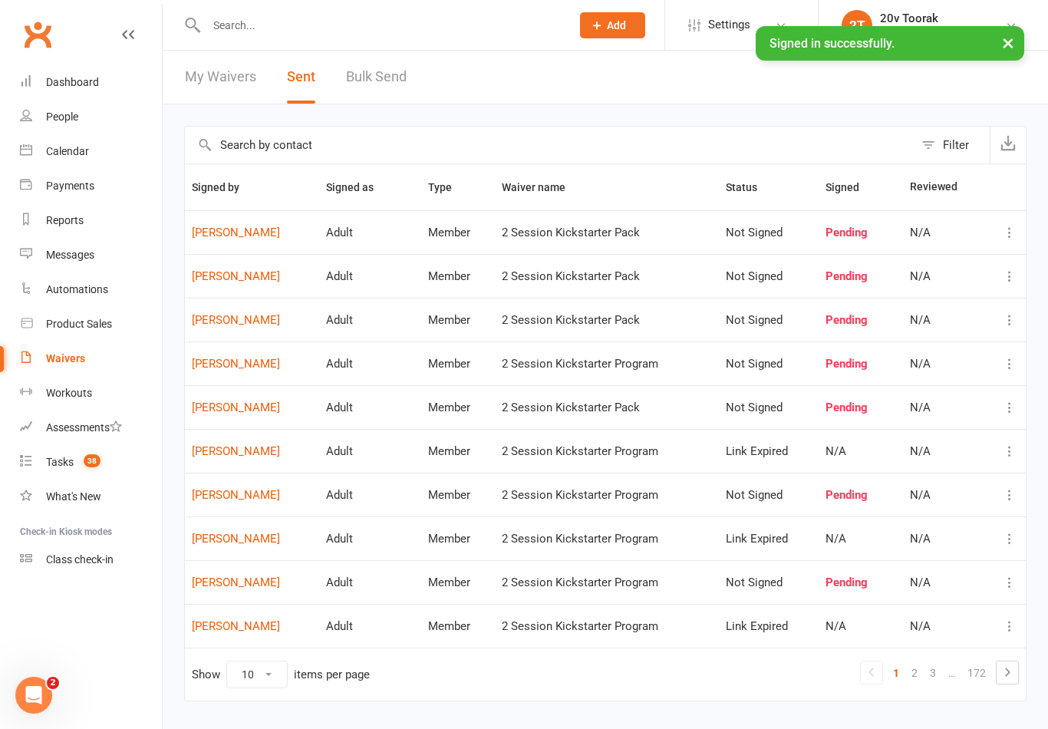
click at [259, 496] on link "Rohit TANEJA" at bounding box center [252, 495] width 120 height 13
click at [34, 355] on link "Waivers" at bounding box center [91, 358] width 142 height 35
select select "100"
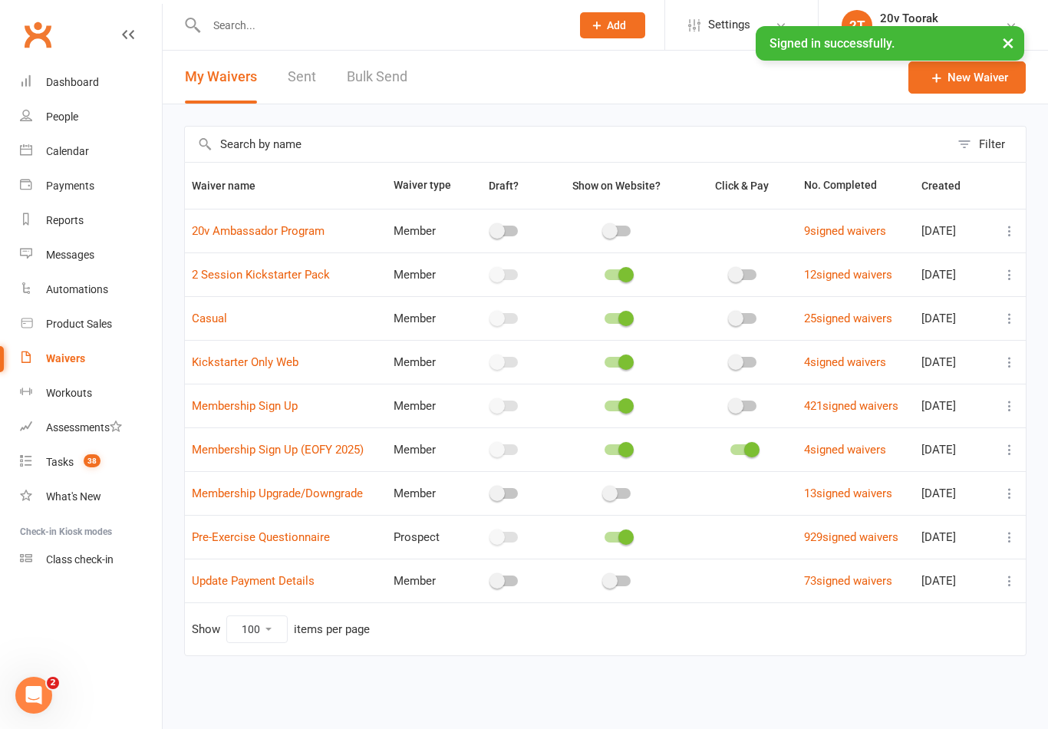
click at [297, 71] on link "Sent" at bounding box center [302, 77] width 28 height 53
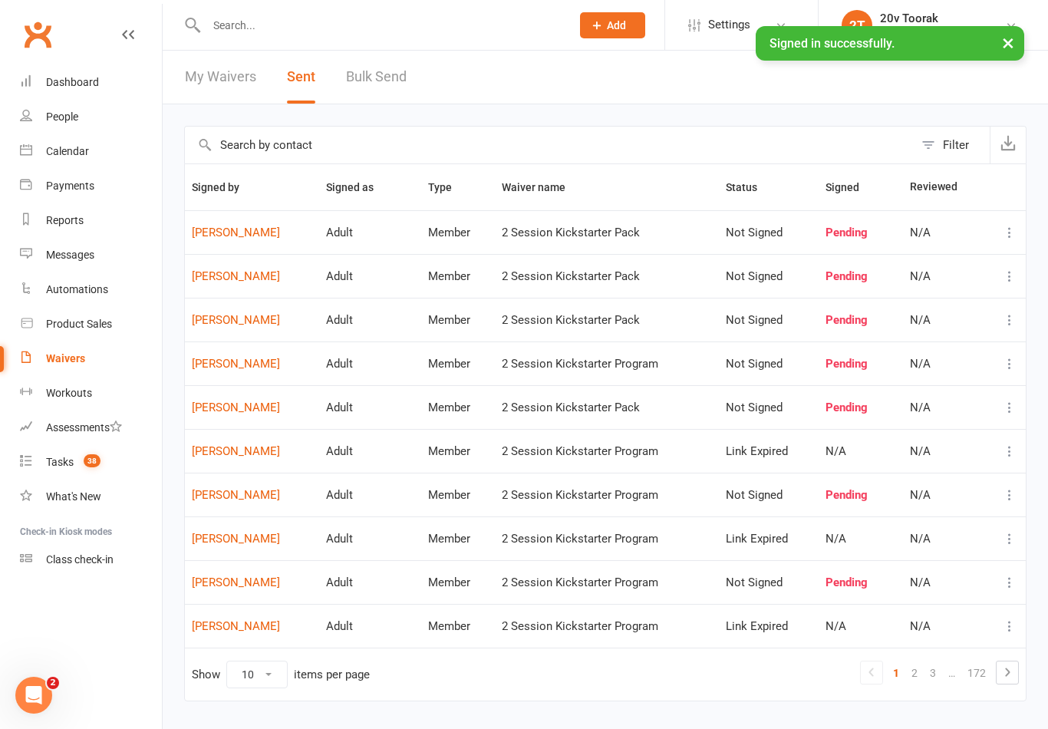
click at [206, 576] on link "Zahra Mustaf" at bounding box center [252, 582] width 120 height 13
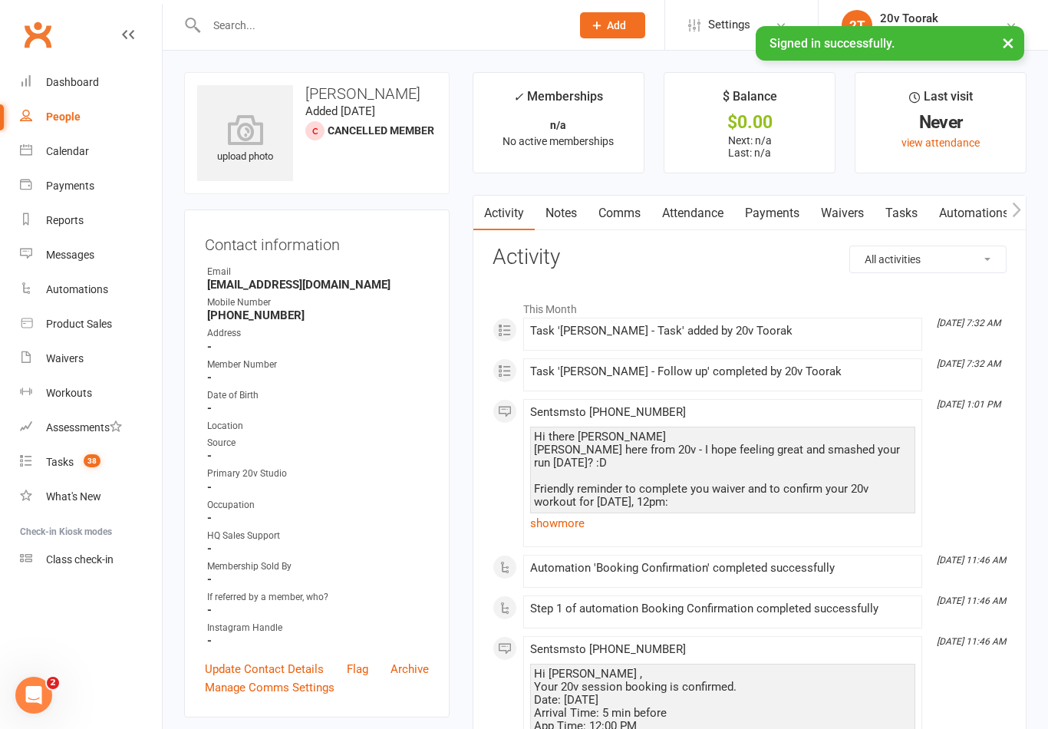
click at [562, 225] on link "Notes" at bounding box center [561, 213] width 53 height 35
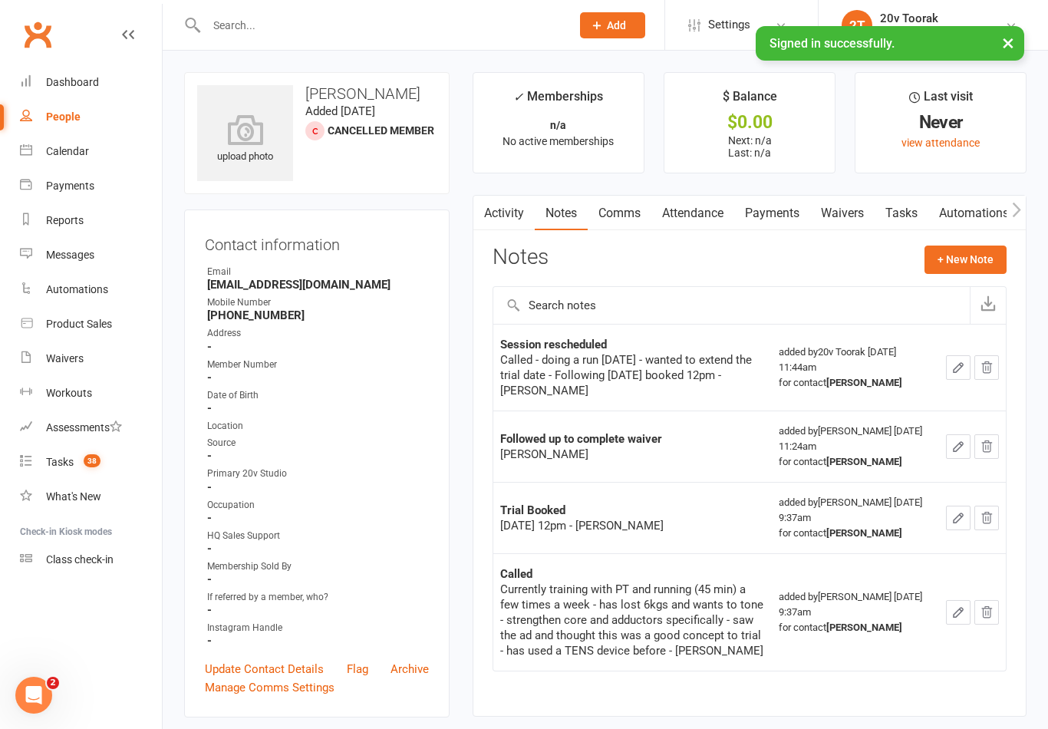
click at [894, 215] on link "Tasks" at bounding box center [902, 213] width 54 height 35
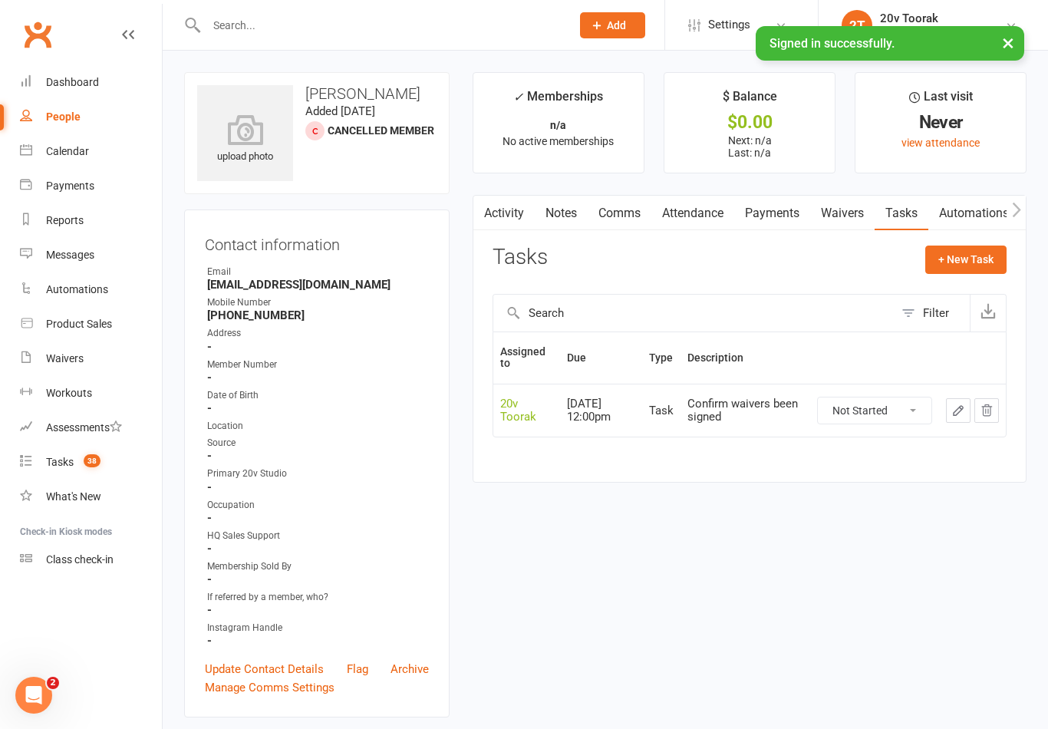
click at [510, 213] on link "Activity" at bounding box center [503, 213] width 61 height 35
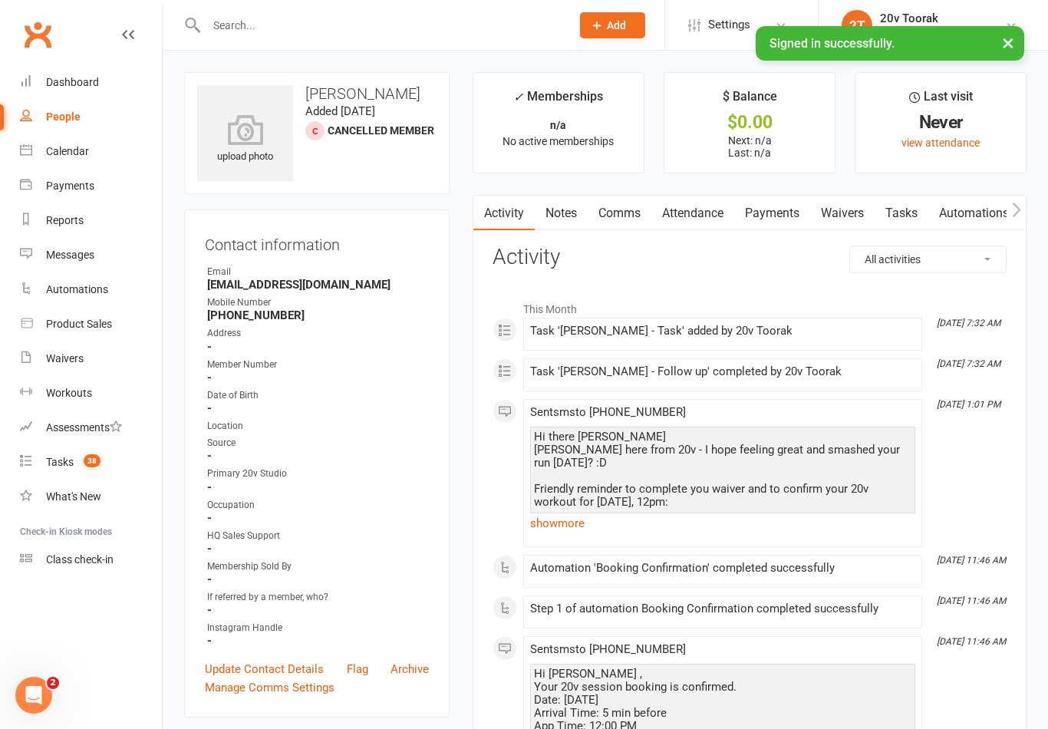
click at [31, 143] on link "Calendar" at bounding box center [91, 151] width 142 height 35
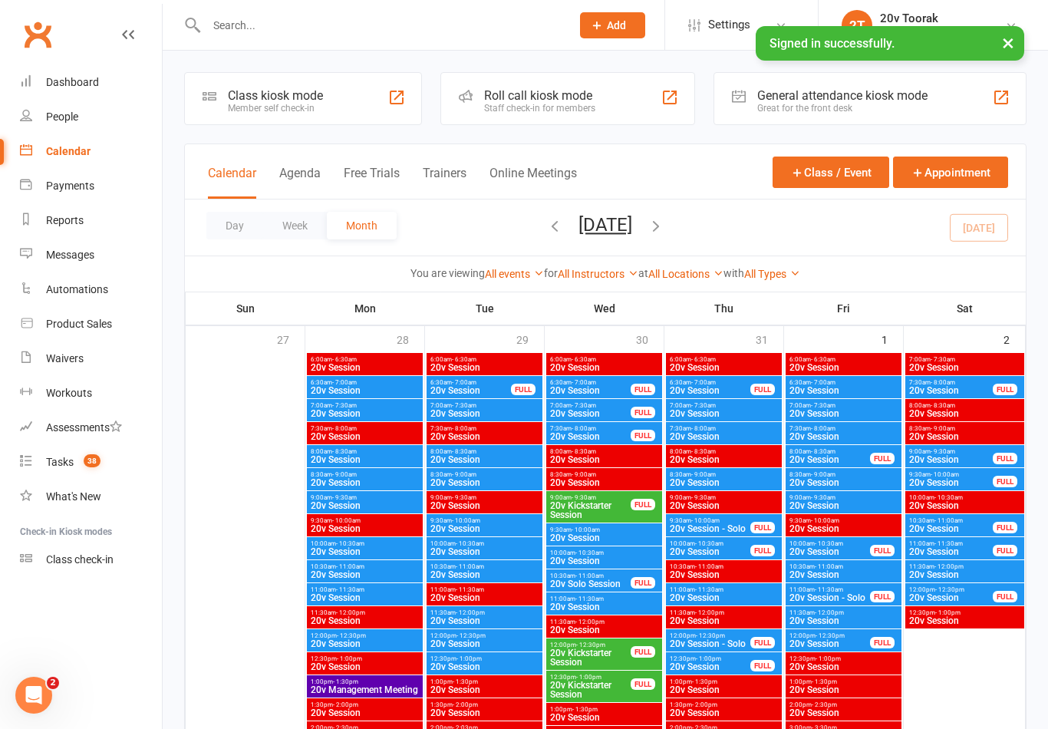
click at [31, 361] on icon at bounding box center [26, 357] width 12 height 12
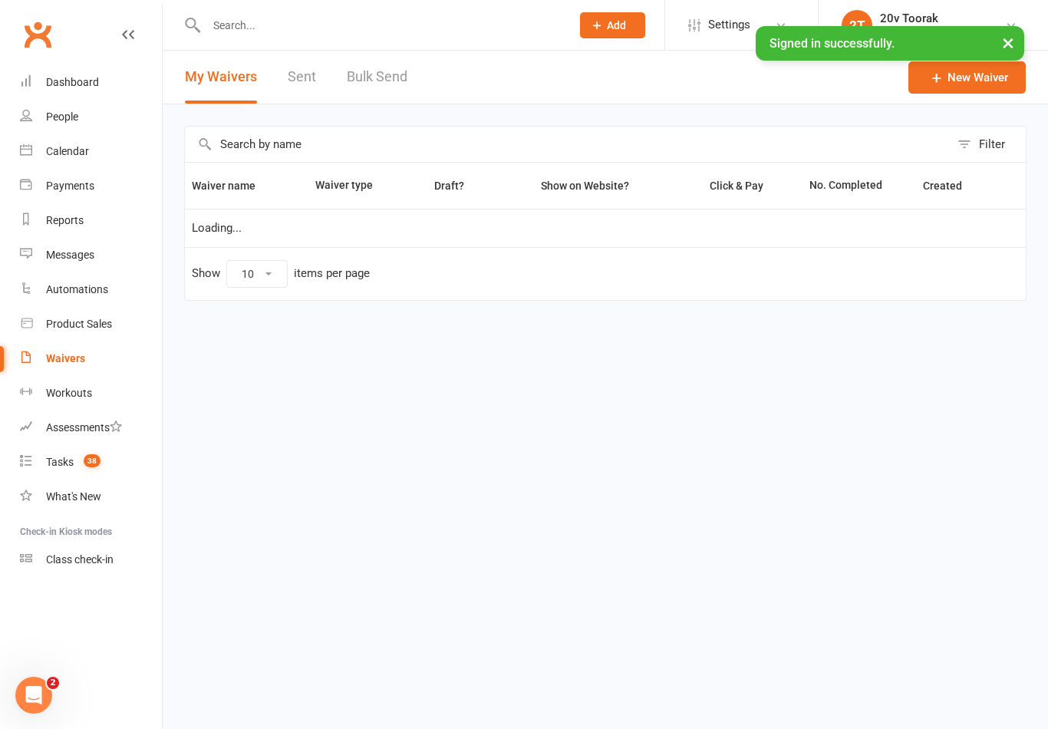
select select "100"
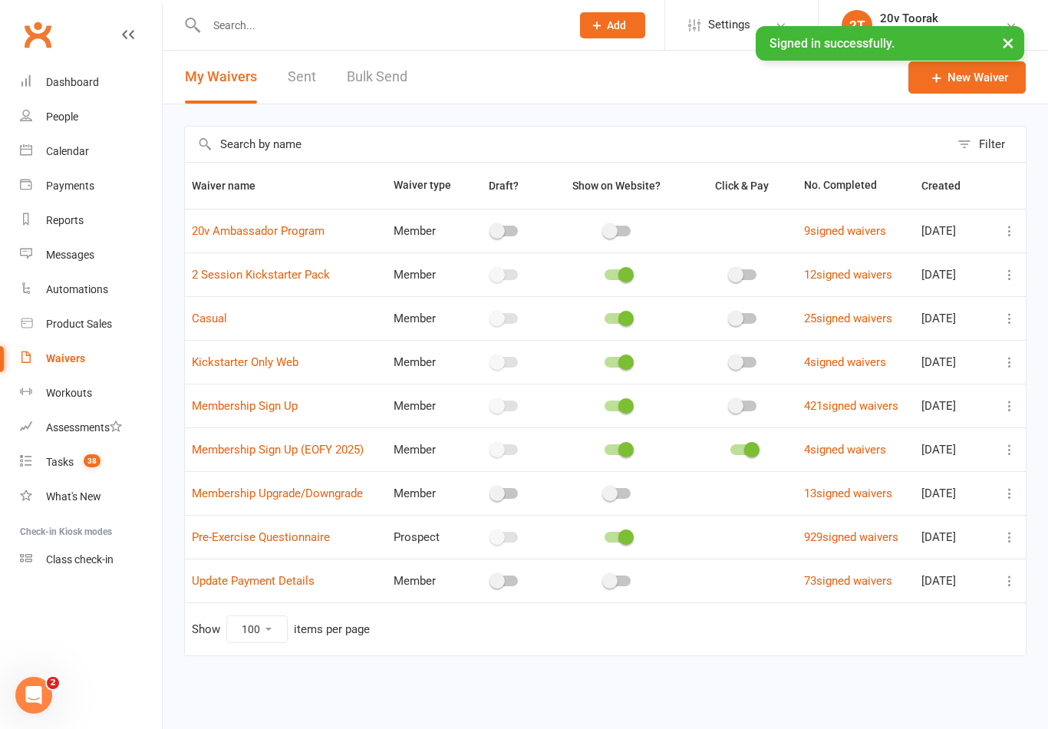
click at [312, 77] on link "Sent" at bounding box center [302, 77] width 28 height 53
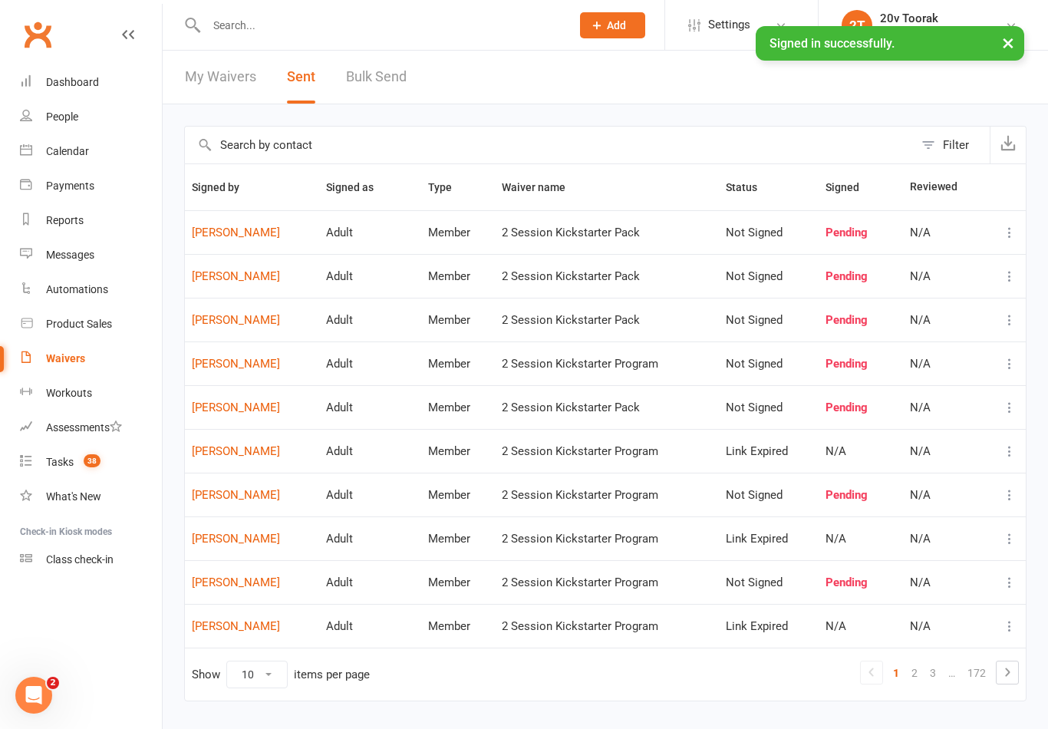
click at [209, 278] on link "Kirk Peterson" at bounding box center [252, 276] width 120 height 13
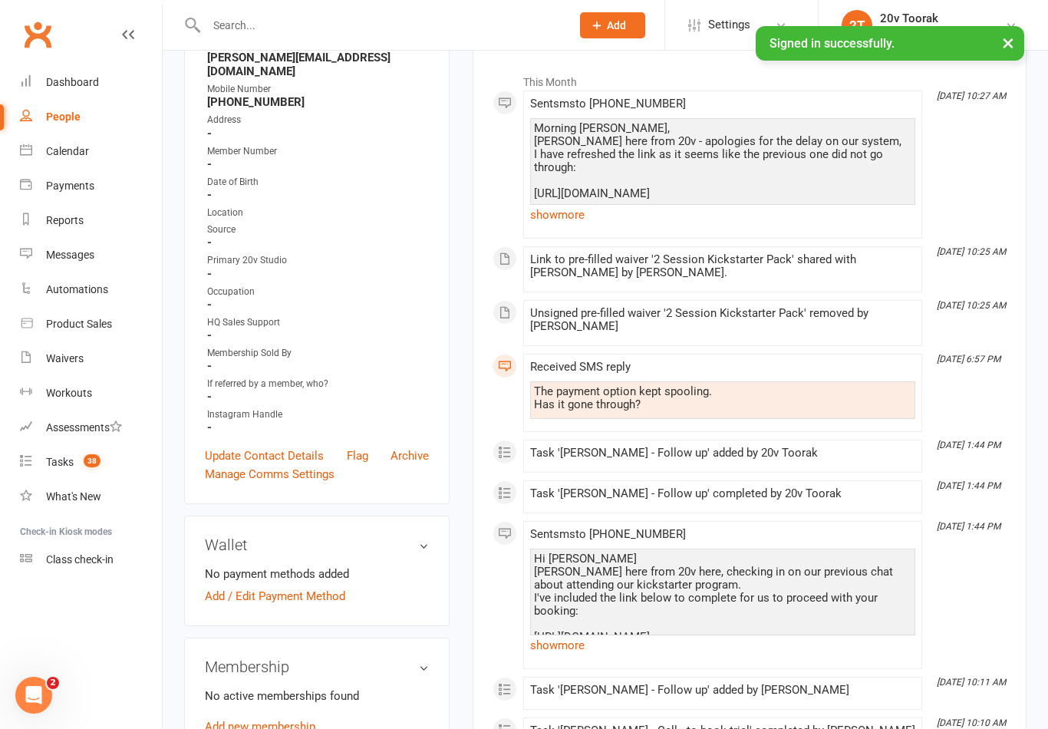
scroll to position [740, 0]
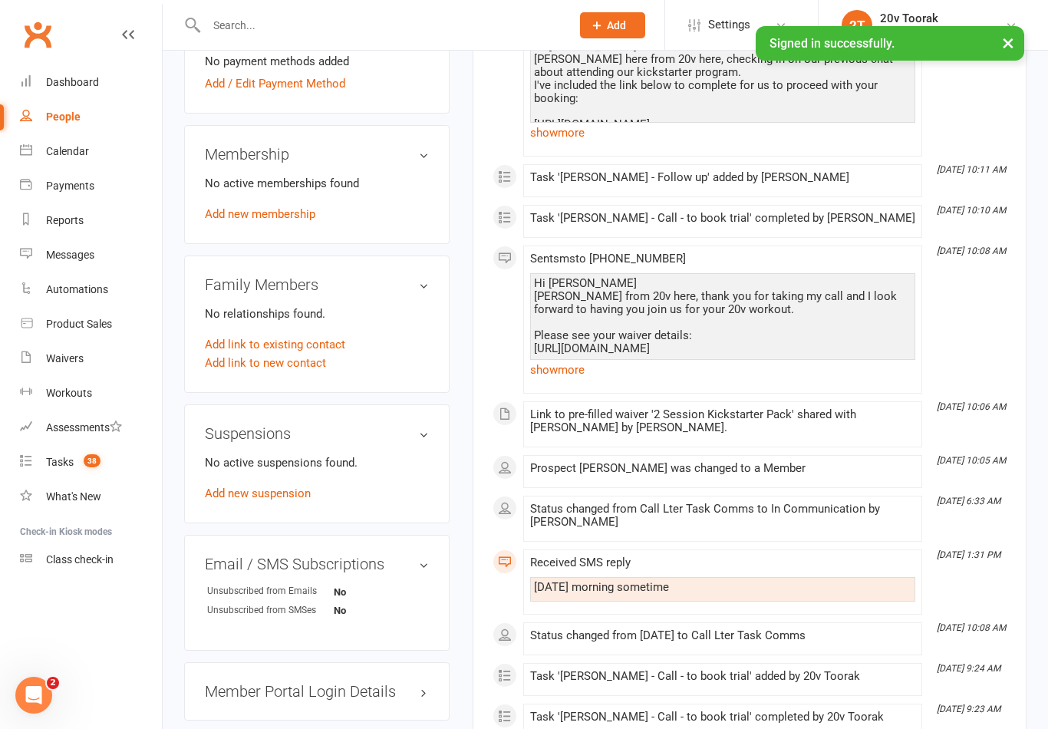
click at [551, 374] on link "show more" at bounding box center [722, 369] width 385 height 21
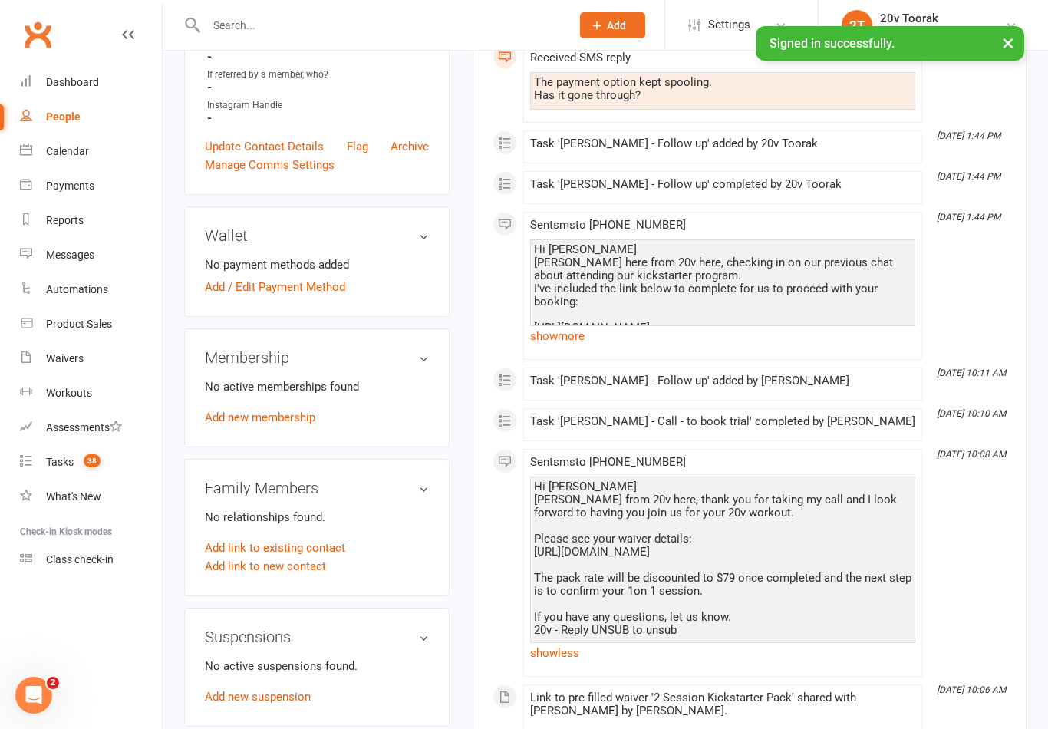
scroll to position [432, 0]
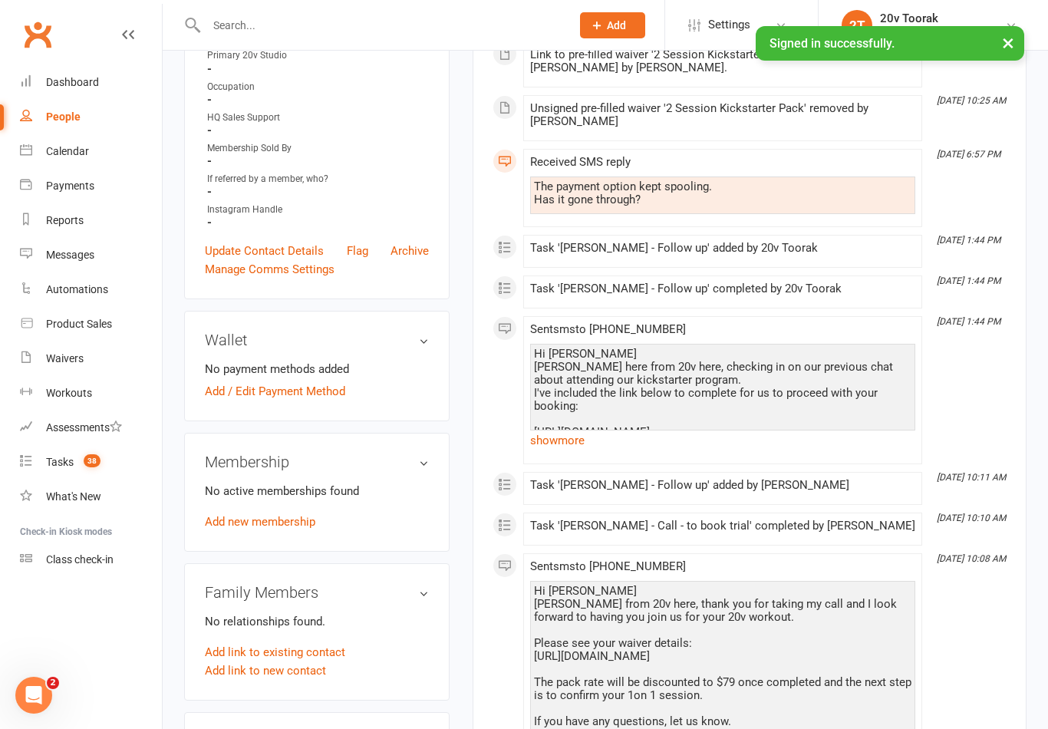
click at [542, 448] on link "show more" at bounding box center [722, 440] width 385 height 21
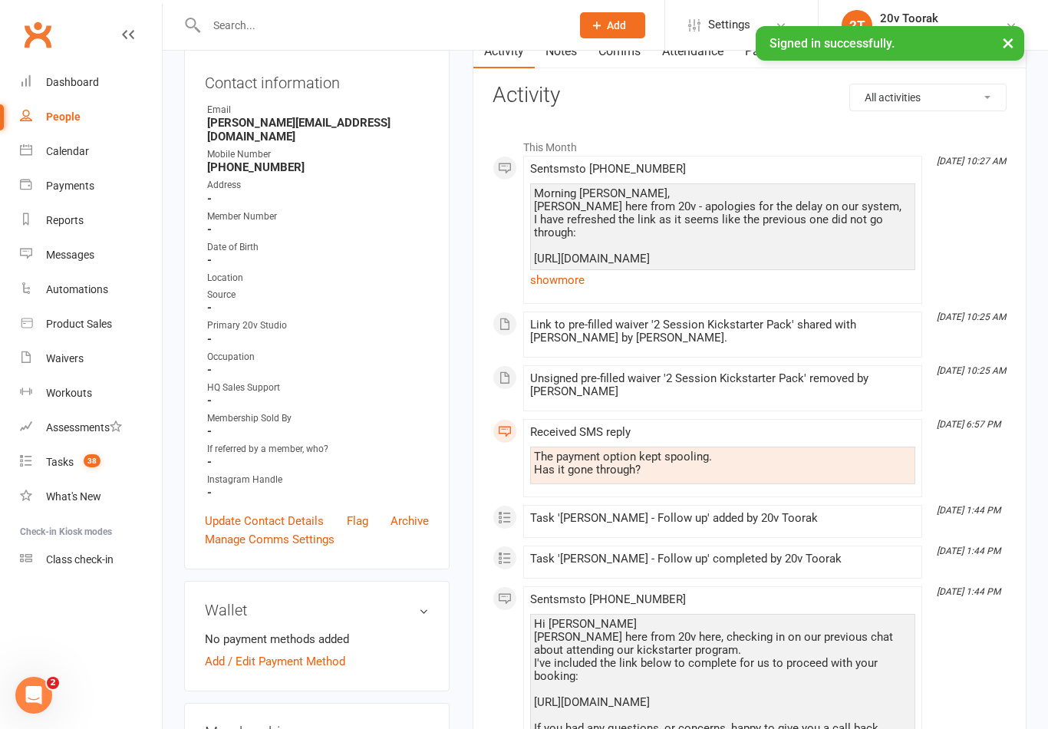
scroll to position [148, 0]
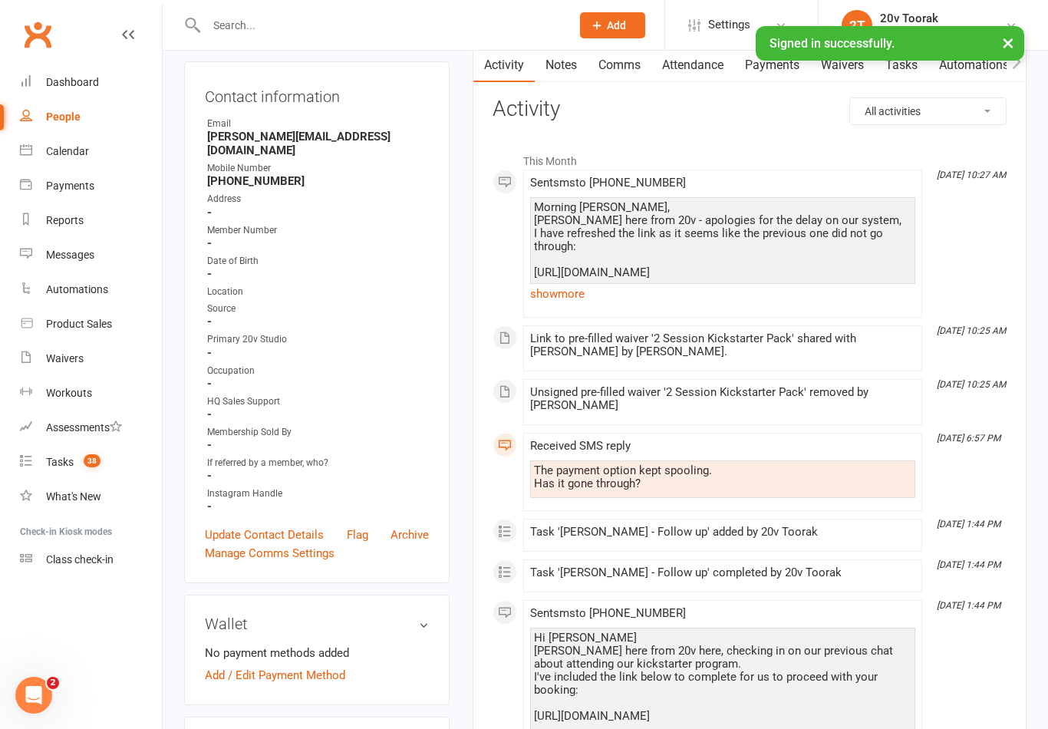
click at [555, 285] on link "show more" at bounding box center [722, 293] width 385 height 21
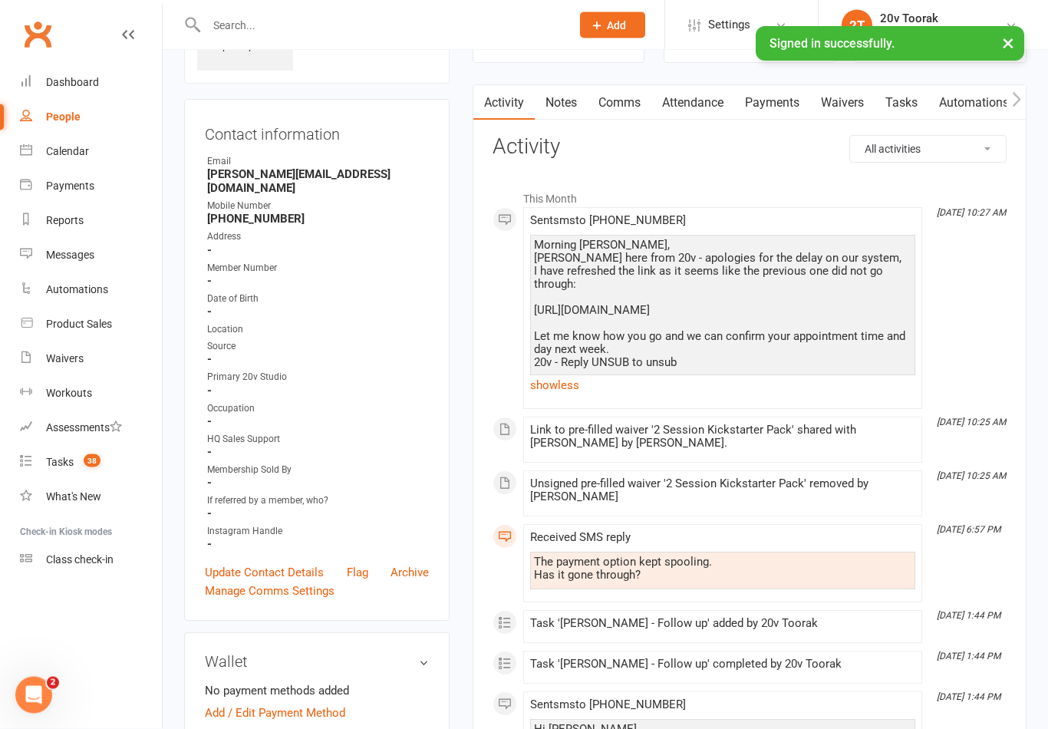
scroll to position [0, 0]
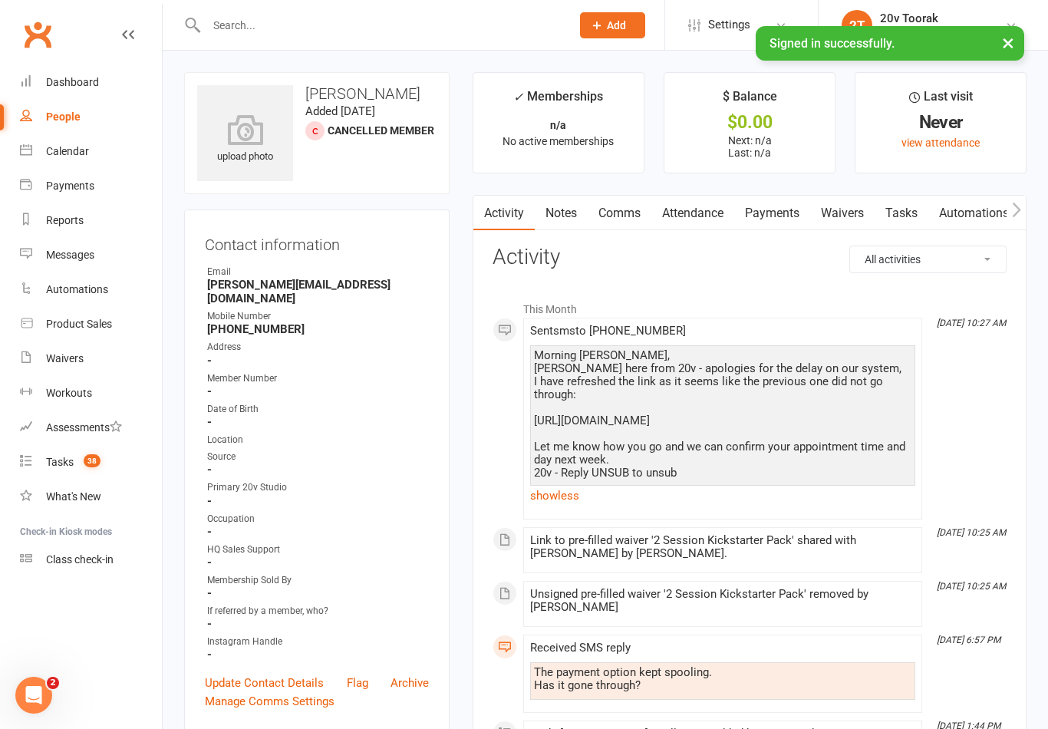
click at [45, 351] on link "Waivers" at bounding box center [91, 358] width 142 height 35
select select "100"
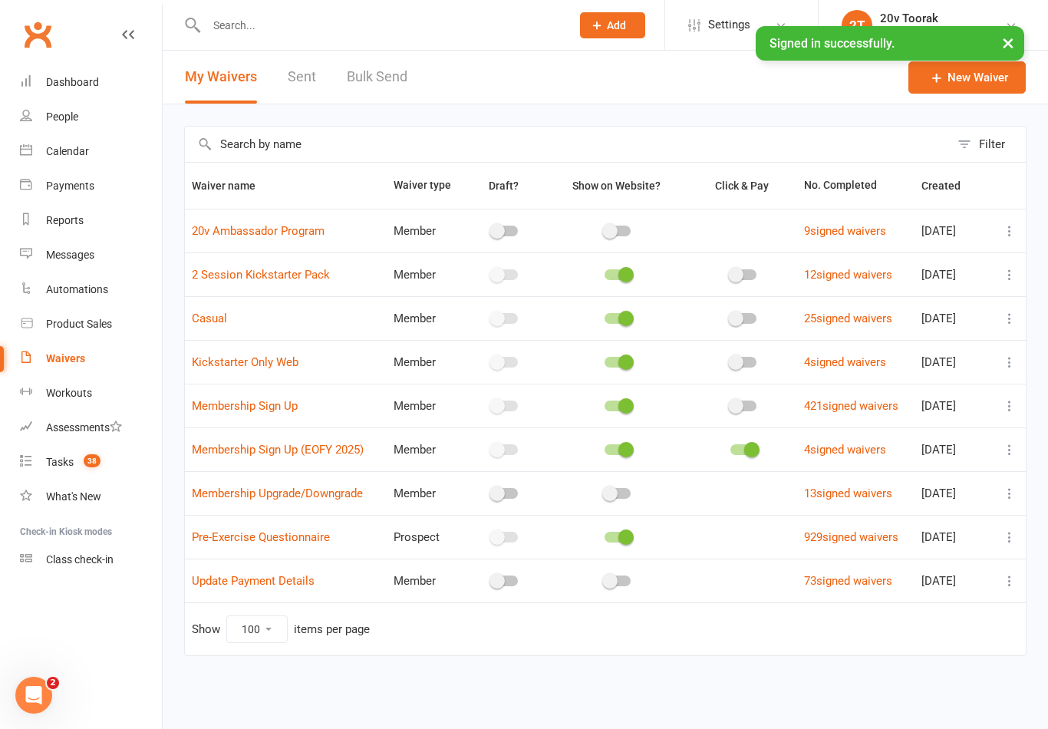
click at [306, 77] on link "Sent" at bounding box center [302, 77] width 28 height 53
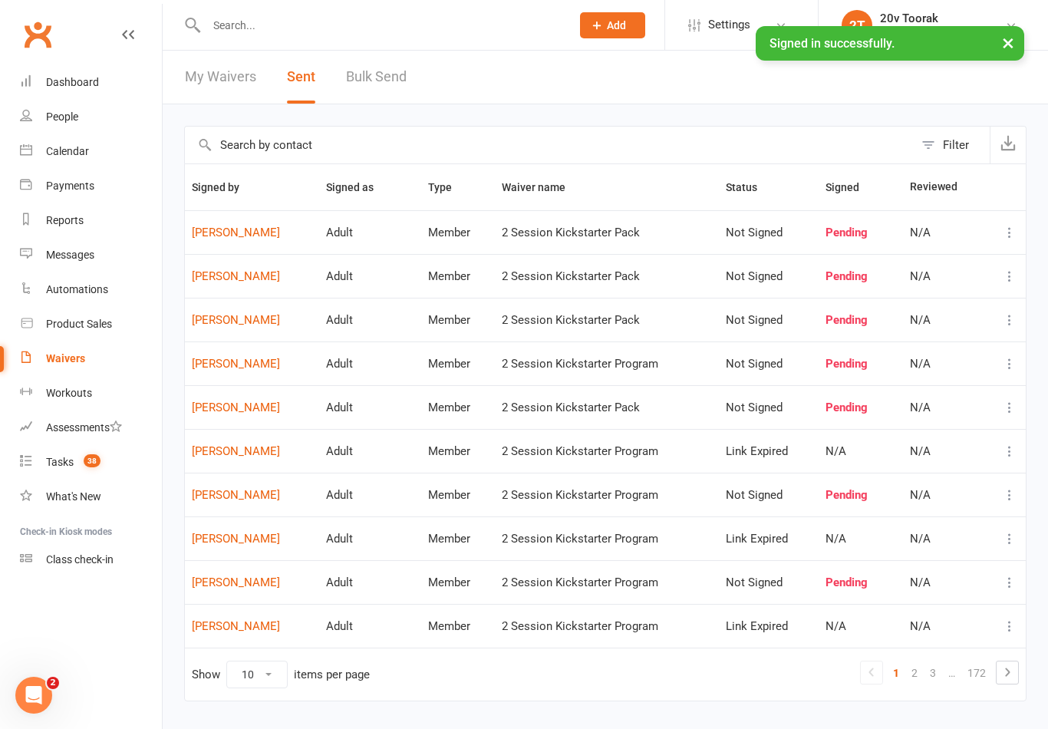
click at [202, 587] on link "Zahra Mustaf" at bounding box center [252, 582] width 120 height 13
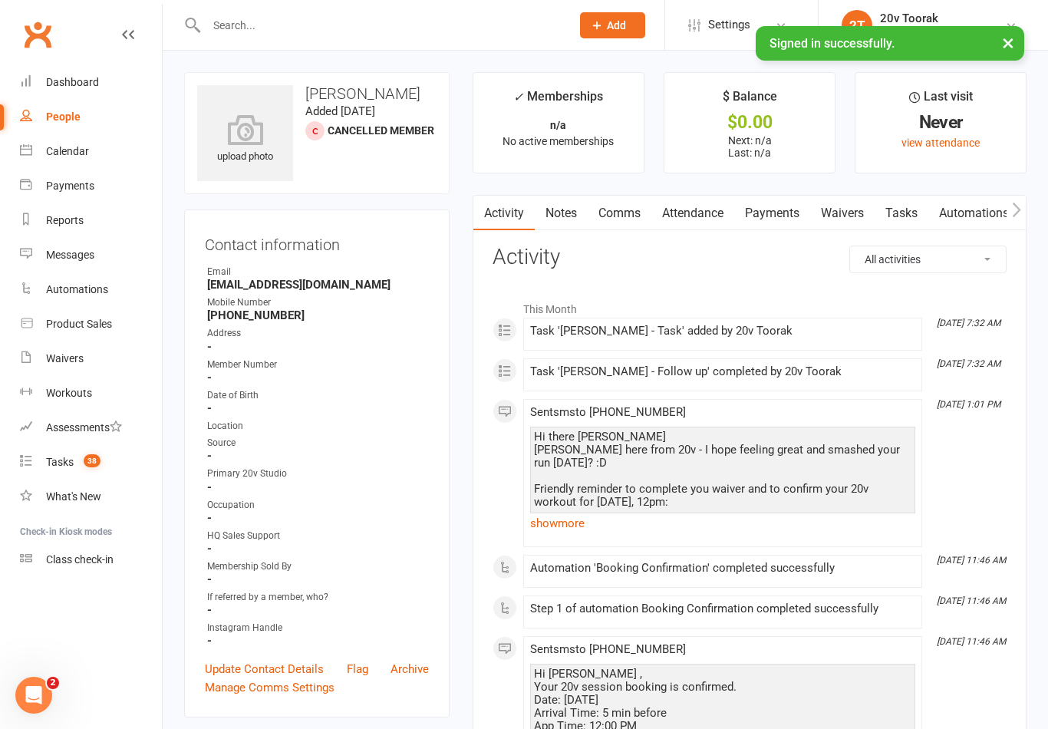
click at [546, 526] on link "show more" at bounding box center [722, 523] width 385 height 21
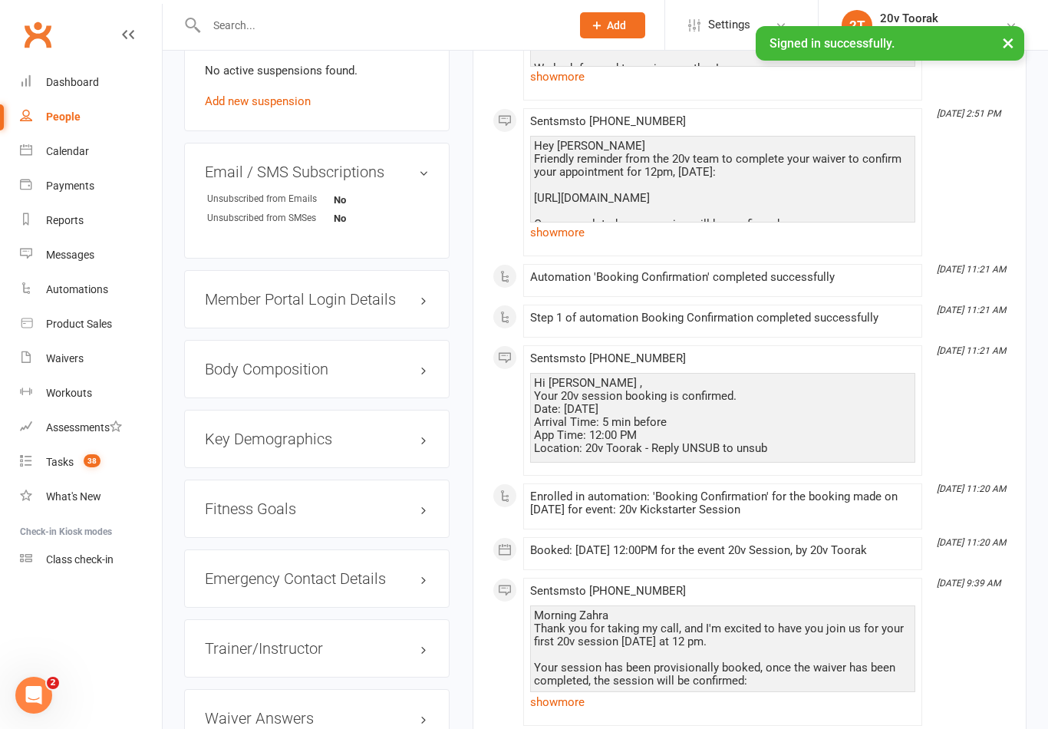
click at [538, 242] on link "show more" at bounding box center [722, 232] width 385 height 21
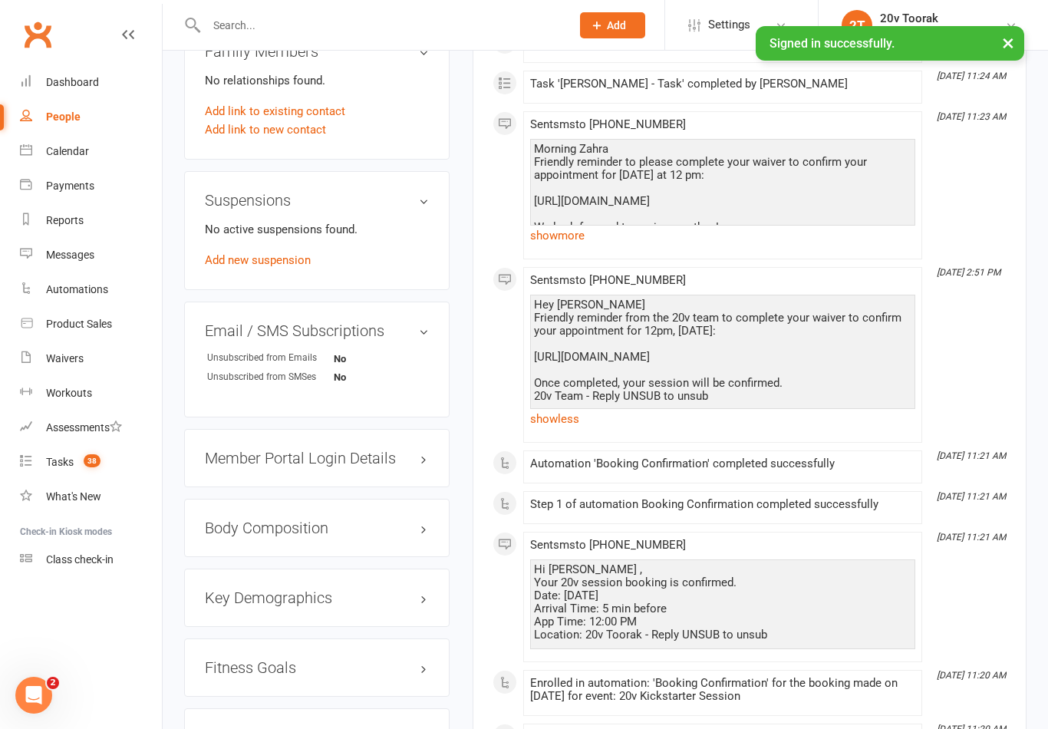
scroll to position [959, 0]
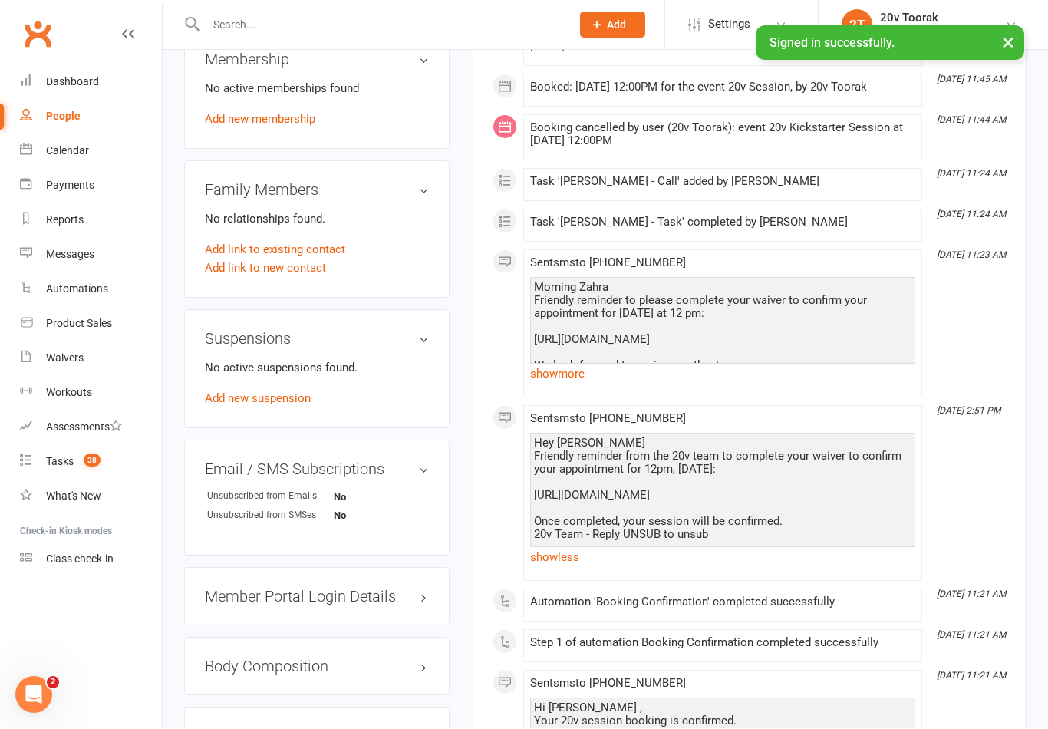
click at [552, 379] on link "show more" at bounding box center [722, 374] width 385 height 21
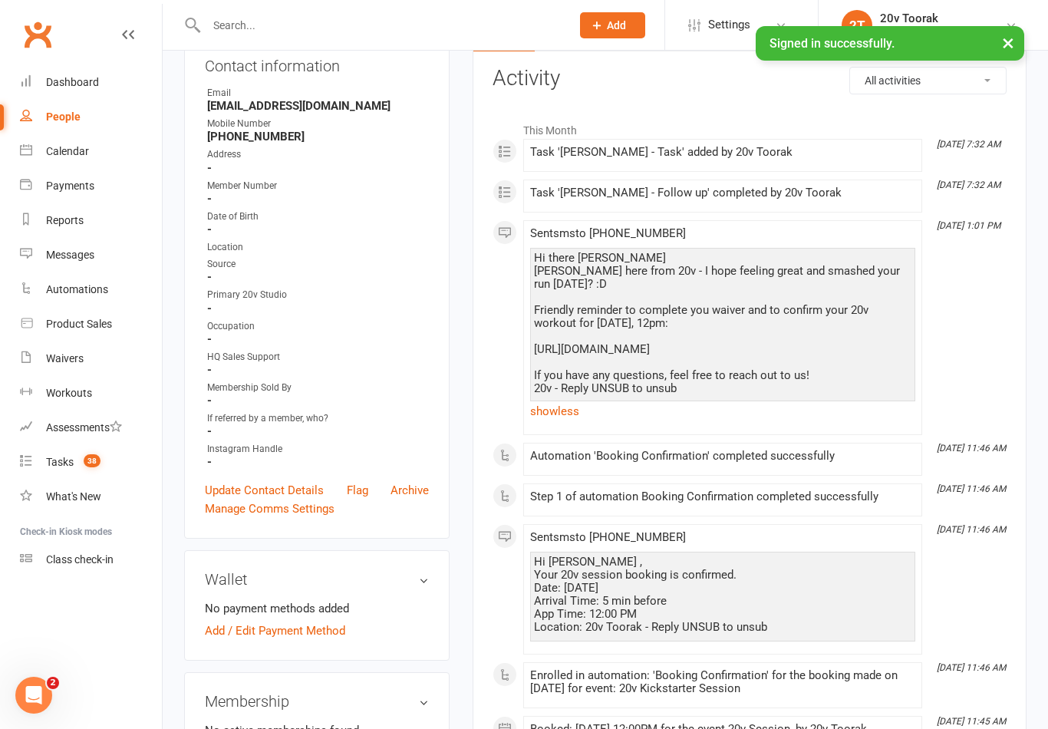
scroll to position [0, 0]
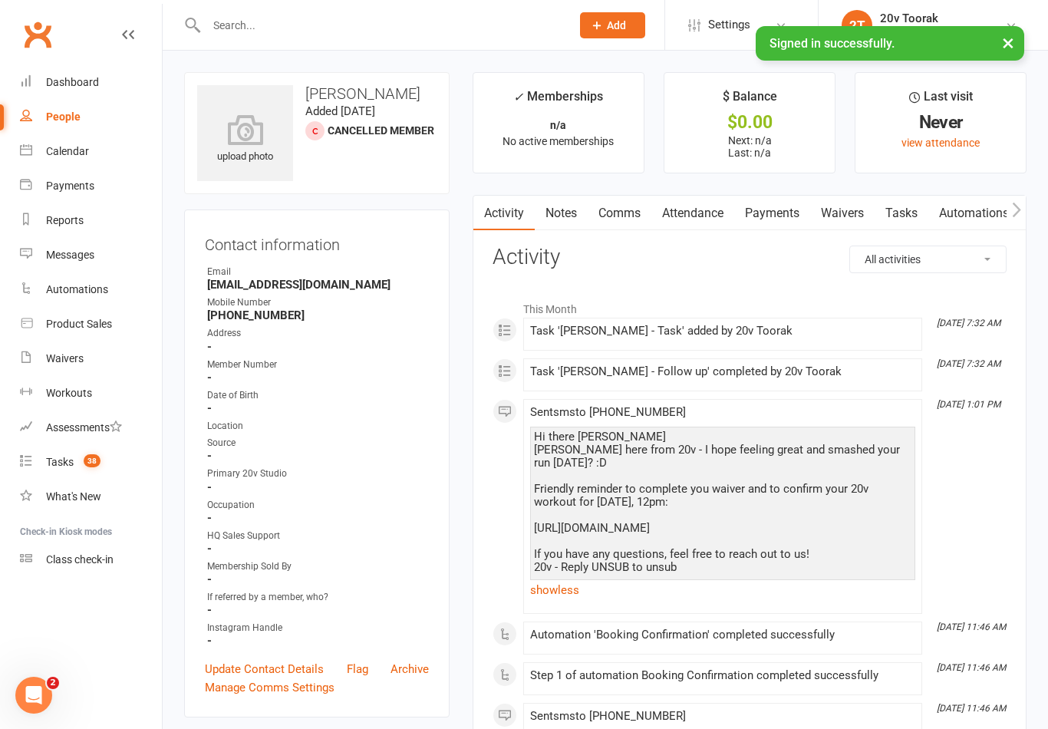
click at [841, 210] on link "Waivers" at bounding box center [842, 213] width 64 height 35
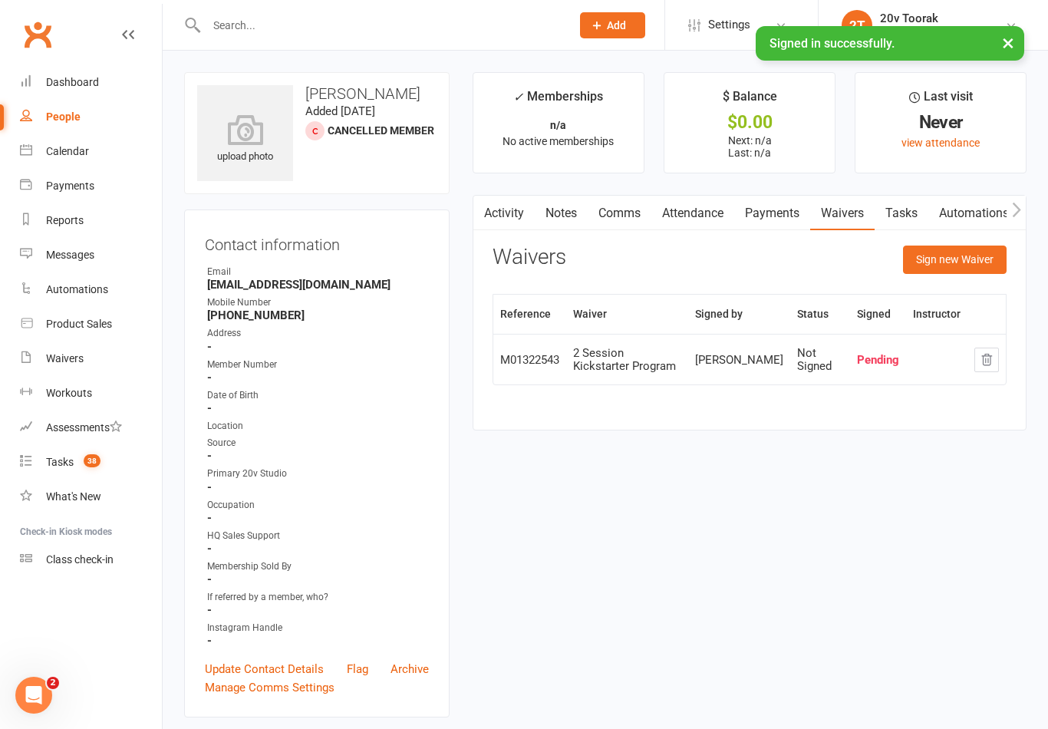
click at [512, 227] on link "Activity" at bounding box center [503, 213] width 61 height 35
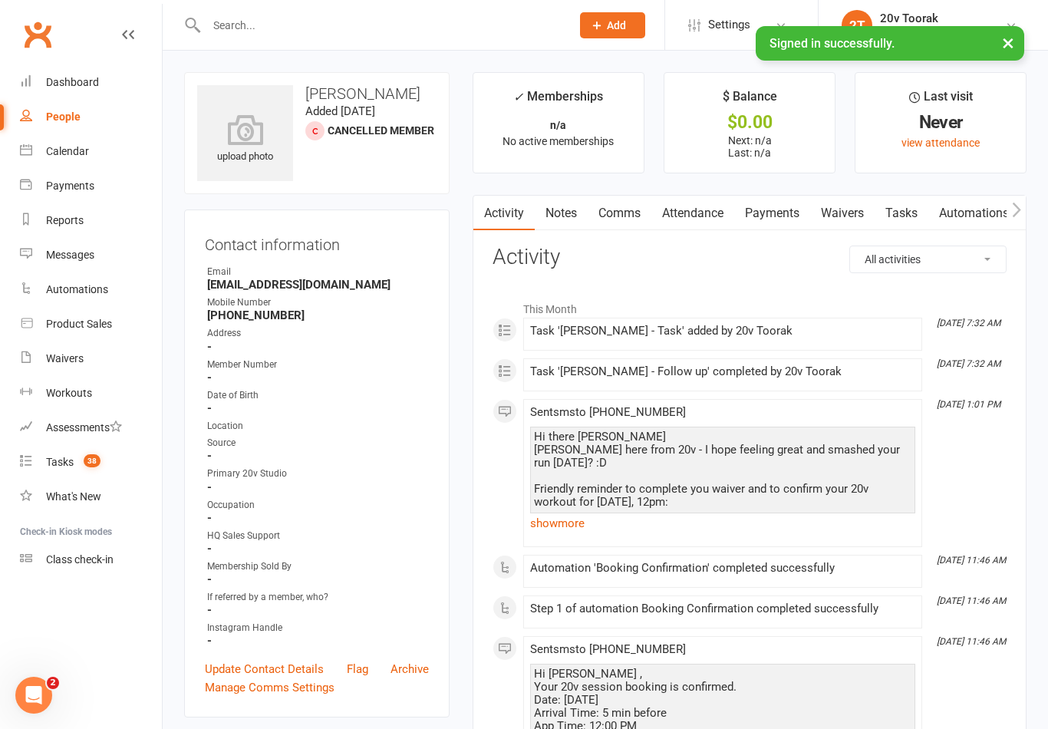
click at [32, 142] on link "Calendar" at bounding box center [91, 151] width 142 height 35
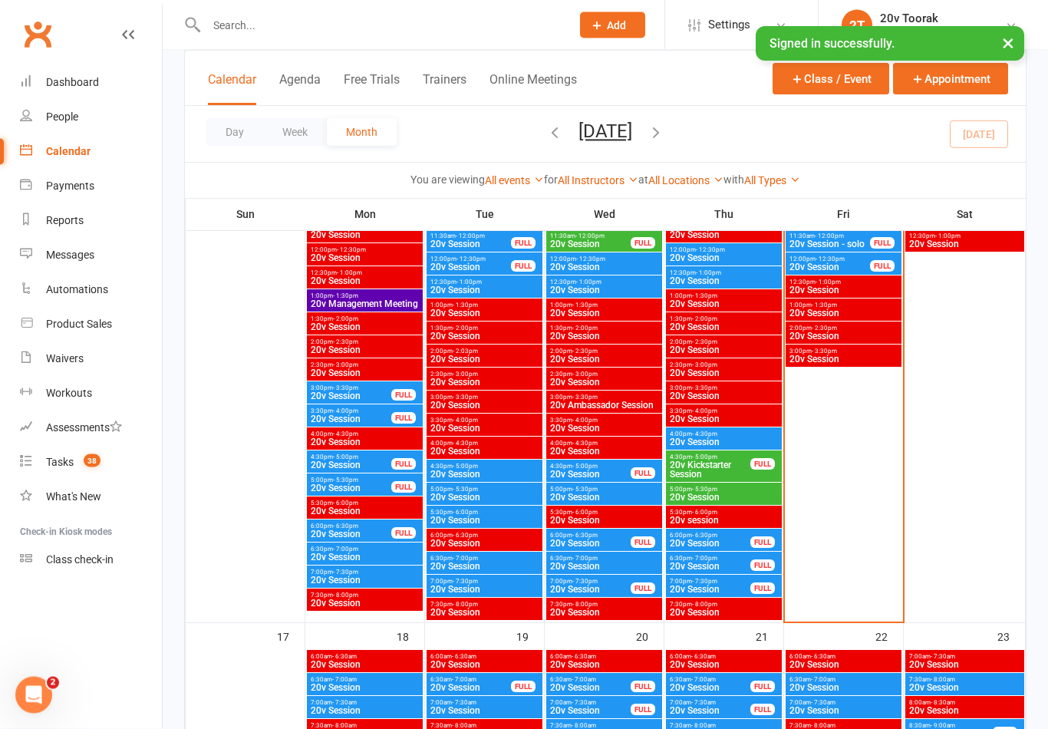
scroll to position [1657, 0]
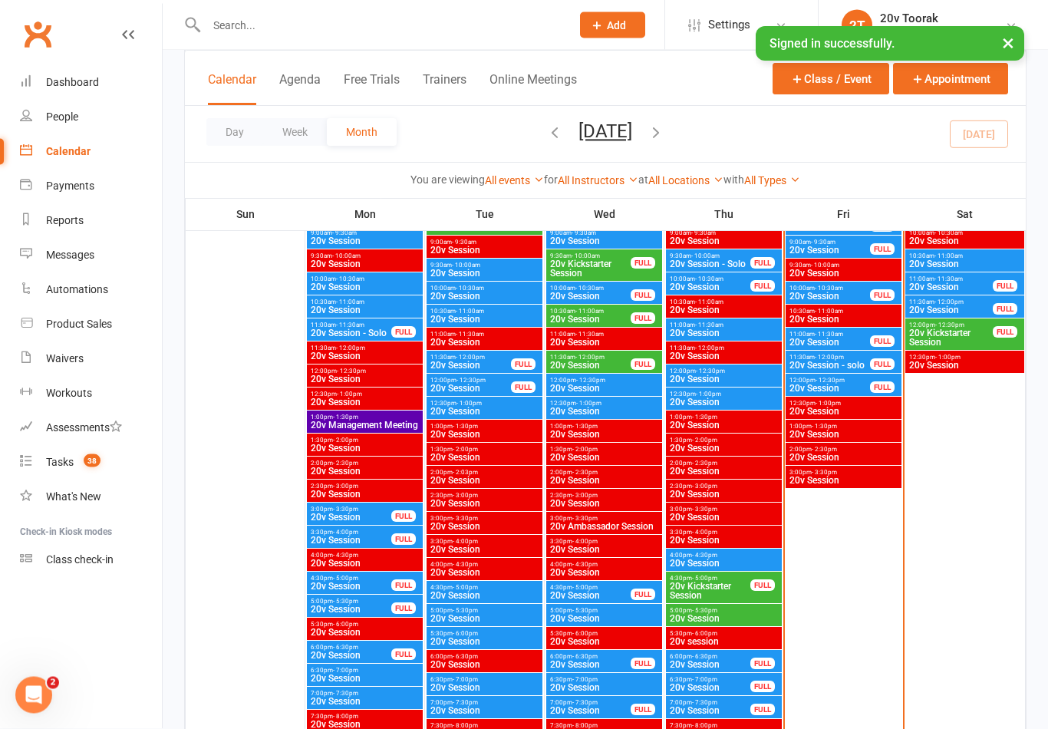
click at [704, 576] on span "- 5:00pm" at bounding box center [704, 579] width 25 height 7
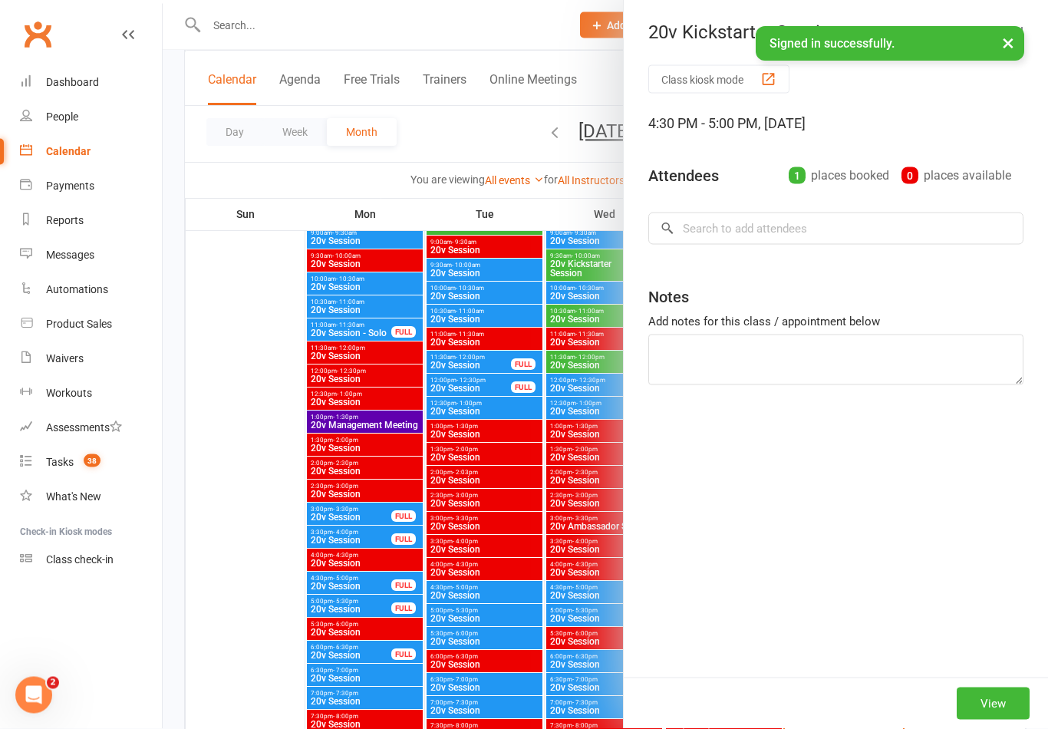
scroll to position [1658, 0]
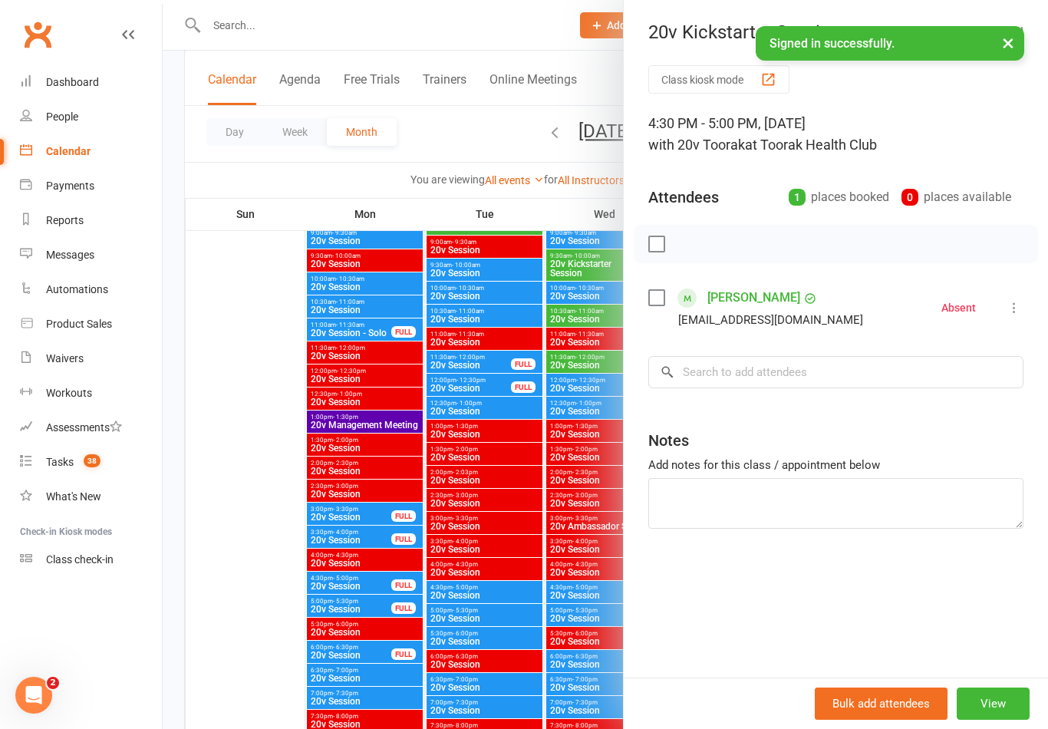
click at [489, 487] on div at bounding box center [606, 364] width 886 height 729
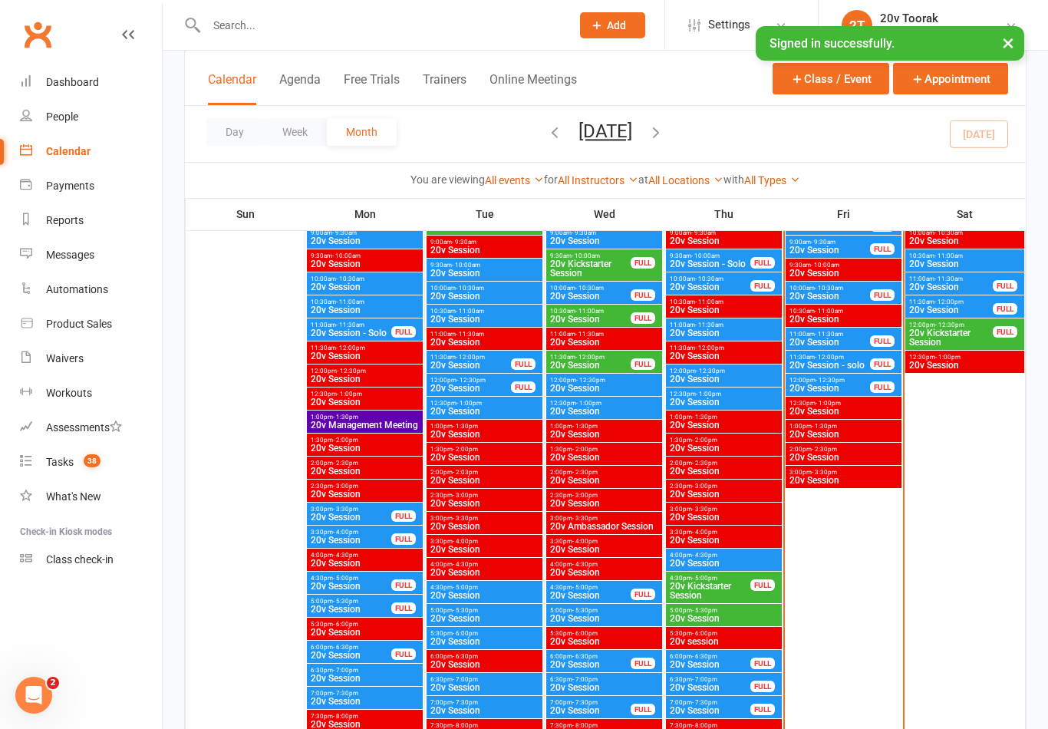
click at [702, 591] on span "20v Kickstarter Session" at bounding box center [710, 591] width 82 height 18
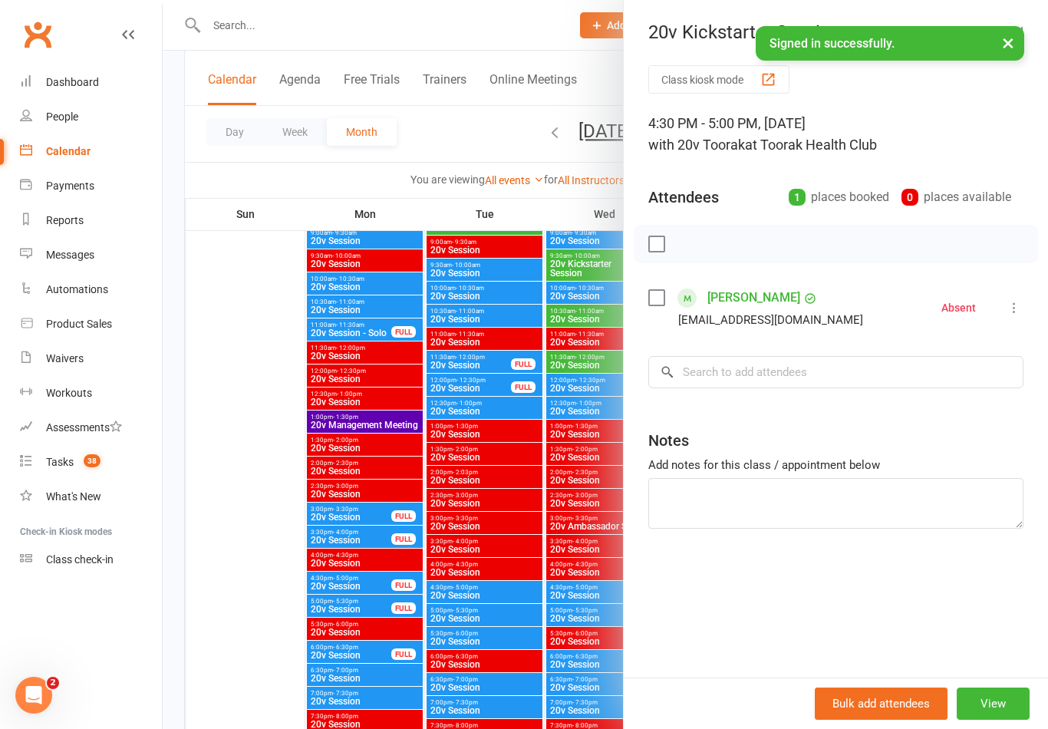
click at [744, 296] on link "Amy Chu" at bounding box center [754, 297] width 93 height 25
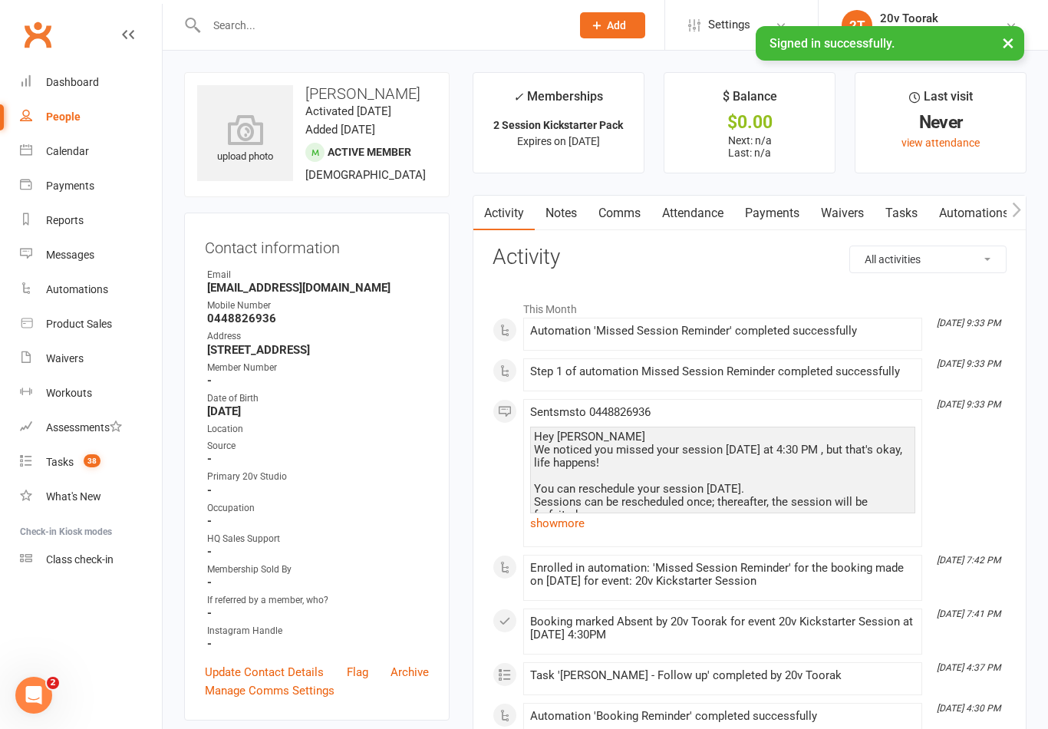
click at [783, 213] on link "Payments" at bounding box center [772, 213] width 76 height 35
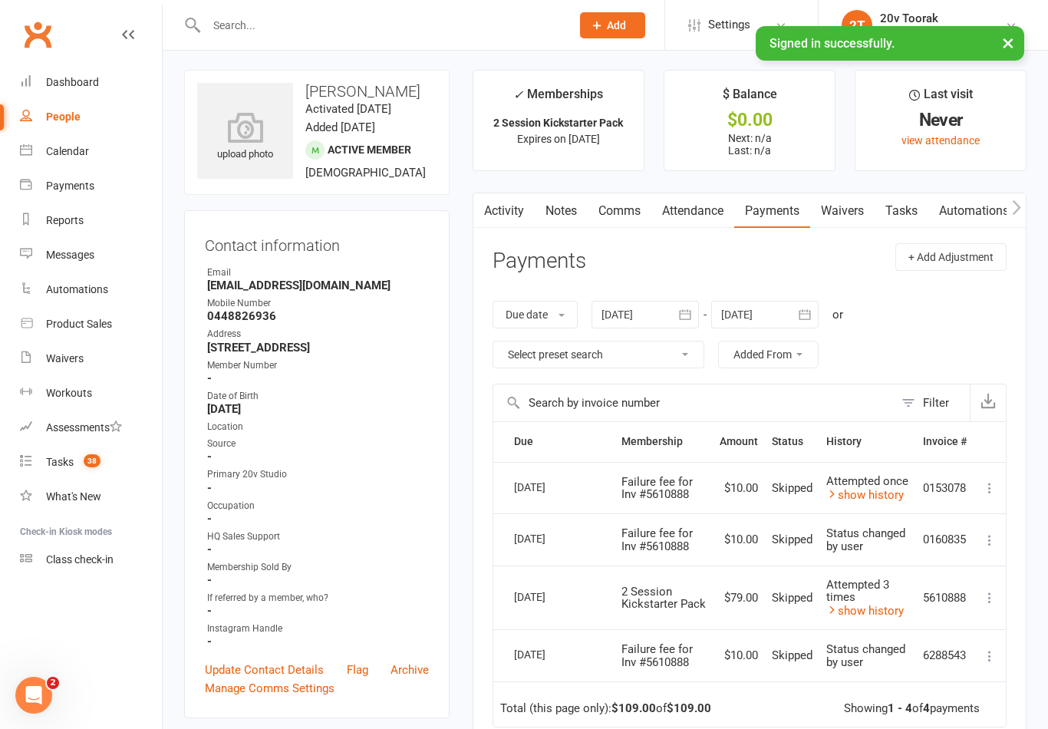
scroll to position [8, 0]
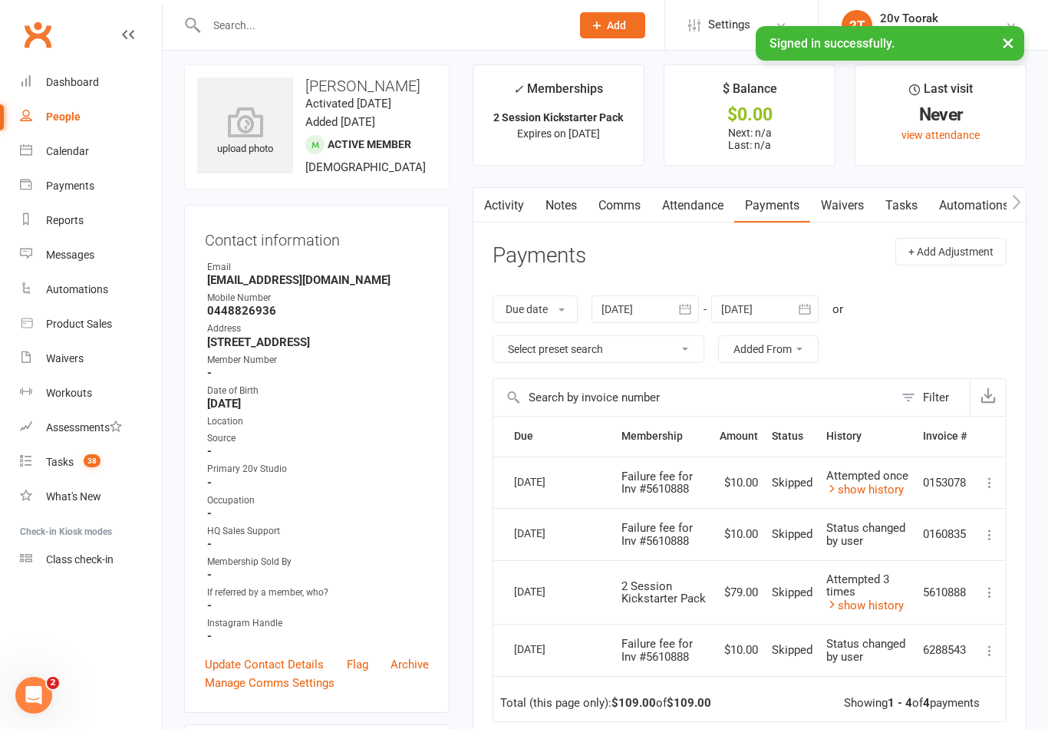
click at [500, 205] on link "Activity" at bounding box center [503, 205] width 61 height 35
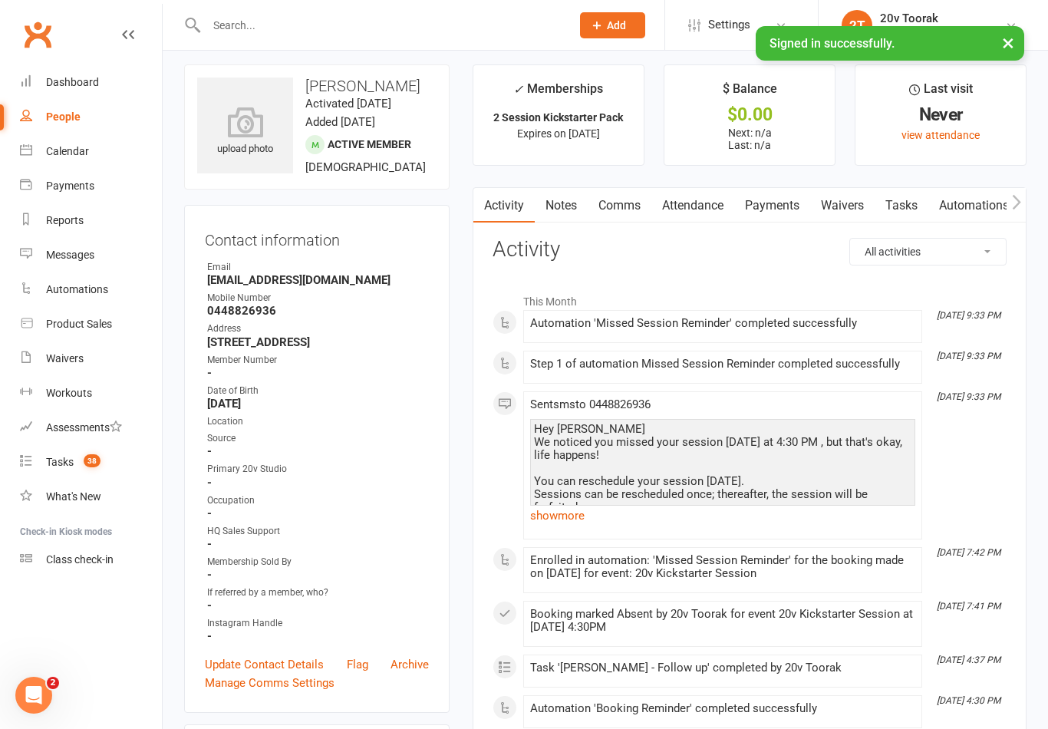
click at [549, 520] on link "show more" at bounding box center [722, 515] width 385 height 21
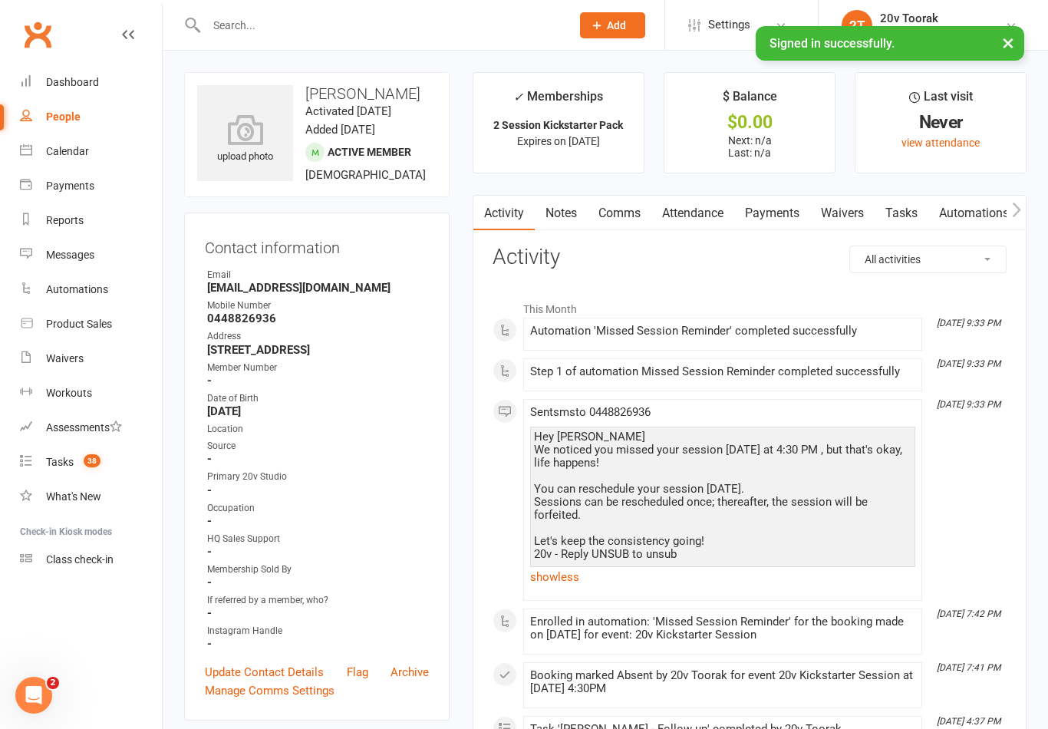
click at [898, 204] on link "Tasks" at bounding box center [902, 213] width 54 height 35
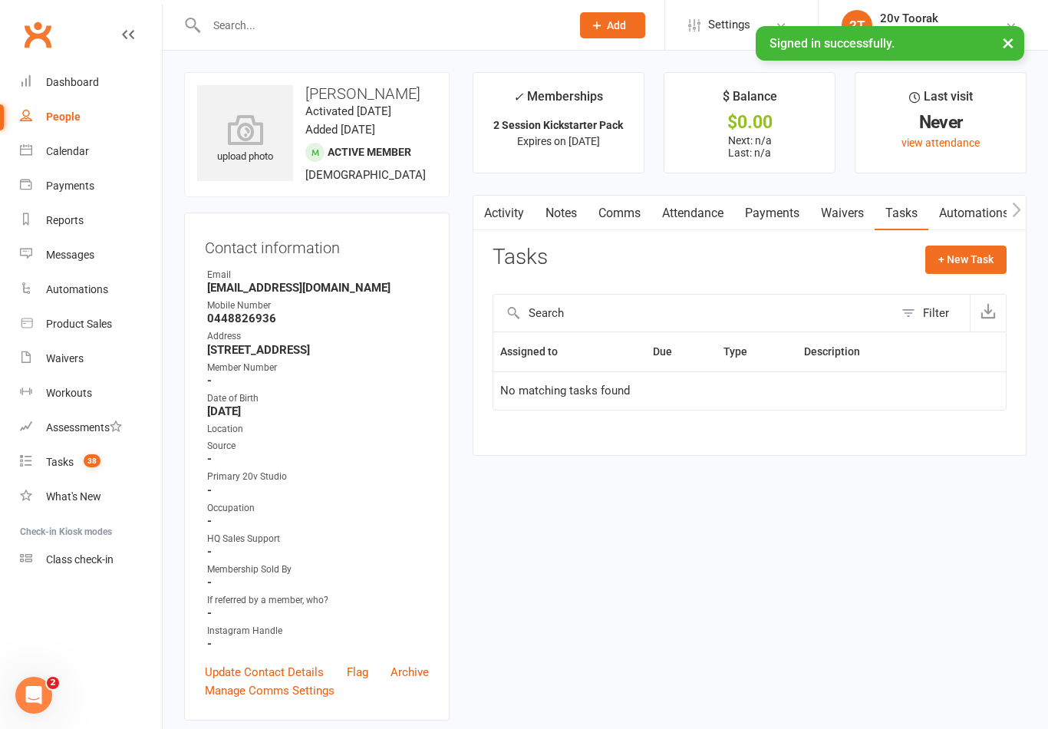
click at [506, 216] on link "Activity" at bounding box center [503, 213] width 61 height 35
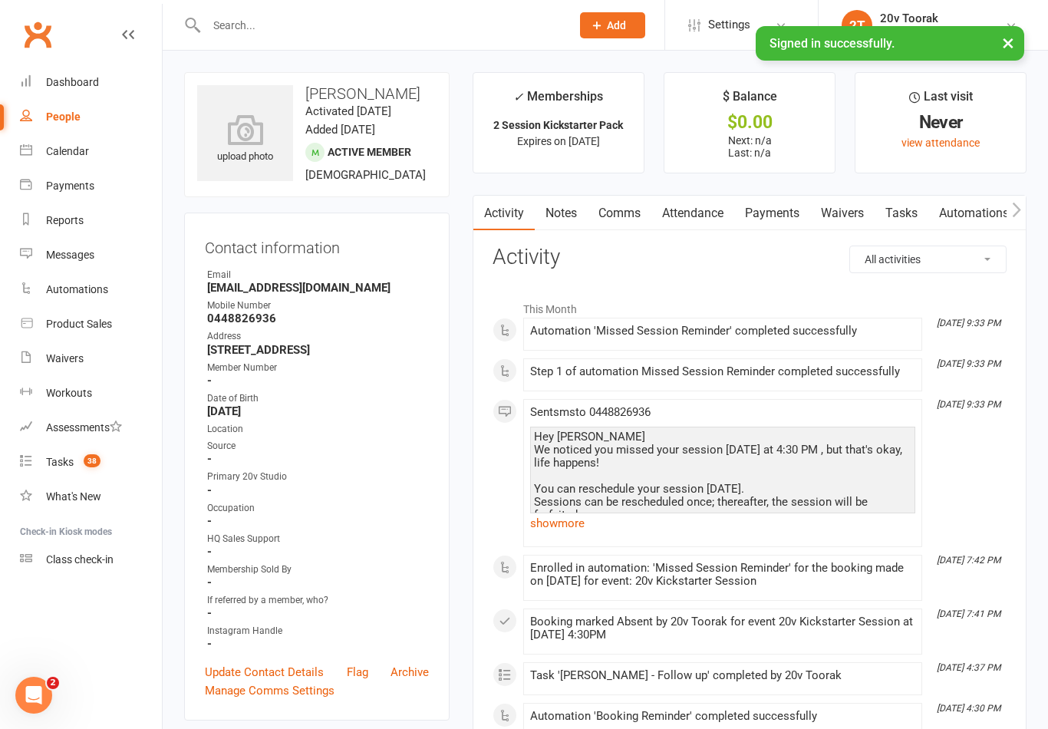
click at [38, 149] on link "Calendar" at bounding box center [91, 151] width 142 height 35
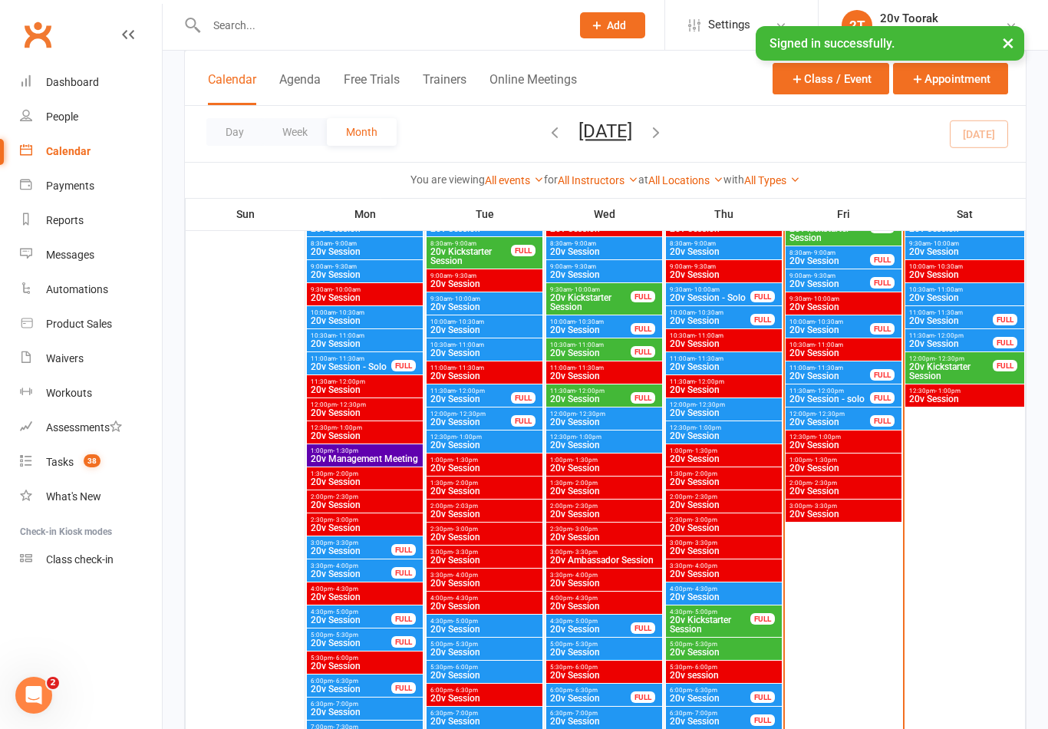
scroll to position [1612, 0]
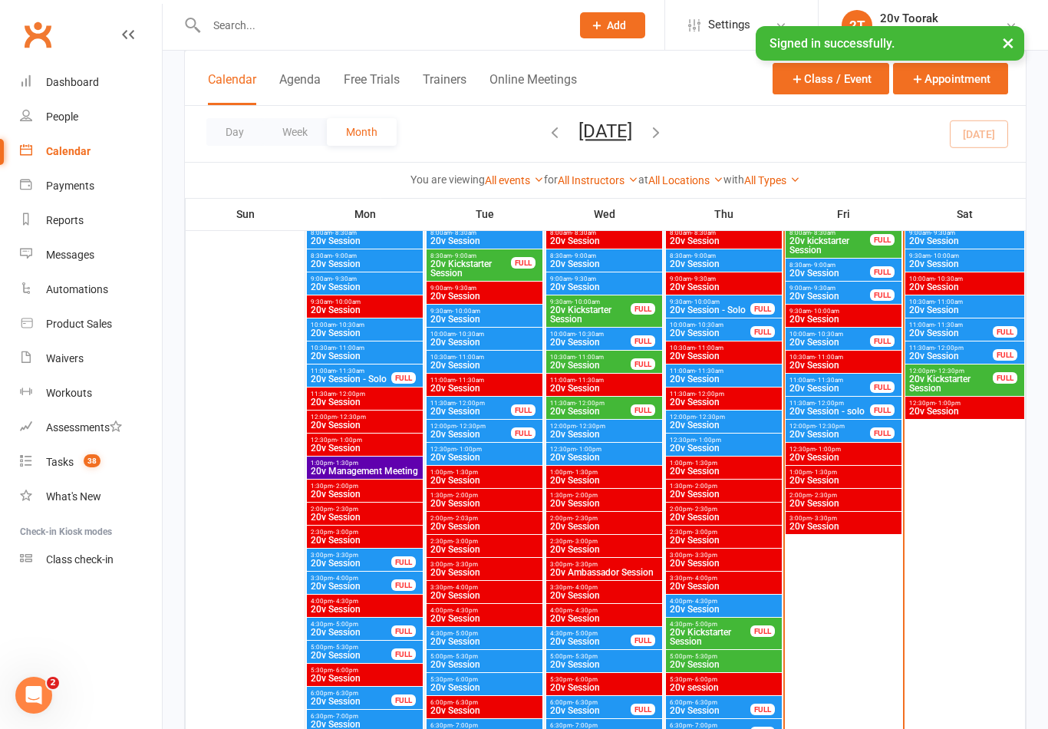
click at [568, 407] on span "20v Session" at bounding box center [590, 411] width 82 height 9
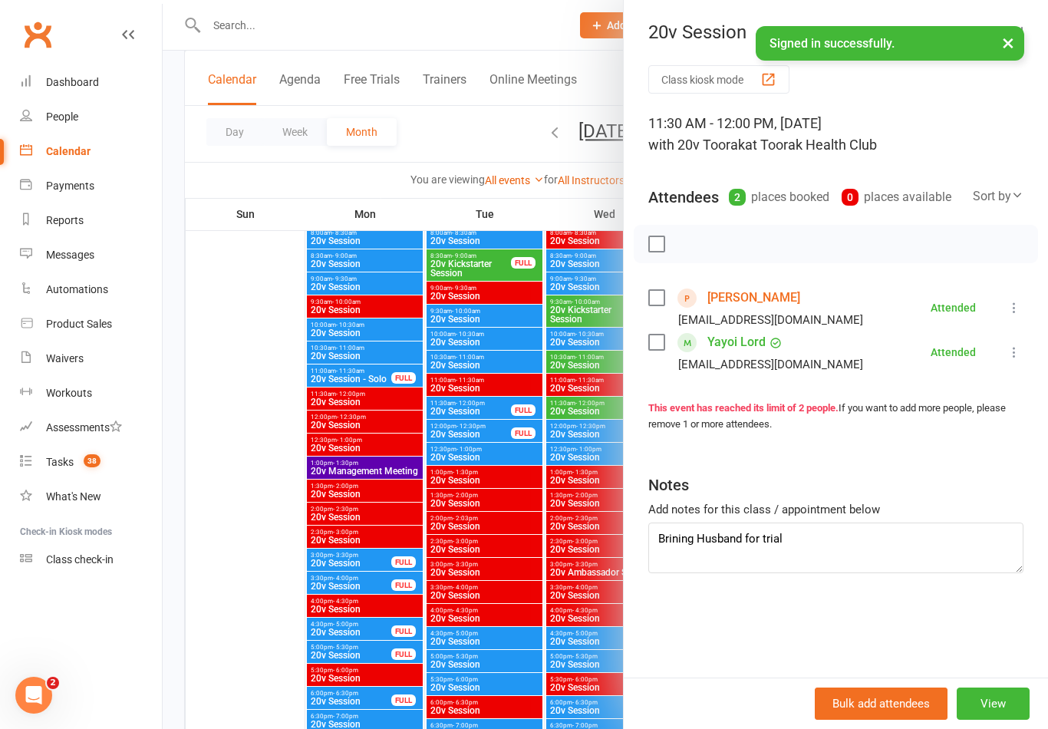
click at [385, 462] on div at bounding box center [606, 364] width 886 height 729
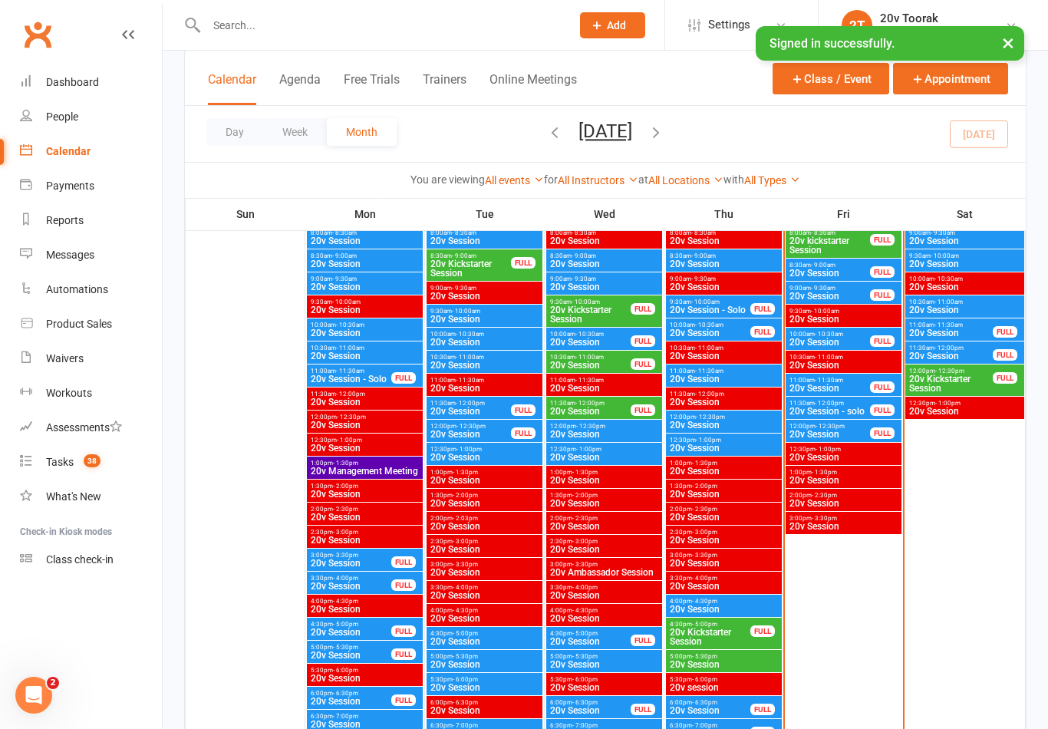
click at [564, 361] on span "20v Session" at bounding box center [590, 365] width 82 height 9
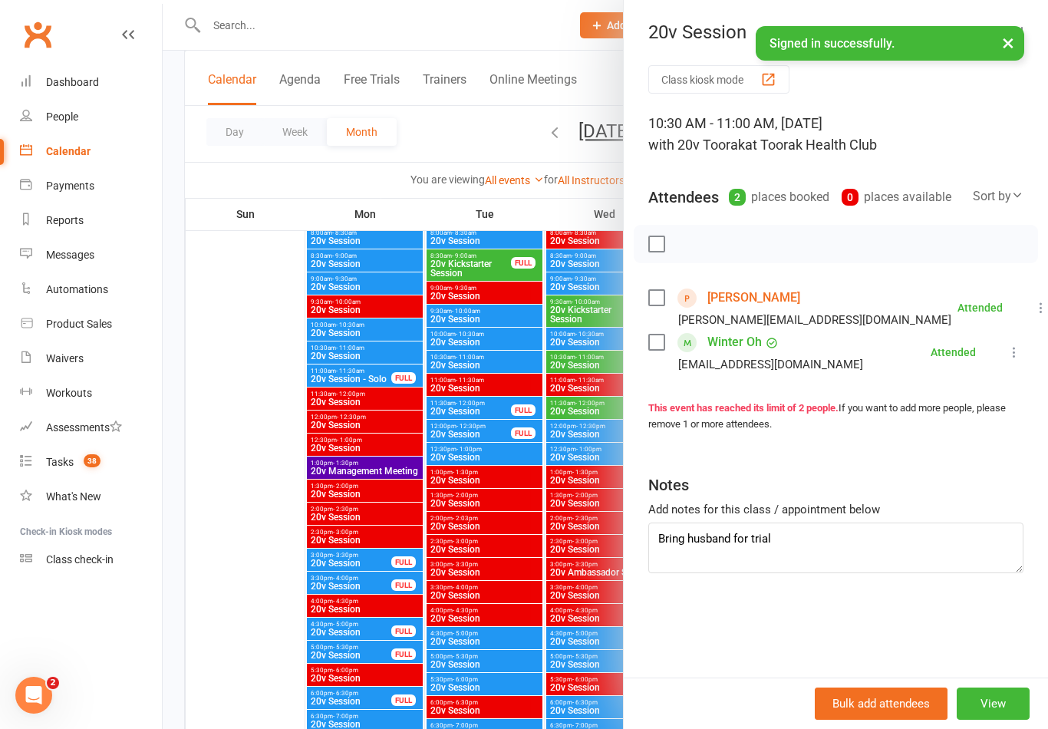
click at [373, 424] on div at bounding box center [606, 364] width 886 height 729
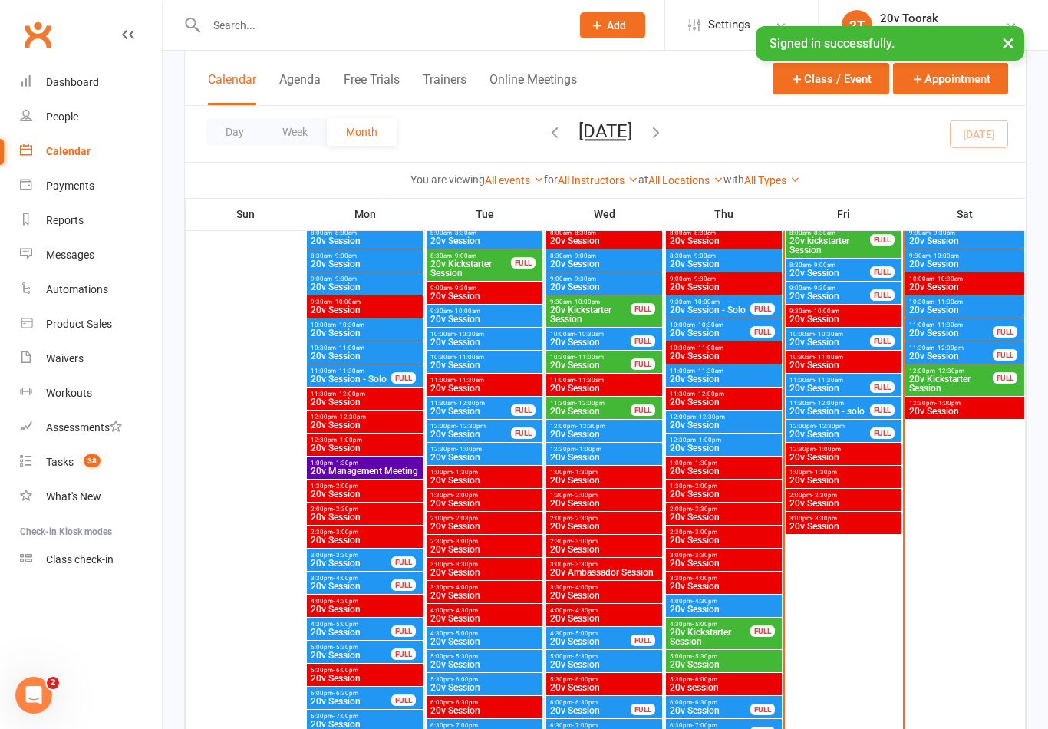
click at [579, 300] on span "- 10:00am" at bounding box center [586, 302] width 28 height 7
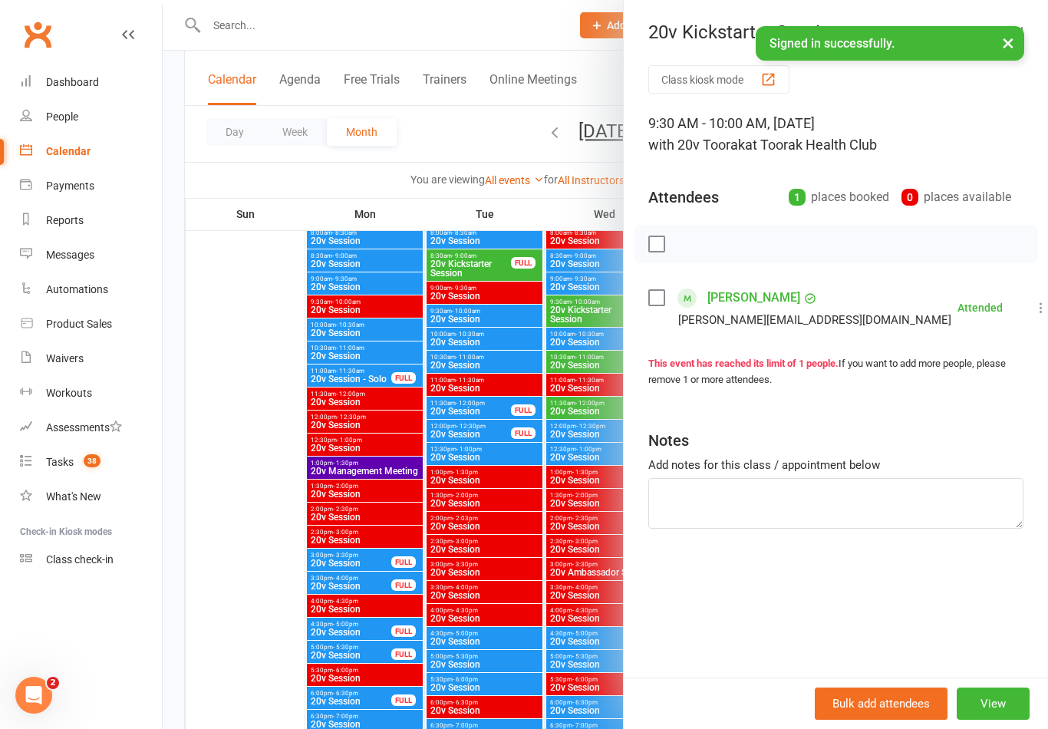
click at [366, 420] on div at bounding box center [606, 364] width 886 height 729
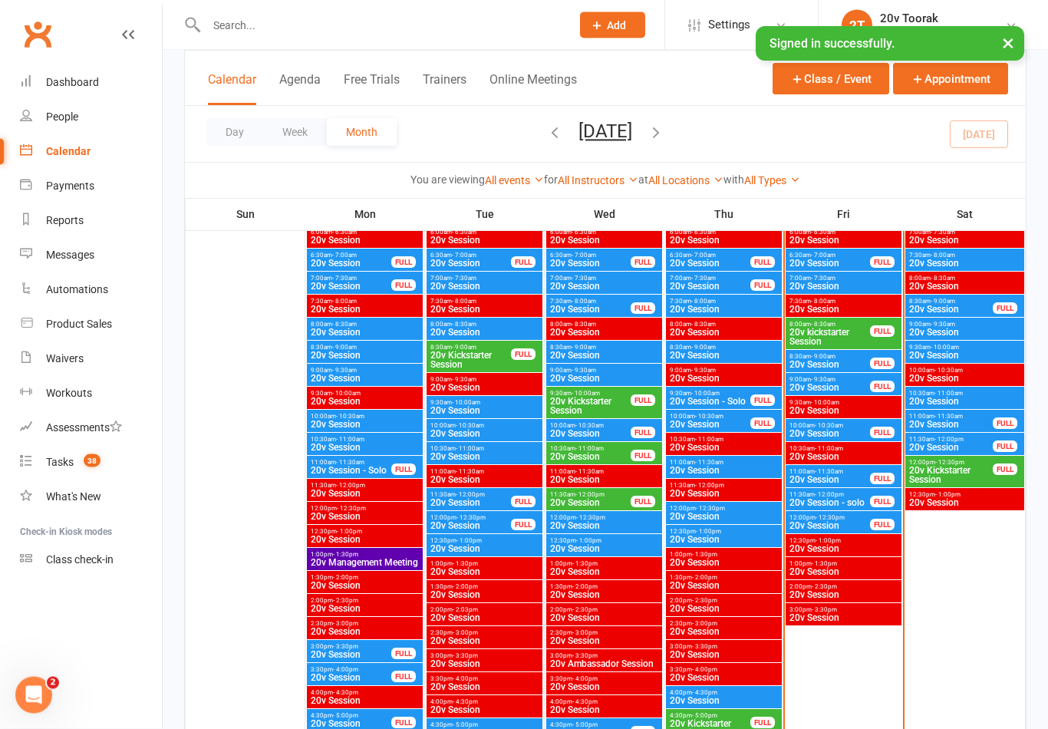
scroll to position [1521, 0]
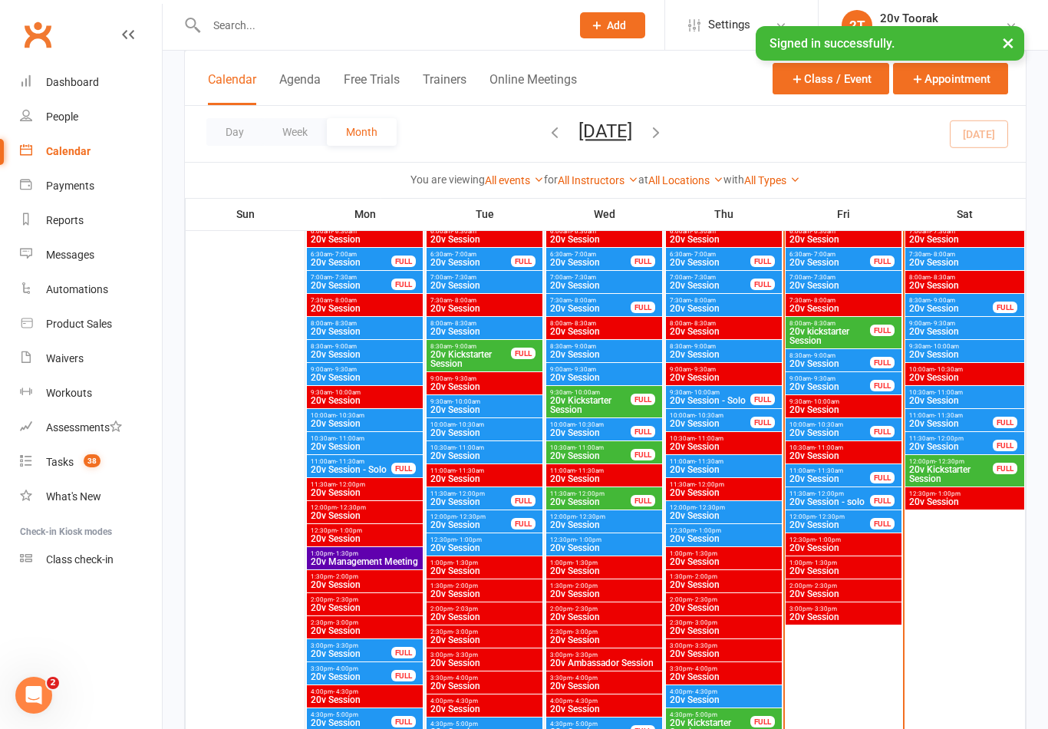
click at [455, 359] on span "20v Kickstarter Session" at bounding box center [471, 359] width 82 height 18
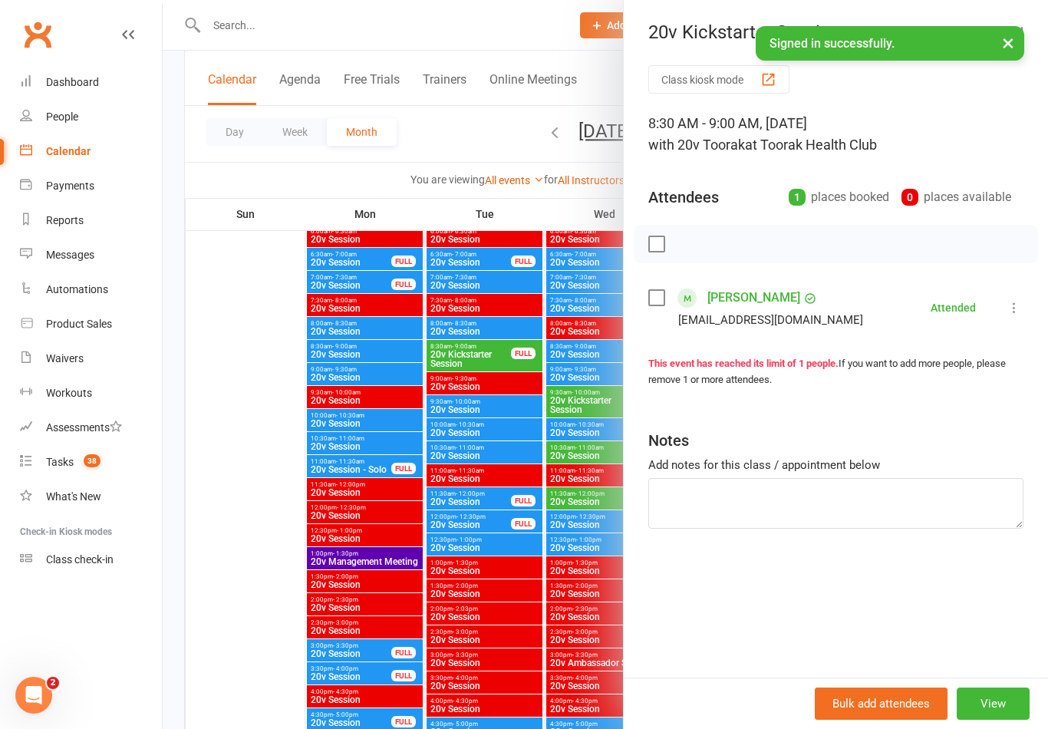
click at [399, 558] on div at bounding box center [606, 364] width 886 height 729
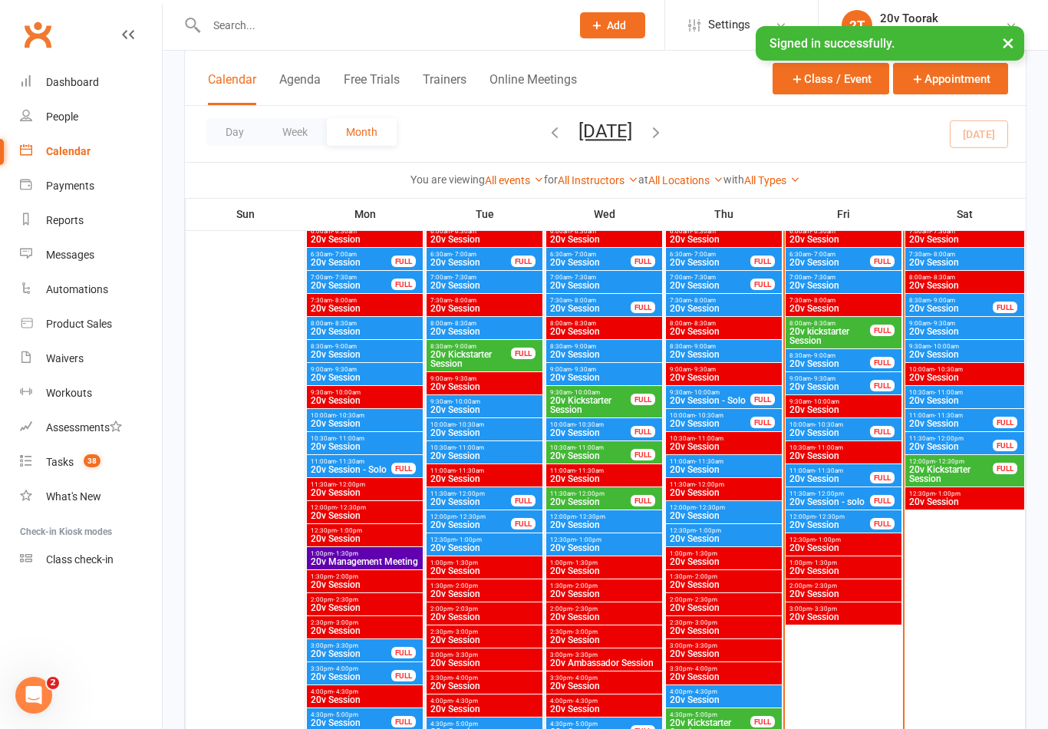
click at [450, 543] on span "20v Session" at bounding box center [485, 547] width 110 height 9
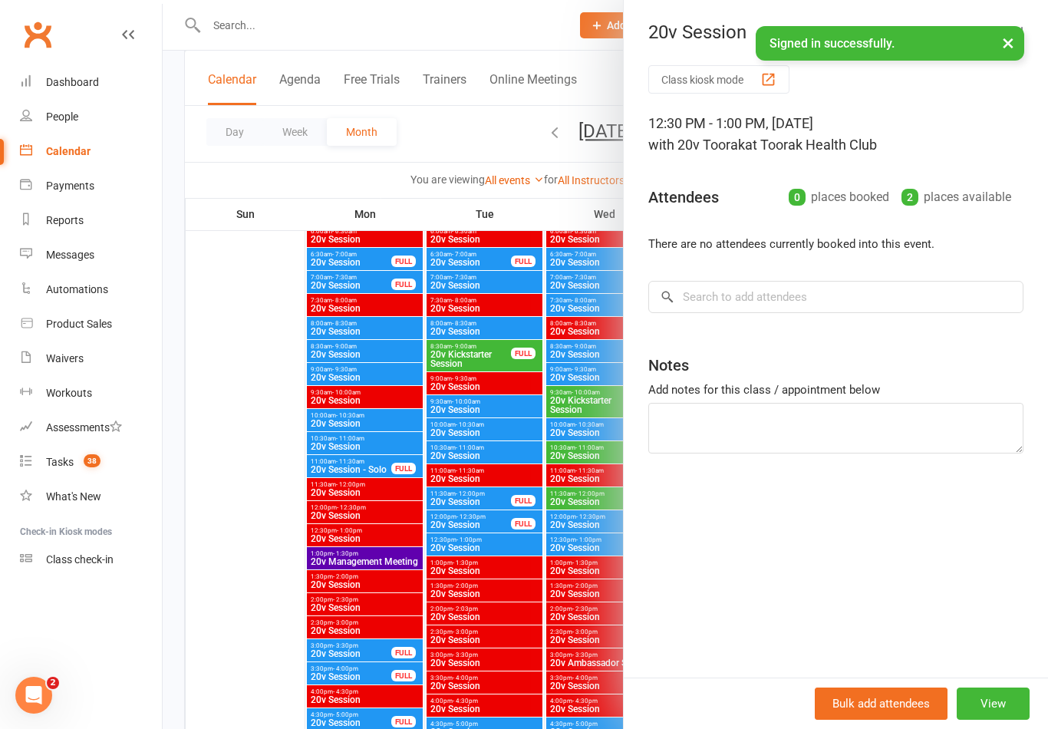
click at [368, 516] on div at bounding box center [606, 364] width 886 height 729
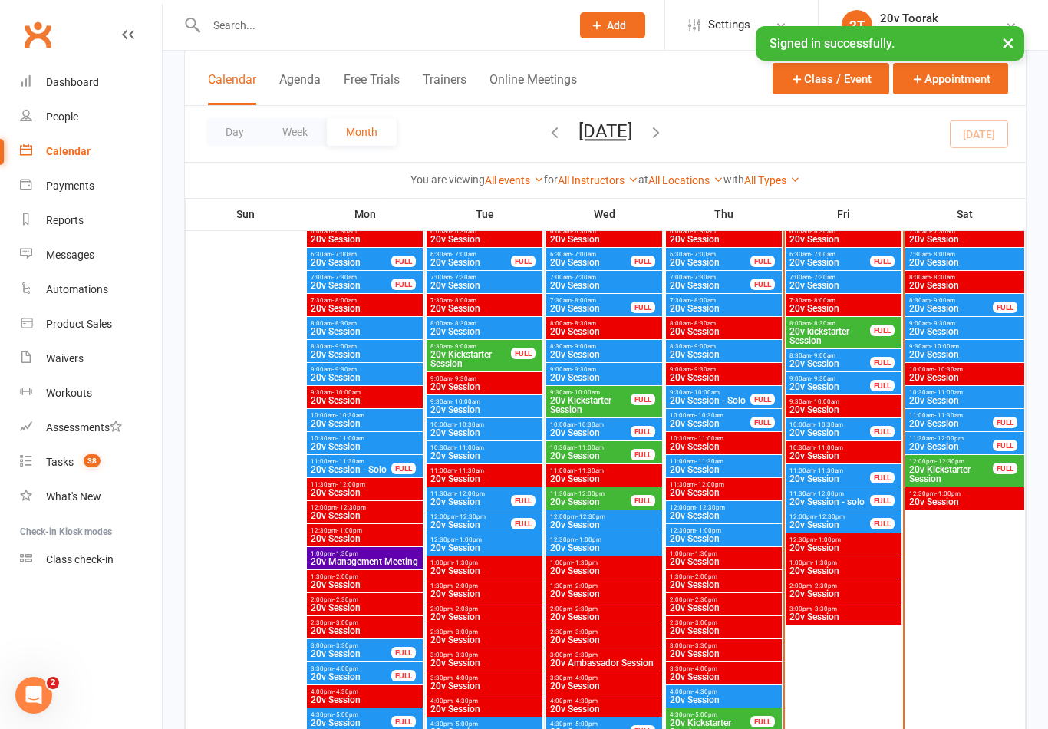
click at [458, 520] on span "20v Session" at bounding box center [471, 524] width 82 height 9
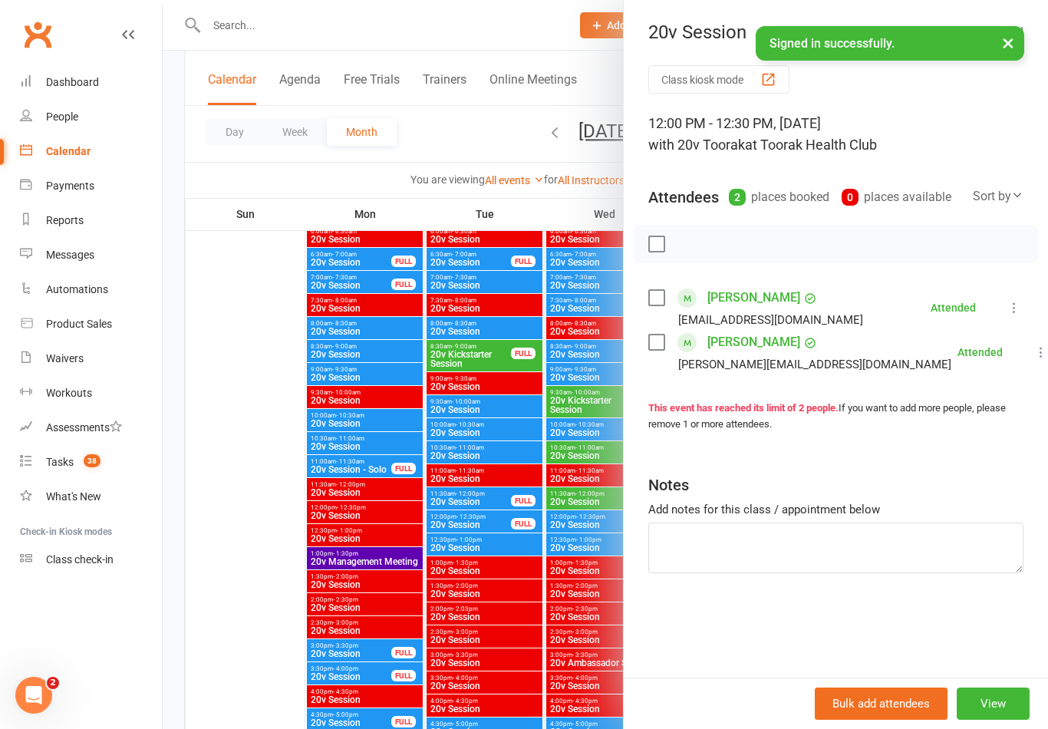
click at [356, 513] on div at bounding box center [606, 364] width 886 height 729
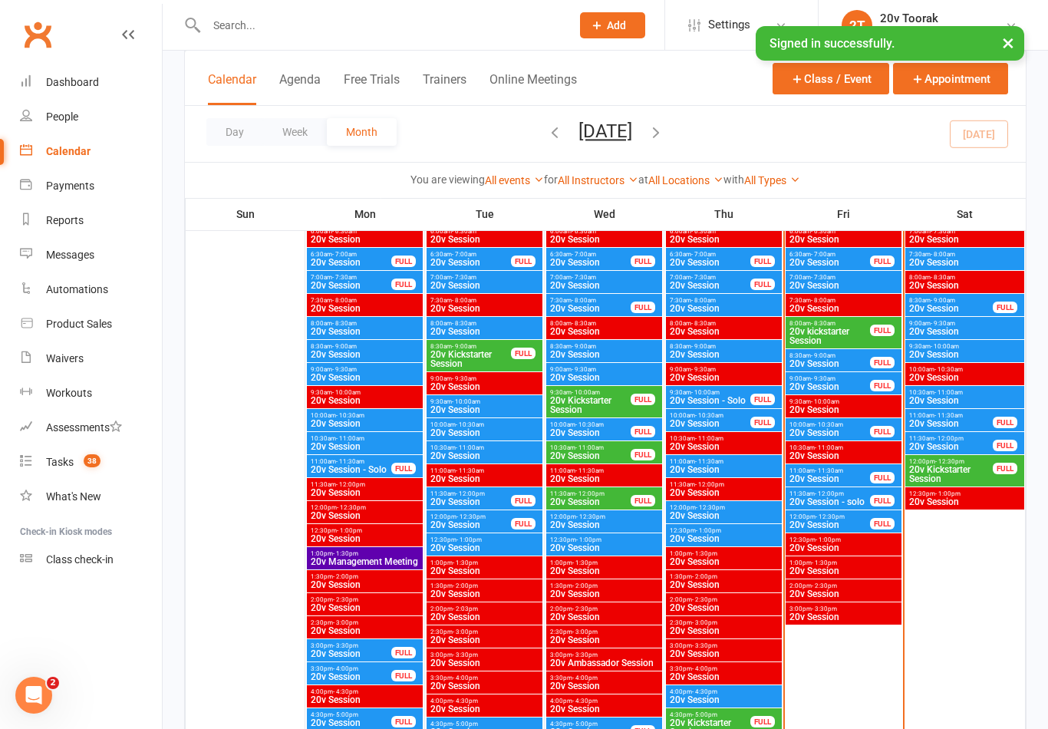
click at [442, 500] on span "20v Session" at bounding box center [471, 501] width 82 height 9
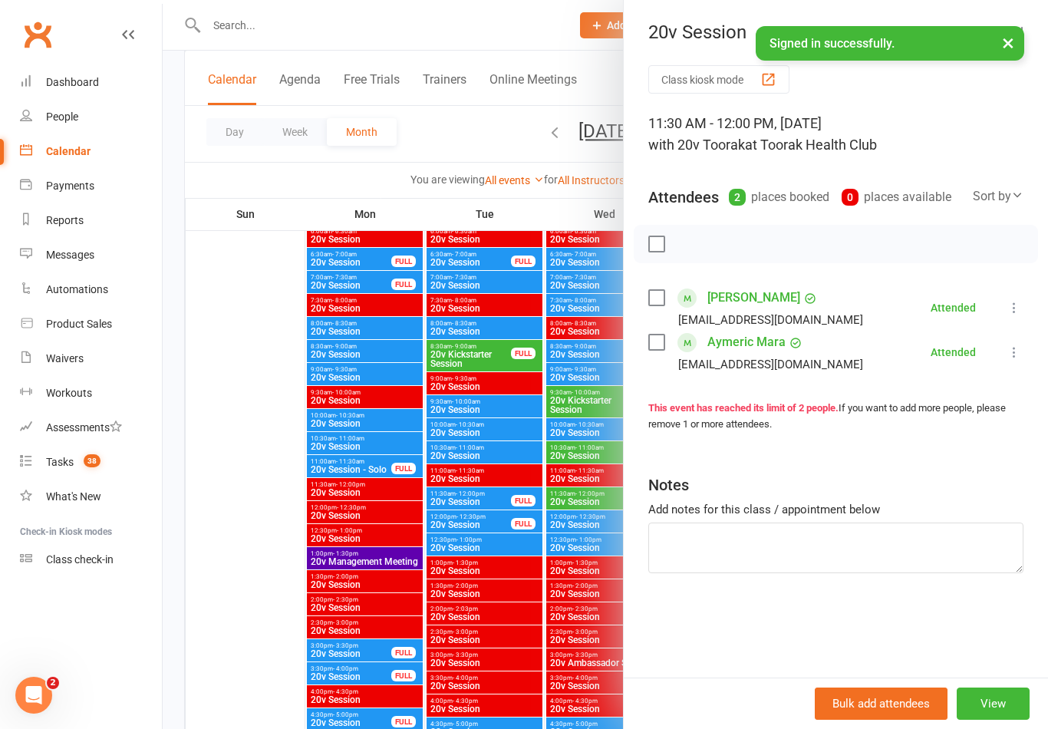
click at [365, 529] on div at bounding box center [606, 364] width 886 height 729
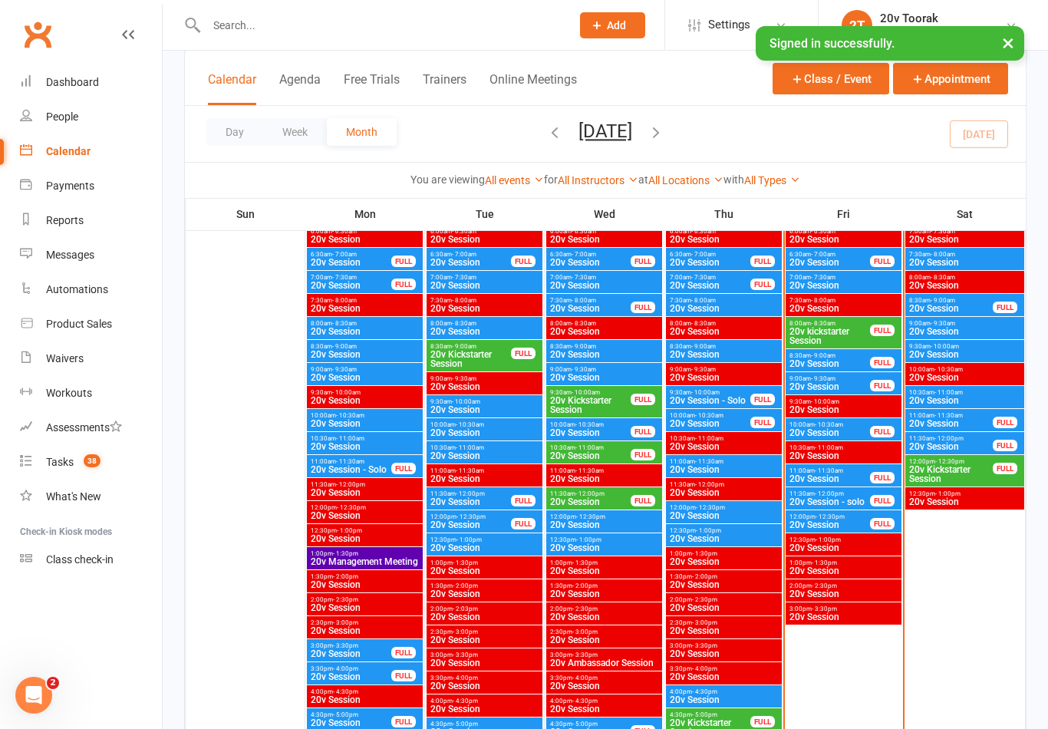
click at [458, 355] on span "20v Kickstarter Session" at bounding box center [471, 359] width 82 height 18
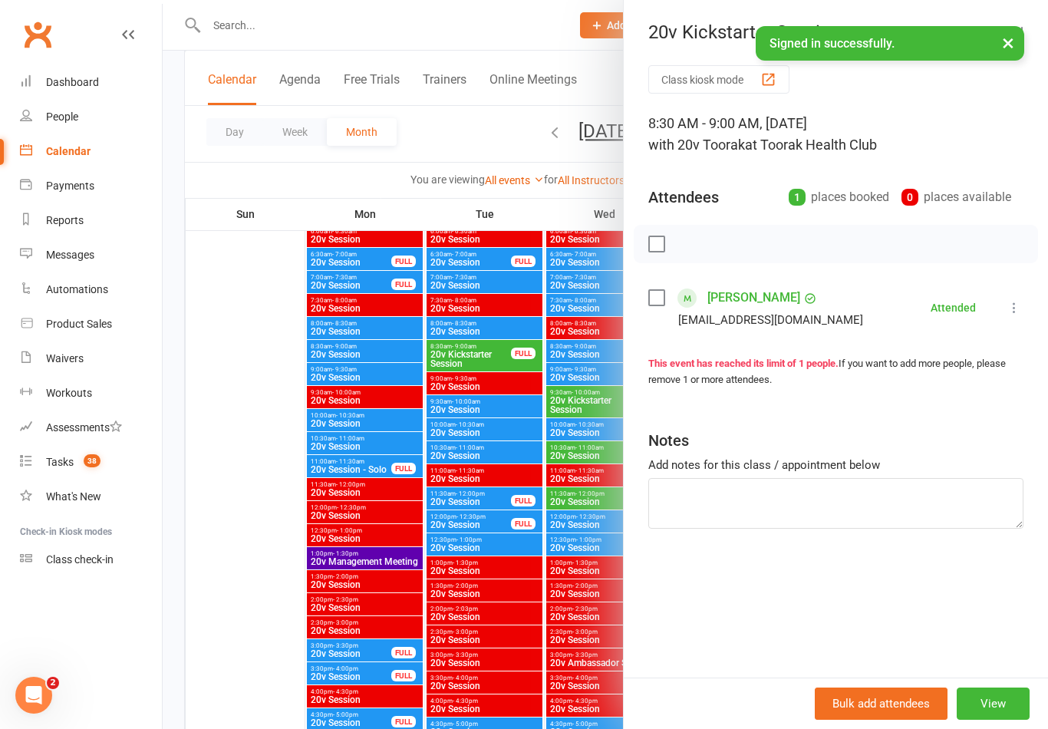
click at [357, 506] on div at bounding box center [606, 364] width 886 height 729
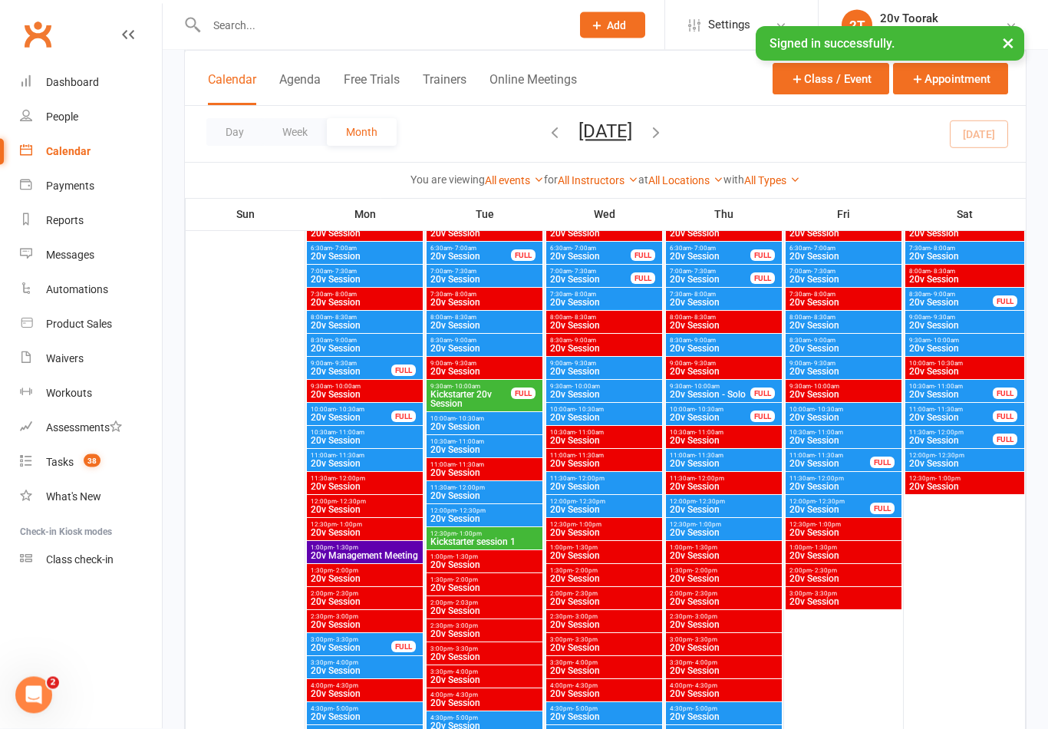
scroll to position [2163, 0]
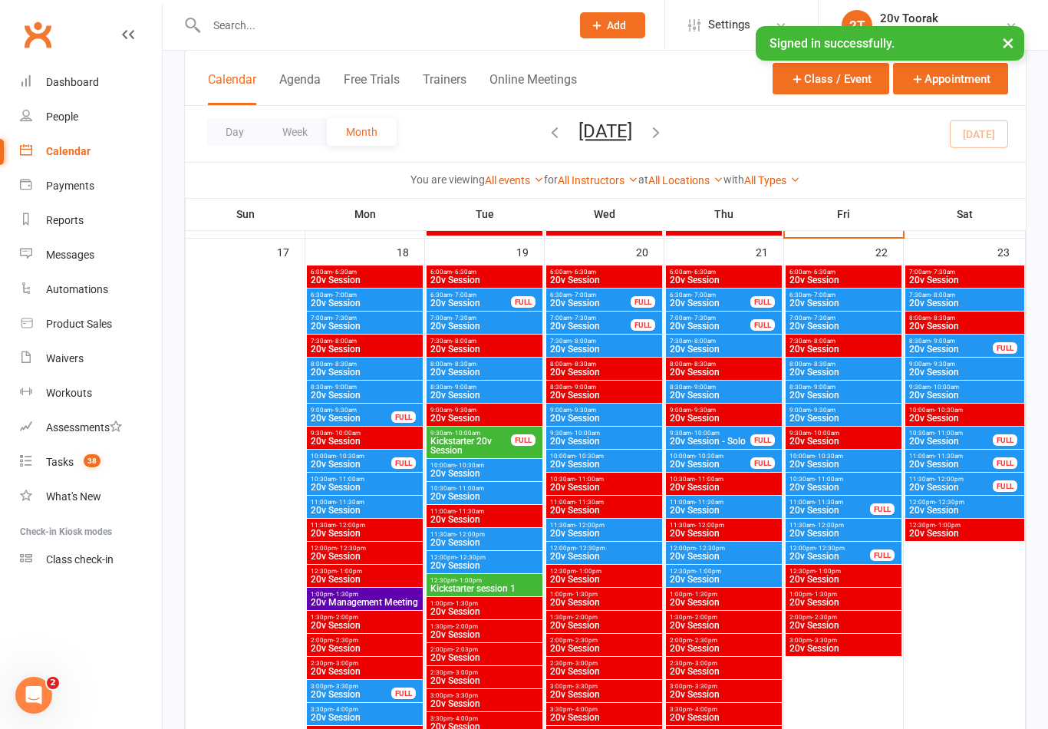
click at [450, 586] on span "Kickstarter session 1" at bounding box center [485, 588] width 110 height 9
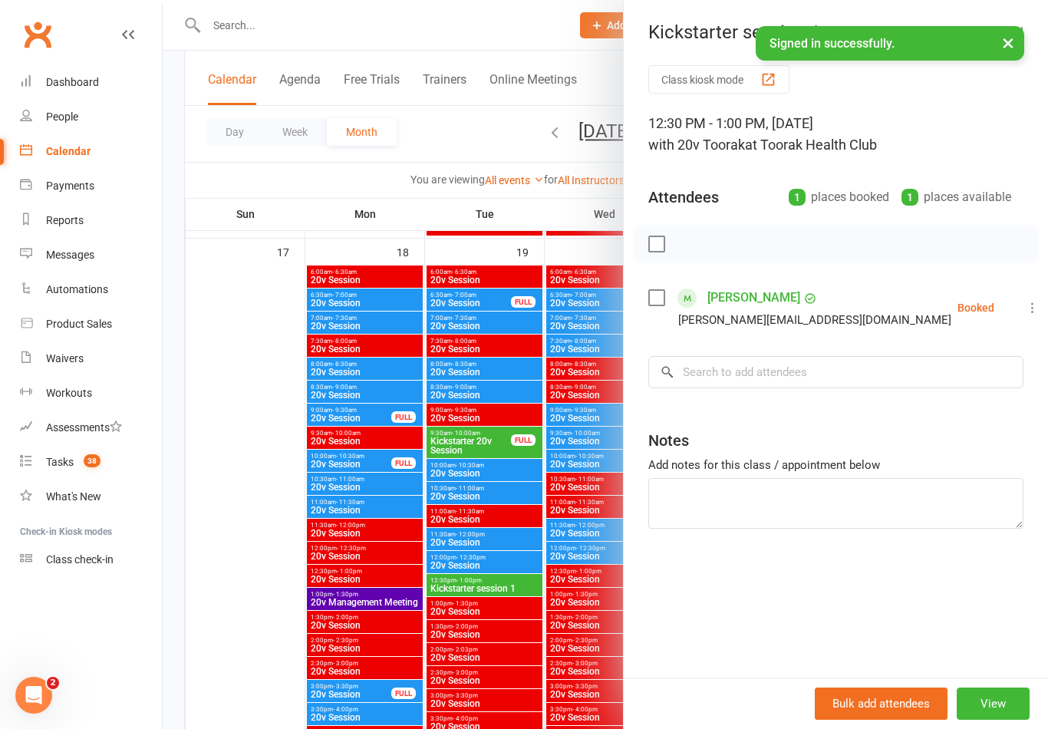
click at [391, 589] on div at bounding box center [606, 364] width 886 height 729
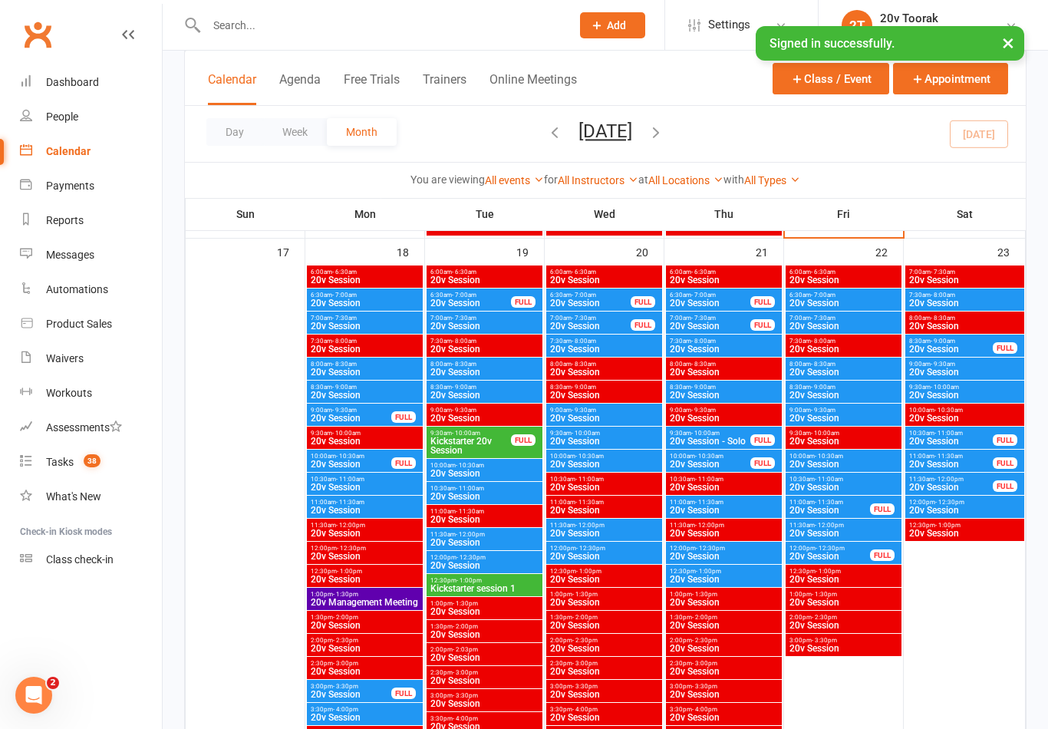
click at [453, 433] on span "- 10:00am" at bounding box center [466, 433] width 28 height 7
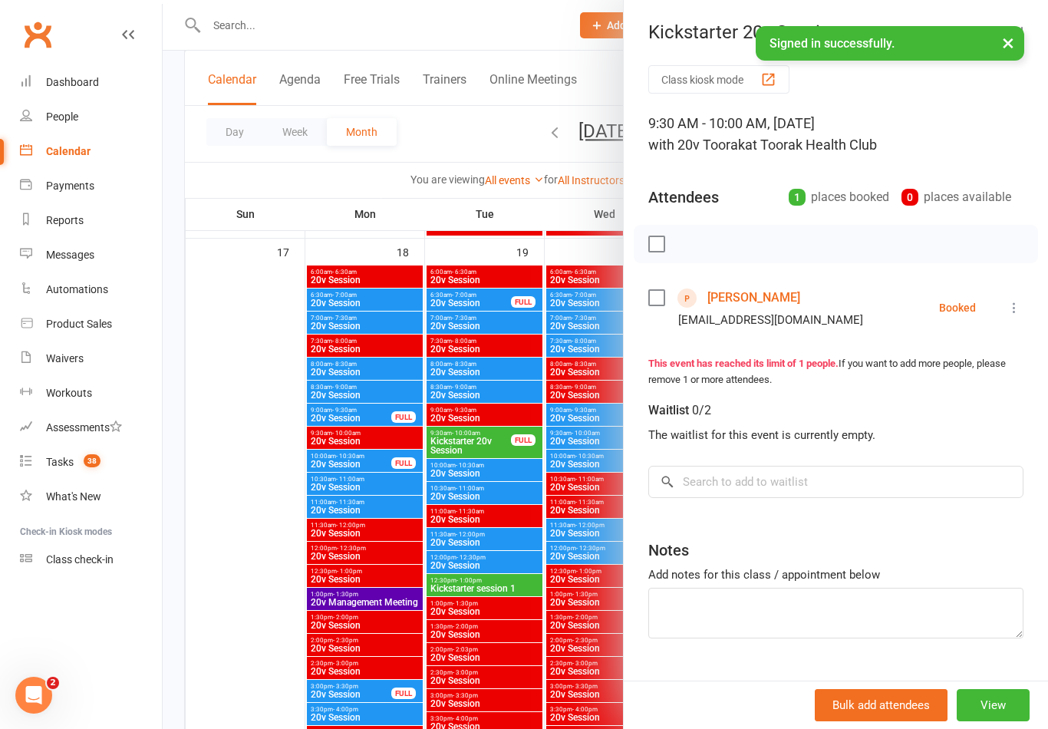
click at [352, 512] on div at bounding box center [606, 364] width 886 height 729
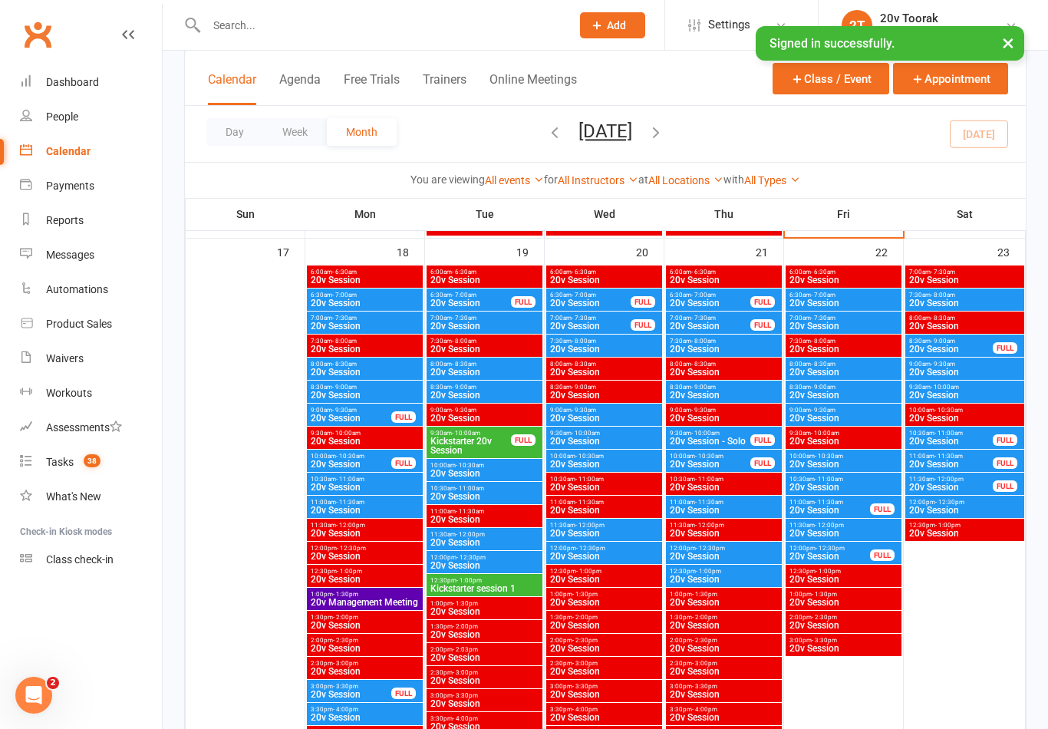
click at [451, 445] on span "Kickstarter 20v Session" at bounding box center [471, 446] width 82 height 18
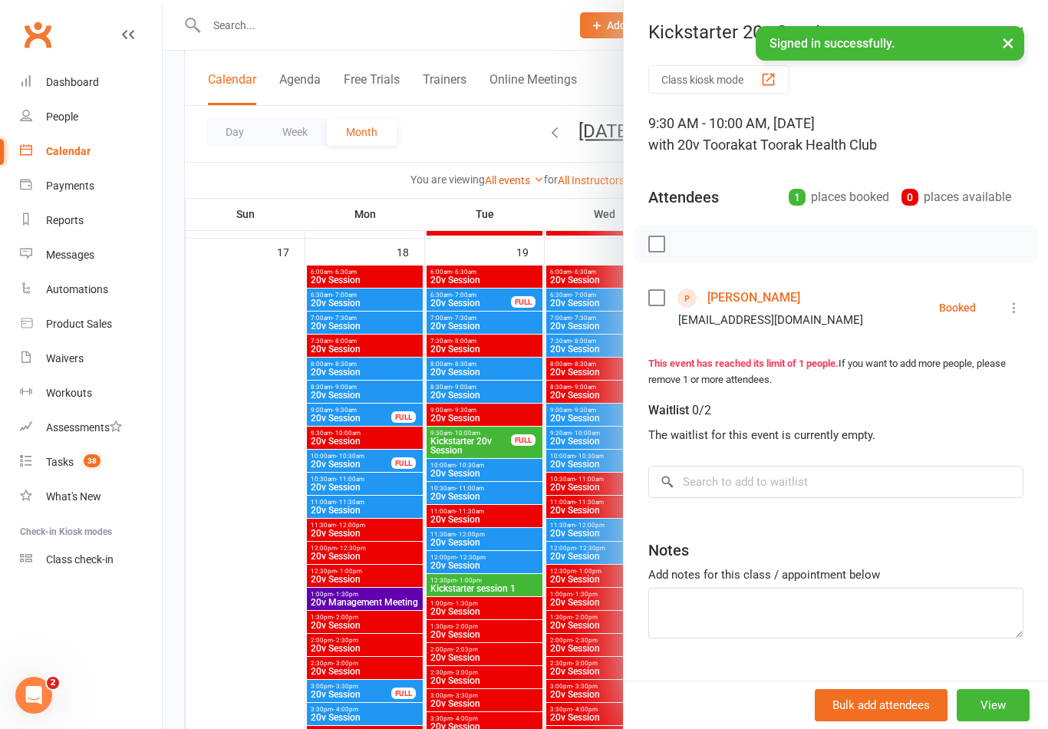
click at [403, 534] on div at bounding box center [606, 364] width 886 height 729
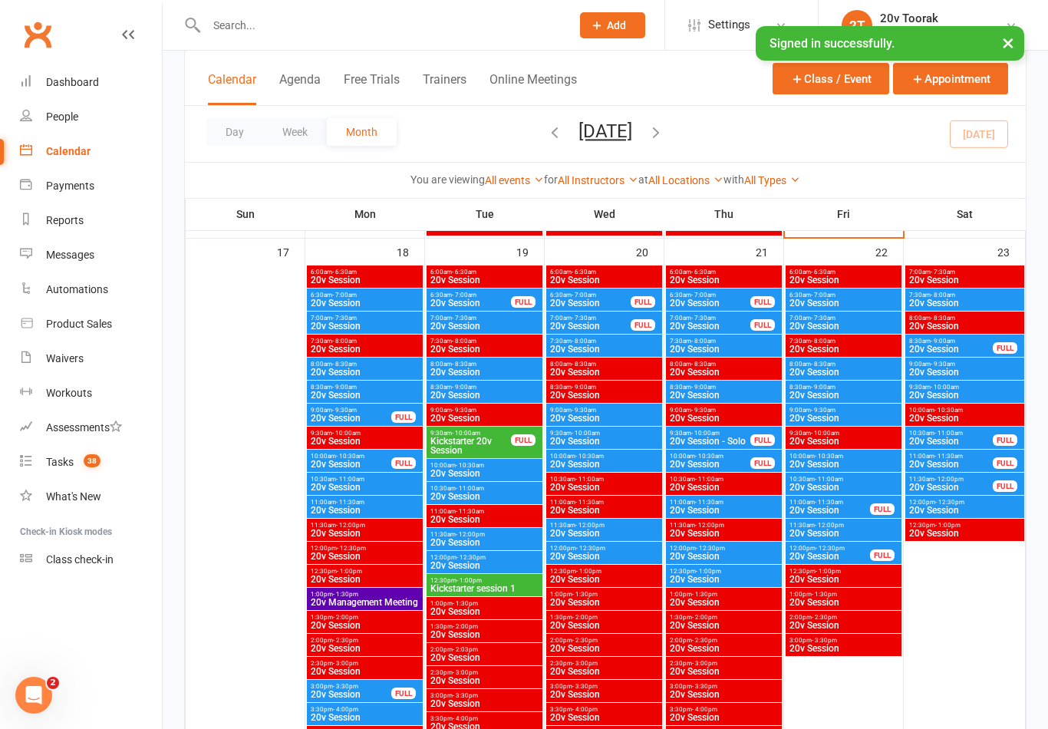
click at [457, 586] on span "Kickstarter session 1" at bounding box center [485, 588] width 110 height 9
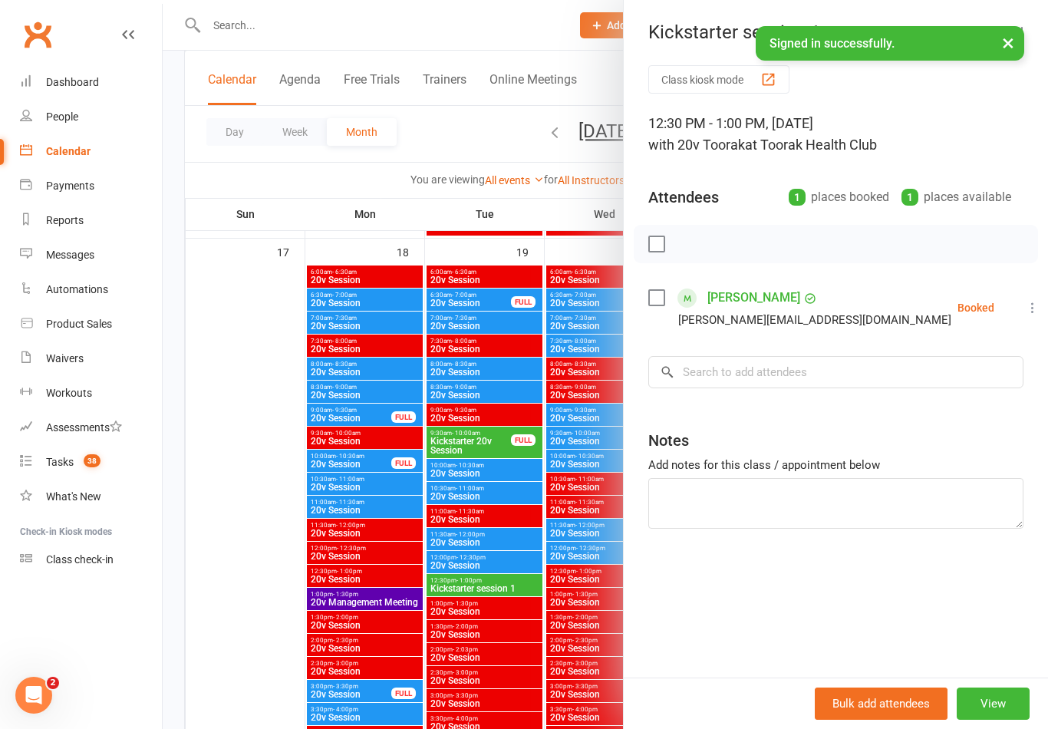
click at [349, 574] on div at bounding box center [606, 364] width 886 height 729
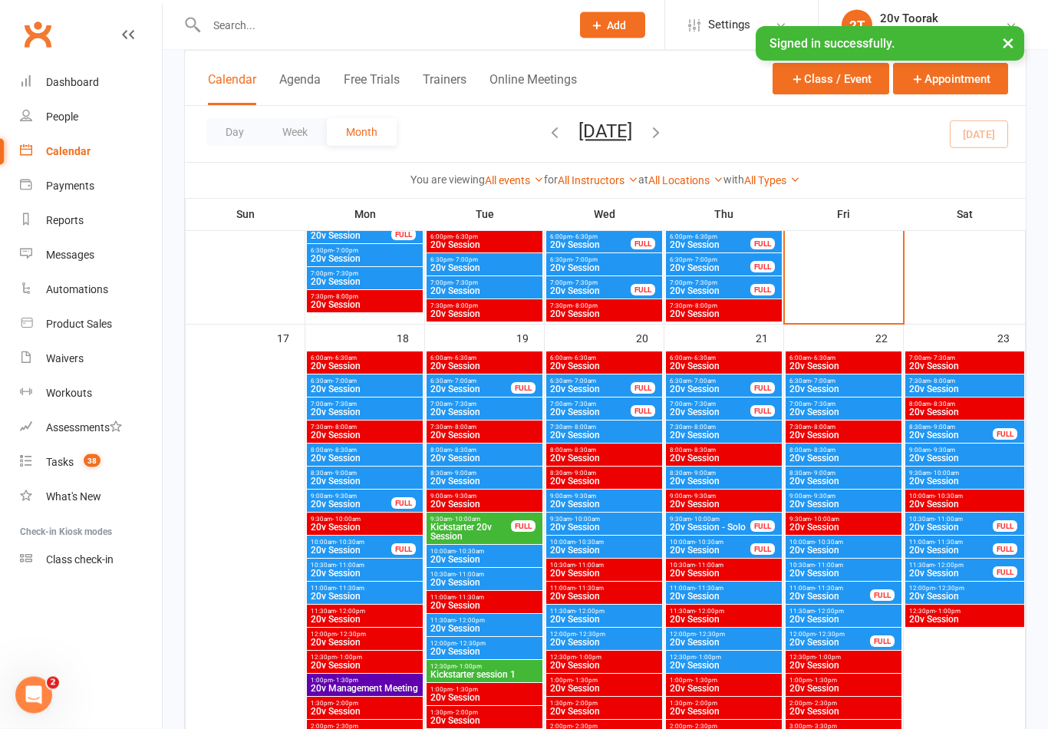
scroll to position [2090, 0]
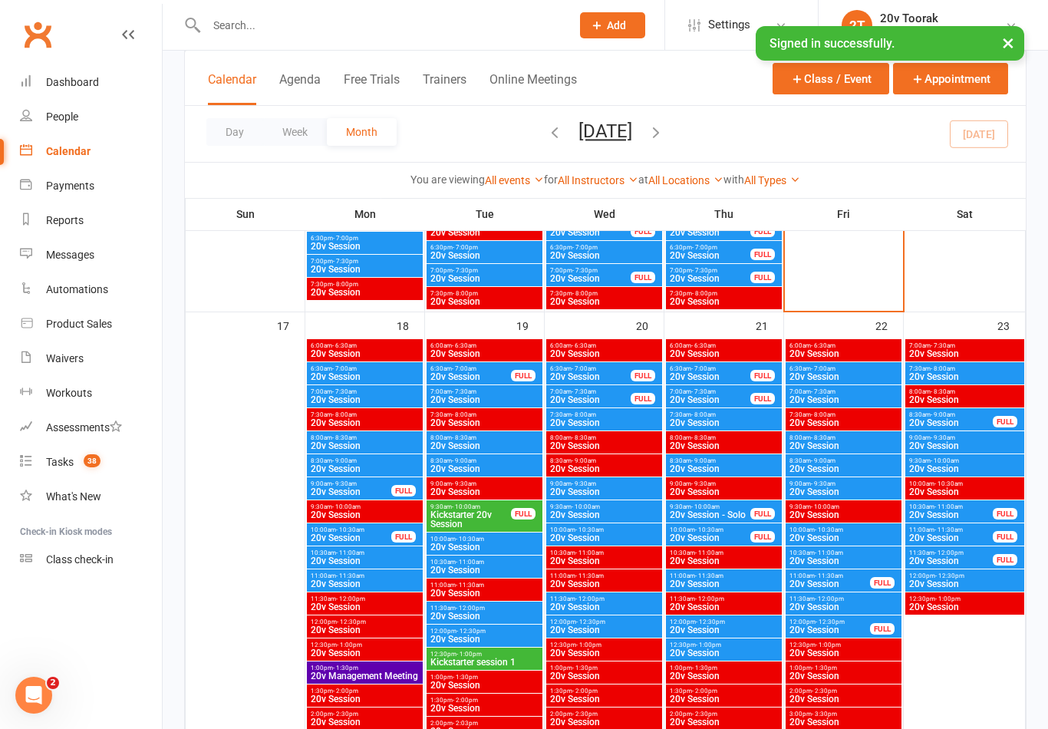
click at [437, 527] on span "Kickstarter 20v Session" at bounding box center [471, 519] width 82 height 18
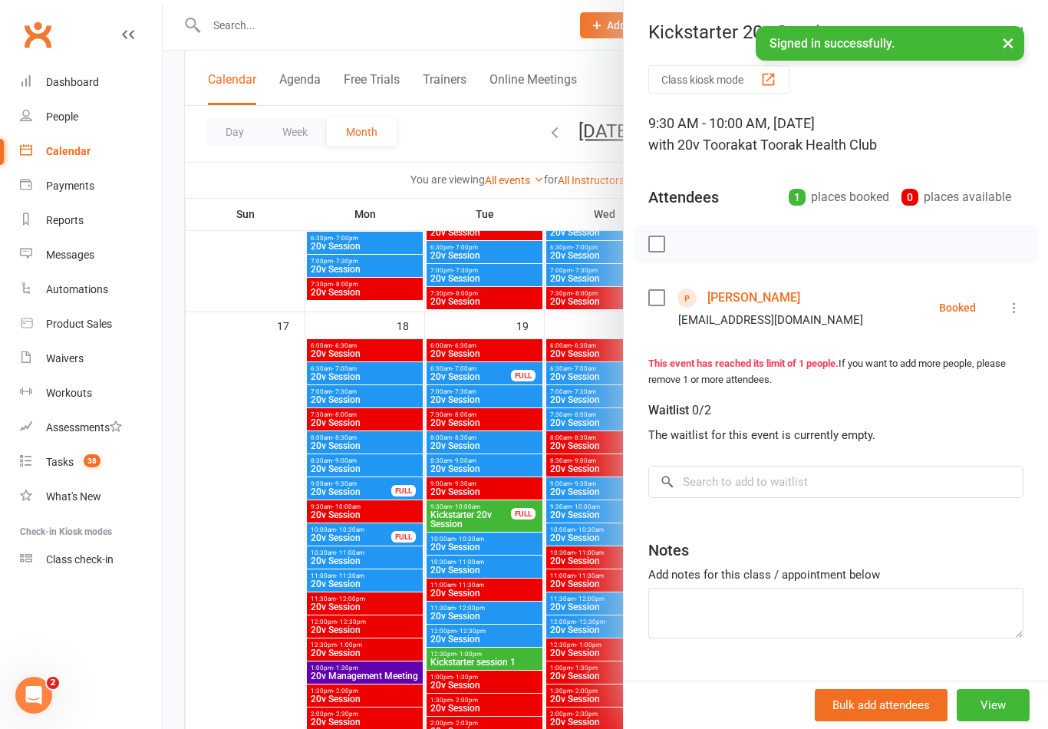
click at [357, 620] on div at bounding box center [606, 364] width 886 height 729
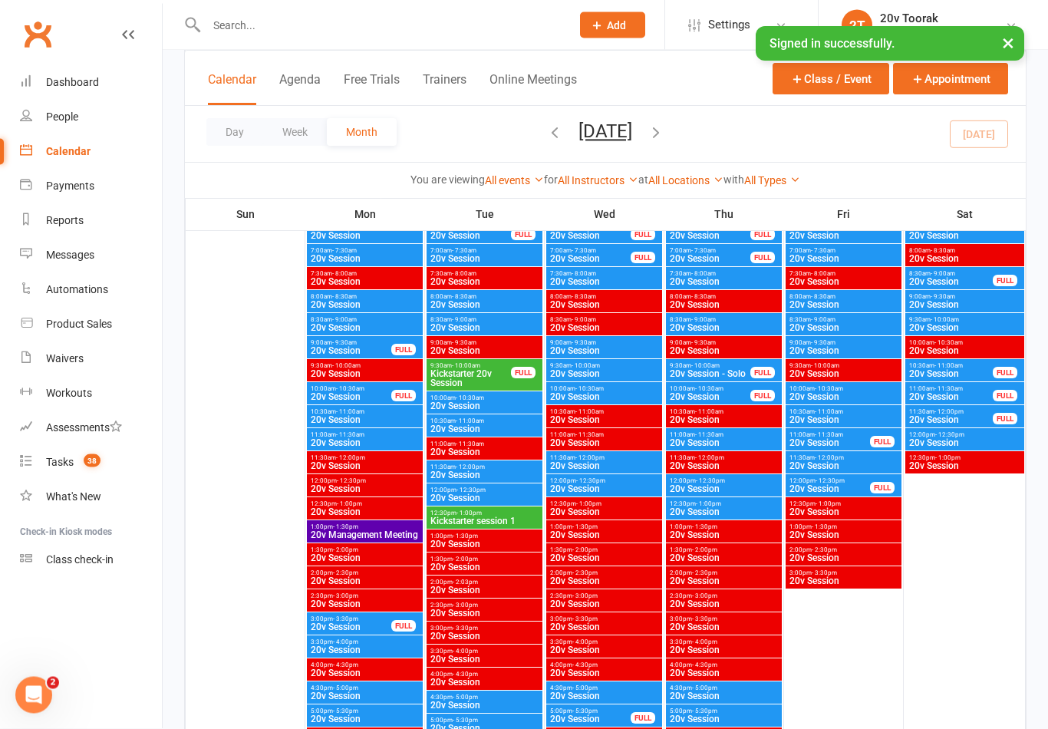
click at [472, 542] on span "20v Session" at bounding box center [485, 544] width 110 height 9
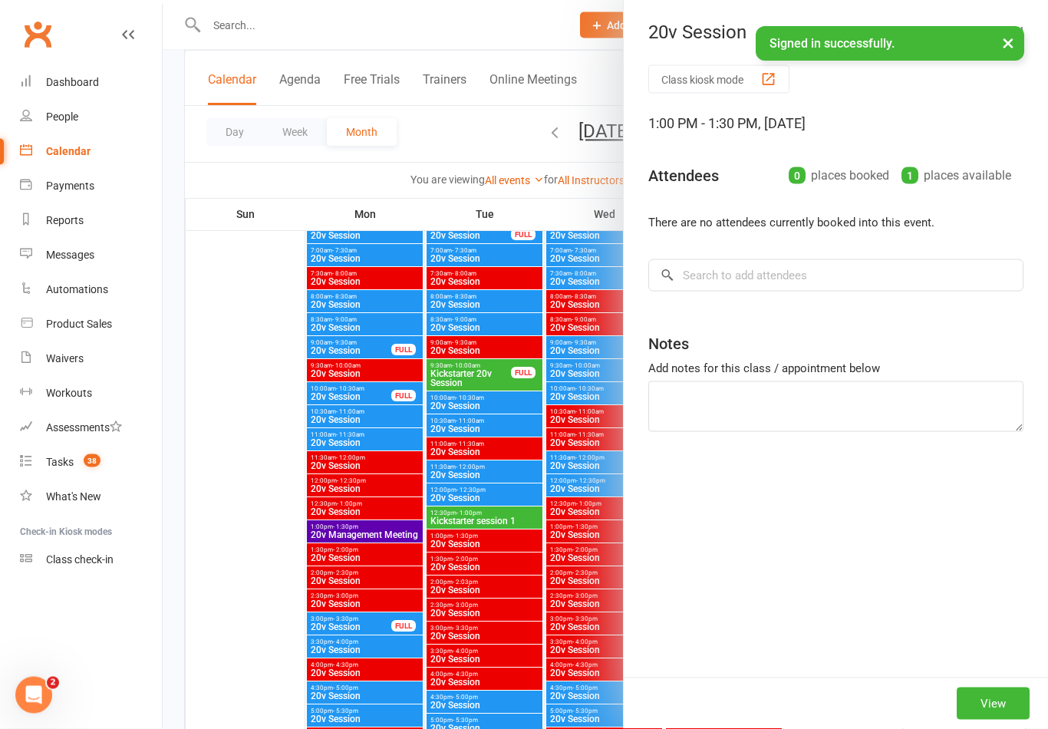
scroll to position [2231, 0]
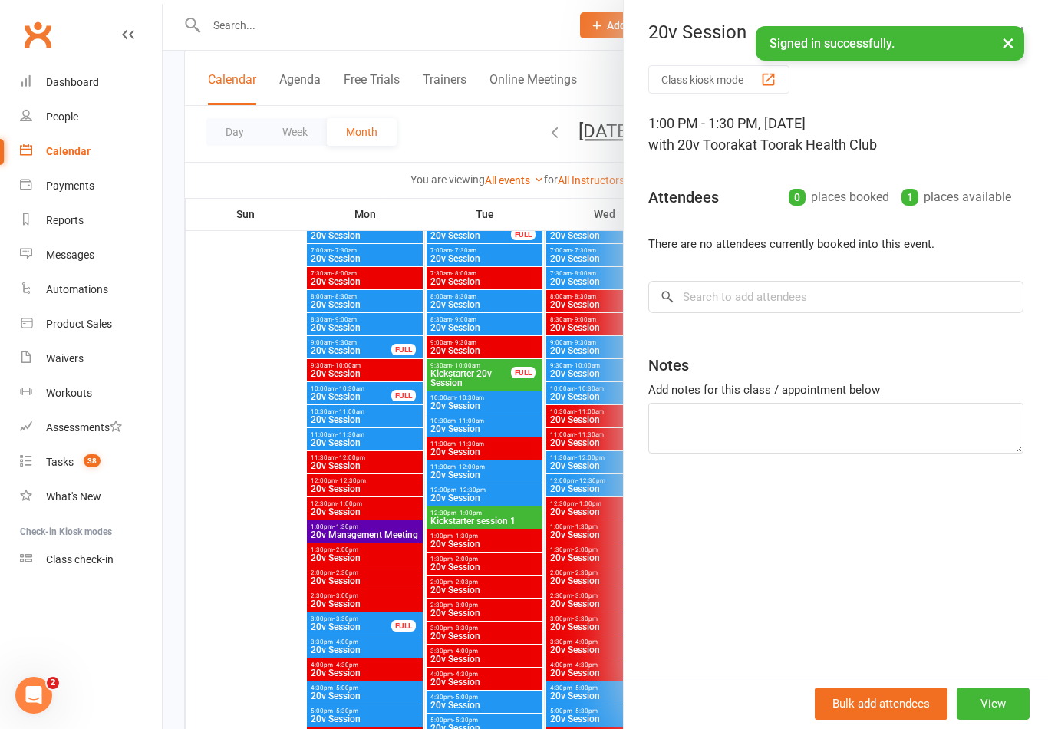
click at [449, 510] on div at bounding box center [606, 364] width 886 height 729
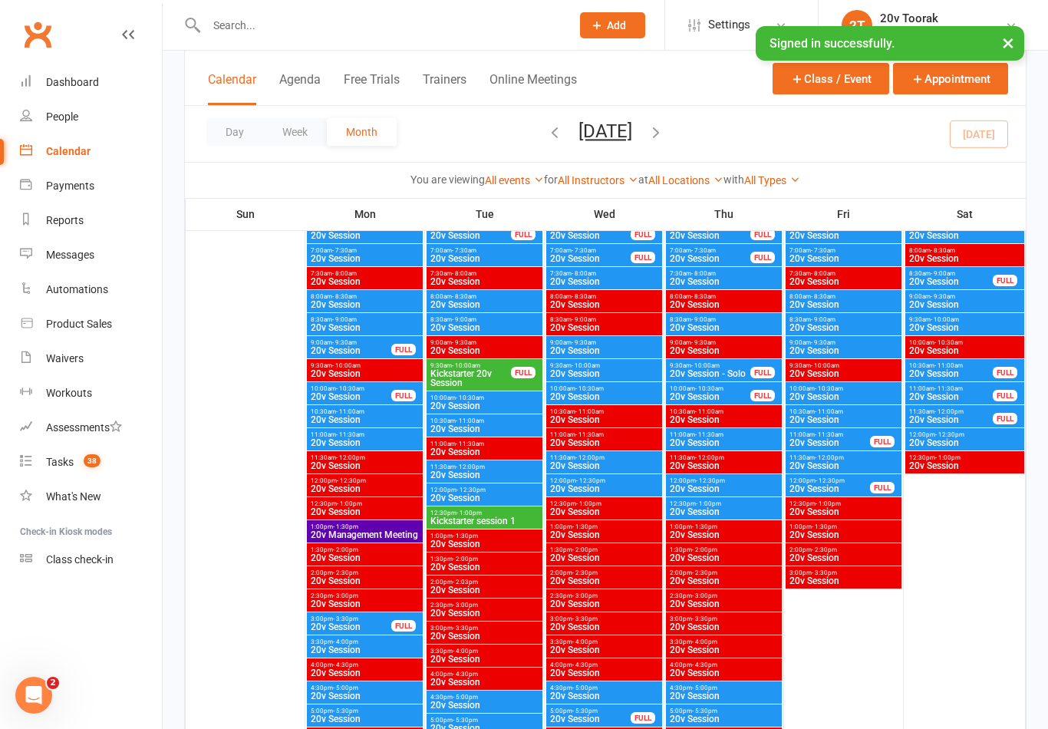
click at [440, 520] on span "Kickstarter session 1" at bounding box center [485, 520] width 110 height 9
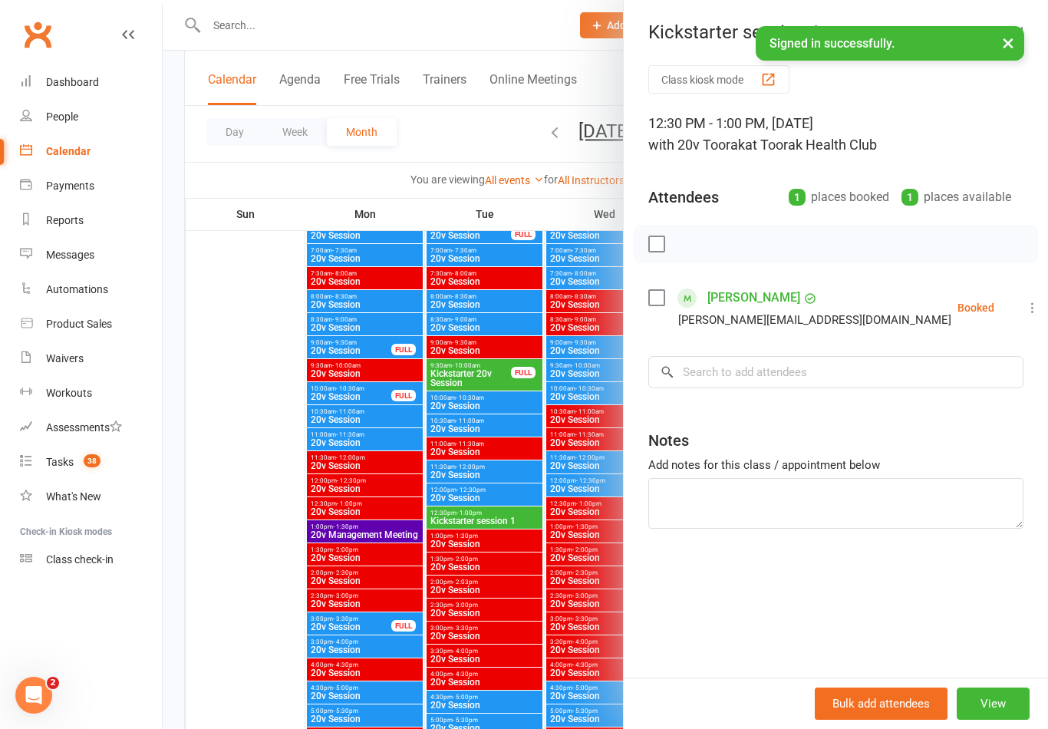
click at [355, 568] on div at bounding box center [606, 364] width 886 height 729
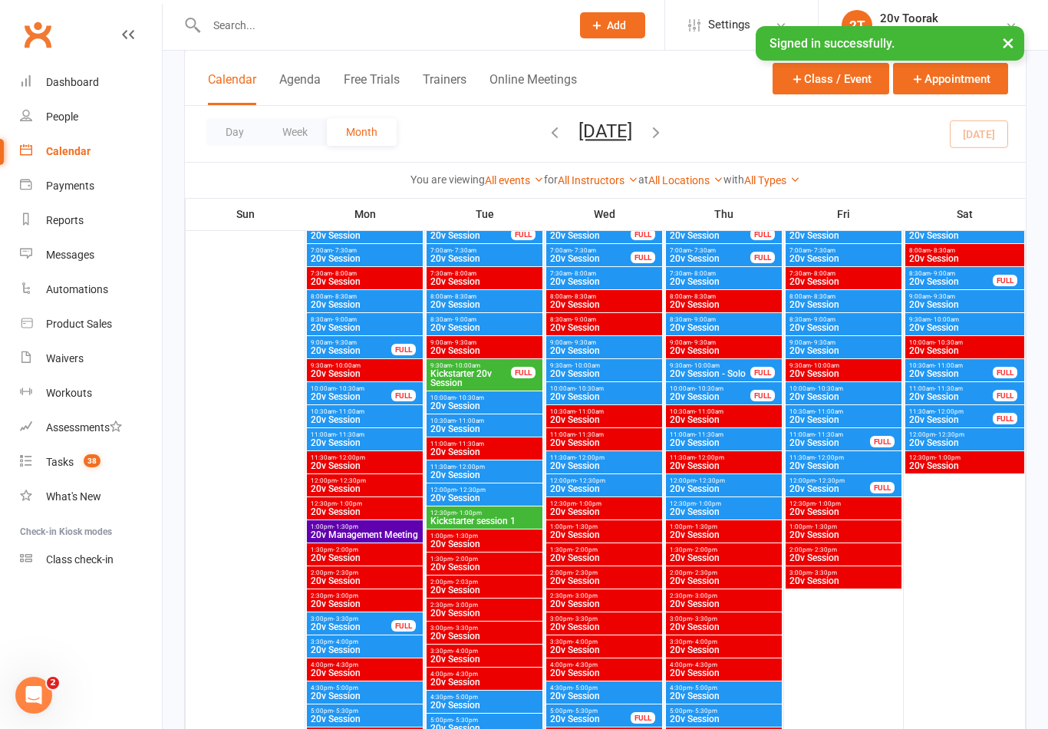
click at [357, 477] on span "- 12:30pm" at bounding box center [351, 480] width 29 height 7
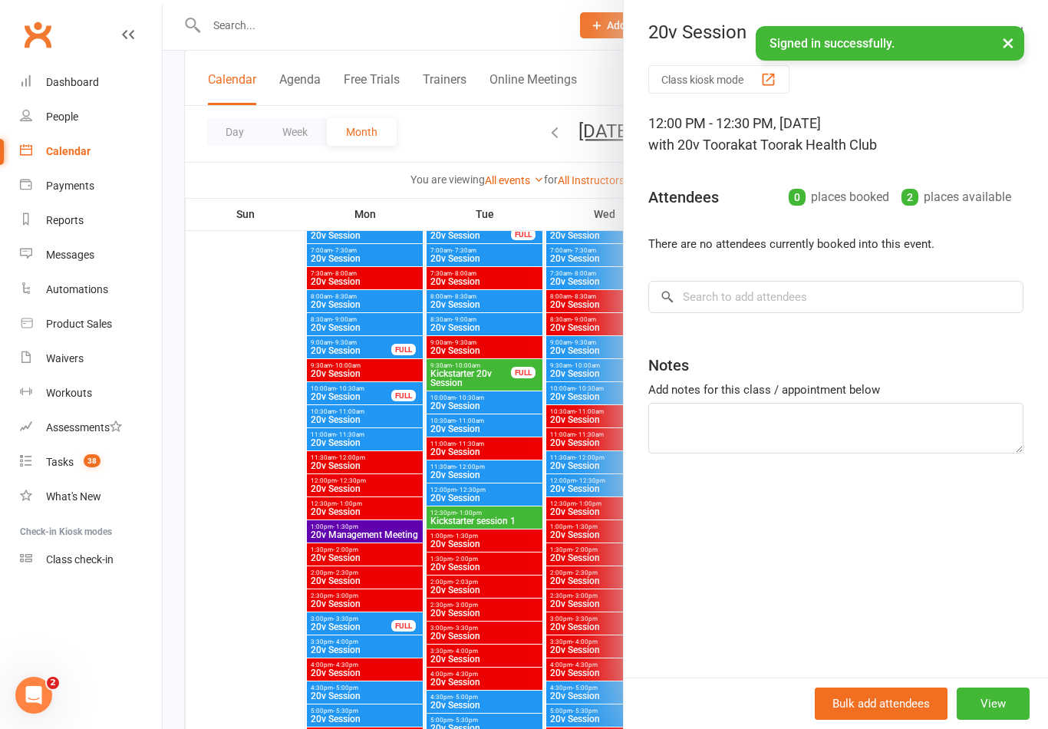
click at [451, 377] on div at bounding box center [606, 364] width 886 height 729
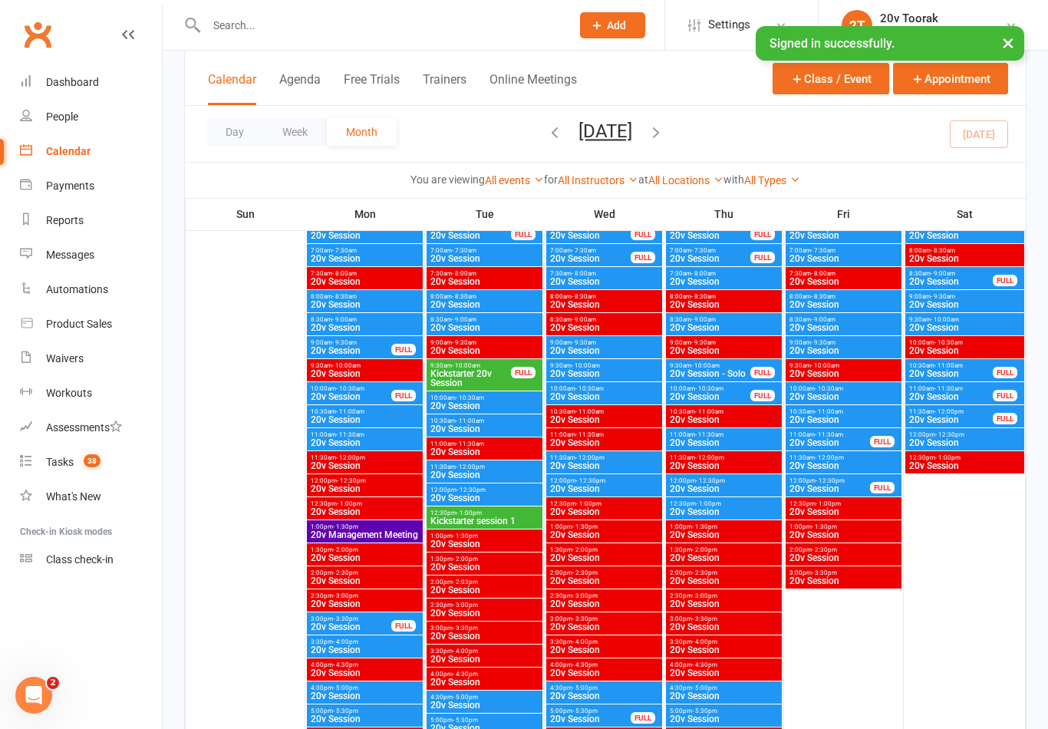
click at [445, 379] on span "Kickstarter 20v Session" at bounding box center [471, 378] width 82 height 18
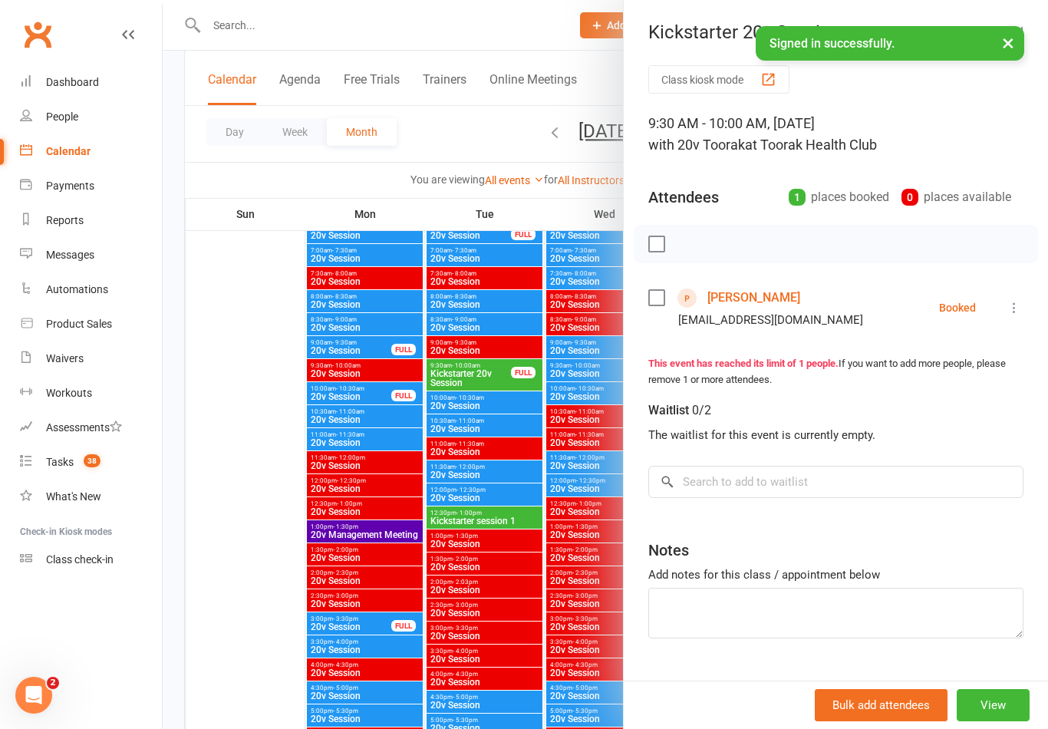
click at [357, 492] on div at bounding box center [606, 364] width 886 height 729
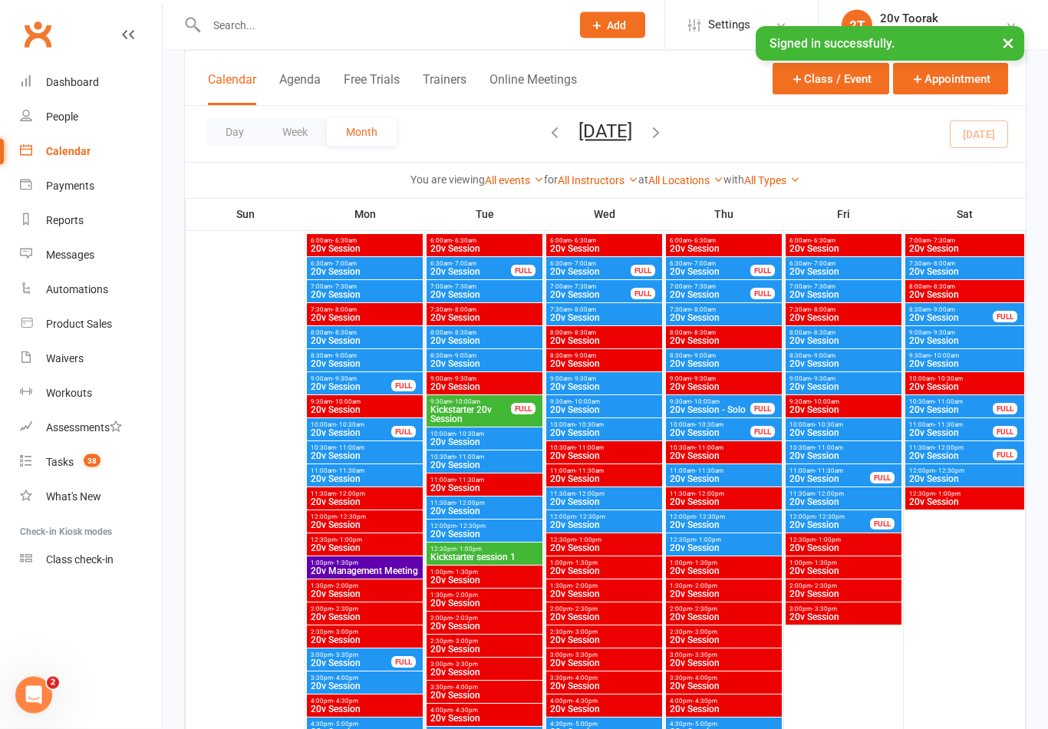
scroll to position [2195, 0]
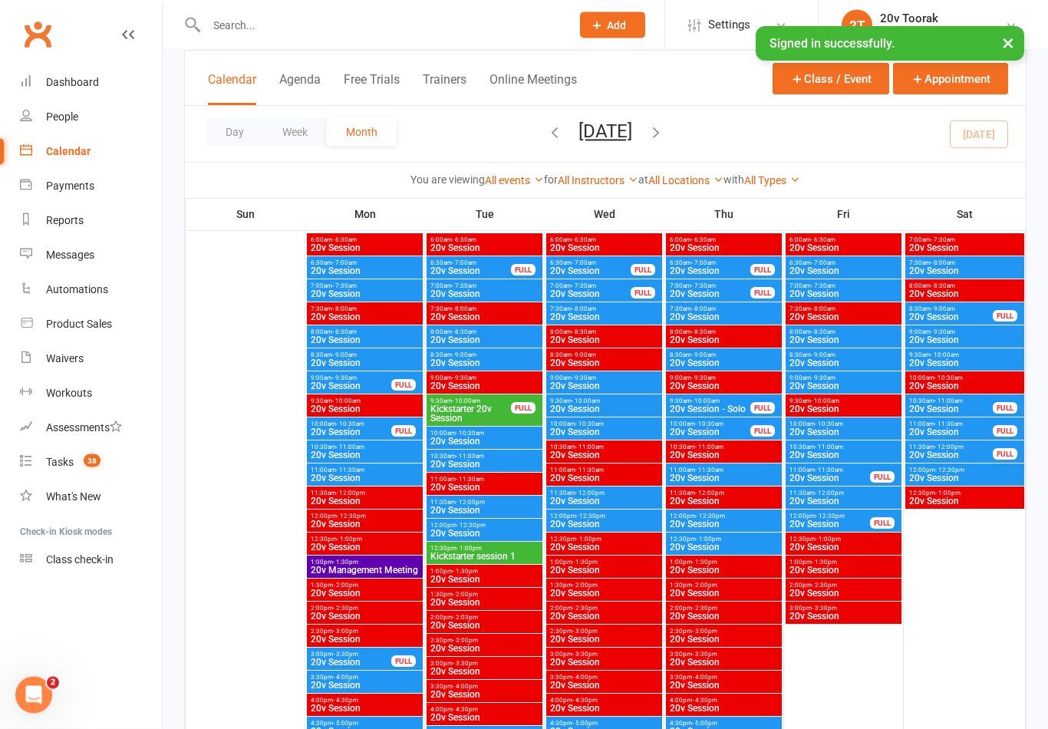
click at [27, 134] on link "Calendar" at bounding box center [91, 151] width 142 height 35
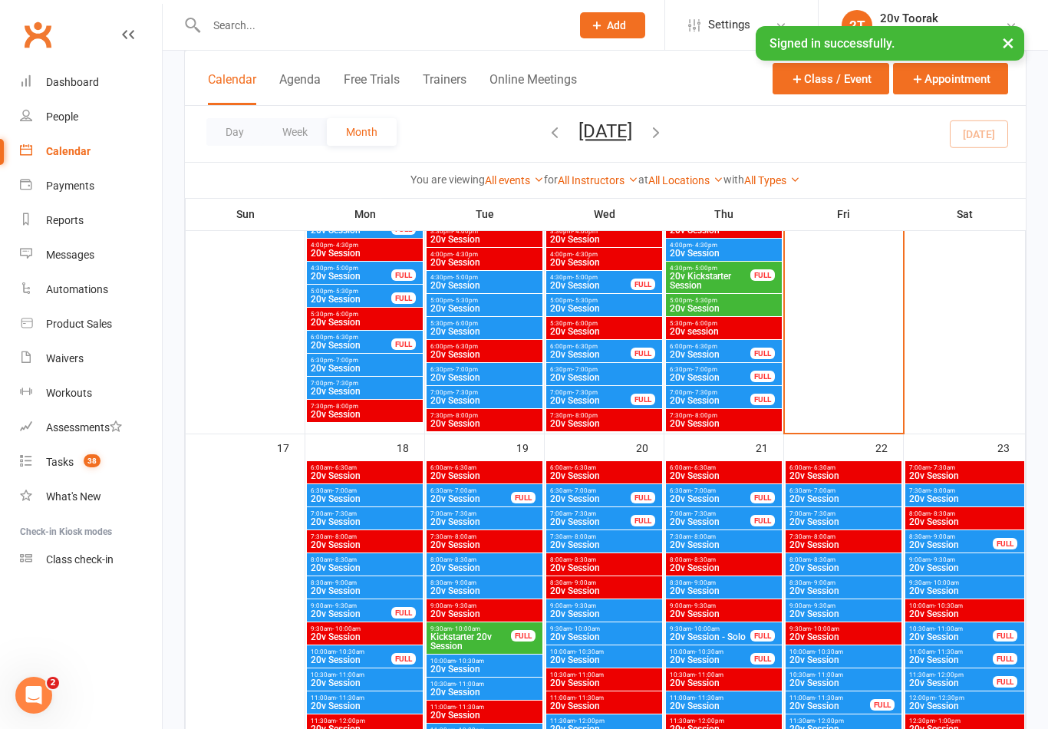
scroll to position [1935, 0]
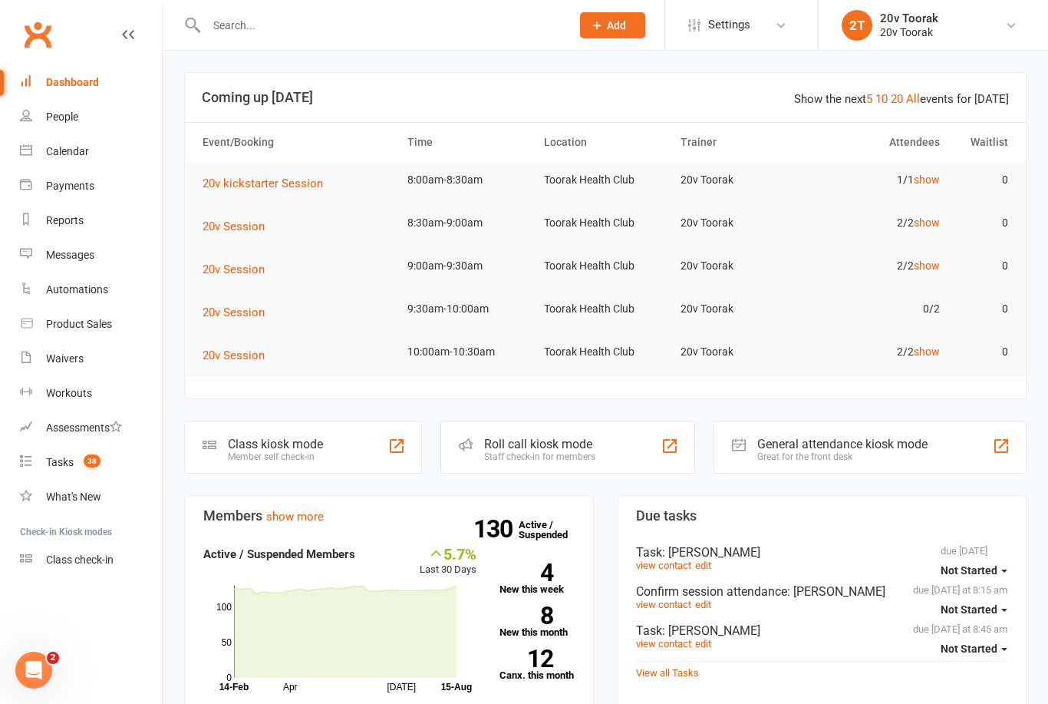
click at [78, 457] on count-badge "38" at bounding box center [88, 462] width 25 height 12
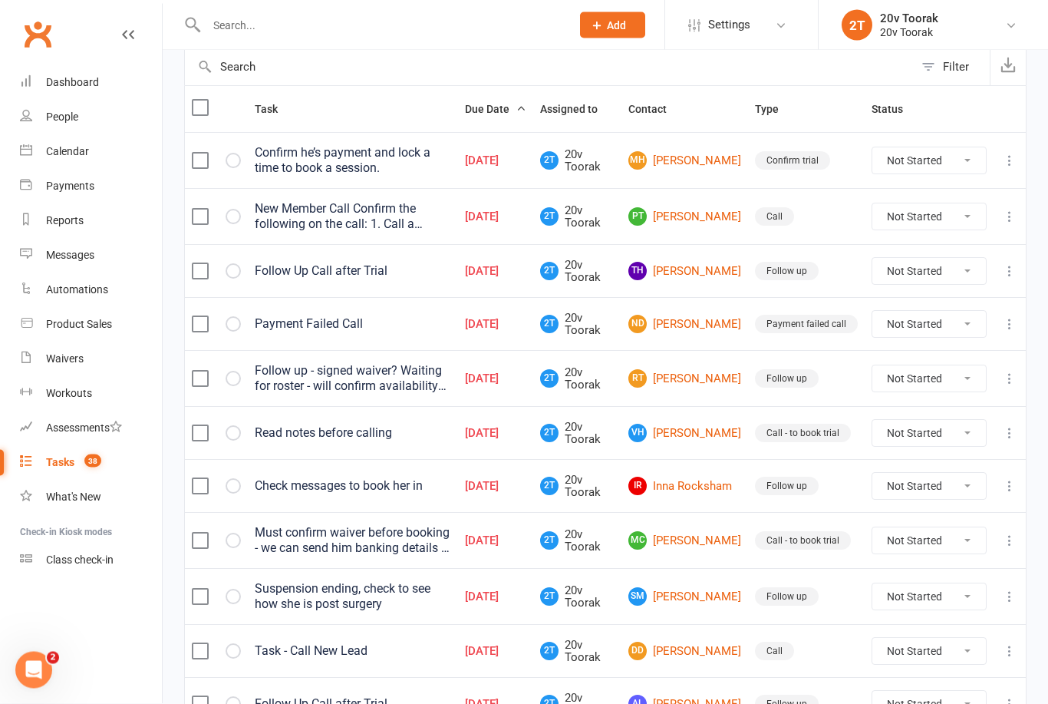
scroll to position [157, 0]
click at [701, 315] on link "ND Nicole Dalby" at bounding box center [684, 324] width 113 height 18
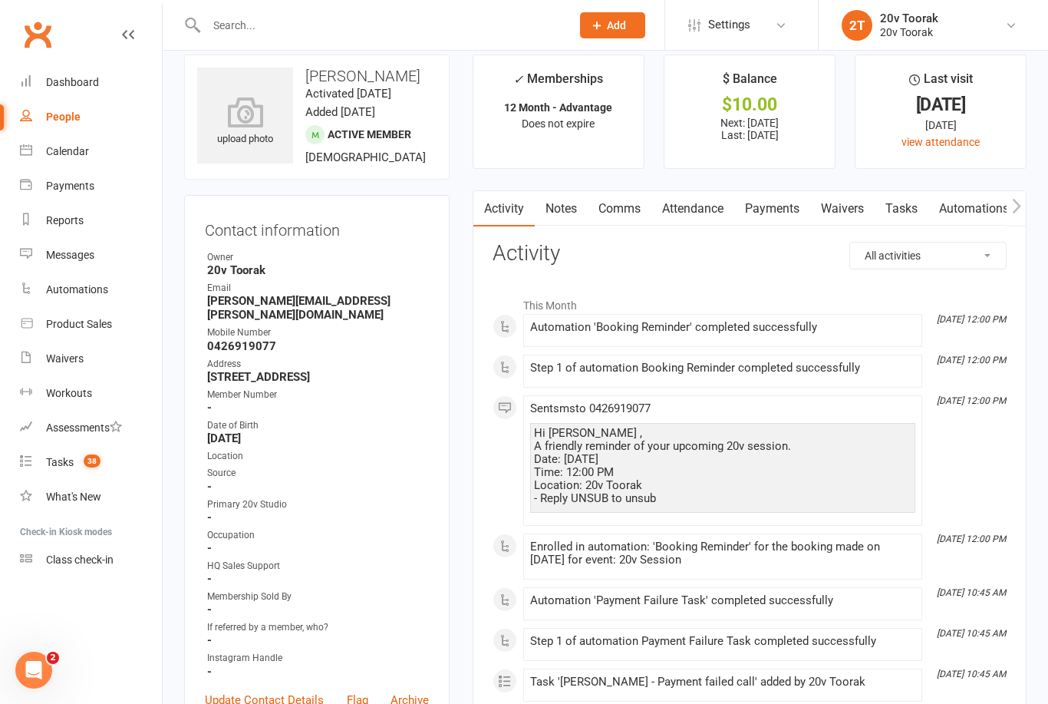
scroll to position [17, 0]
click at [782, 204] on link "Payments" at bounding box center [772, 209] width 76 height 35
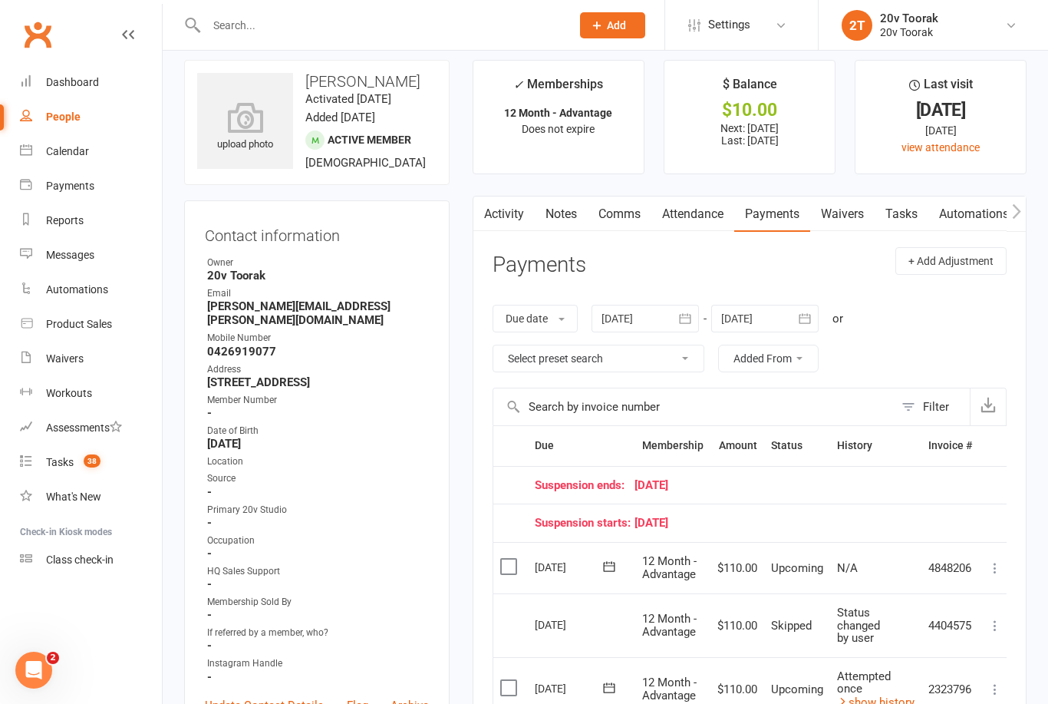
scroll to position [12, 0]
click at [902, 220] on link "Tasks" at bounding box center [902, 214] width 54 height 35
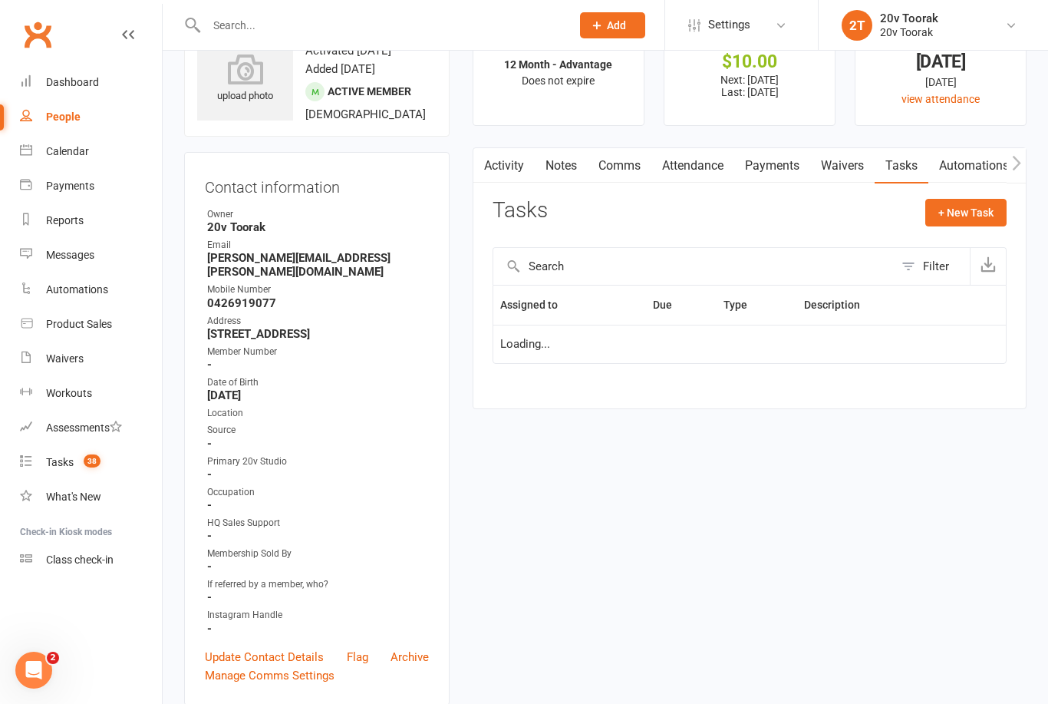
scroll to position [61, 0]
